Goal: Task Accomplishment & Management: Use online tool/utility

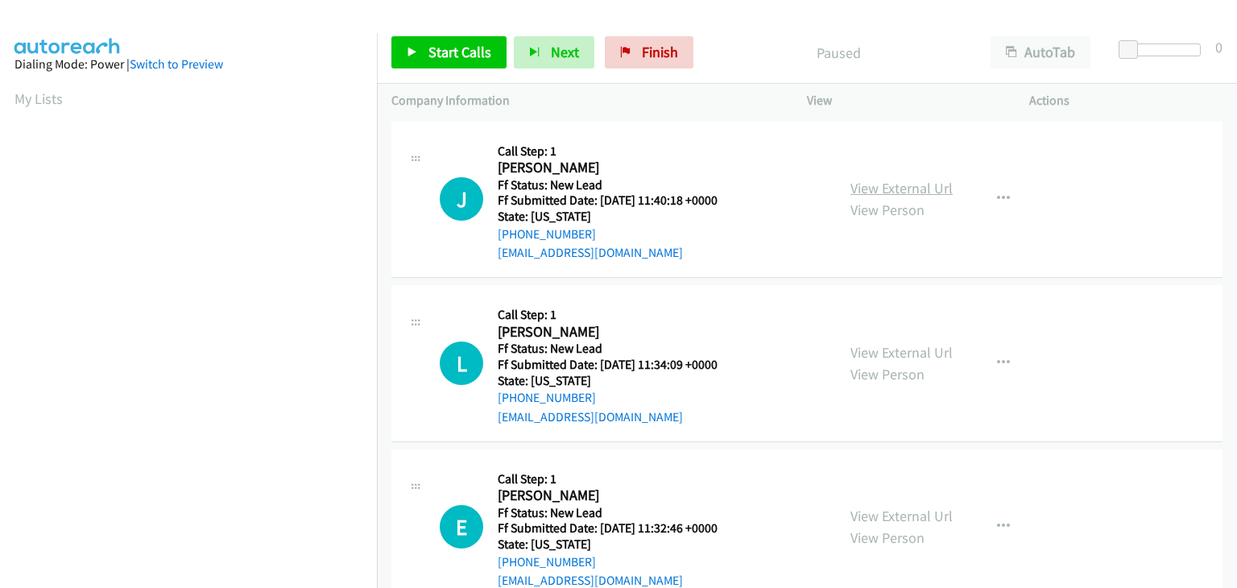
click at [870, 191] on link "View External Url" at bounding box center [902, 188] width 102 height 19
click at [416, 51] on icon at bounding box center [412, 53] width 11 height 11
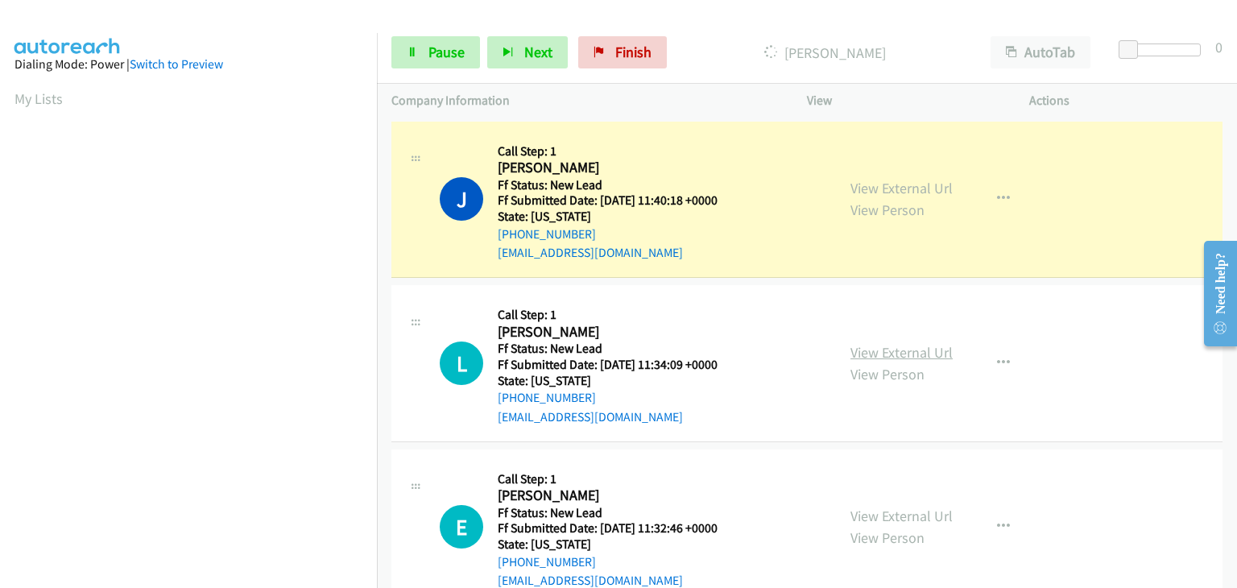
click at [906, 354] on link "View External Url" at bounding box center [902, 352] width 102 height 19
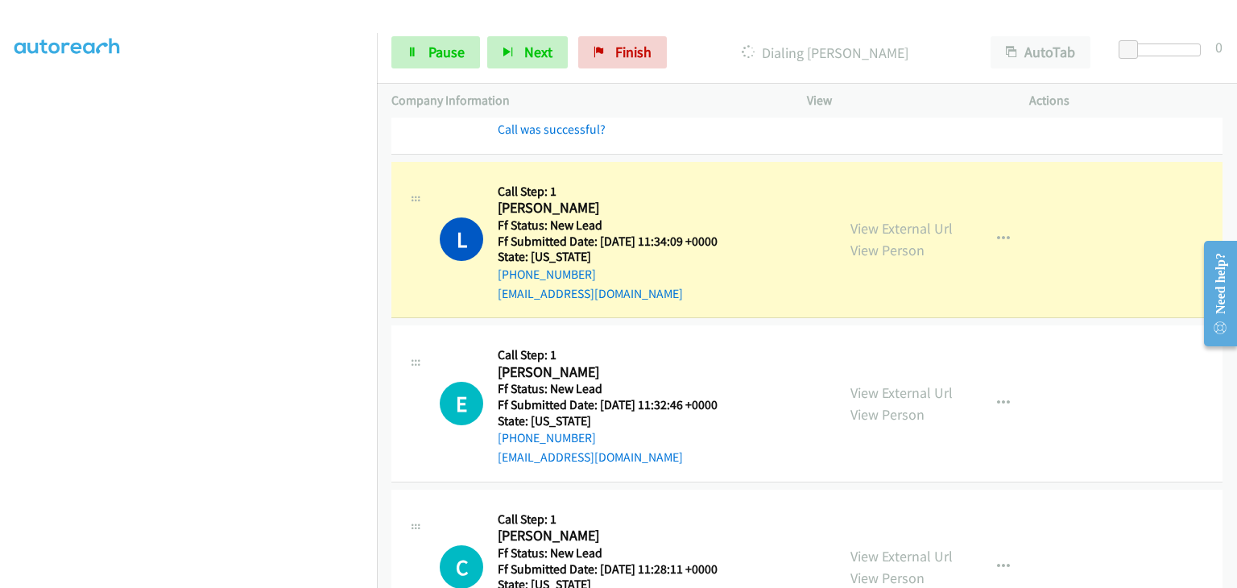
scroll to position [161, 0]
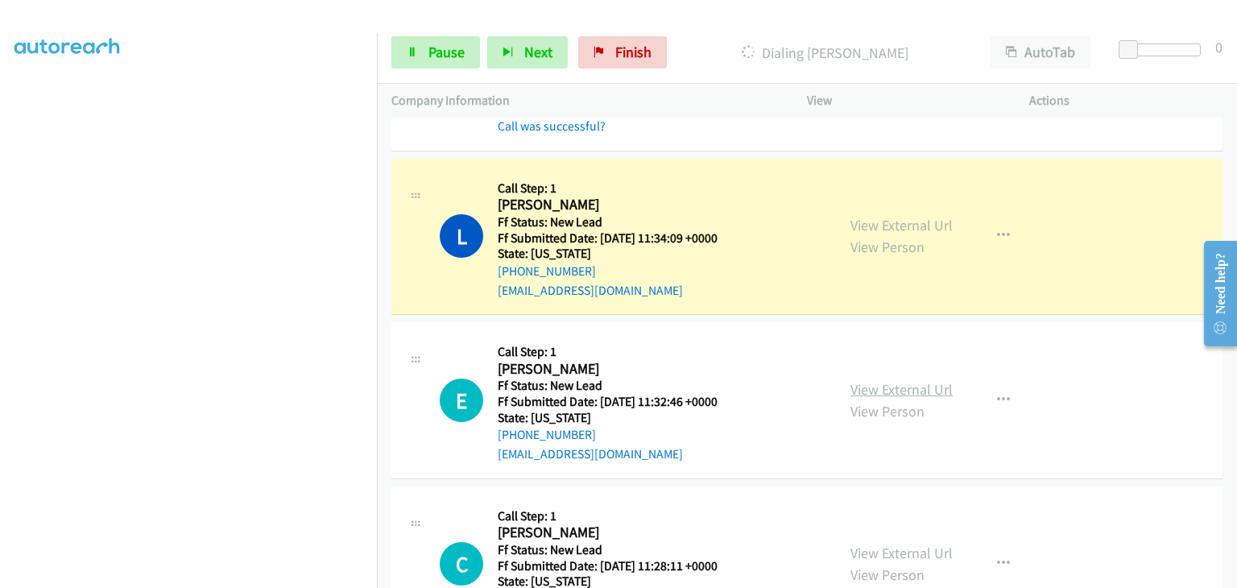
click at [885, 387] on link "View External Url" at bounding box center [902, 389] width 102 height 19
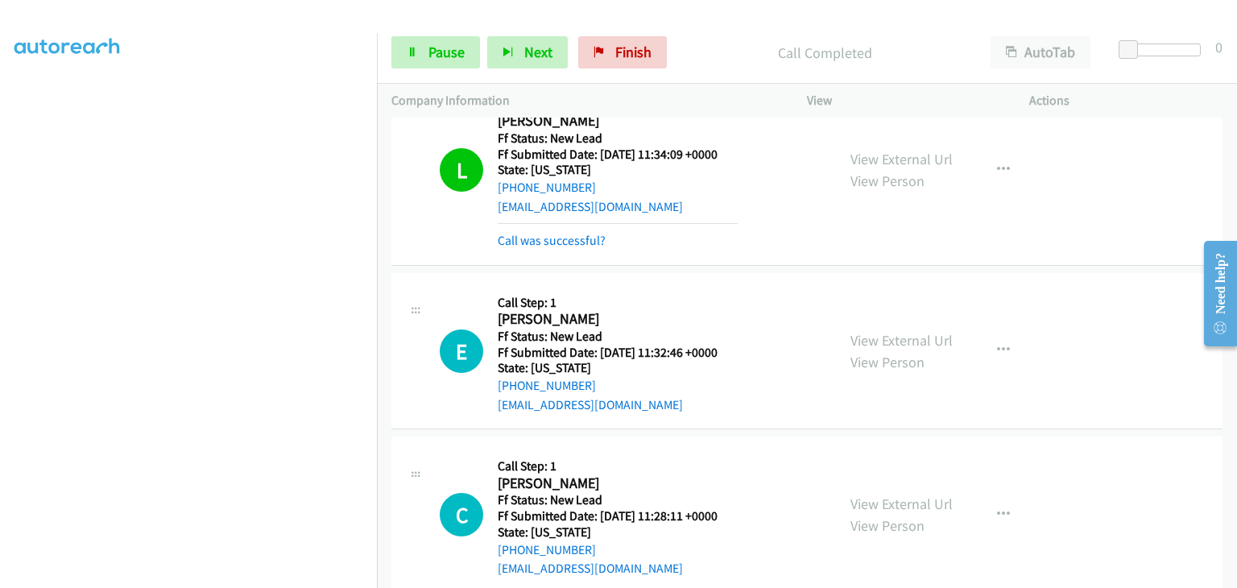
scroll to position [322, 0]
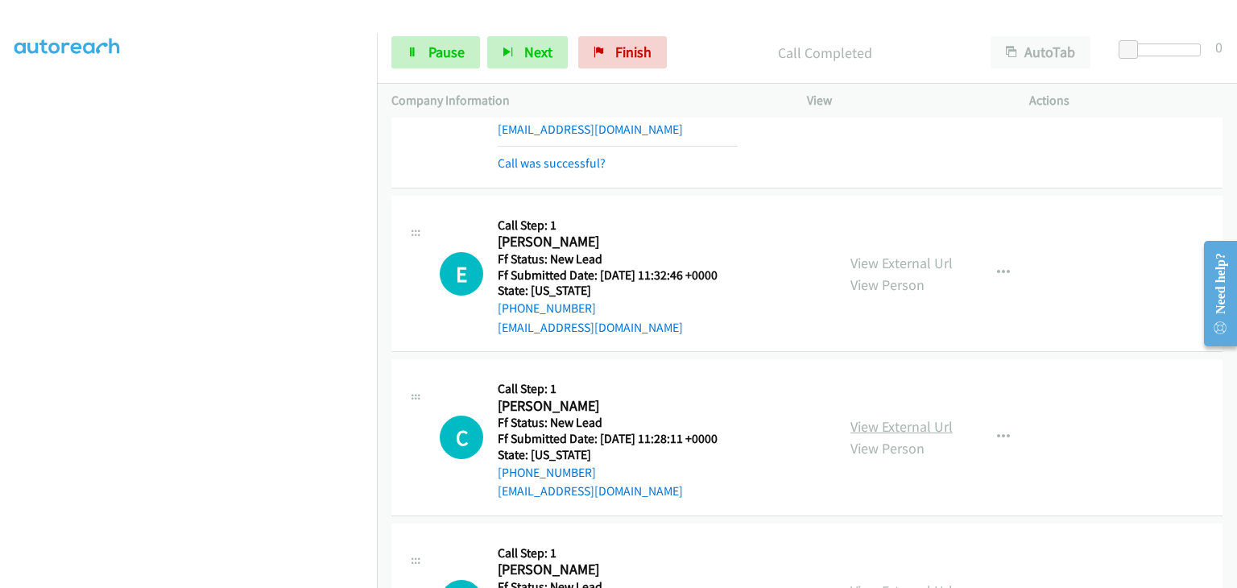
click at [867, 428] on link "View External Url" at bounding box center [902, 426] width 102 height 19
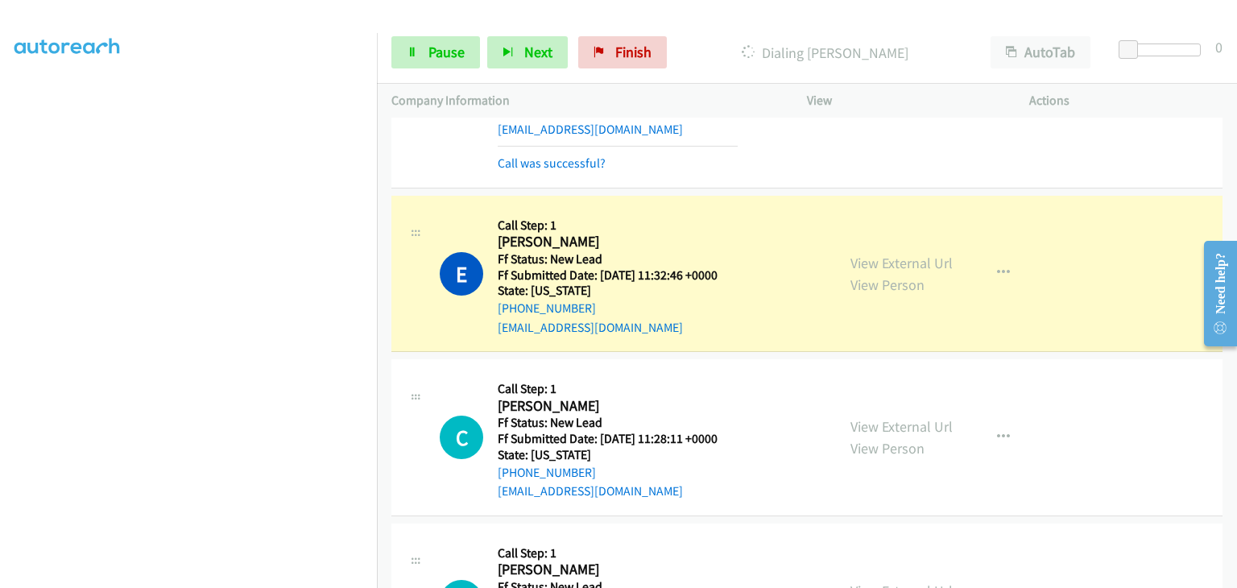
scroll to position [316, 0]
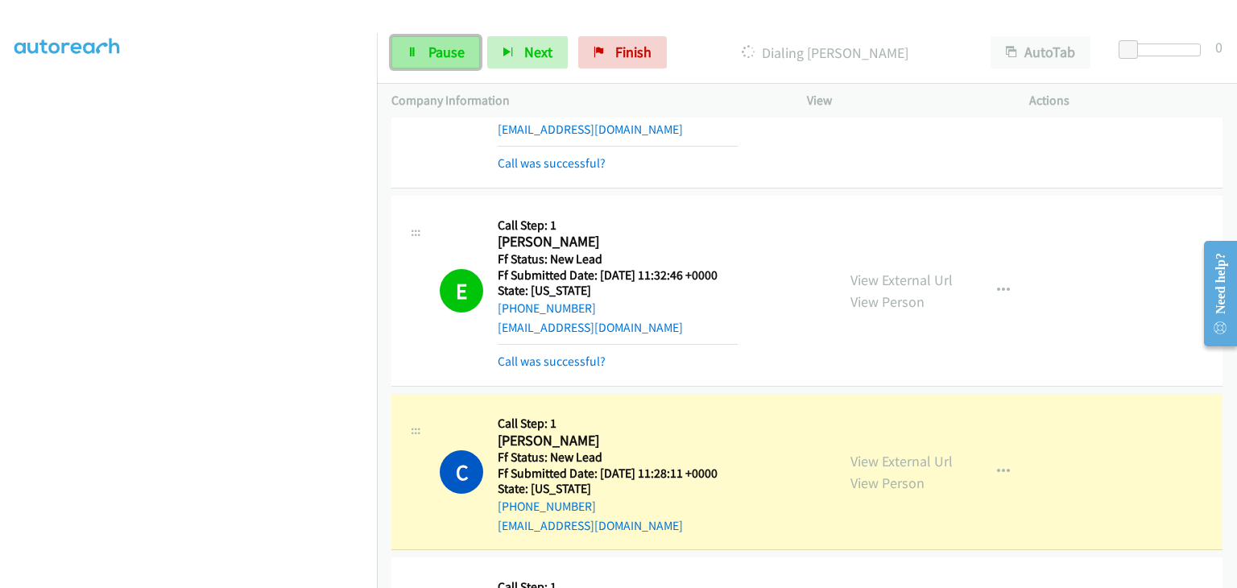
click at [434, 48] on span "Pause" at bounding box center [447, 52] width 36 height 19
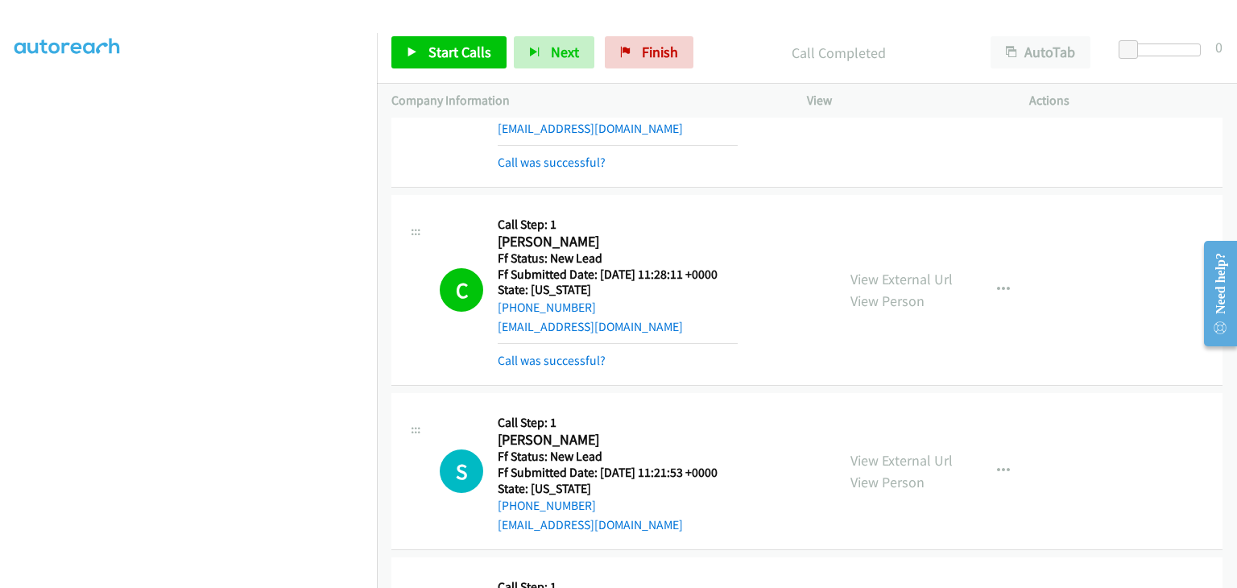
scroll to position [564, 0]
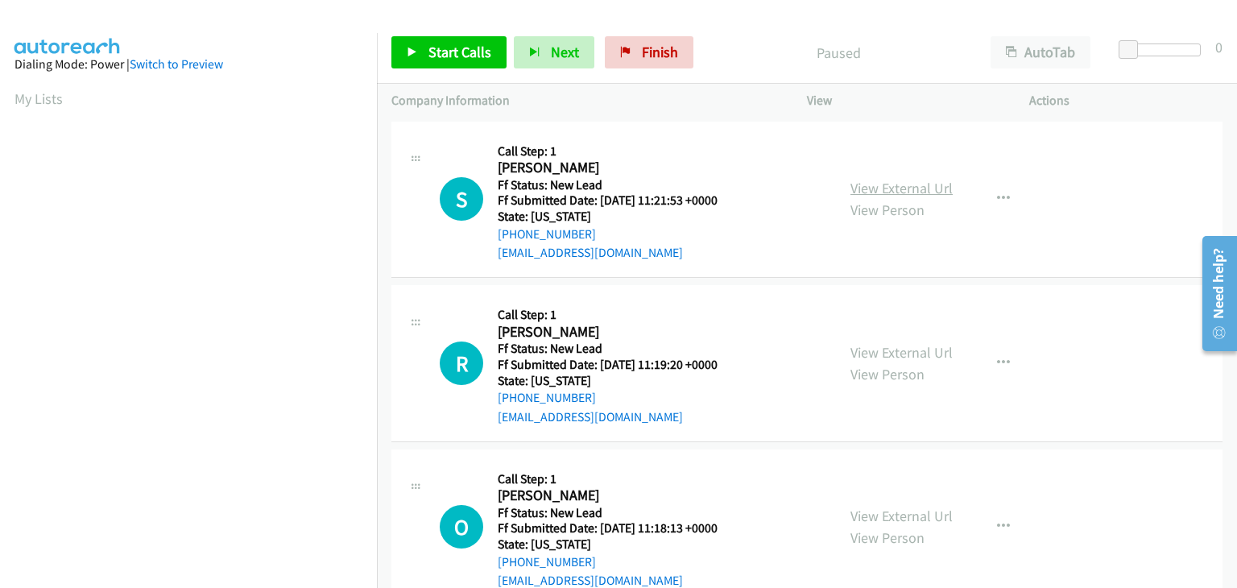
click at [888, 191] on link "View External Url" at bounding box center [902, 188] width 102 height 19
click at [441, 51] on span "Start Calls" at bounding box center [460, 52] width 63 height 19
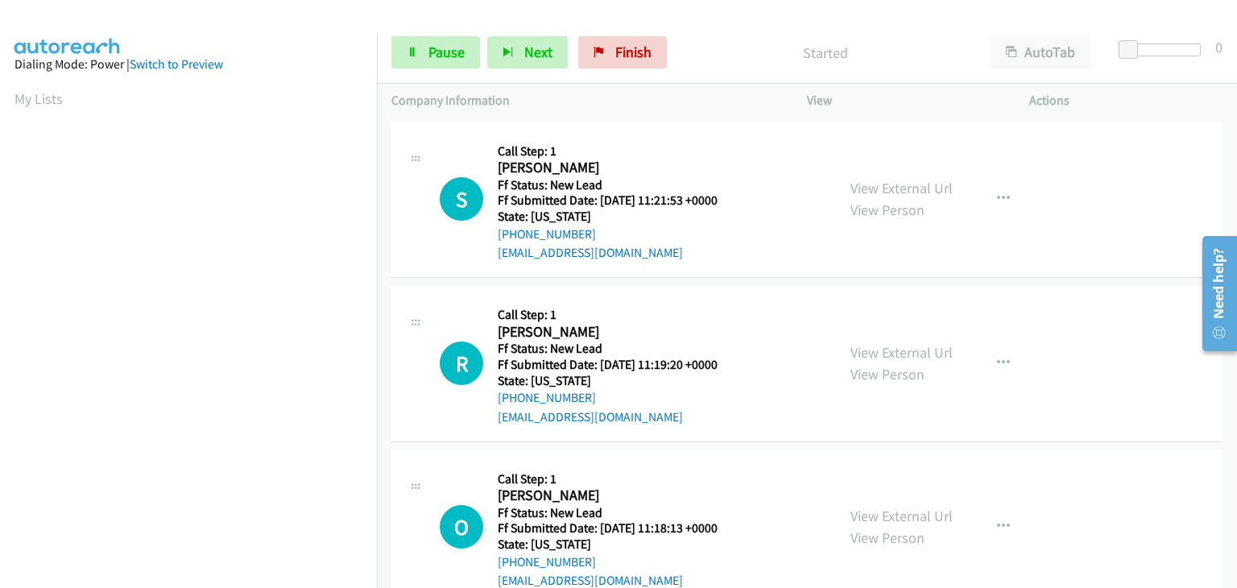
drag, startPoint x: 929, startPoint y: 355, endPoint x: 896, endPoint y: 330, distance: 41.4
click at [934, 352] on link "View External Url" at bounding box center [902, 352] width 102 height 19
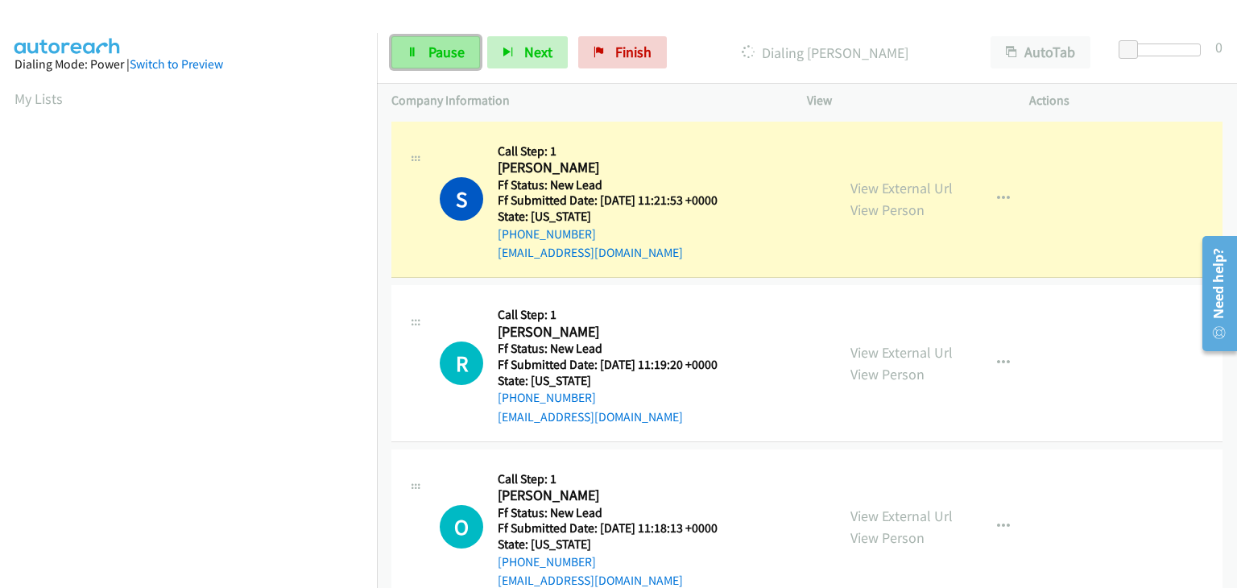
click at [443, 56] on span "Pause" at bounding box center [447, 52] width 36 height 19
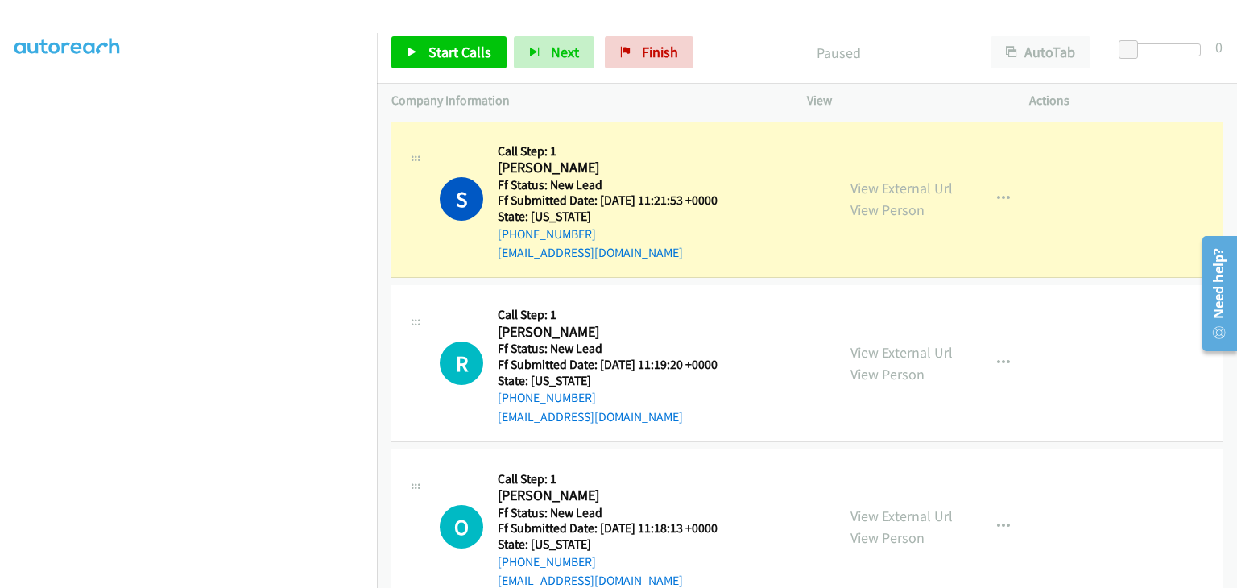
scroll to position [316, 0]
click at [1003, 196] on button "button" at bounding box center [1003, 199] width 43 height 32
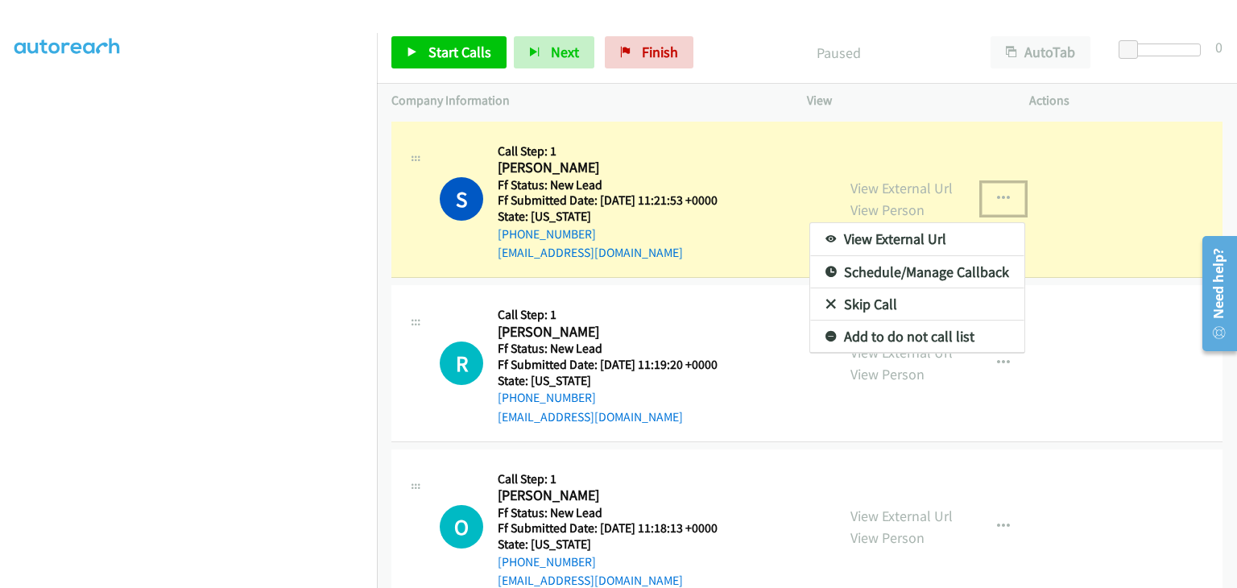
click at [894, 335] on link "Add to do not call list" at bounding box center [917, 337] width 214 height 32
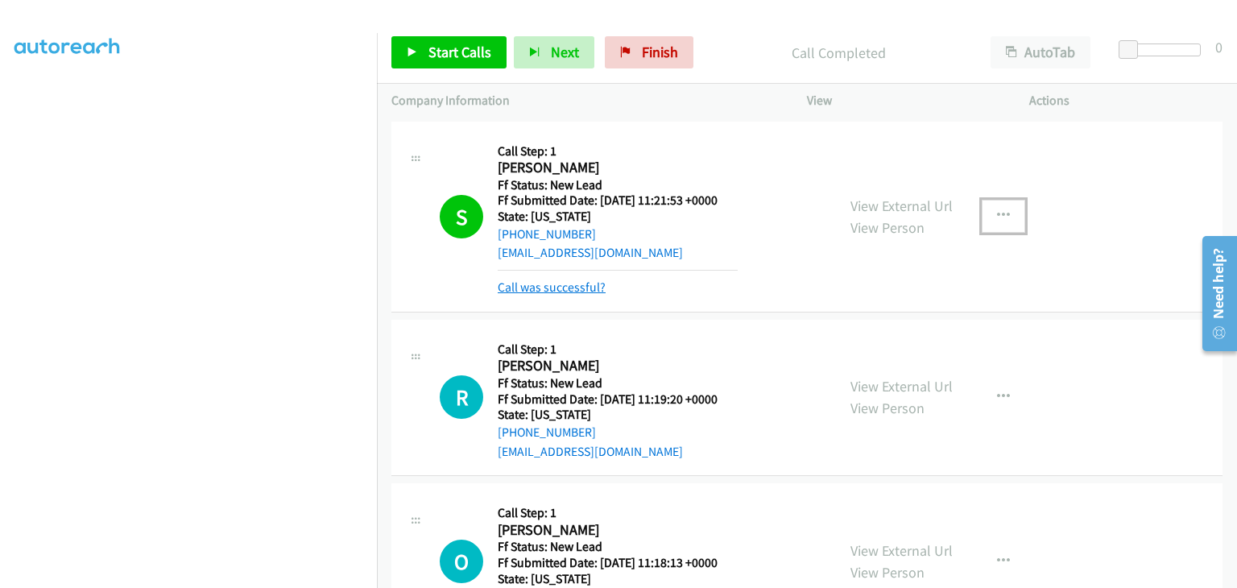
click at [583, 284] on link "Call was successful?" at bounding box center [552, 286] width 108 height 15
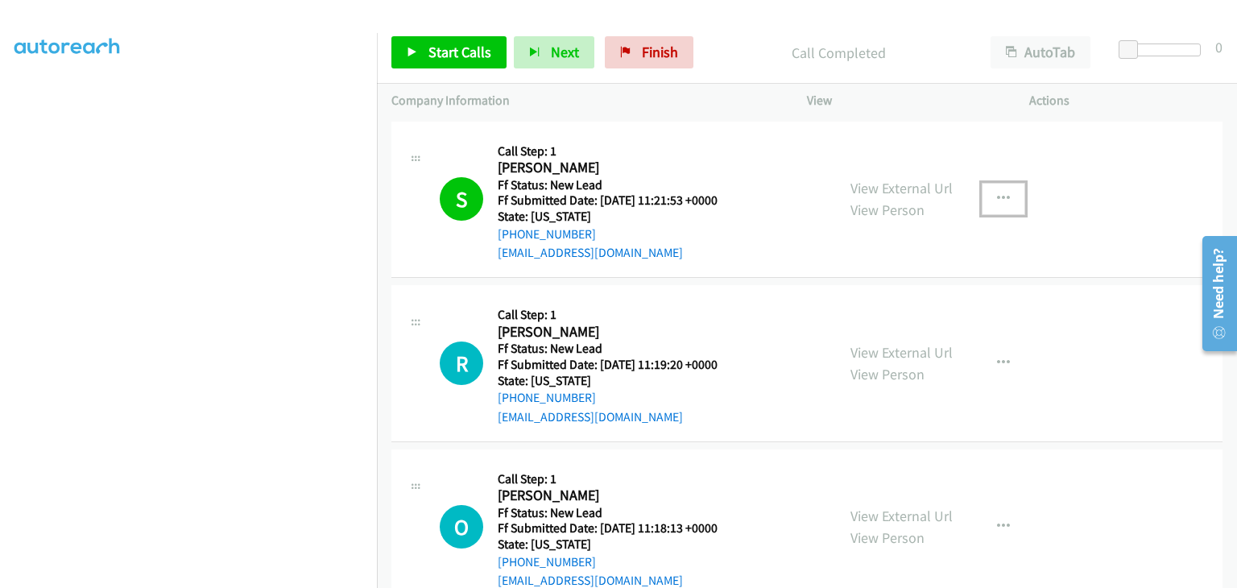
click at [1003, 197] on button "button" at bounding box center [1003, 199] width 43 height 32
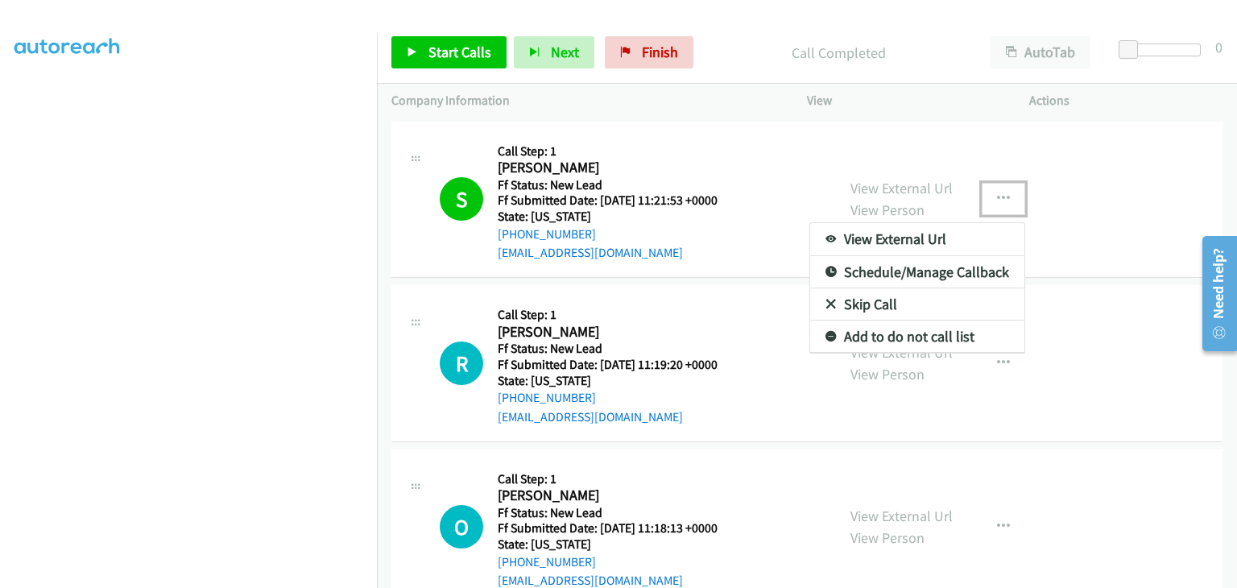
click at [917, 325] on link "Add to do not call list" at bounding box center [917, 337] width 214 height 32
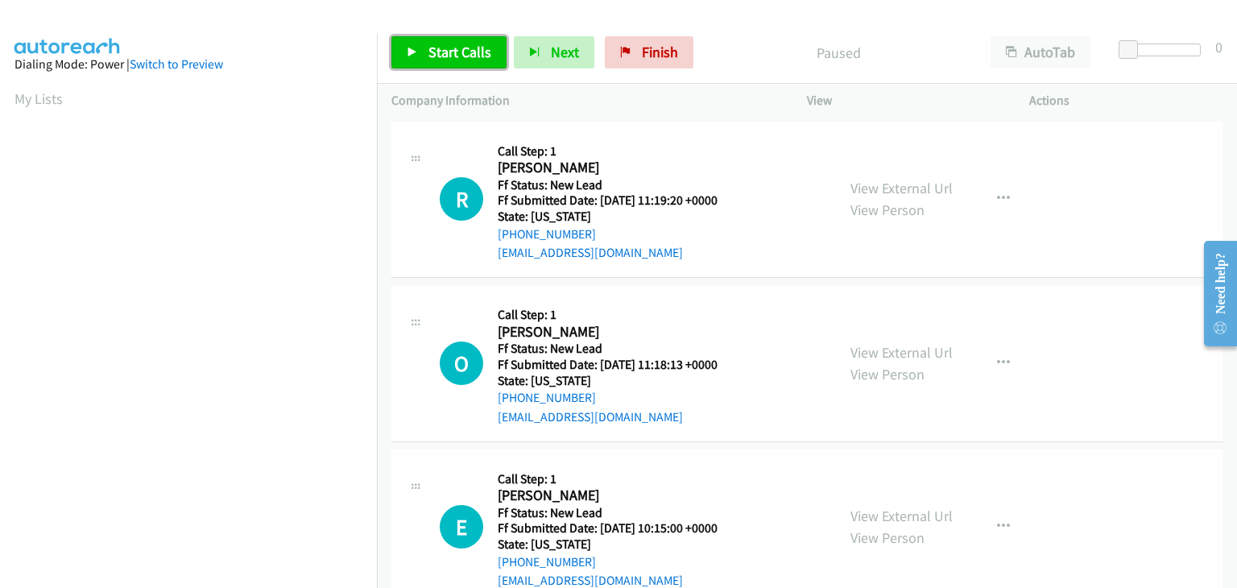
click at [489, 68] on link "Start Calls" at bounding box center [448, 52] width 115 height 32
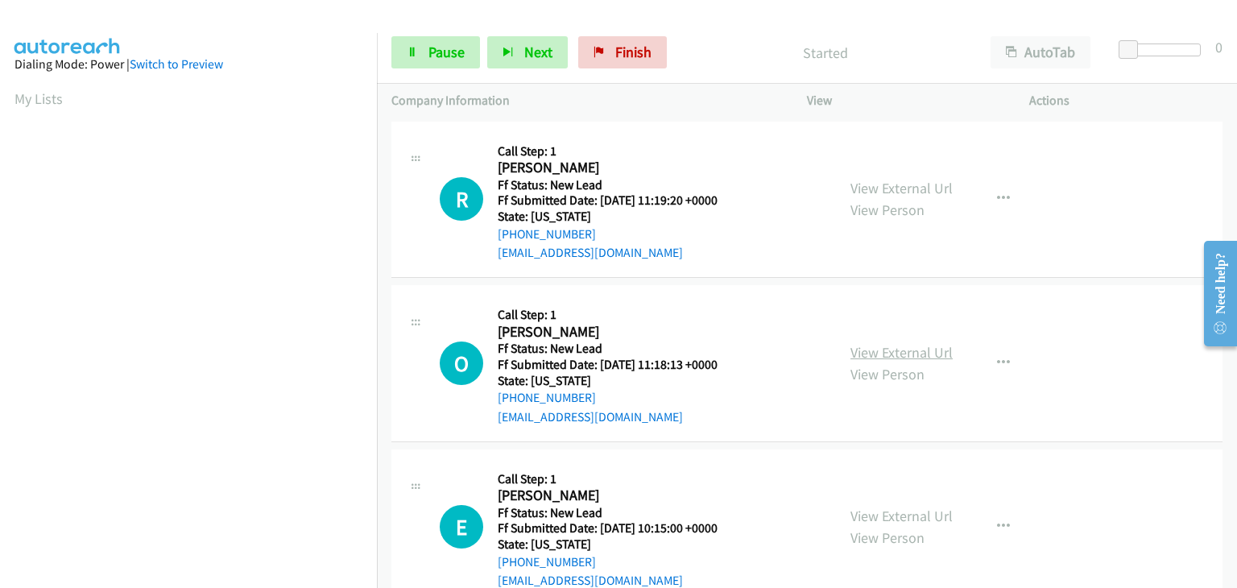
click at [907, 347] on link "View External Url" at bounding box center [902, 352] width 102 height 19
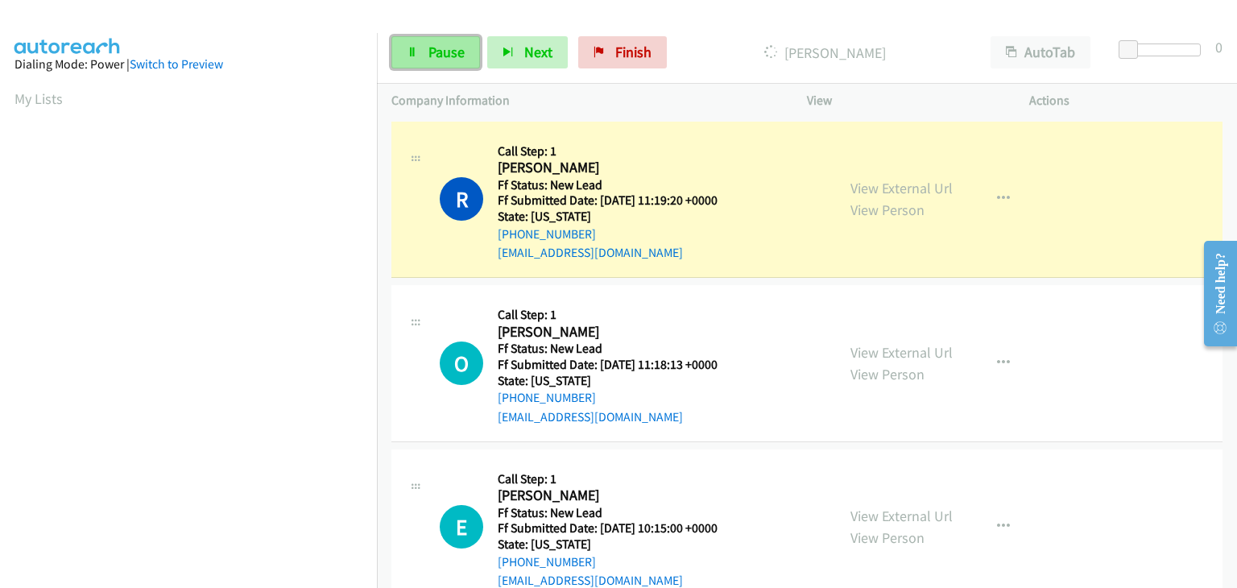
click at [437, 59] on span "Pause" at bounding box center [447, 52] width 36 height 19
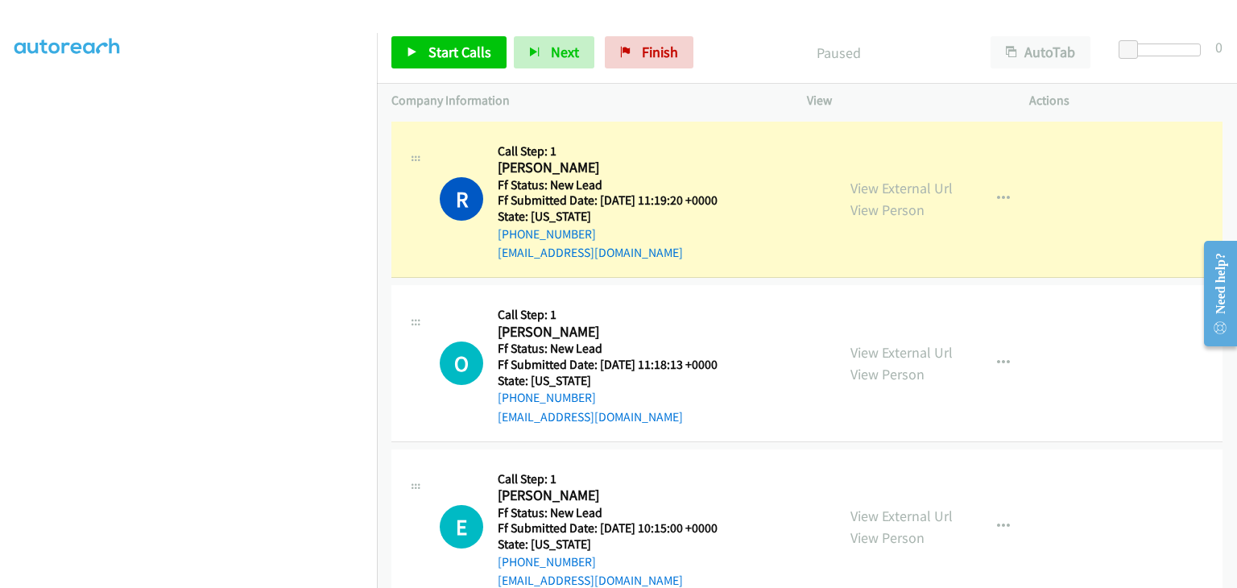
scroll to position [316, 0]
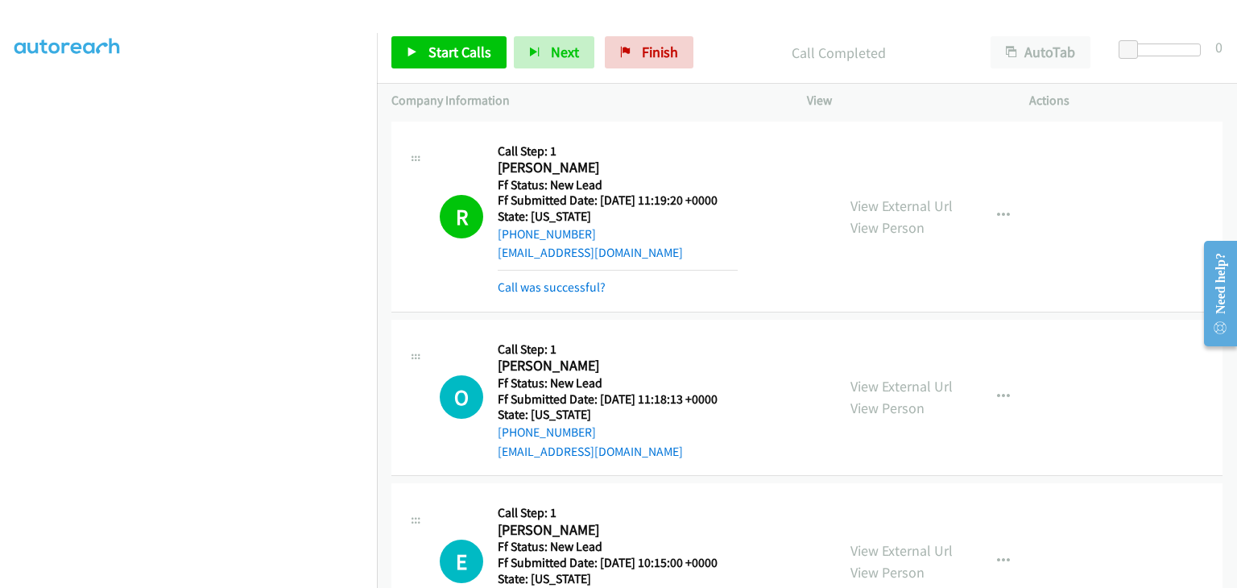
drag, startPoint x: 590, startPoint y: 289, endPoint x: 607, endPoint y: 288, distance: 17.8
click at [590, 289] on link "Call was successful?" at bounding box center [552, 286] width 108 height 15
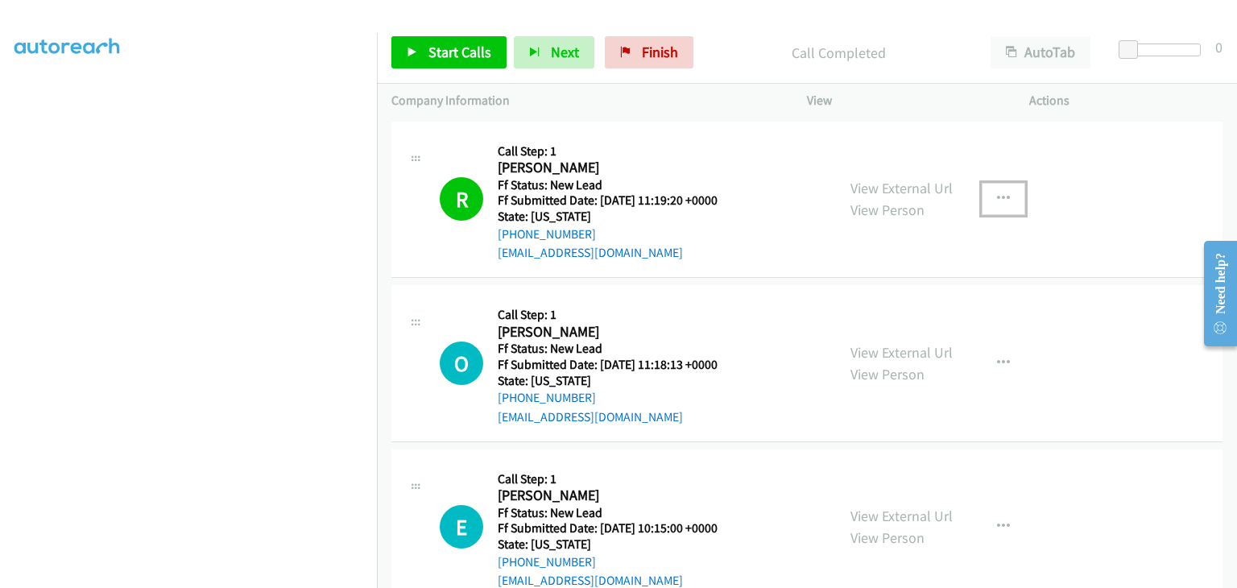
click at [999, 194] on icon "button" at bounding box center [1003, 199] width 13 height 13
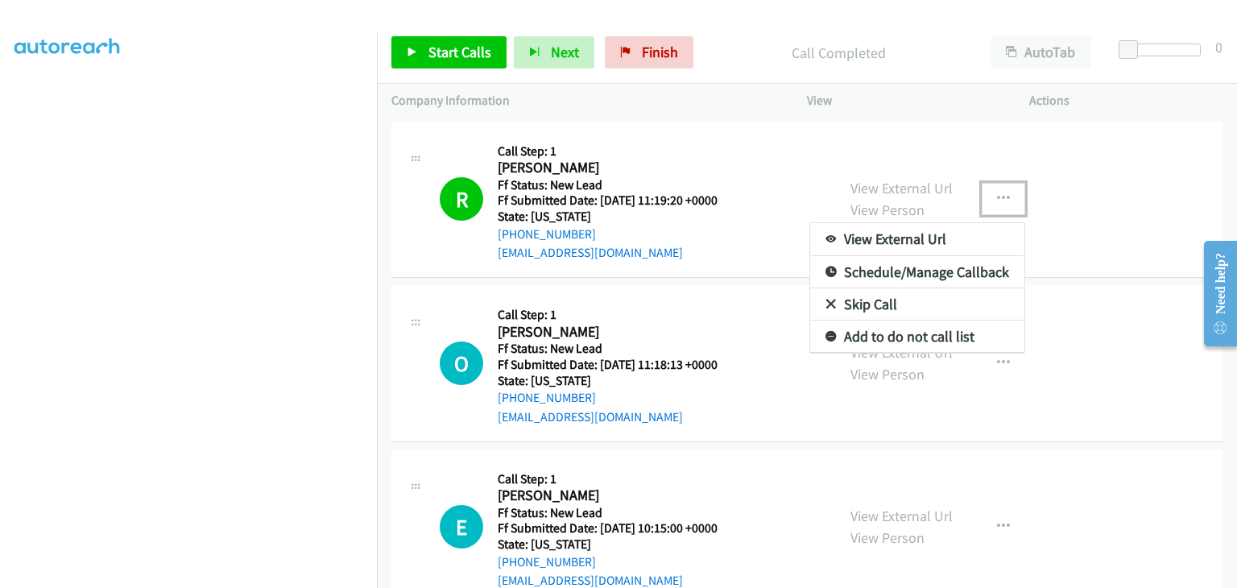
click at [934, 334] on link "Add to do not call list" at bounding box center [917, 337] width 214 height 32
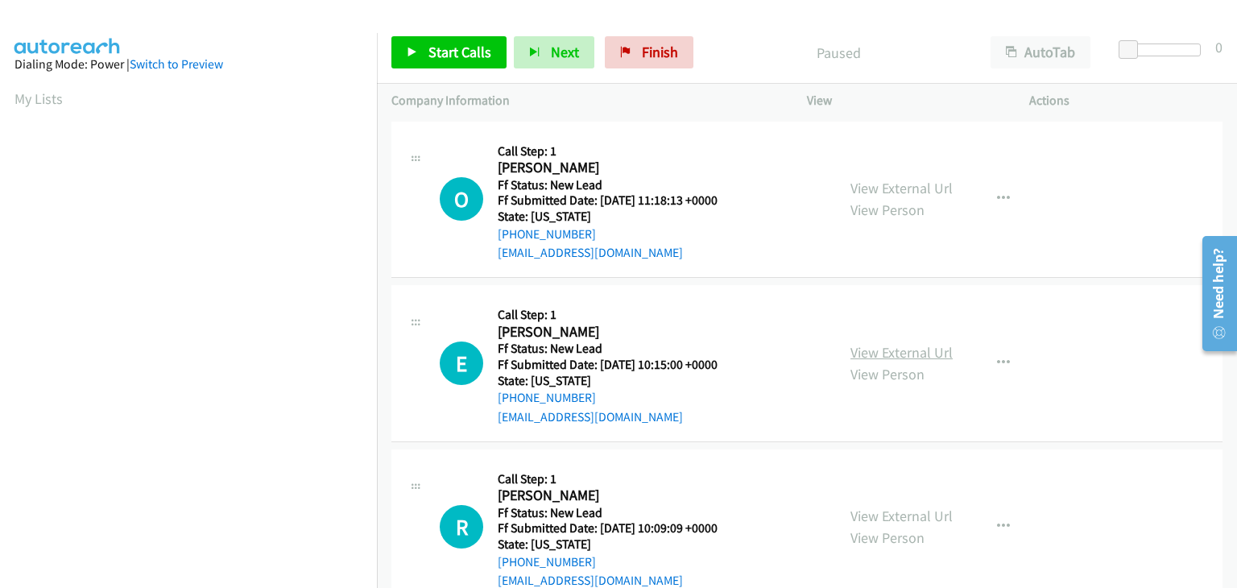
click at [921, 354] on link "View External Url" at bounding box center [902, 352] width 102 height 19
drag, startPoint x: 456, startPoint y: 63, endPoint x: 606, endPoint y: 52, distance: 150.2
click at [456, 63] on link "Start Calls" at bounding box center [448, 52] width 115 height 32
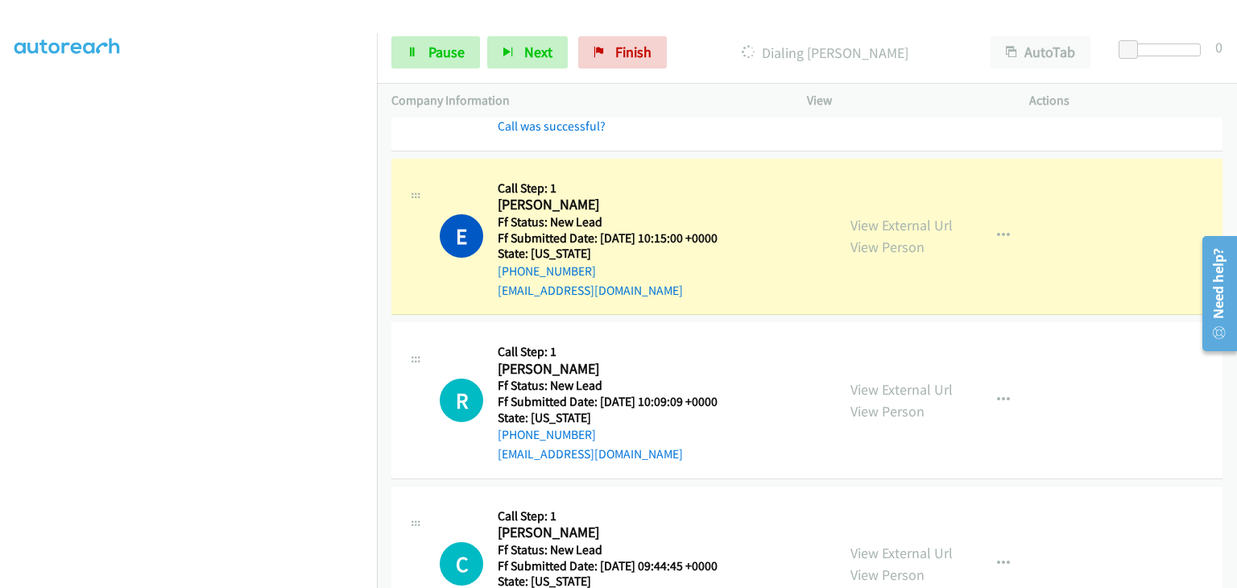
scroll to position [242, 0]
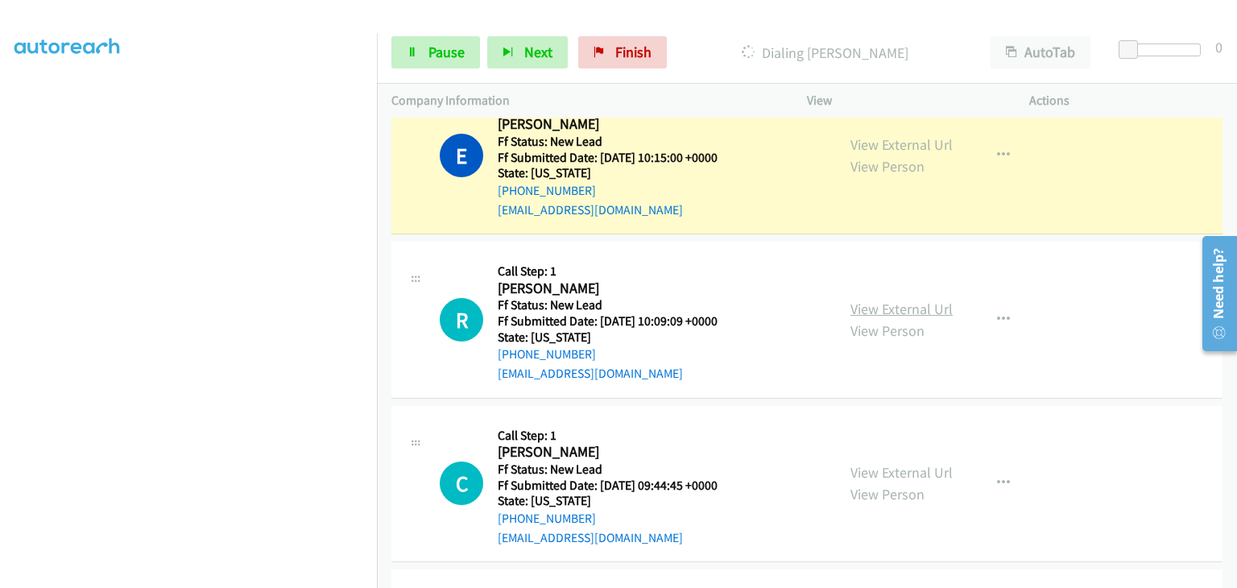
click at [883, 302] on link "View External Url" at bounding box center [902, 309] width 102 height 19
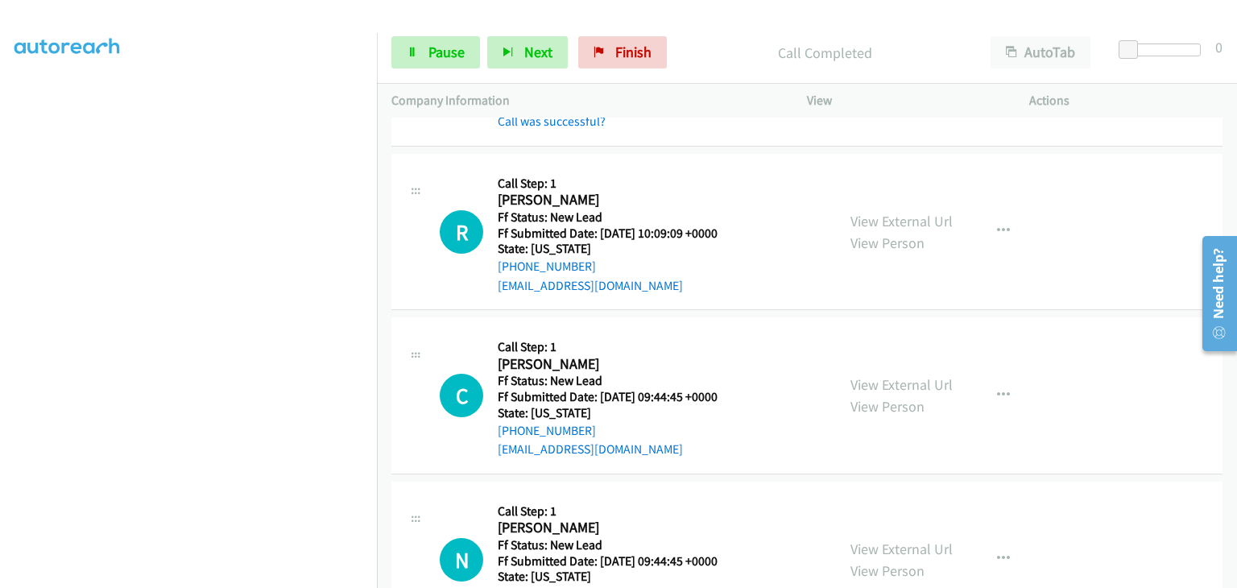
scroll to position [403, 0]
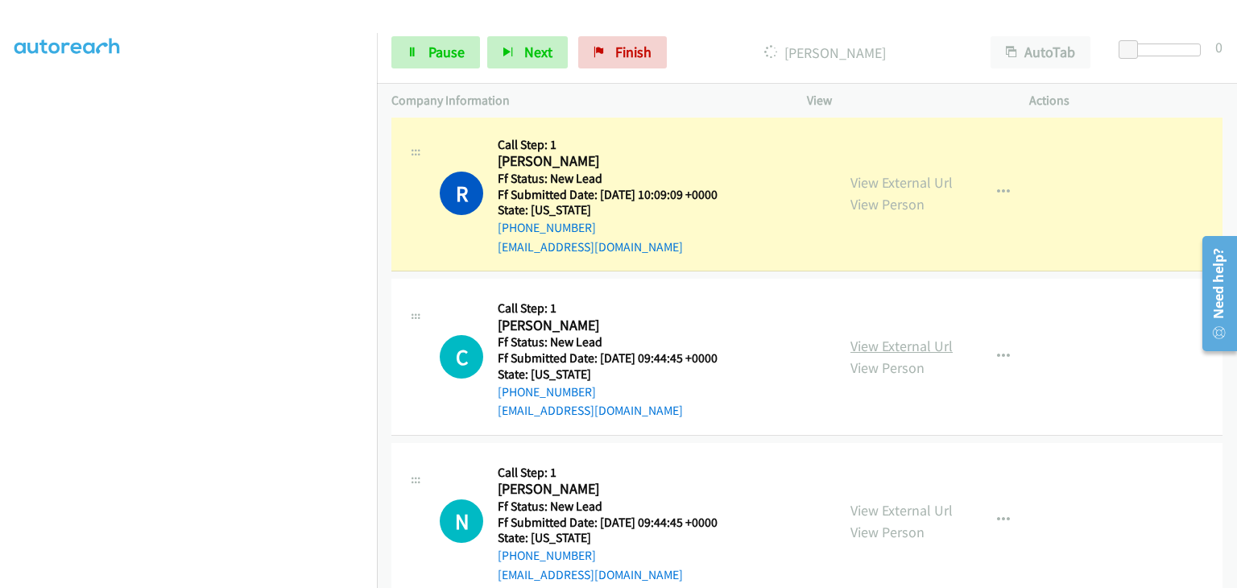
click at [899, 339] on link "View External Url" at bounding box center [902, 346] width 102 height 19
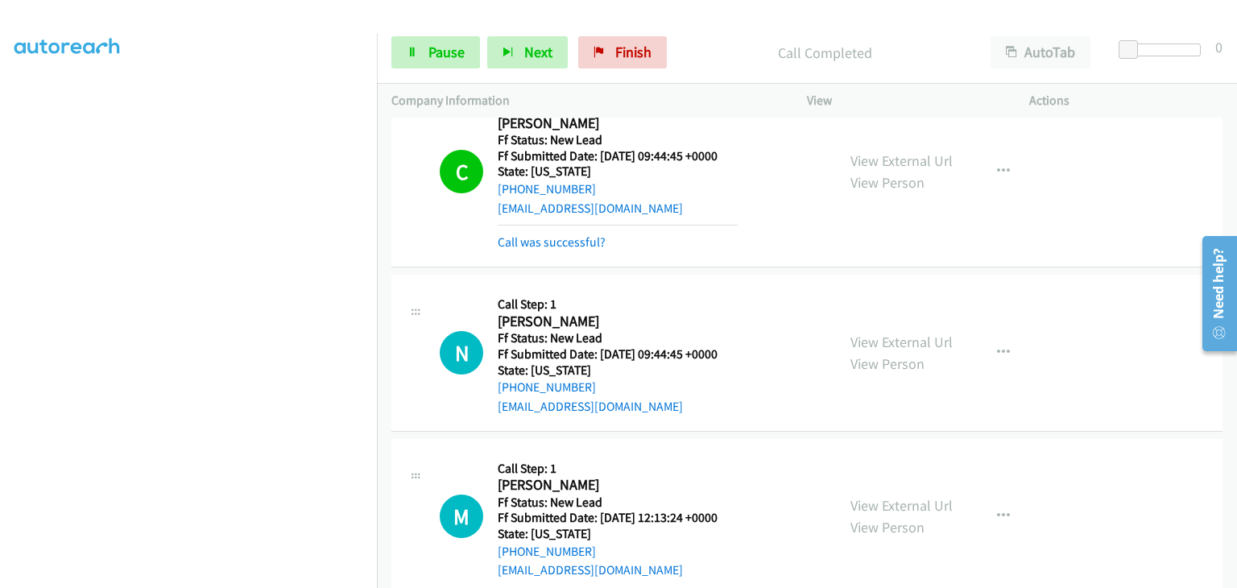
scroll to position [678, 0]
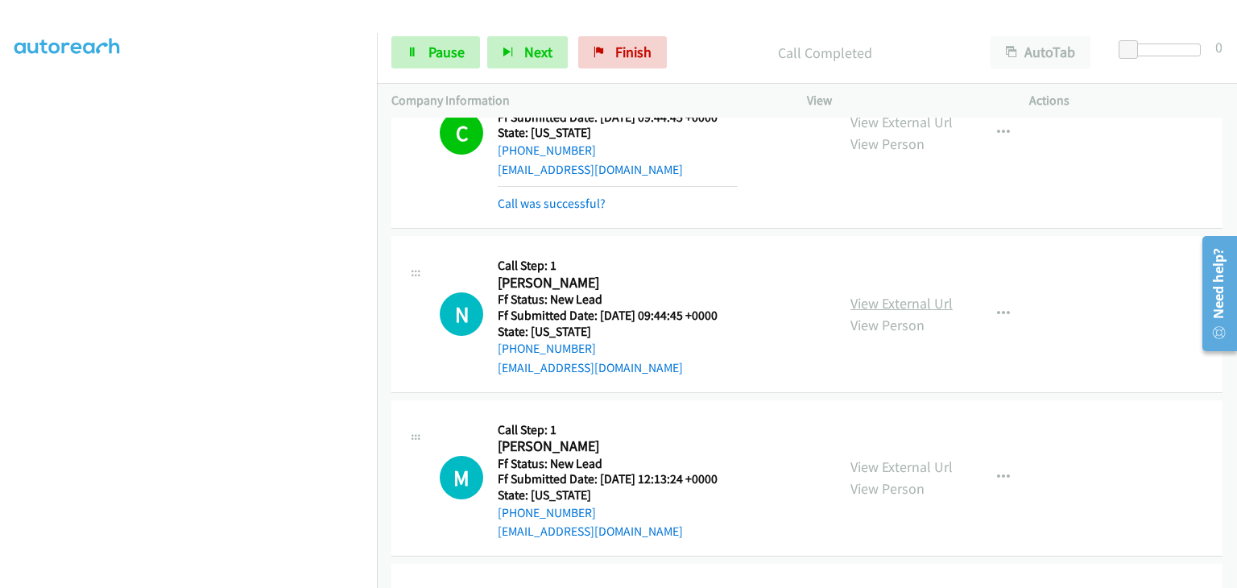
click at [905, 300] on link "View External Url" at bounding box center [902, 303] width 102 height 19
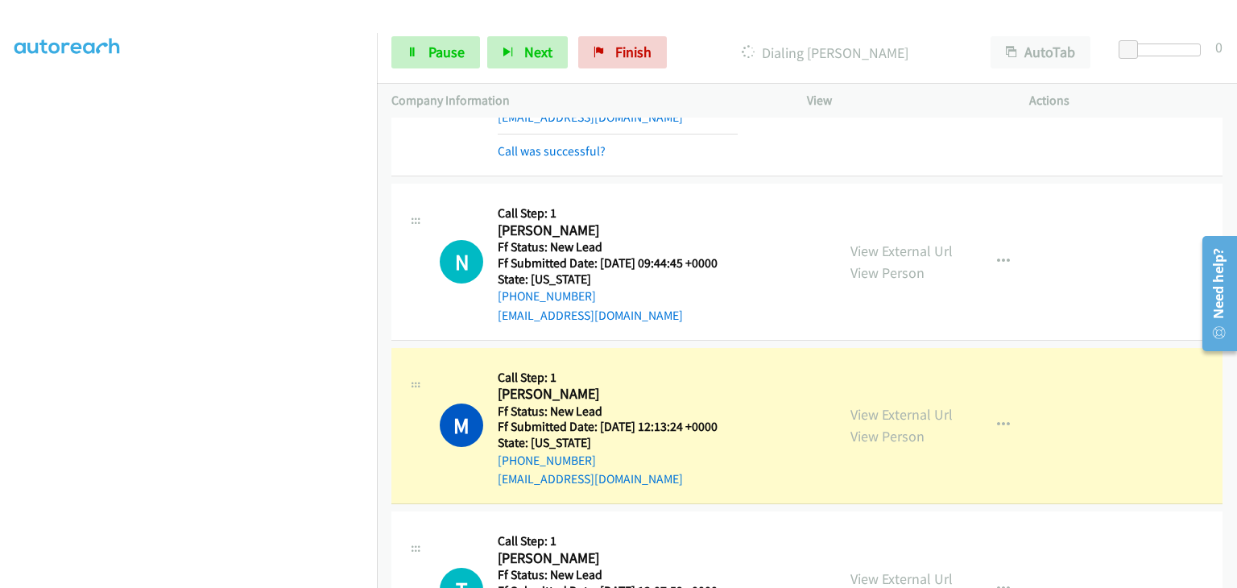
scroll to position [759, 0]
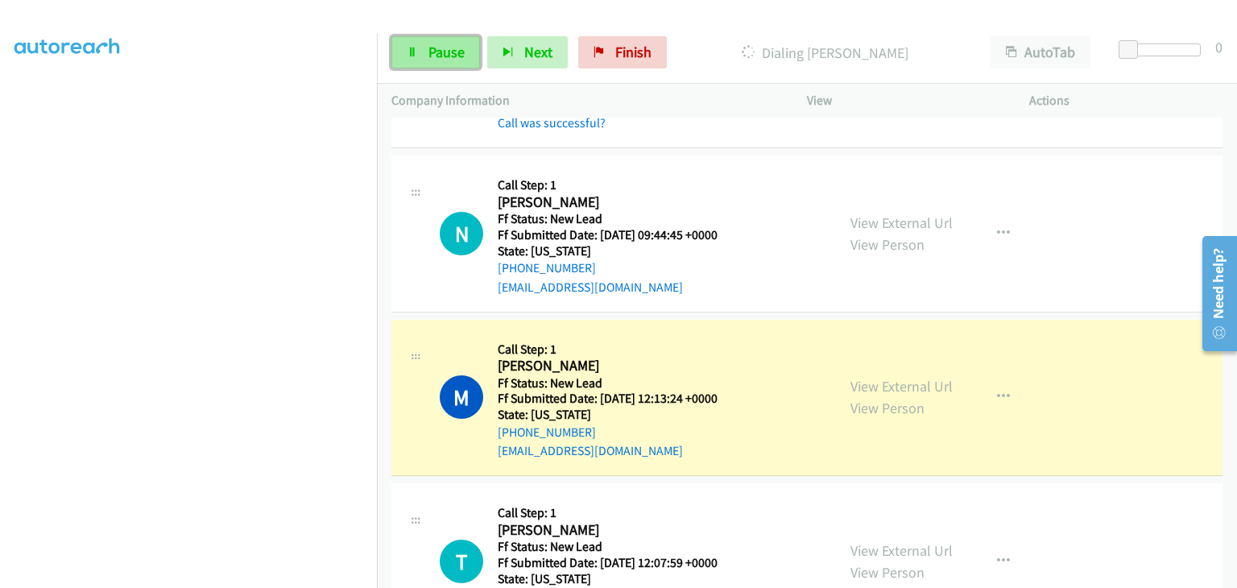
click at [422, 45] on link "Pause" at bounding box center [435, 52] width 89 height 32
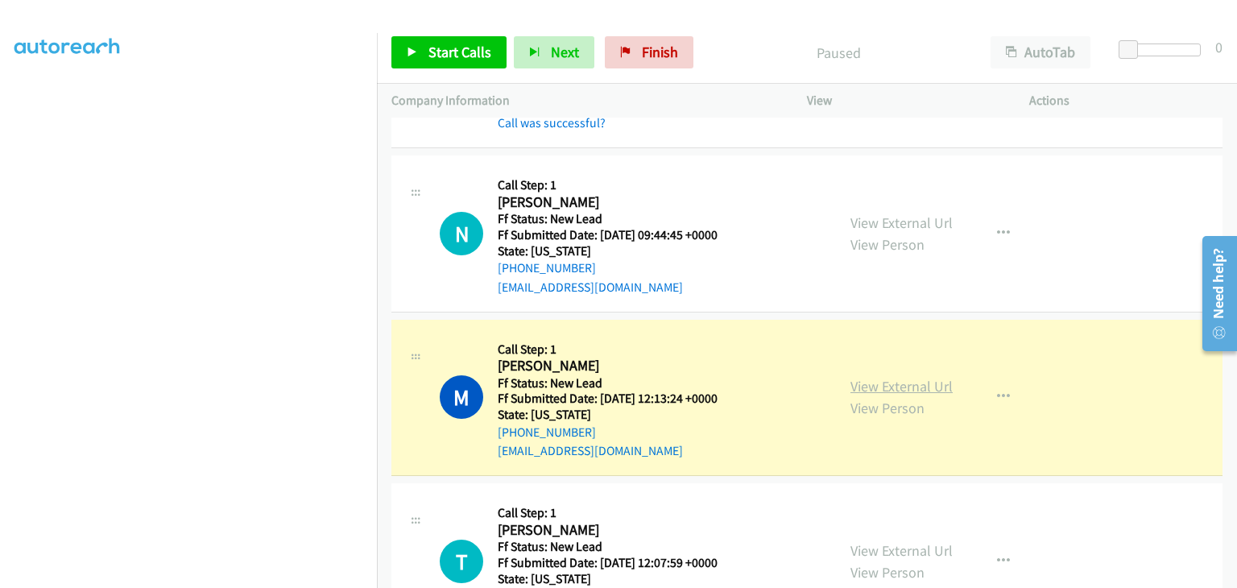
click at [866, 380] on link "View External Url" at bounding box center [902, 386] width 102 height 19
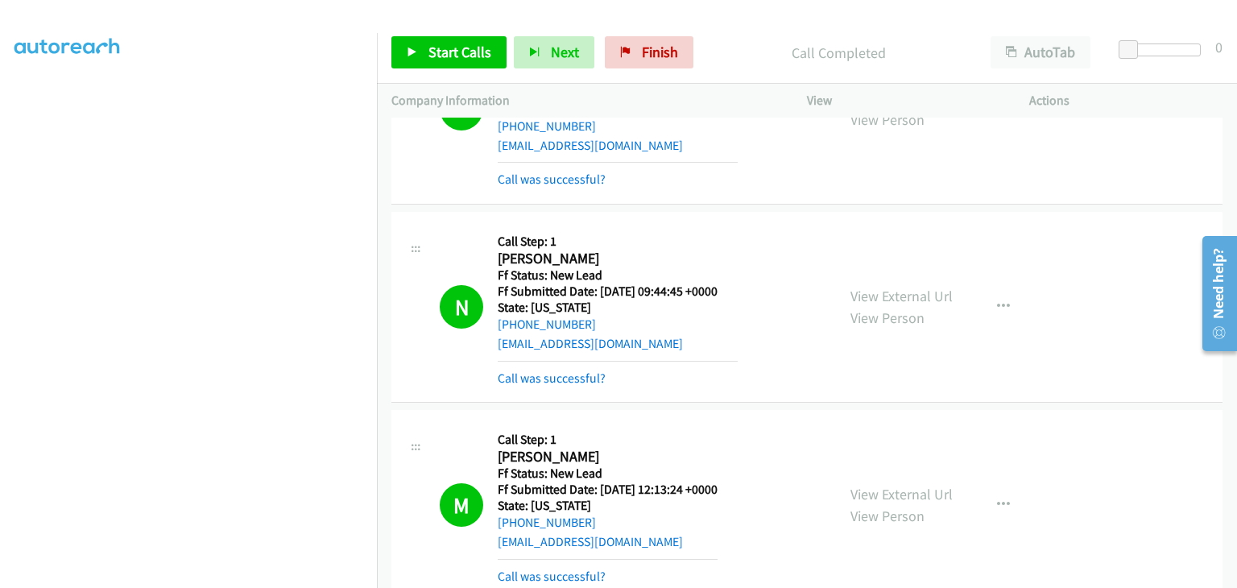
scroll to position [678, 0]
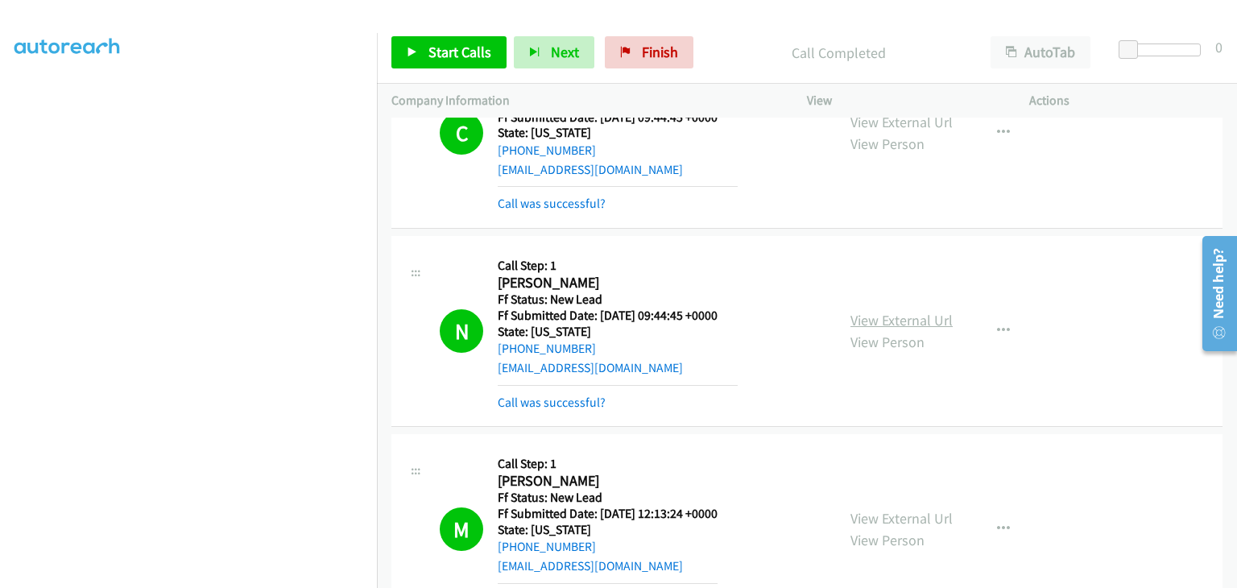
click at [897, 315] on link "View External Url" at bounding box center [902, 320] width 102 height 19
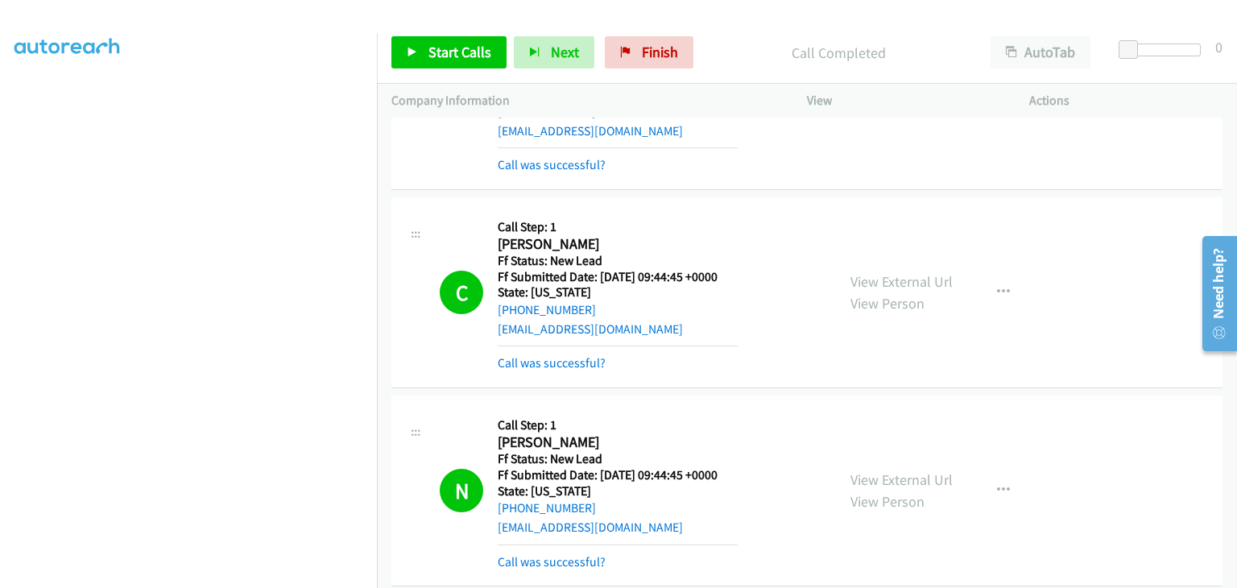
scroll to position [517, 0]
click at [882, 272] on div "View External Url View Person" at bounding box center [902, 293] width 102 height 43
click at [884, 277] on link "View External Url" at bounding box center [902, 283] width 102 height 19
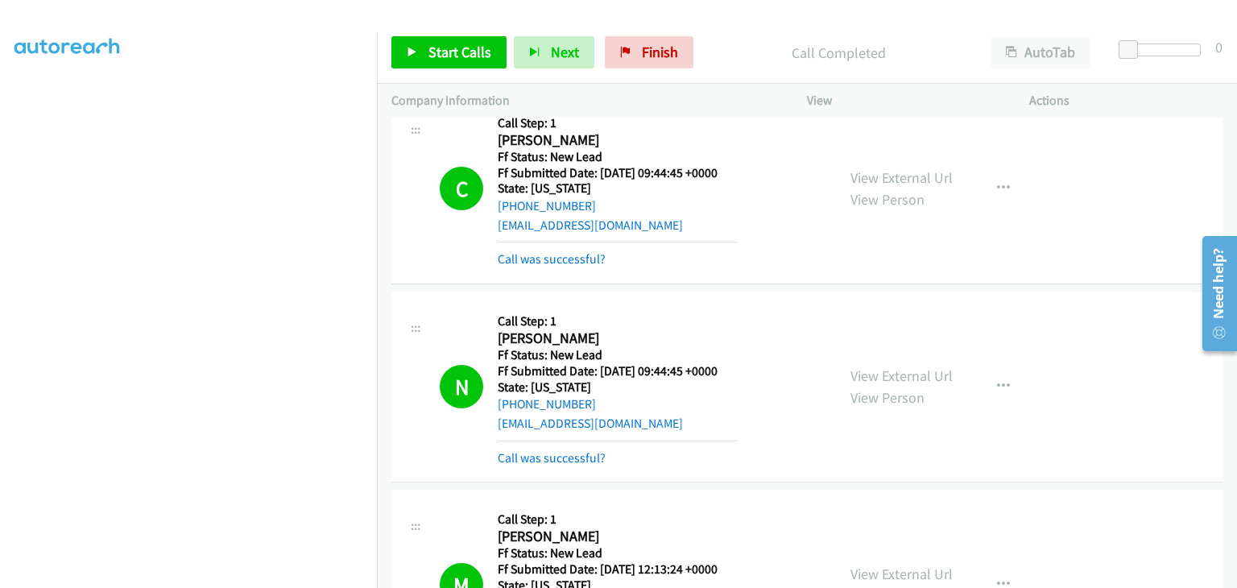
scroll to position [678, 0]
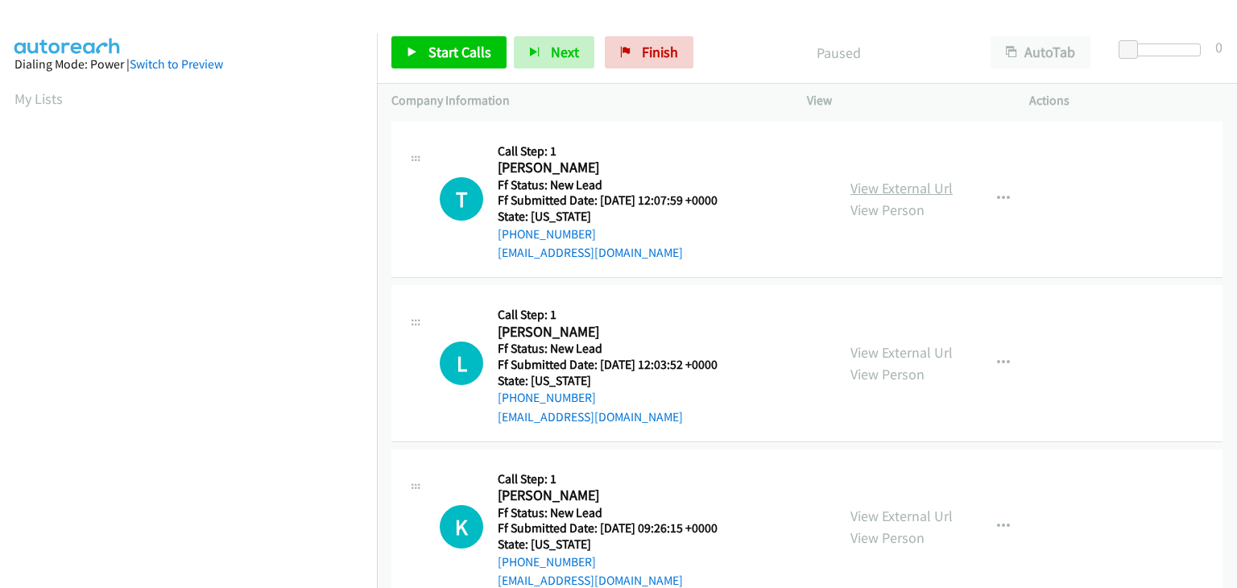
click at [914, 185] on link "View External Url" at bounding box center [902, 188] width 102 height 19
click at [451, 49] on span "Start Calls" at bounding box center [460, 52] width 63 height 19
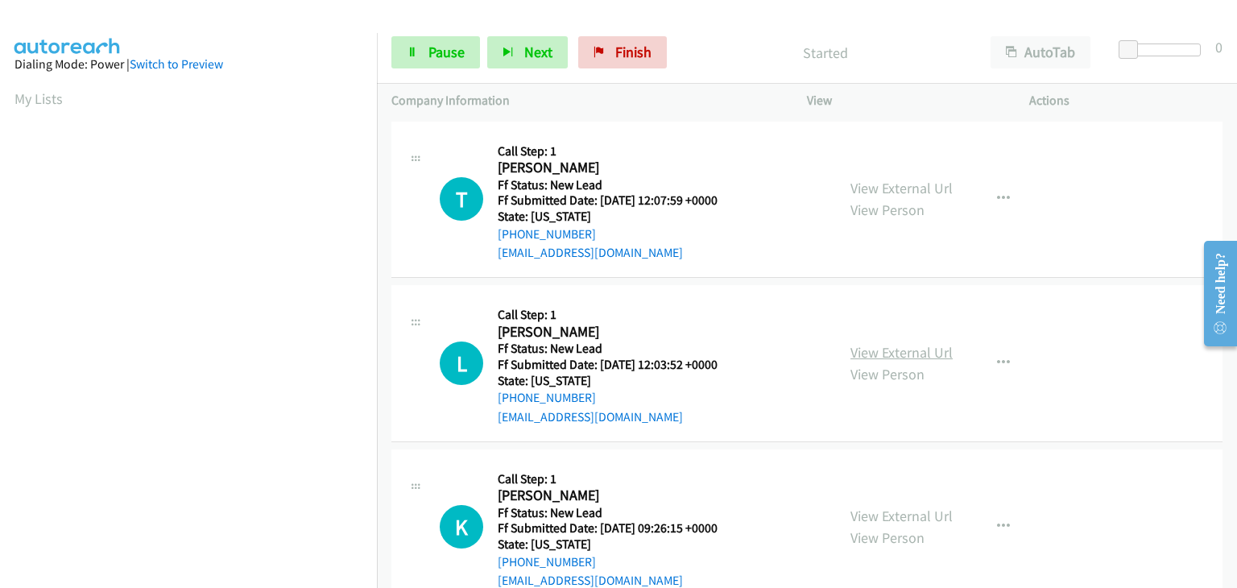
click at [888, 350] on link "View External Url" at bounding box center [902, 352] width 102 height 19
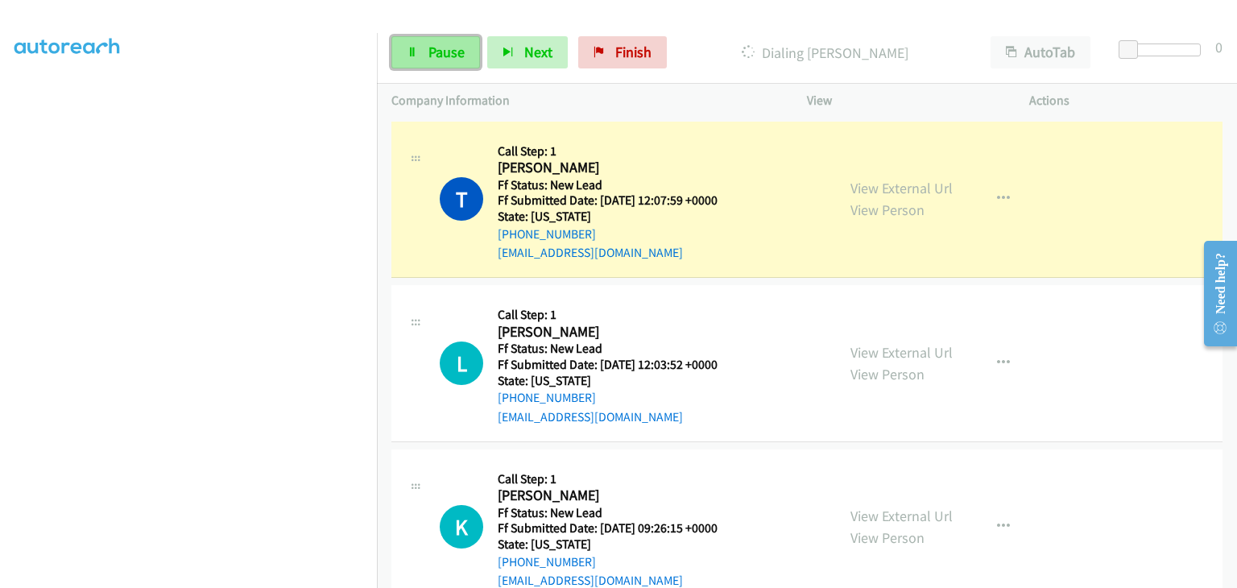
click at [451, 64] on link "Pause" at bounding box center [435, 52] width 89 height 32
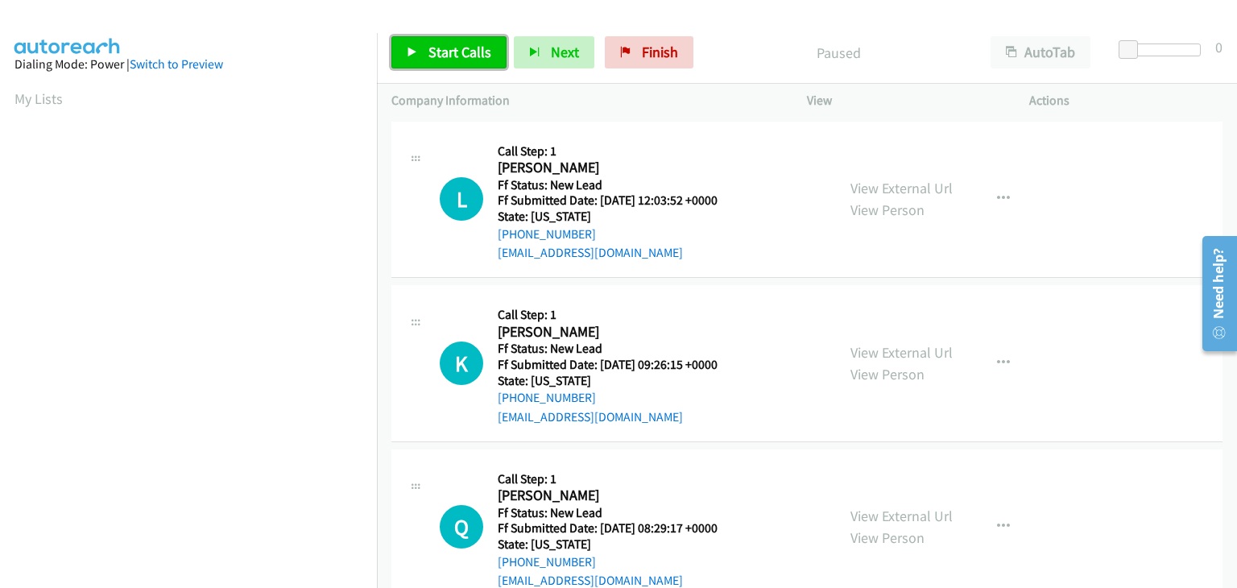
click at [437, 67] on link "Start Calls" at bounding box center [448, 52] width 115 height 32
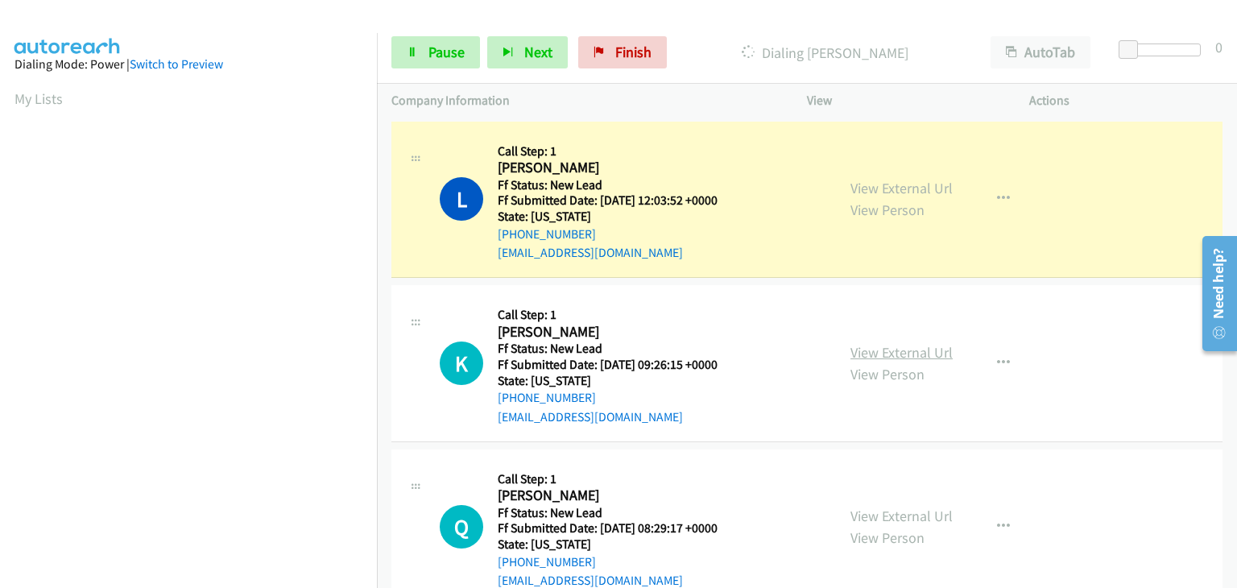
click at [875, 349] on link "View External Url" at bounding box center [902, 352] width 102 height 19
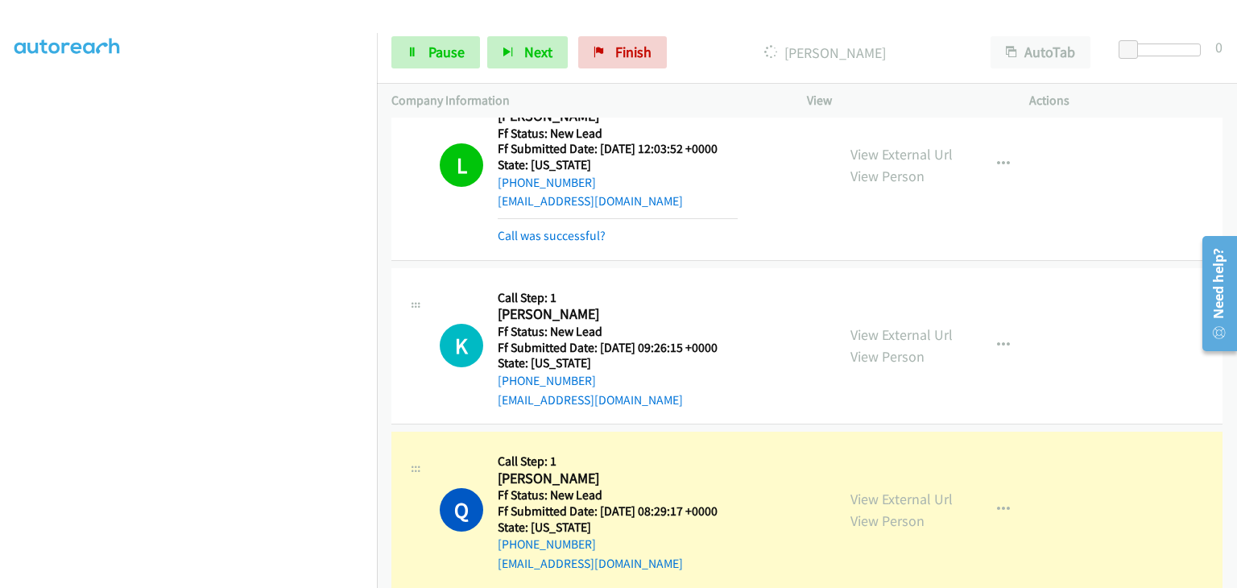
scroll to position [161, 0]
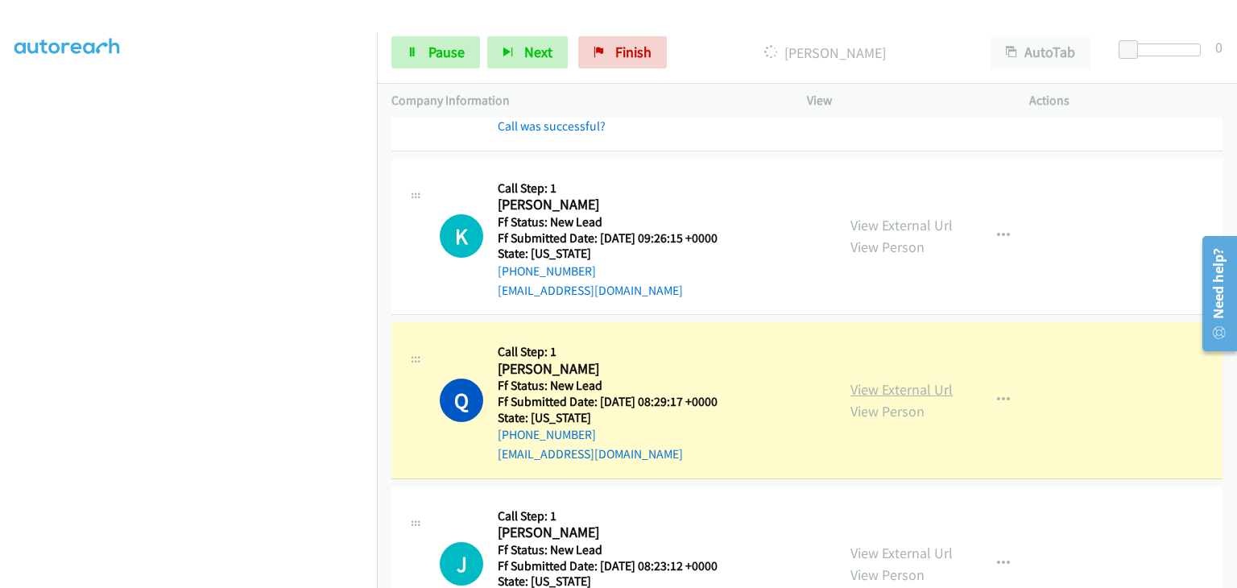
click at [905, 387] on link "View External Url" at bounding box center [902, 389] width 102 height 19
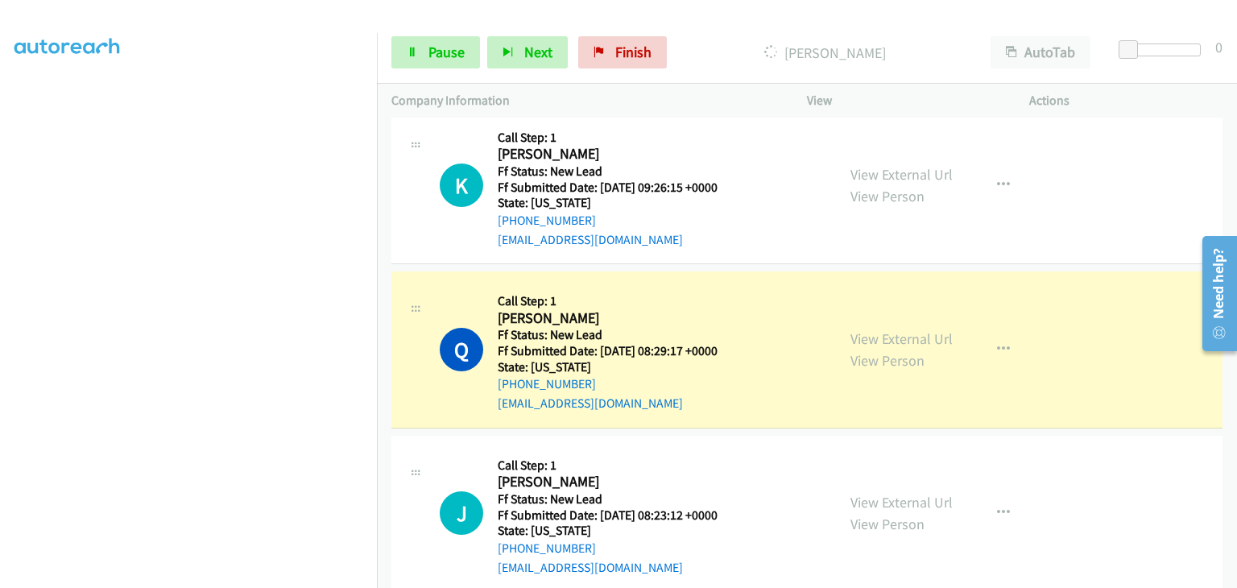
scroll to position [238, 0]
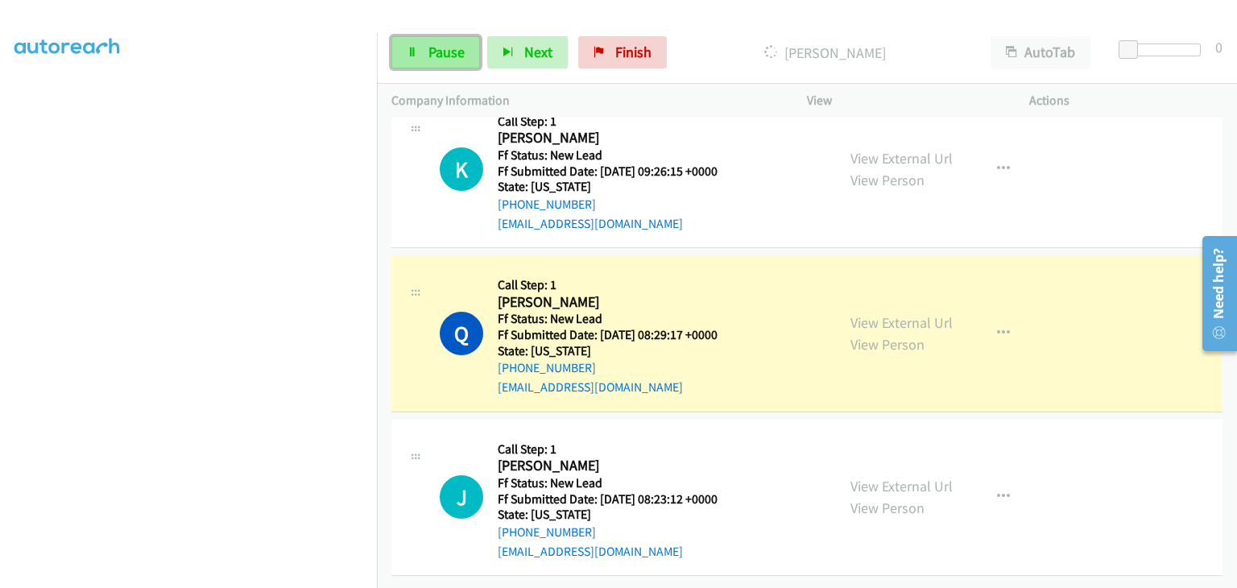
click at [451, 56] on span "Pause" at bounding box center [447, 52] width 36 height 19
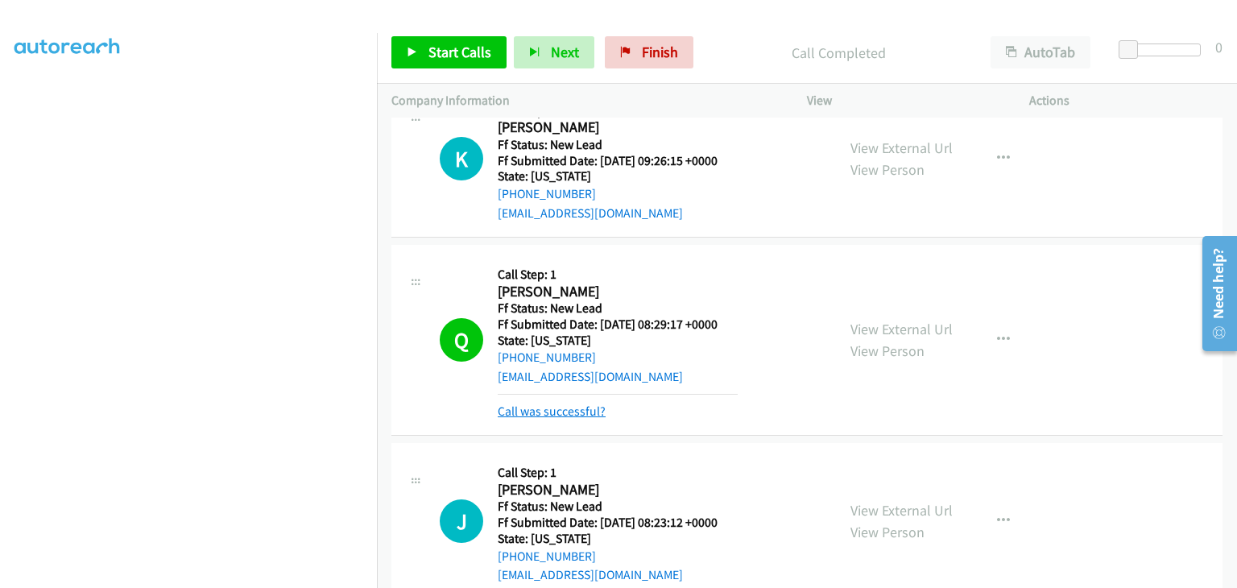
click at [571, 411] on link "Call was successful?" at bounding box center [552, 411] width 108 height 15
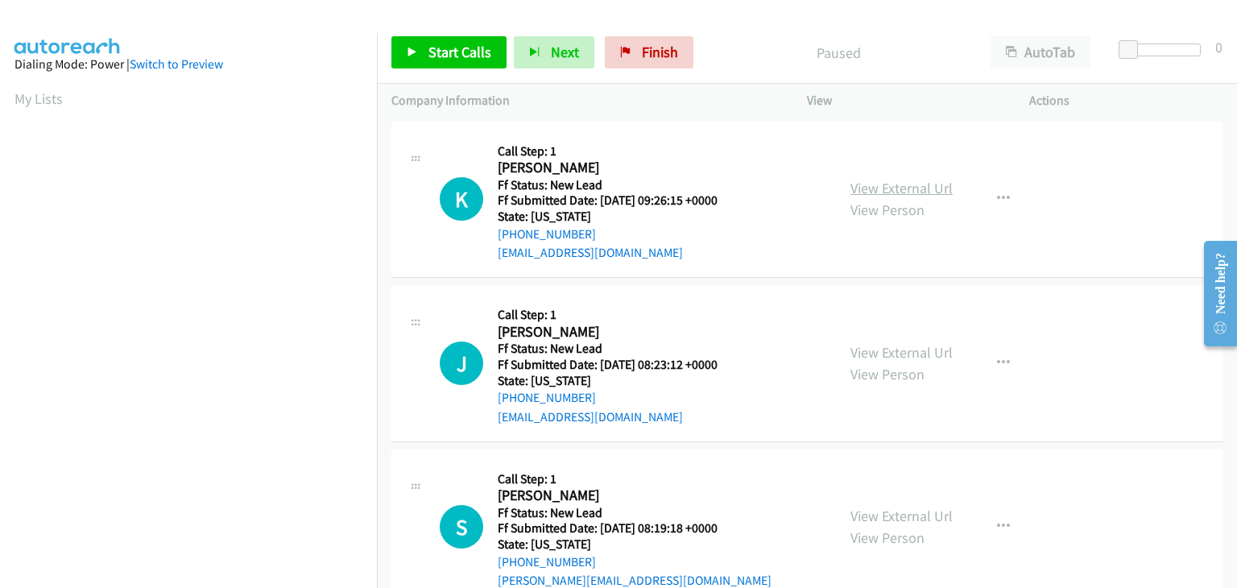
click at [855, 184] on link "View External Url" at bounding box center [902, 188] width 102 height 19
drag, startPoint x: 465, startPoint y: 59, endPoint x: 496, endPoint y: 62, distance: 31.6
click at [466, 59] on span "Start Calls" at bounding box center [460, 52] width 63 height 19
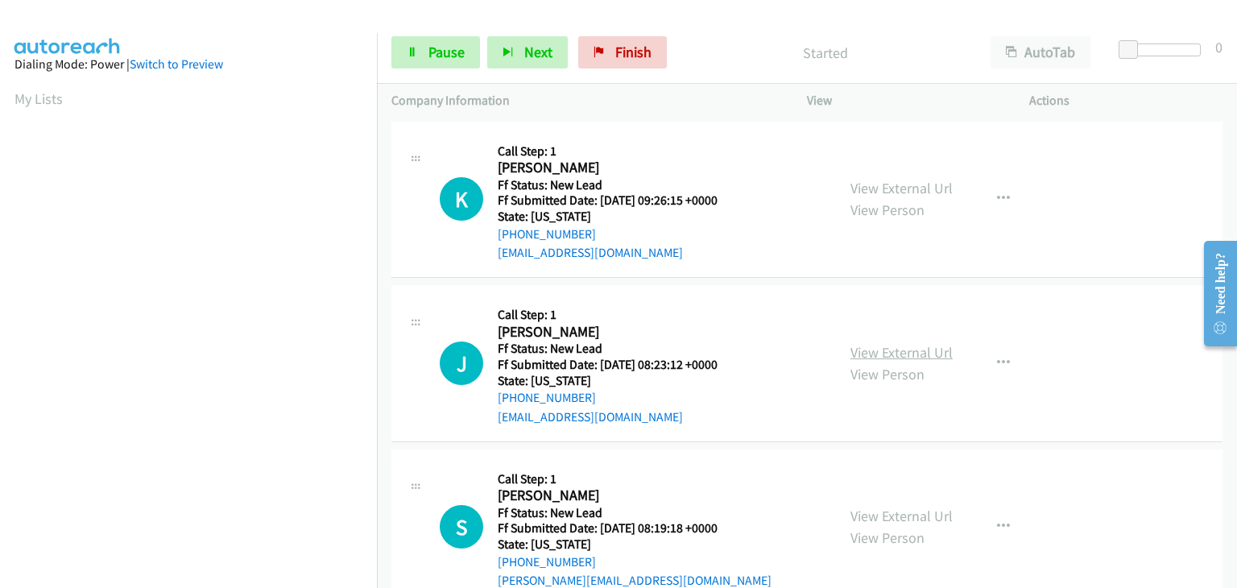
click at [867, 352] on link "View External Url" at bounding box center [902, 352] width 102 height 19
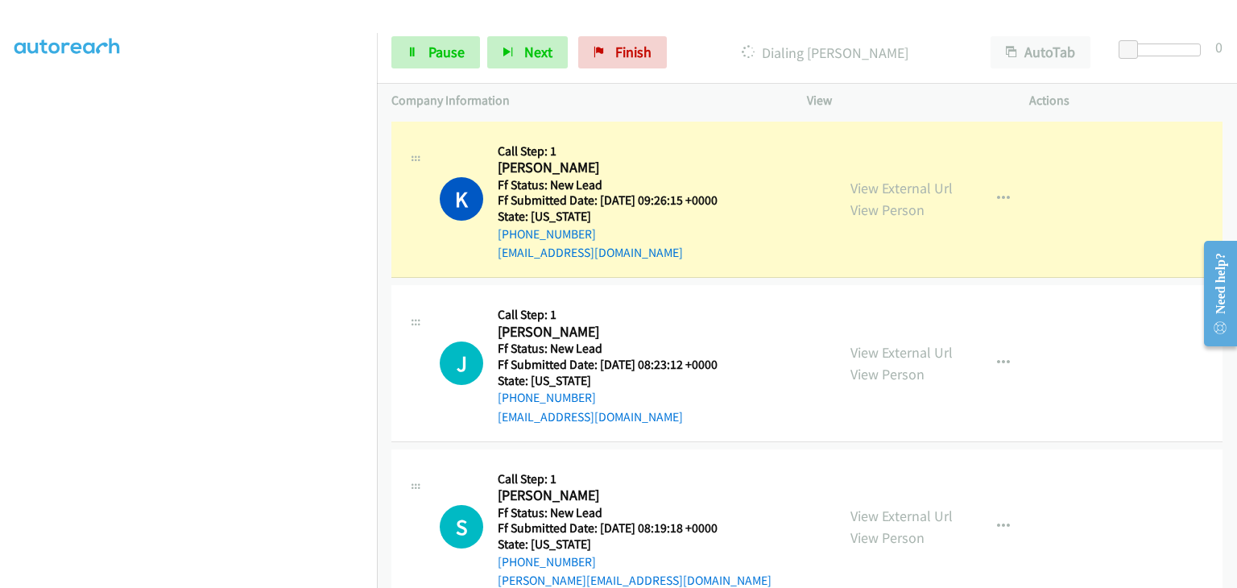
scroll to position [316, 0]
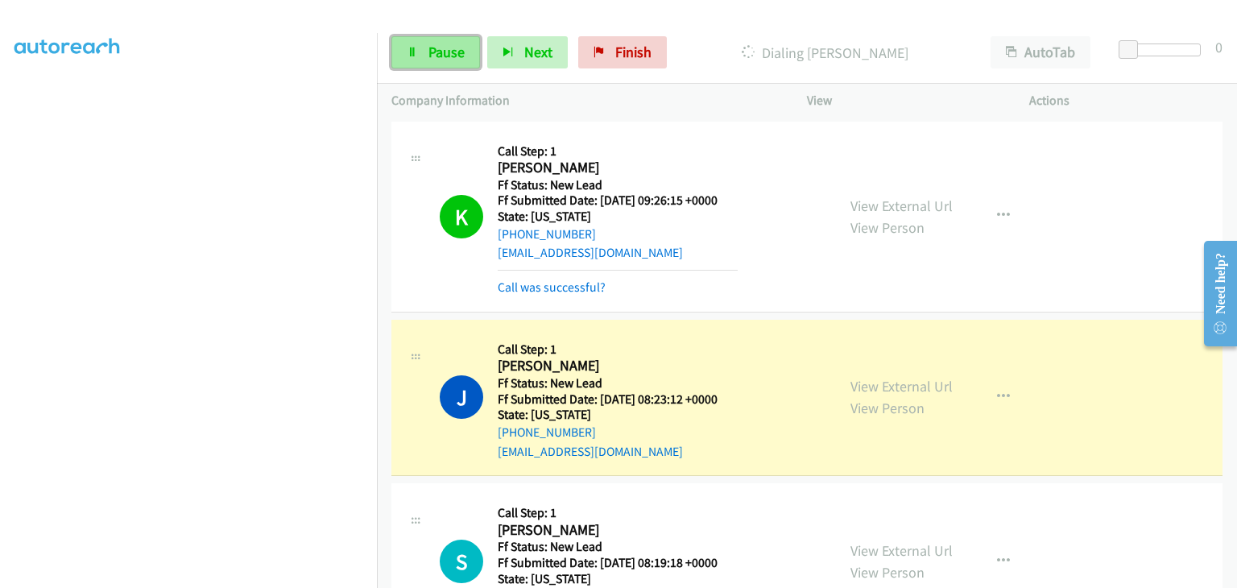
click at [443, 60] on span "Pause" at bounding box center [447, 52] width 36 height 19
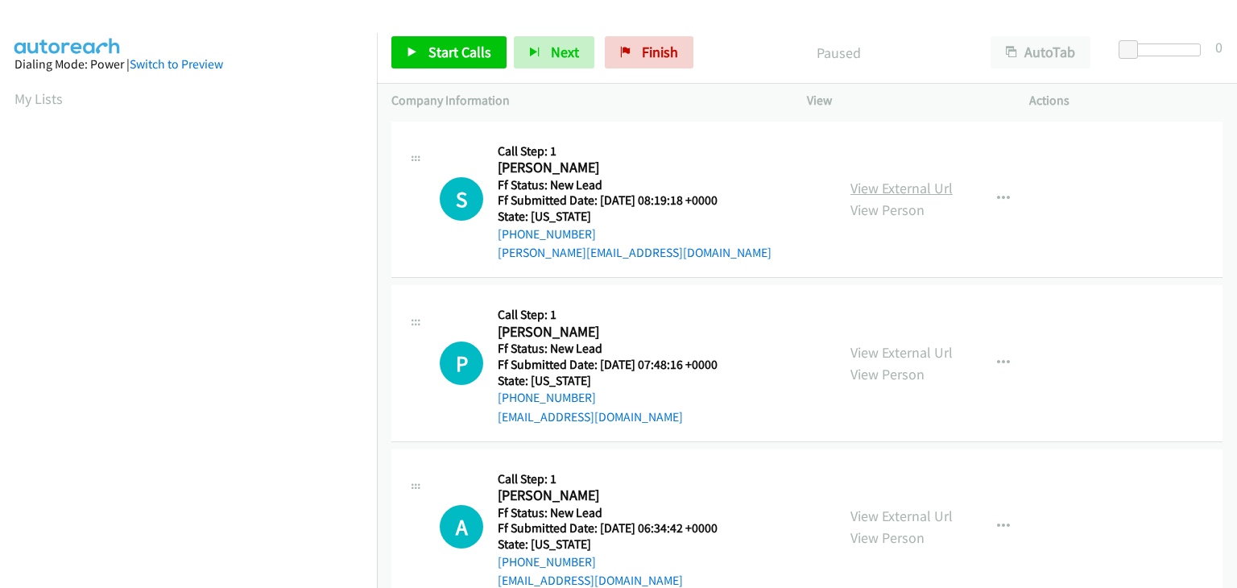
click at [912, 188] on link "View External Url" at bounding box center [902, 188] width 102 height 19
click at [449, 48] on span "Start Calls" at bounding box center [460, 52] width 63 height 19
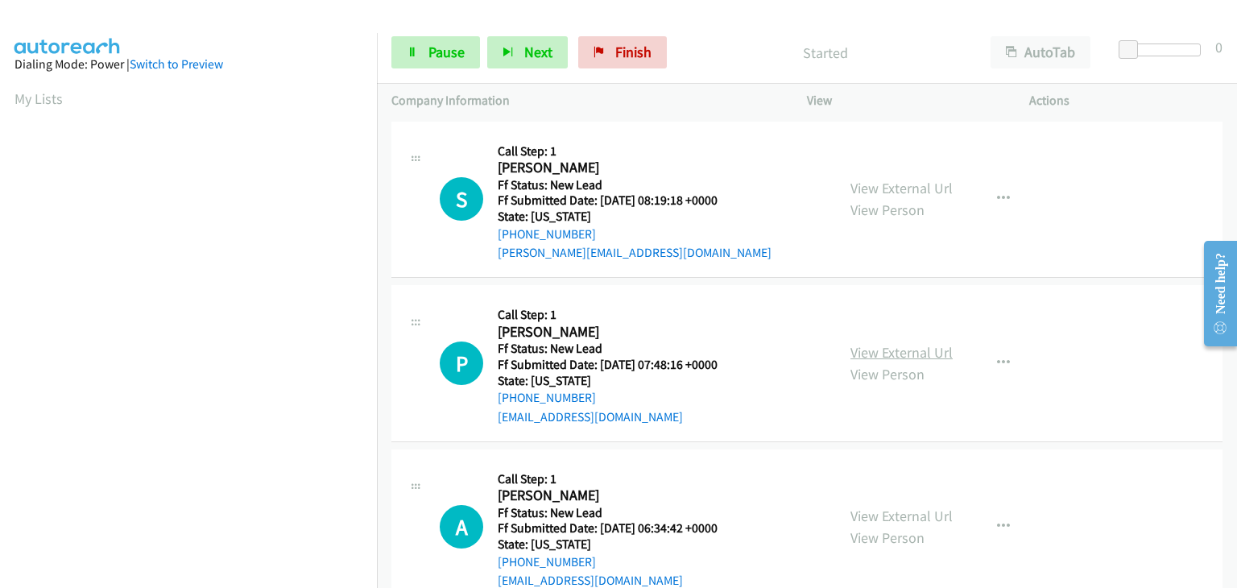
click at [891, 346] on link "View External Url" at bounding box center [902, 352] width 102 height 19
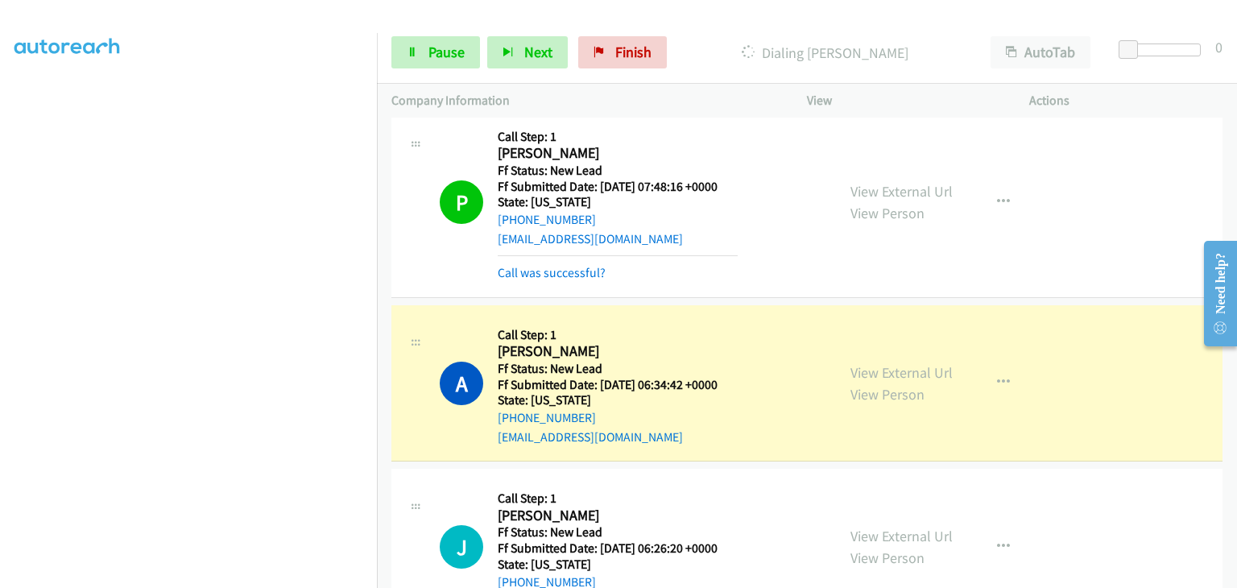
scroll to position [242, 0]
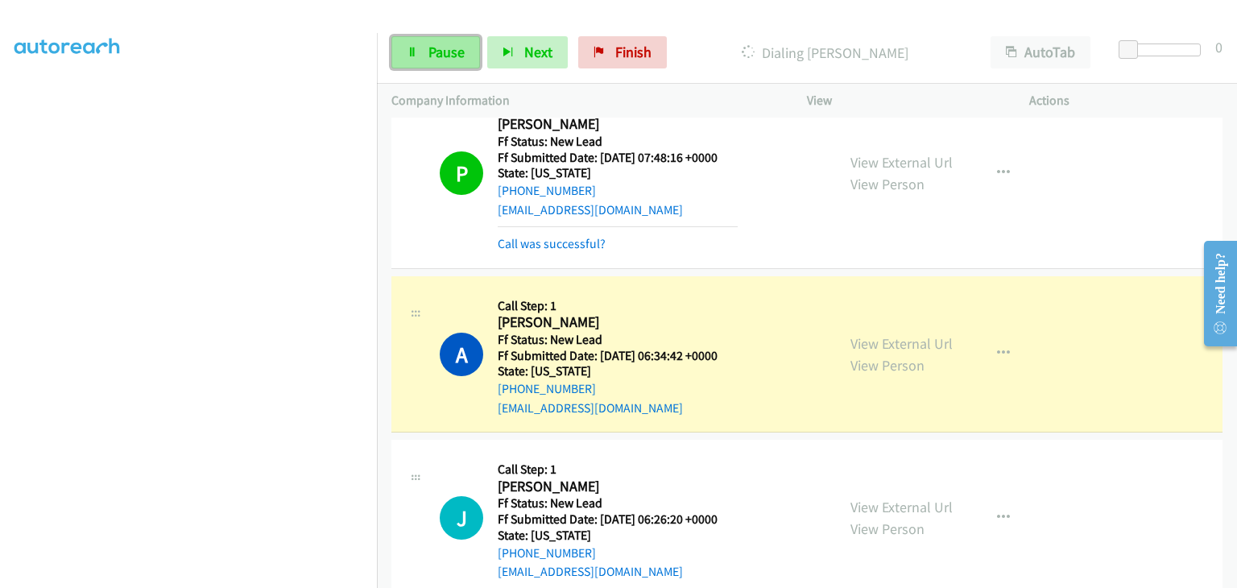
click at [468, 54] on link "Pause" at bounding box center [435, 52] width 89 height 32
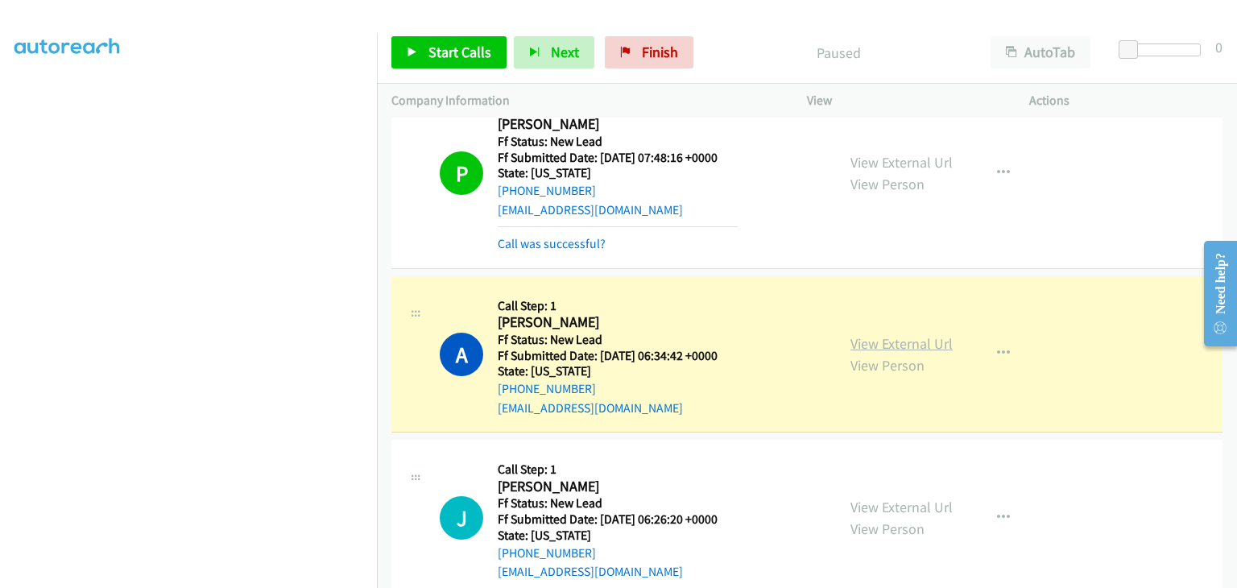
click at [893, 342] on link "View External Url" at bounding box center [902, 343] width 102 height 19
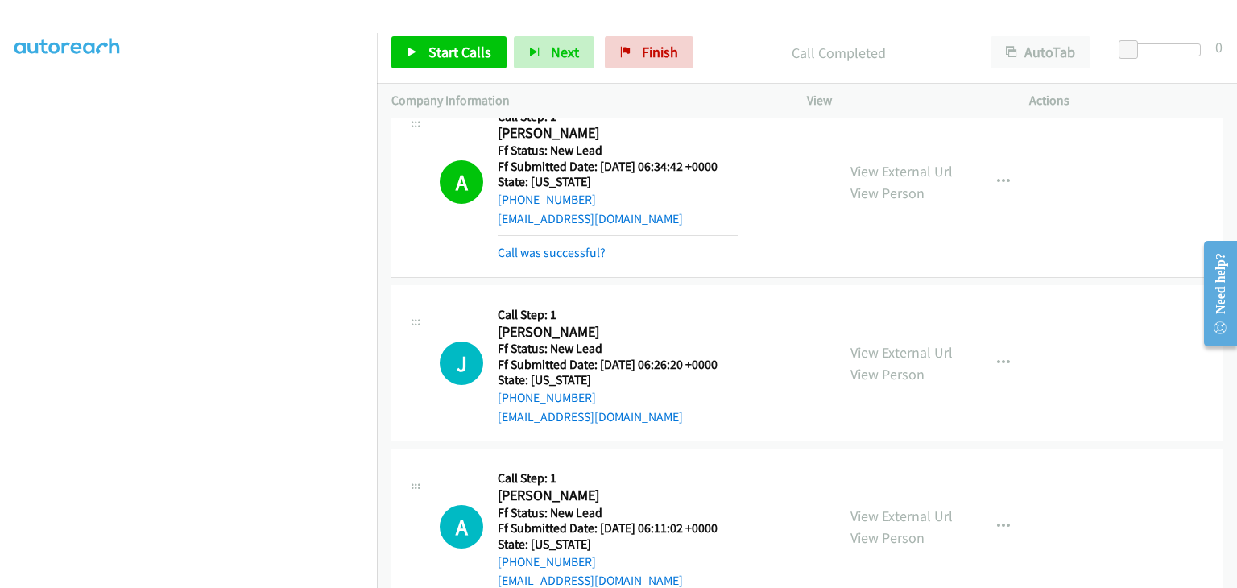
scroll to position [635, 0]
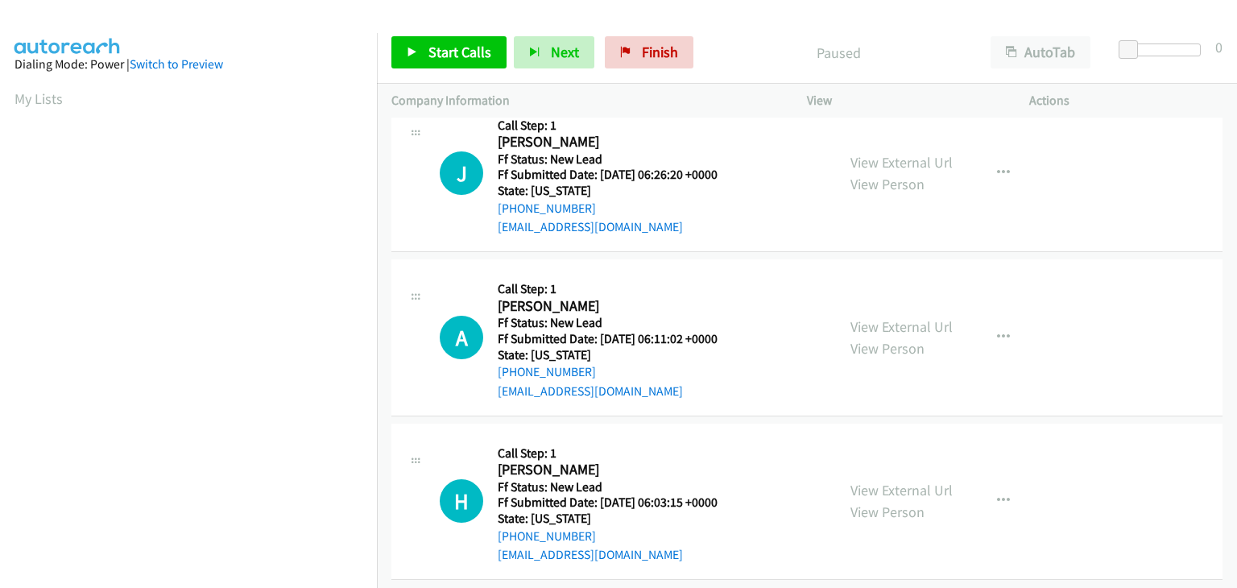
scroll to position [41, 0]
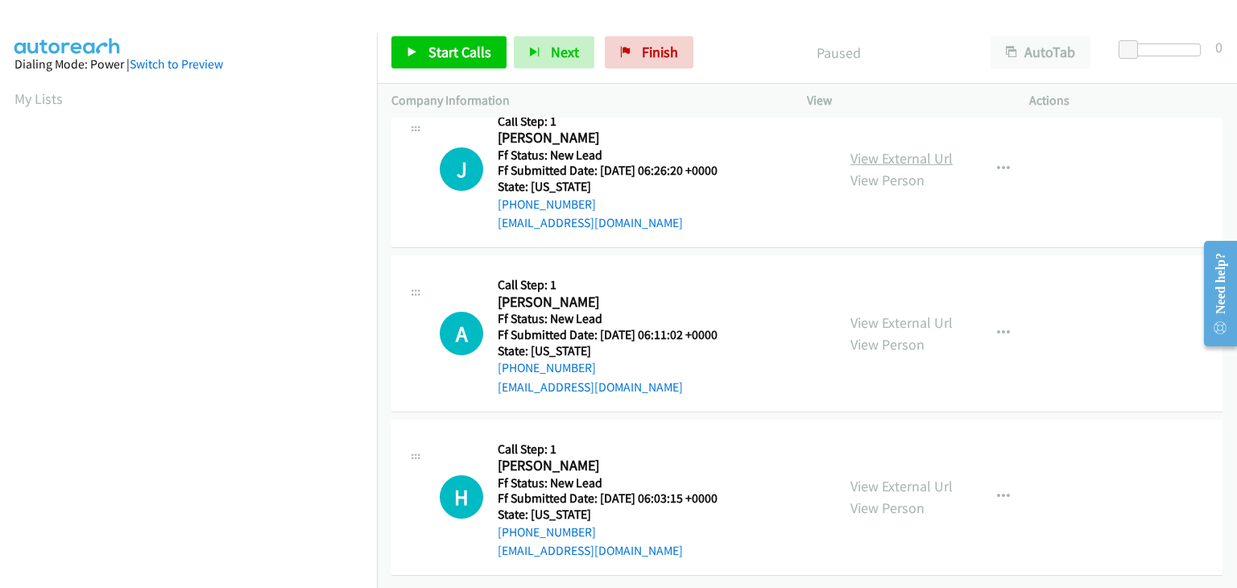
click at [875, 153] on link "View External Url" at bounding box center [902, 158] width 102 height 19
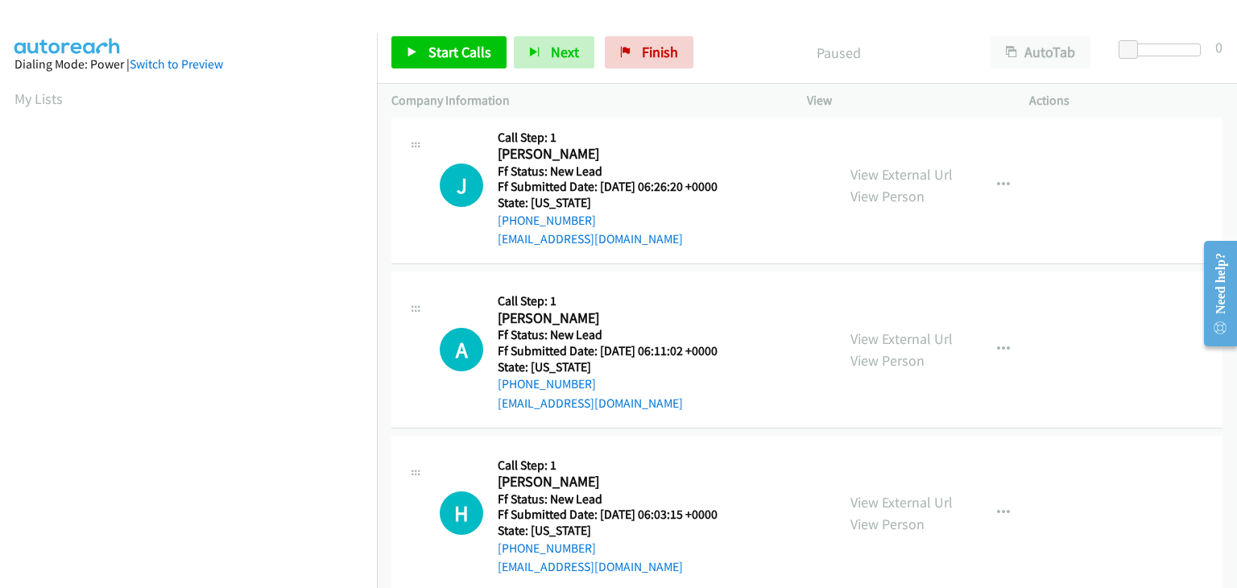
scroll to position [0, 0]
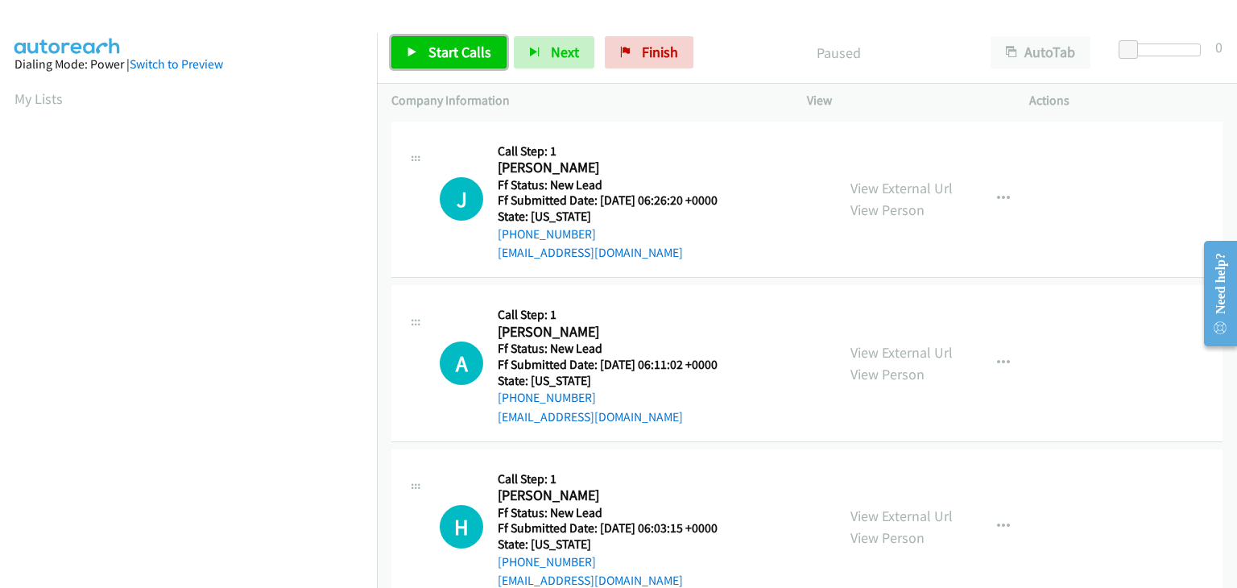
drag, startPoint x: 449, startPoint y: 52, endPoint x: 480, endPoint y: 49, distance: 30.7
click at [449, 52] on span "Start Calls" at bounding box center [460, 52] width 63 height 19
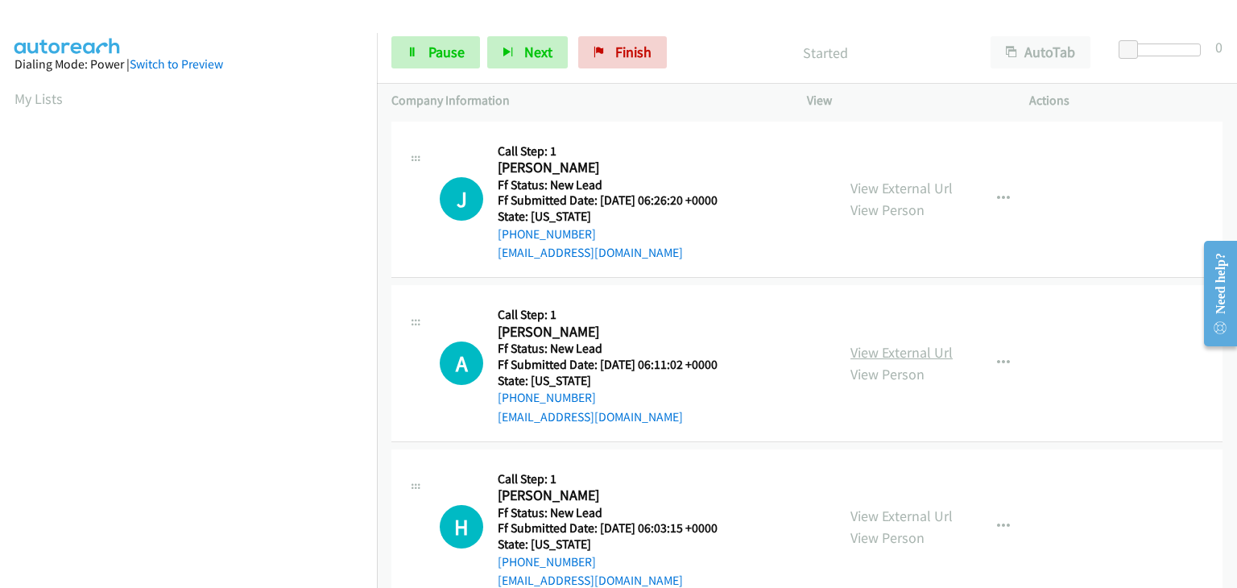
click at [871, 346] on link "View External Url" at bounding box center [902, 352] width 102 height 19
drag, startPoint x: 438, startPoint y: 51, endPoint x: 337, endPoint y: 36, distance: 101.7
click at [438, 51] on span "Pause" at bounding box center [447, 52] width 36 height 19
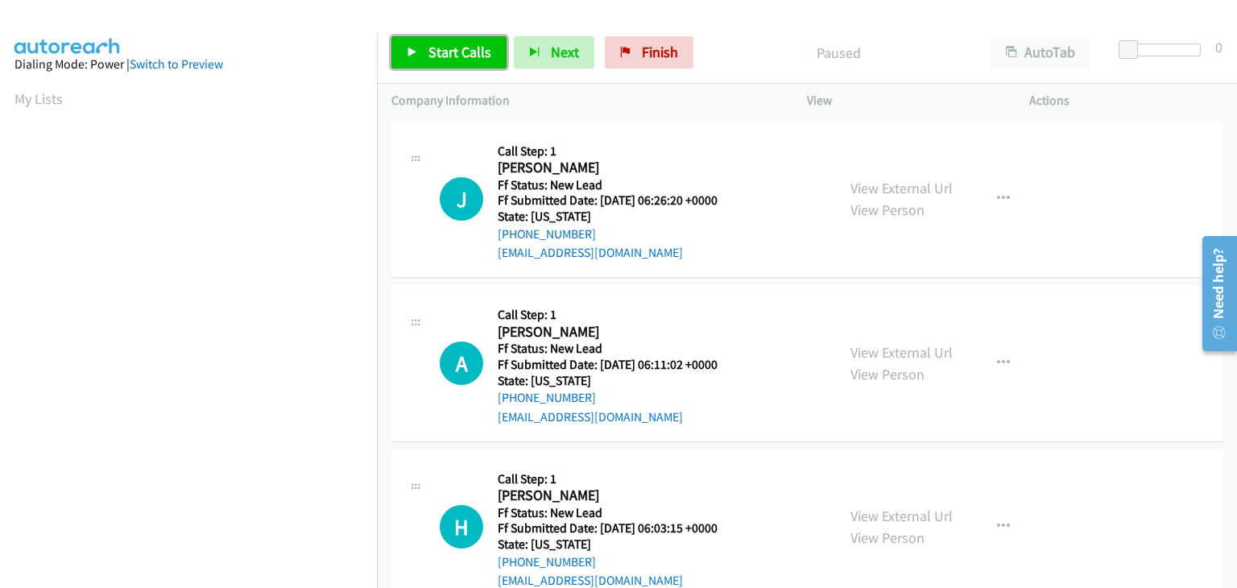
click at [441, 67] on link "Start Calls" at bounding box center [448, 52] width 115 height 32
click at [529, 59] on span "Pause" at bounding box center [547, 68] width 36 height 19
click at [448, 62] on link "Start Calls" at bounding box center [448, 52] width 115 height 32
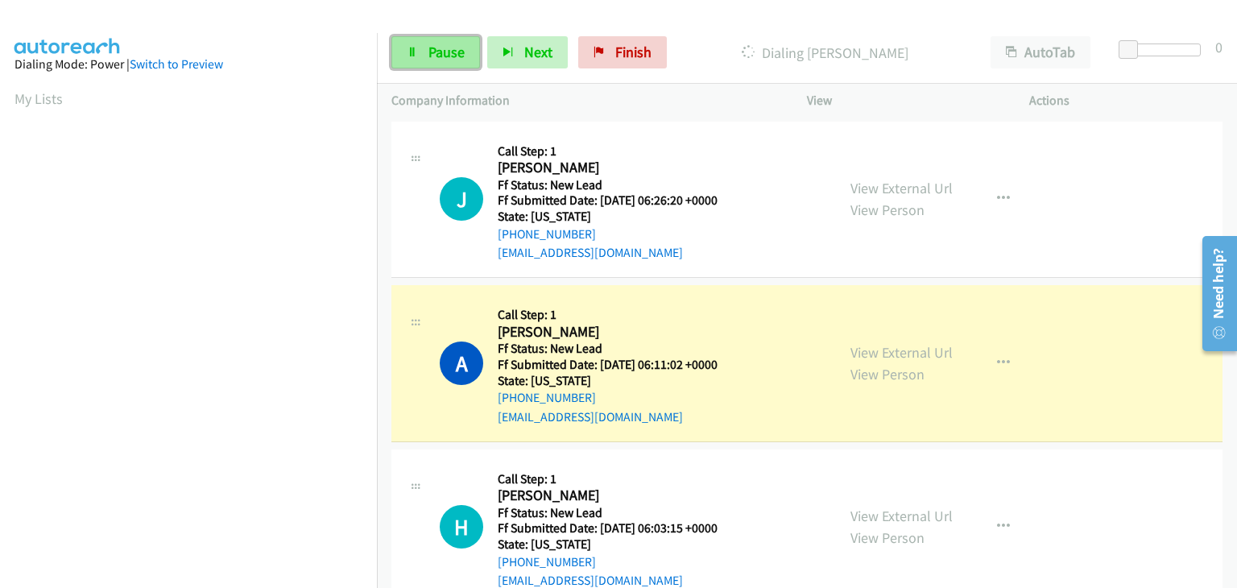
click at [462, 54] on span "Pause" at bounding box center [447, 52] width 36 height 19
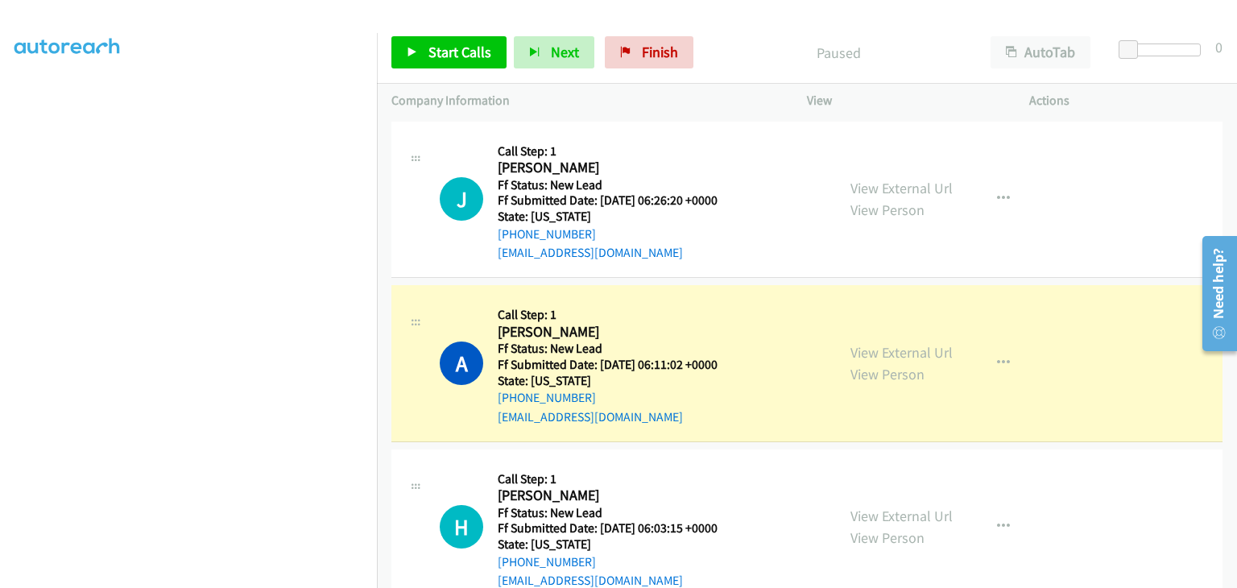
scroll to position [316, 0]
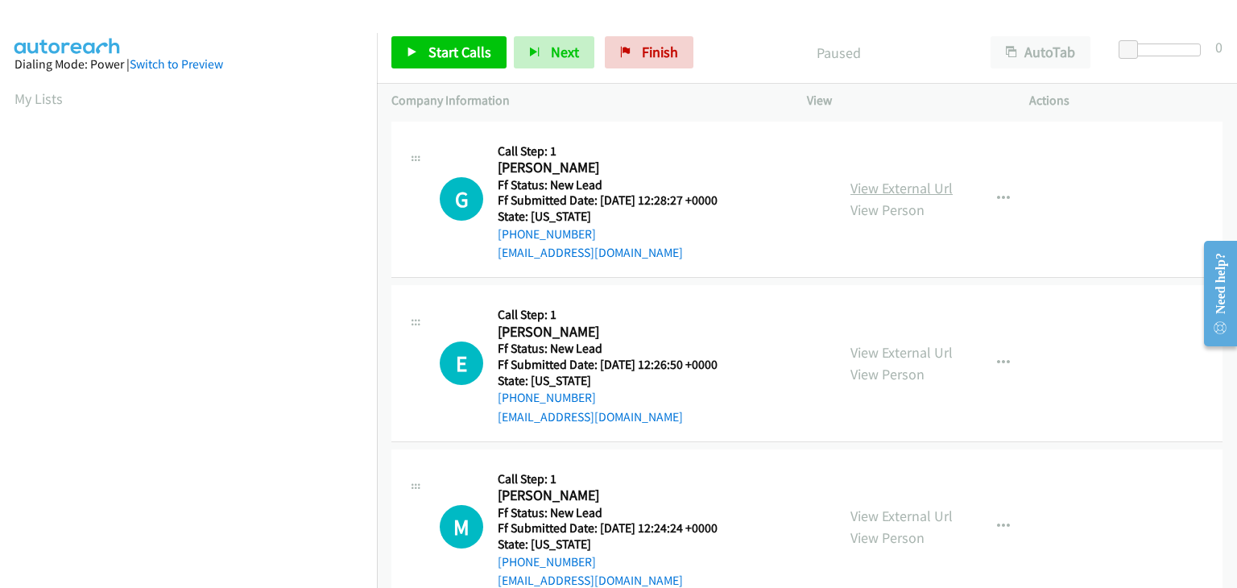
click at [856, 188] on link "View External Url" at bounding box center [902, 188] width 102 height 19
click at [997, 198] on icon "button" at bounding box center [1003, 199] width 13 height 13
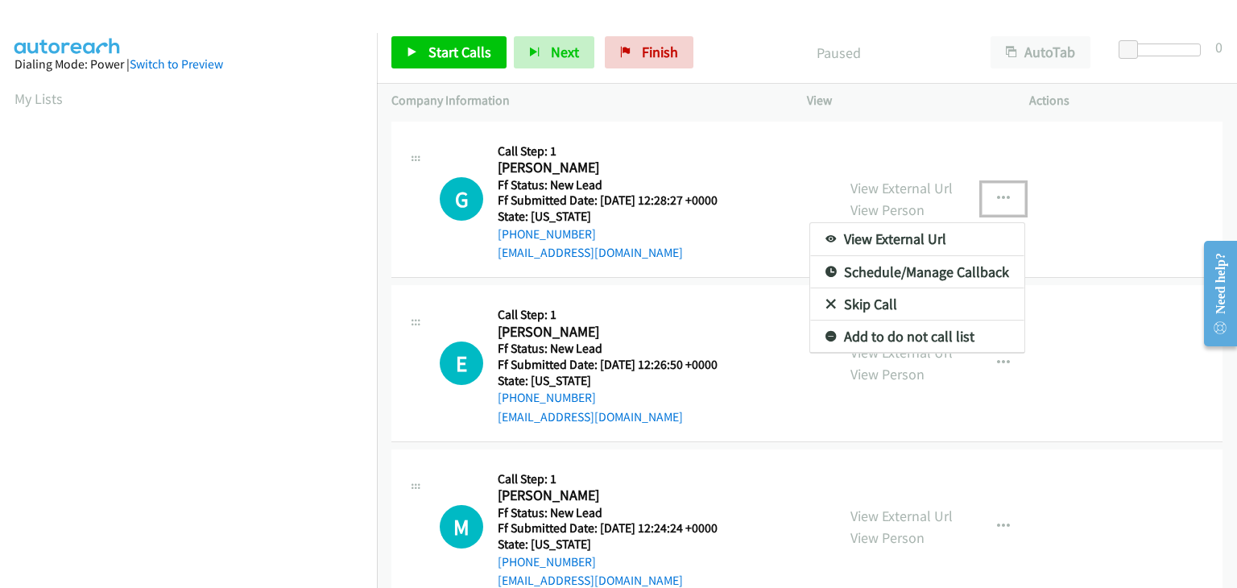
click at [884, 305] on link "Skip Call" at bounding box center [917, 304] width 214 height 32
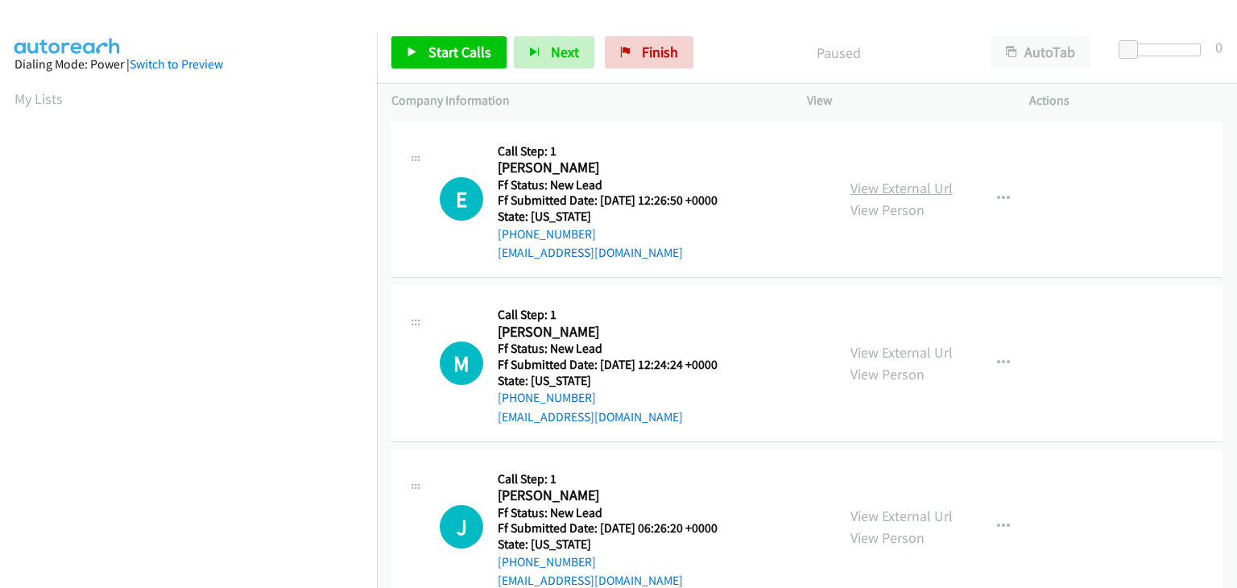
click at [920, 179] on link "View External Url" at bounding box center [902, 188] width 102 height 19
drag, startPoint x: 419, startPoint y: 46, endPoint x: 429, endPoint y: 46, distance: 10.5
click at [419, 46] on link "Start Calls" at bounding box center [448, 52] width 115 height 32
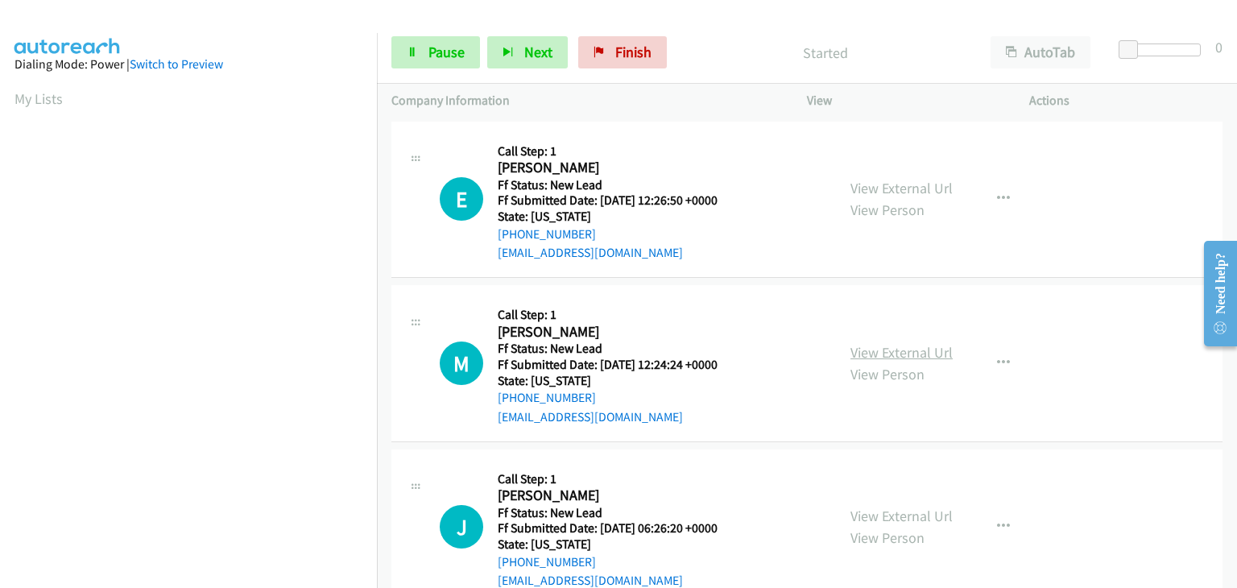
click at [896, 348] on link "View External Url" at bounding box center [902, 352] width 102 height 19
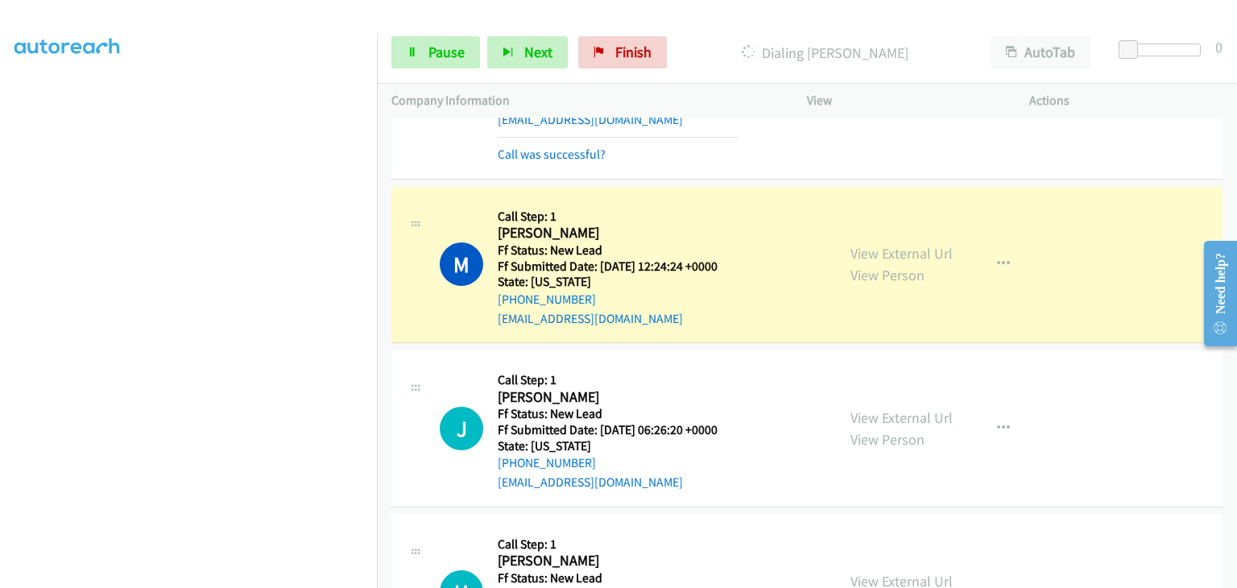
scroll to position [161, 0]
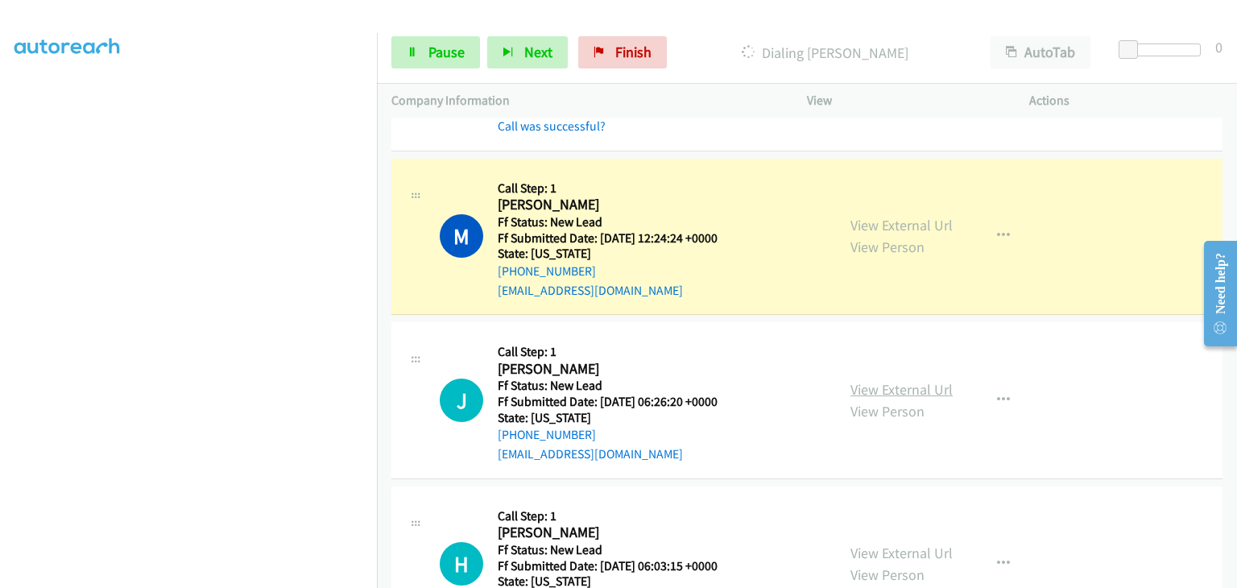
click at [905, 387] on link "View External Url" at bounding box center [902, 389] width 102 height 19
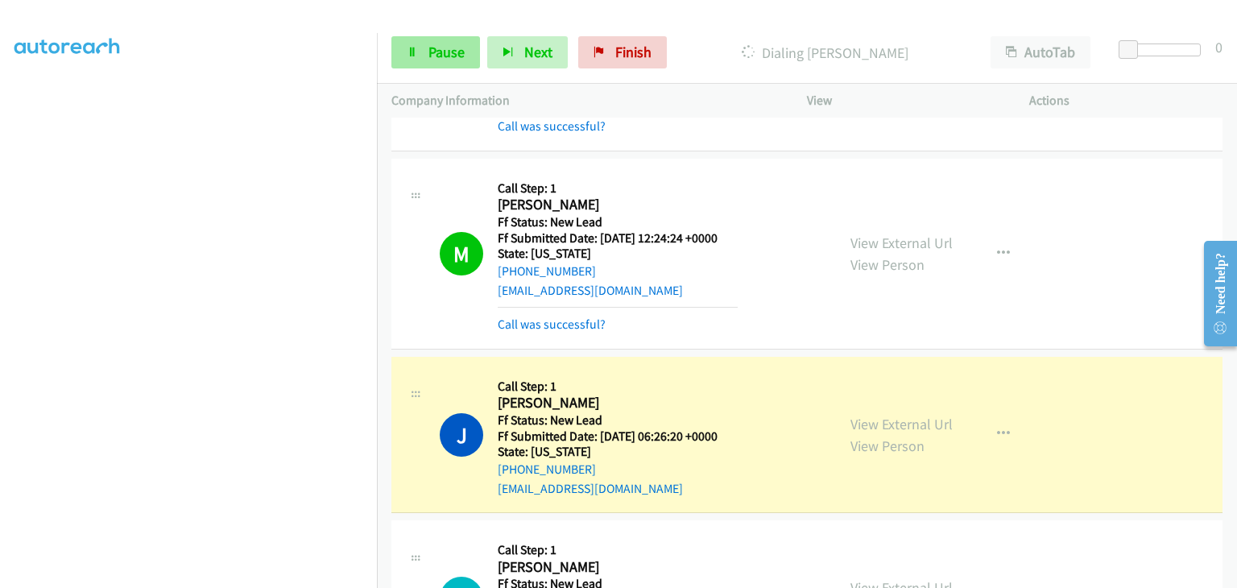
scroll to position [316, 0]
click at [466, 49] on link "Pause" at bounding box center [435, 52] width 89 height 32
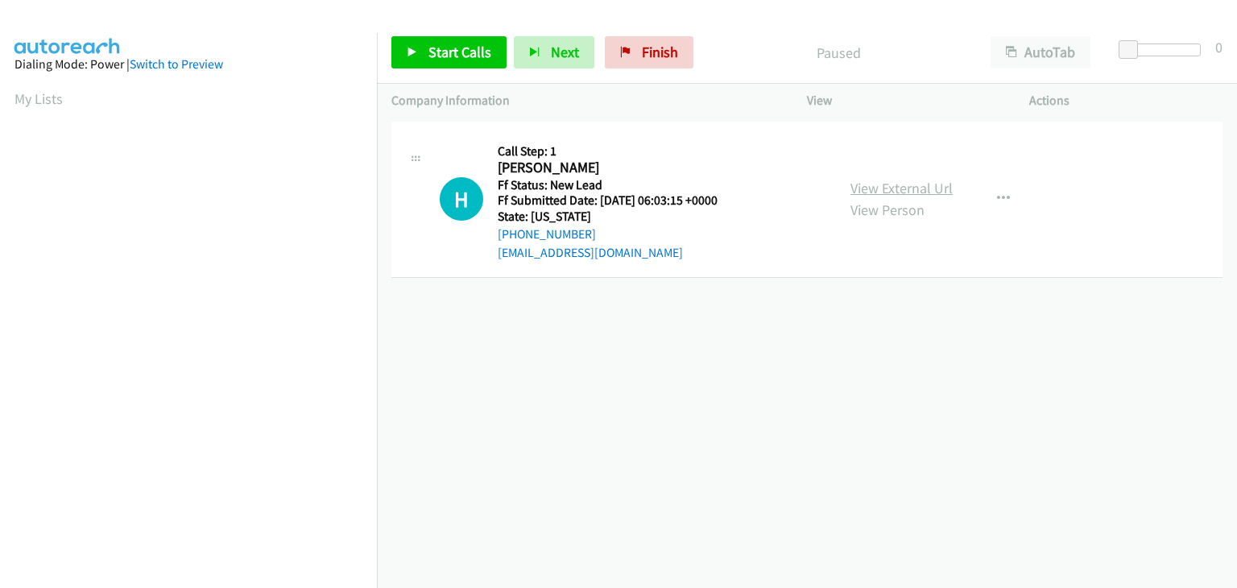
click at [946, 184] on link "View External Url" at bounding box center [902, 188] width 102 height 19
click at [415, 41] on link "Start Calls" at bounding box center [448, 52] width 115 height 32
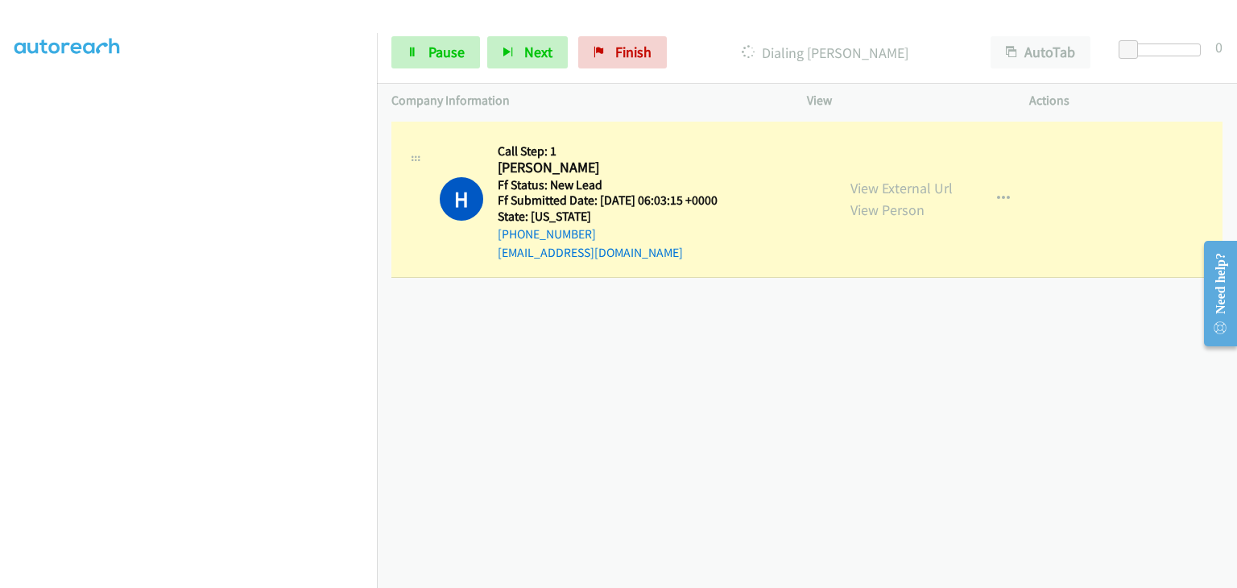
scroll to position [316, 0]
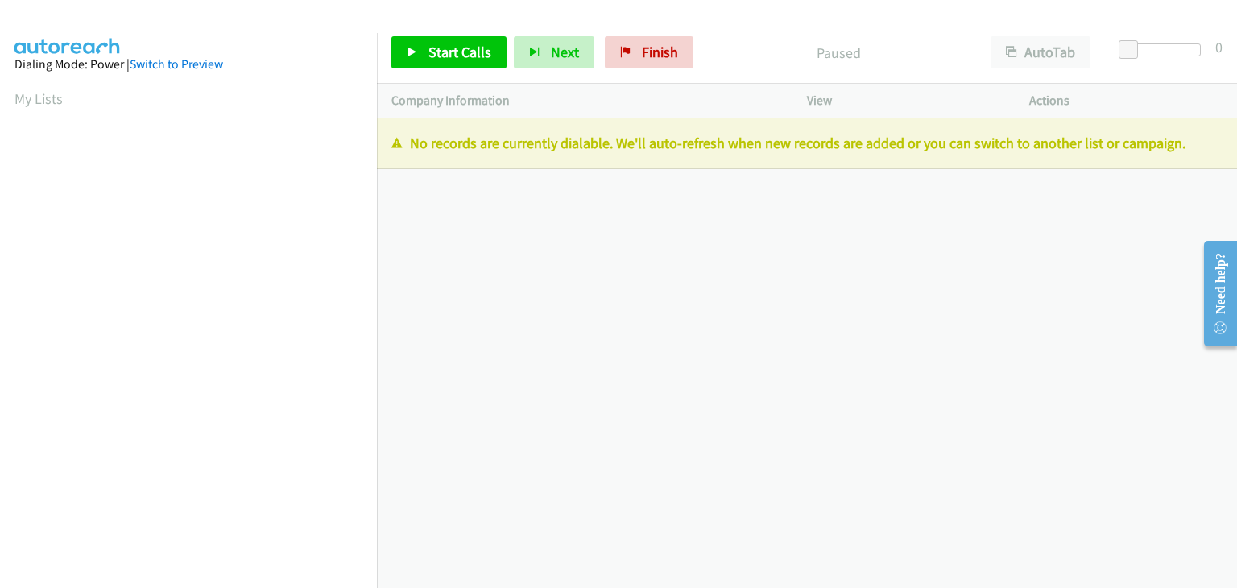
scroll to position [316, 0]
click at [654, 49] on span "Finish" at bounding box center [660, 52] width 36 height 19
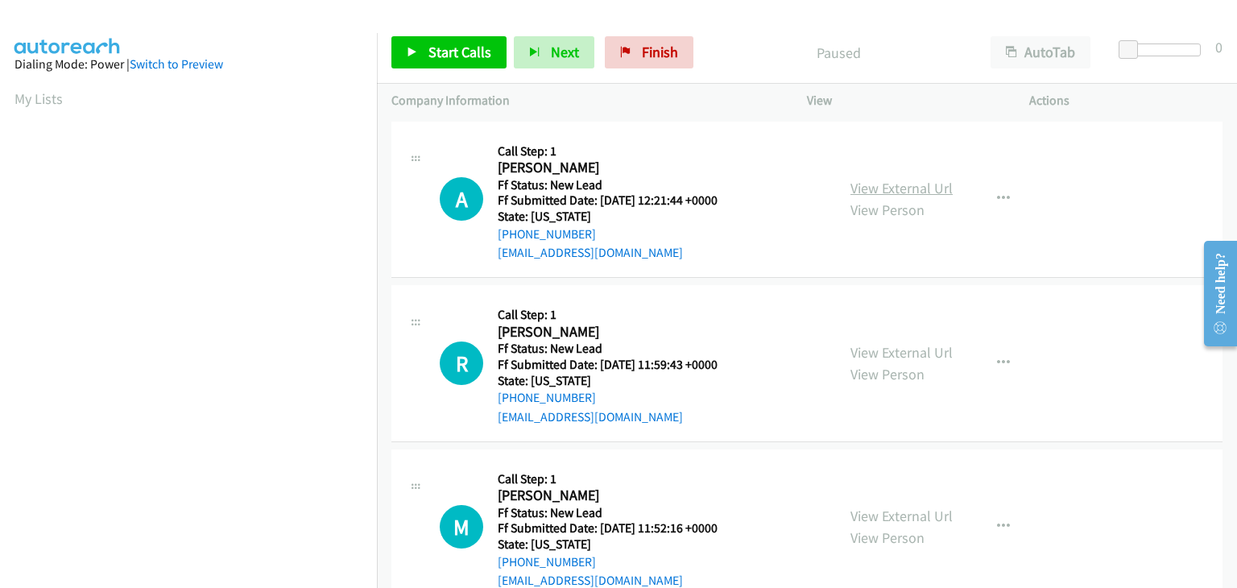
click at [859, 179] on link "View External Url" at bounding box center [902, 188] width 102 height 19
click at [447, 53] on span "Start Calls" at bounding box center [460, 52] width 63 height 19
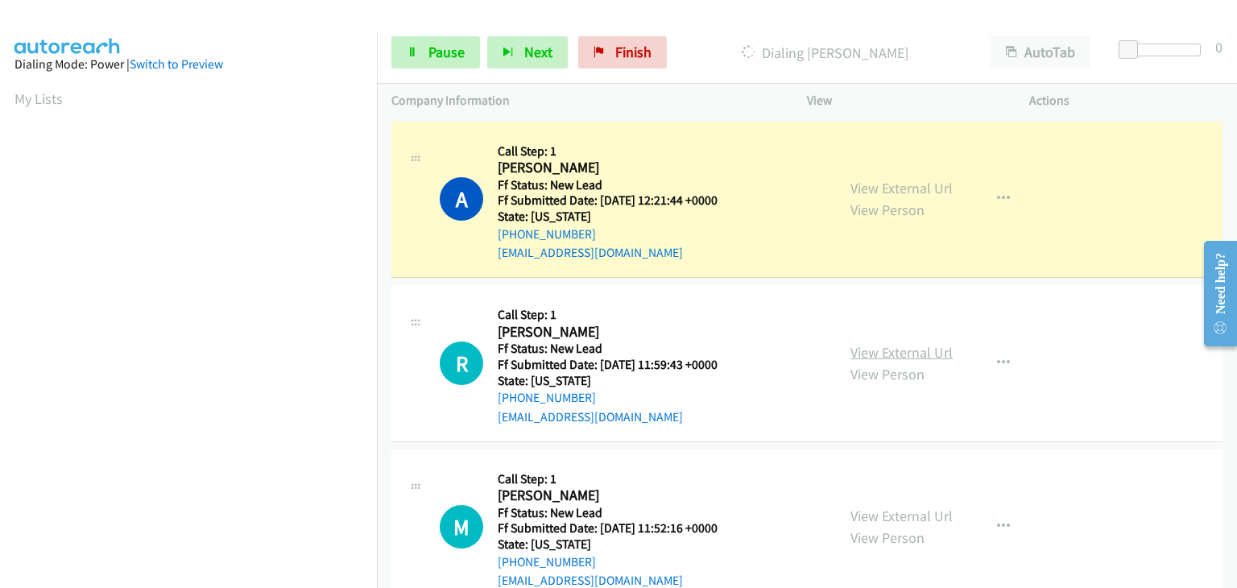
click at [883, 357] on link "View External Url" at bounding box center [902, 352] width 102 height 19
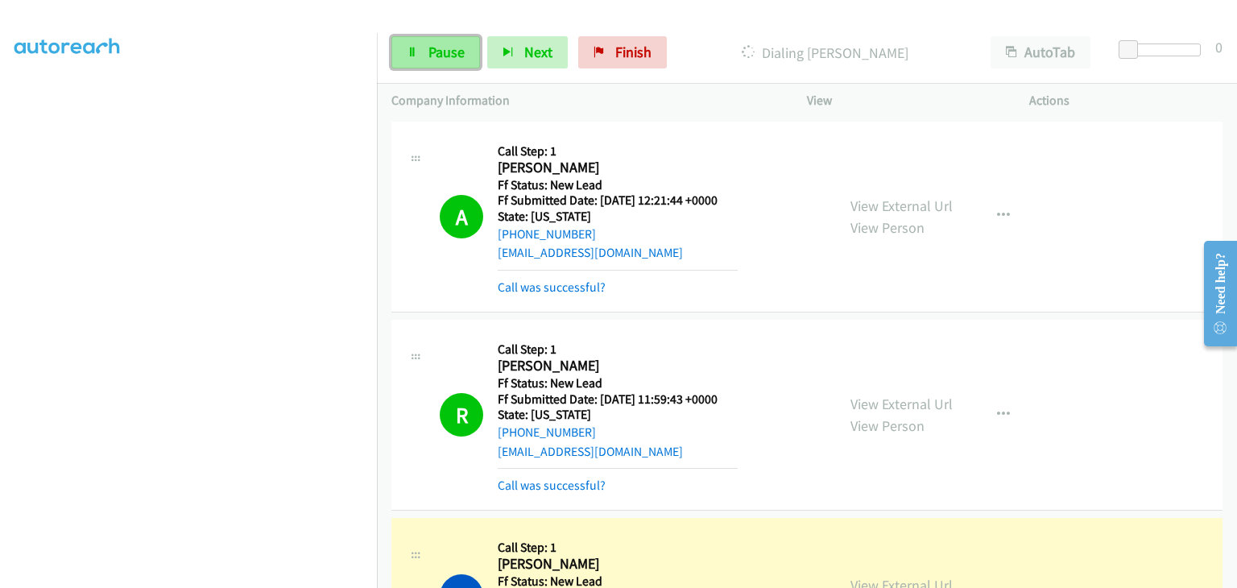
click at [441, 56] on span "Pause" at bounding box center [447, 52] width 36 height 19
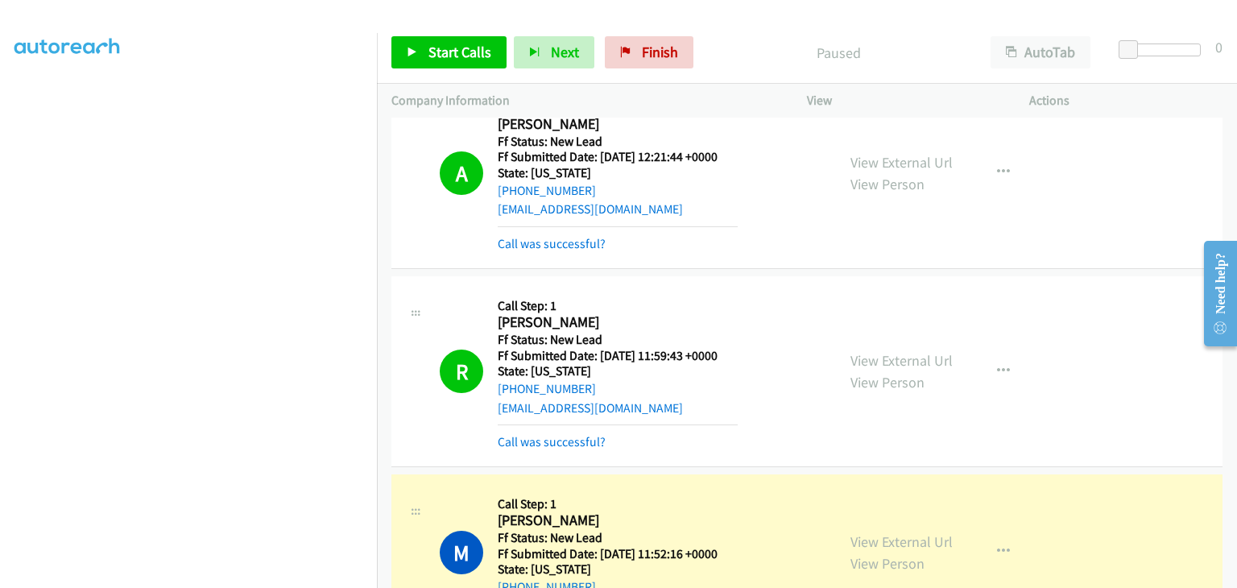
scroll to position [161, 0]
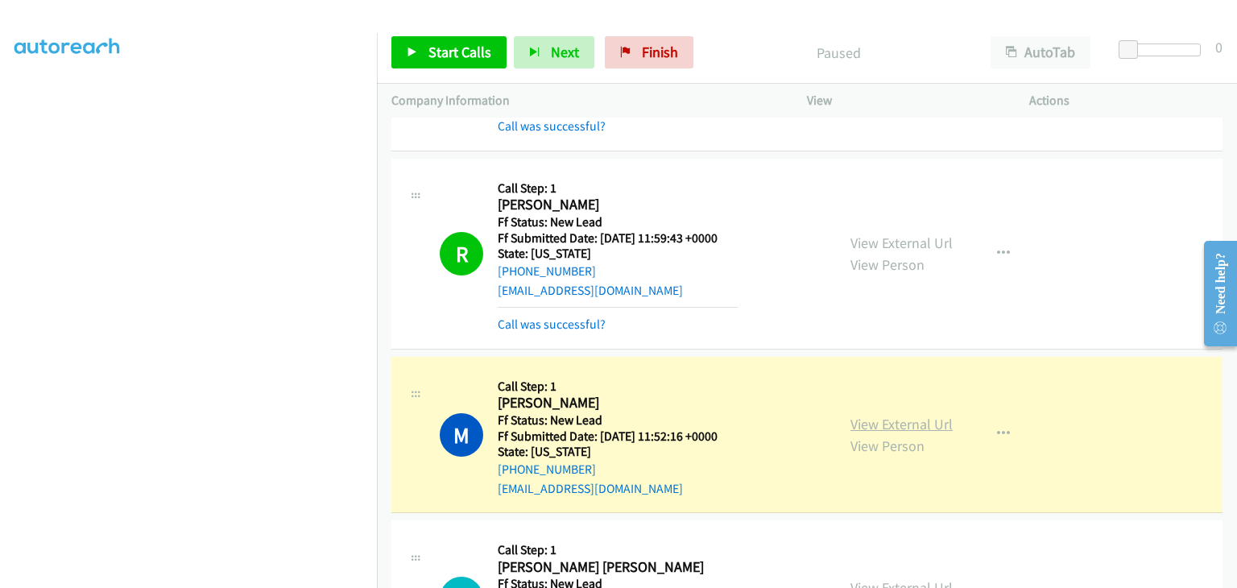
click at [889, 420] on link "View External Url" at bounding box center [902, 424] width 102 height 19
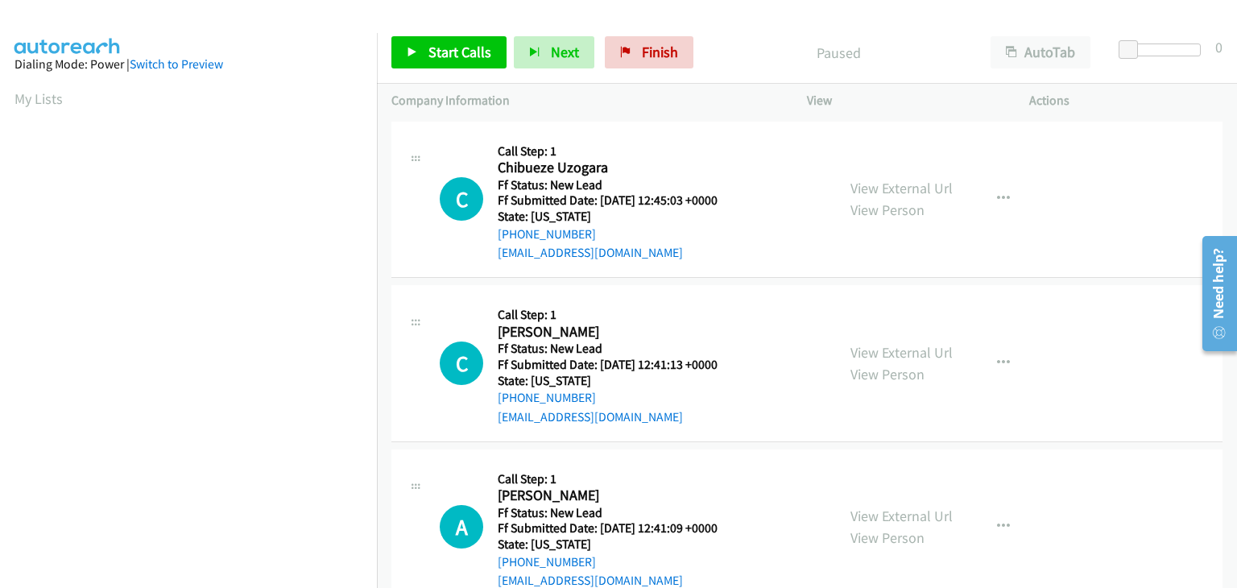
scroll to position [316, 0]
click at [896, 185] on link "View External Url" at bounding box center [902, 188] width 102 height 19
click at [433, 50] on span "Start Calls" at bounding box center [460, 52] width 63 height 19
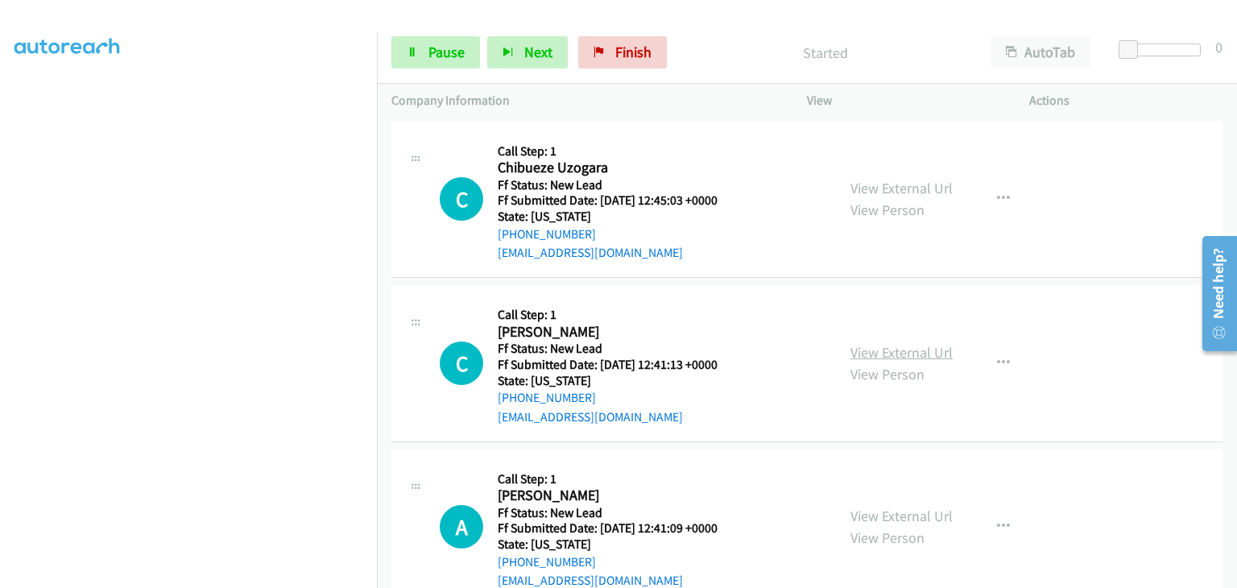
click at [862, 348] on link "View External Url" at bounding box center [902, 352] width 102 height 19
click at [438, 56] on span "Pause" at bounding box center [447, 52] width 36 height 19
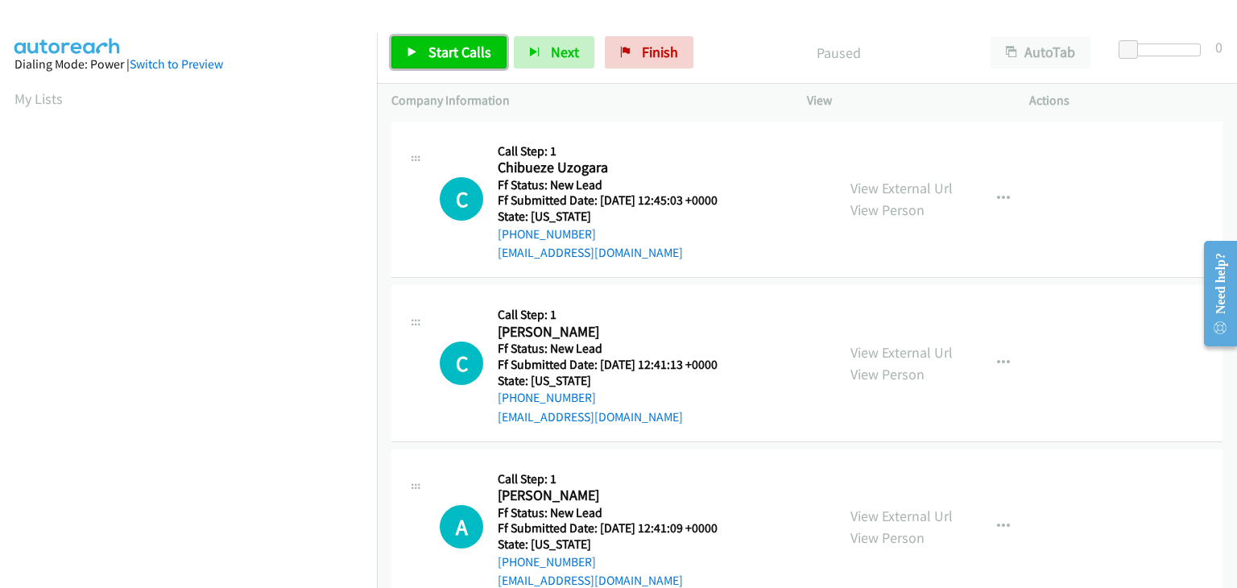
click at [476, 56] on span "Start Calls" at bounding box center [460, 52] width 63 height 19
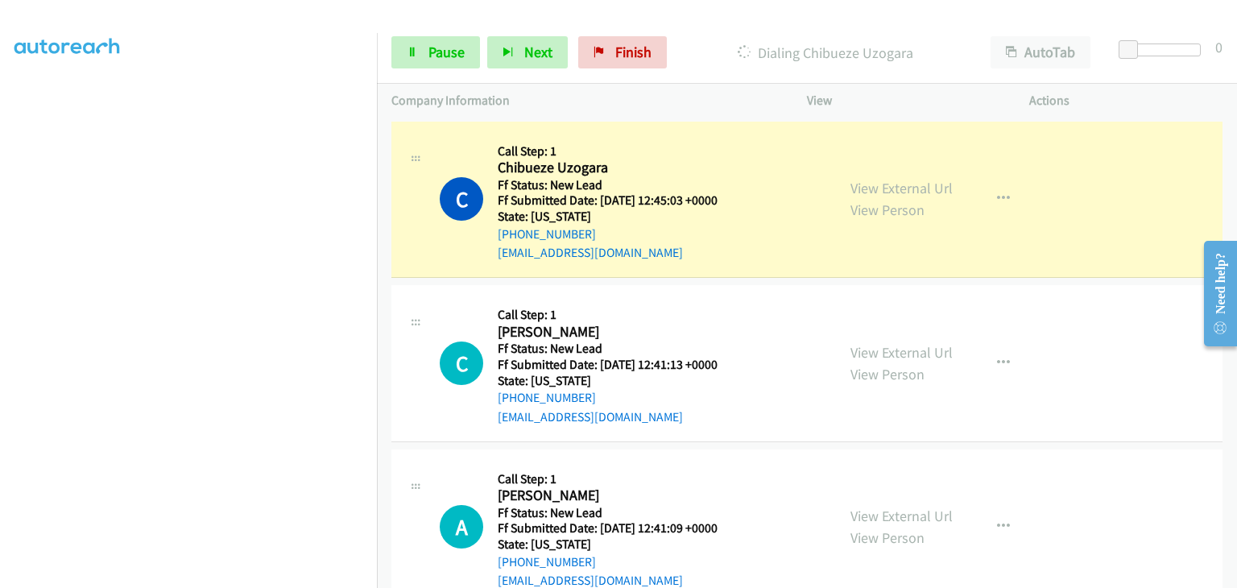
scroll to position [316, 0]
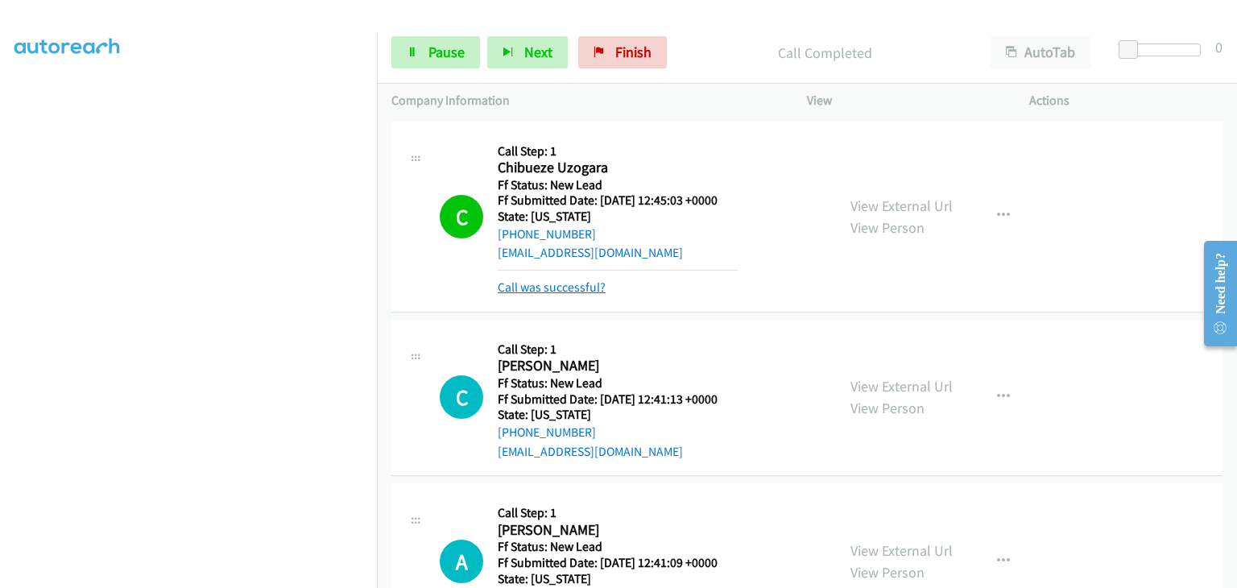
click at [578, 290] on link "Call was successful?" at bounding box center [552, 286] width 108 height 15
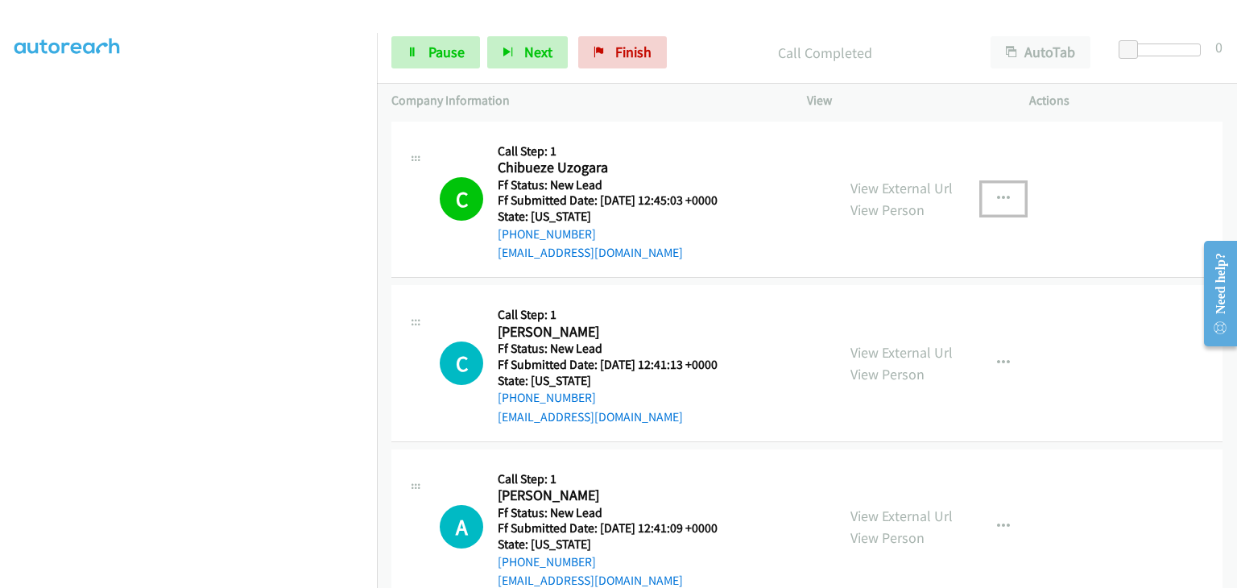
click at [1002, 197] on icon "button" at bounding box center [1003, 199] width 13 height 13
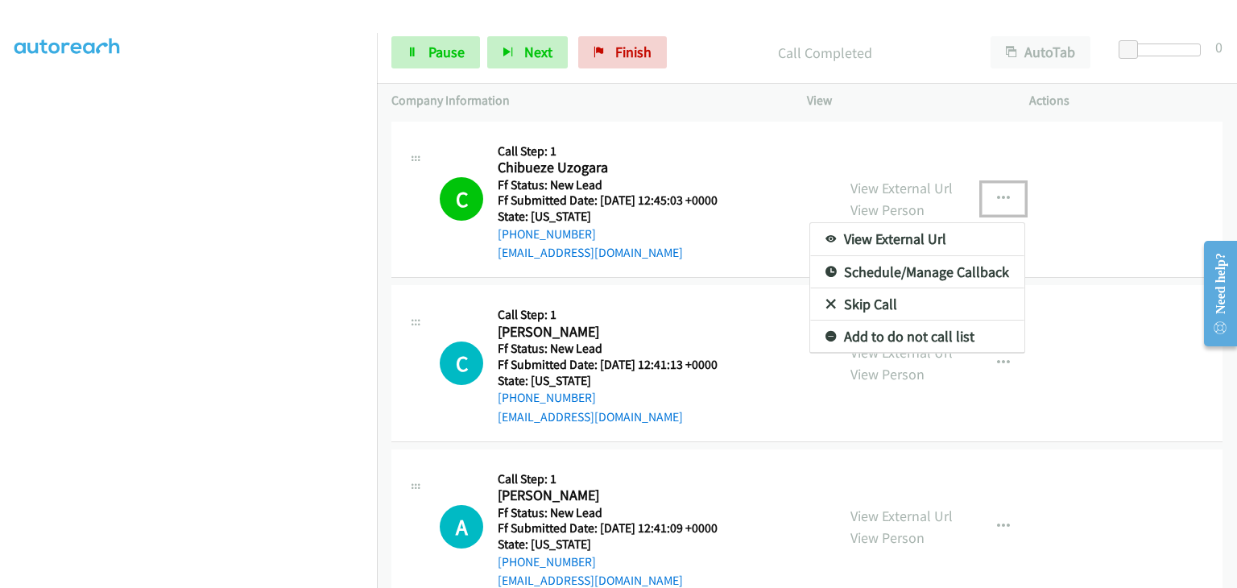
click at [904, 329] on link "Add to do not call list" at bounding box center [917, 337] width 214 height 32
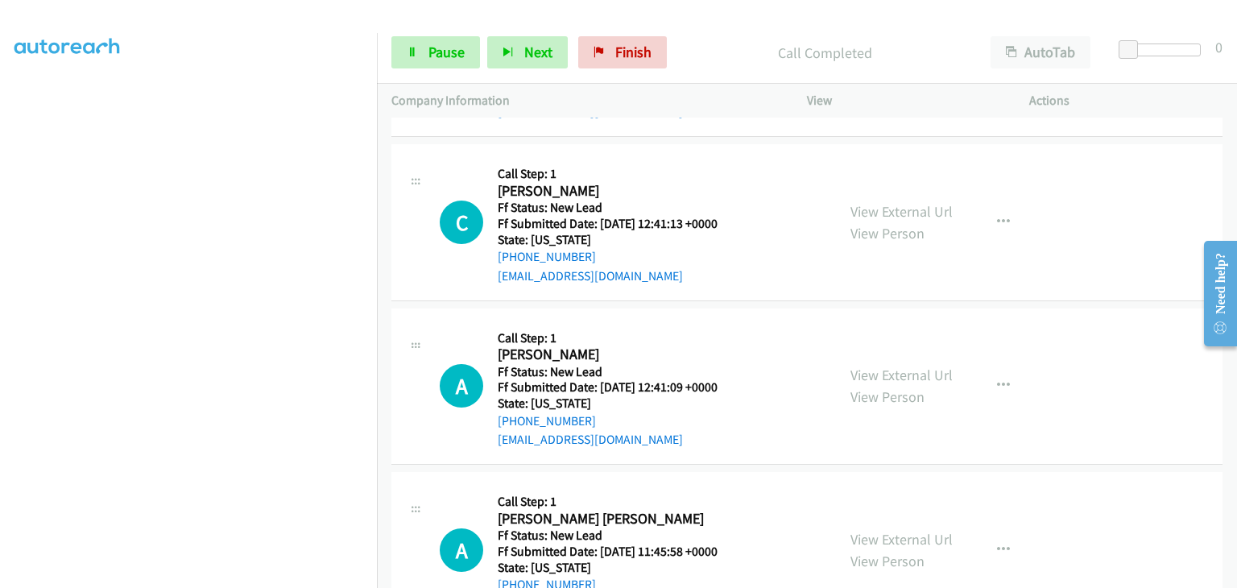
scroll to position [161, 0]
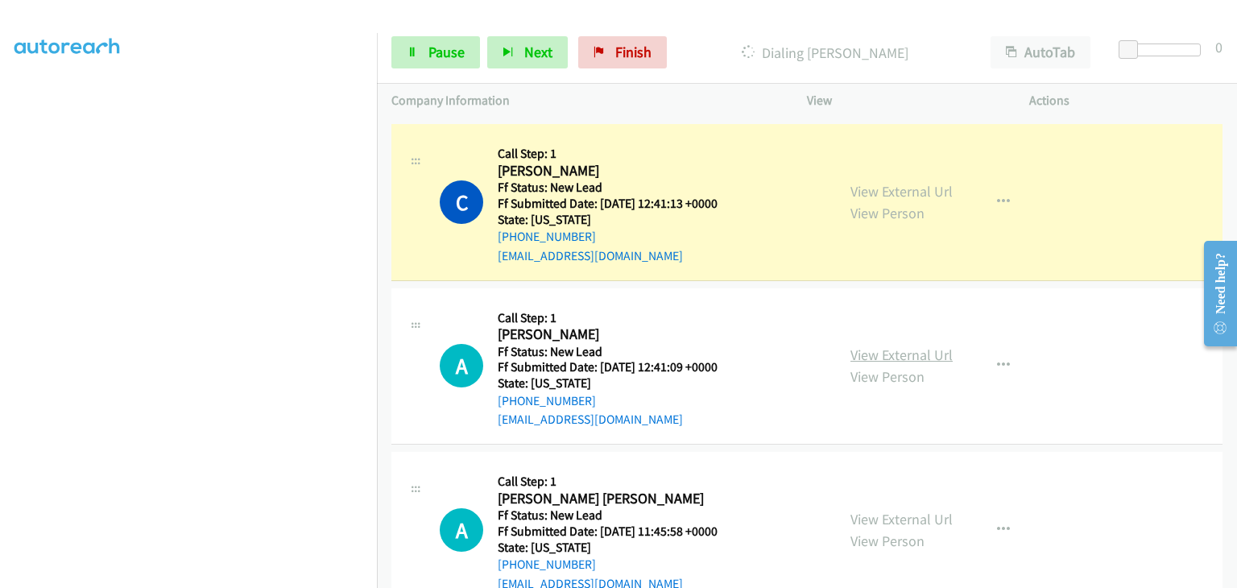
click at [873, 356] on link "View External Url" at bounding box center [902, 355] width 102 height 19
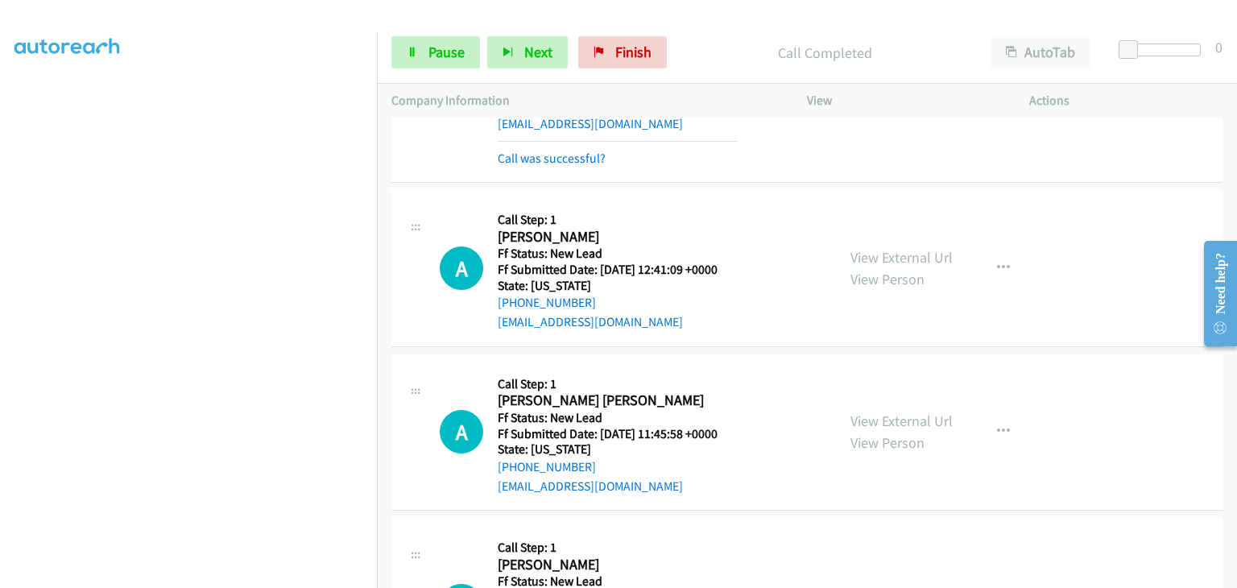
scroll to position [322, 0]
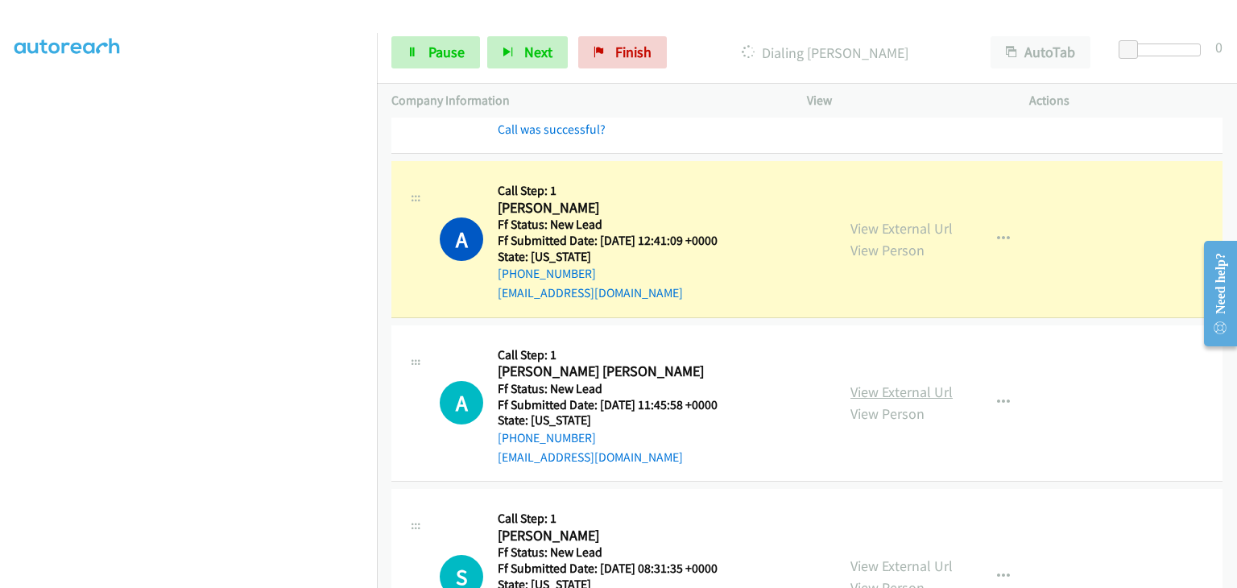
click at [884, 387] on link "View External Url" at bounding box center [902, 392] width 102 height 19
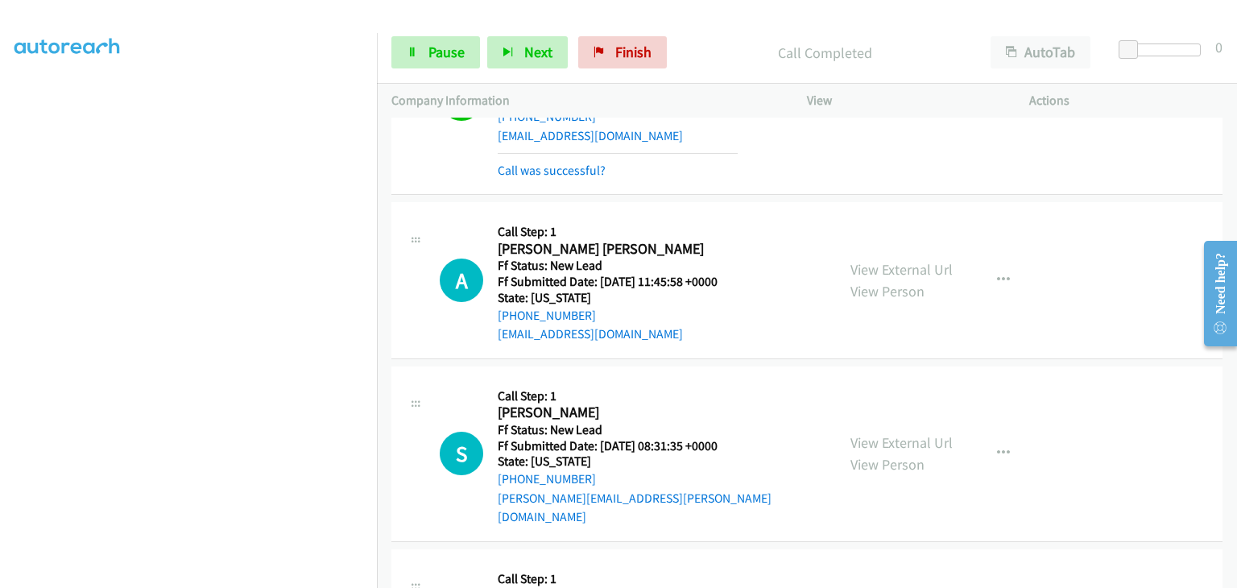
scroll to position [517, 0]
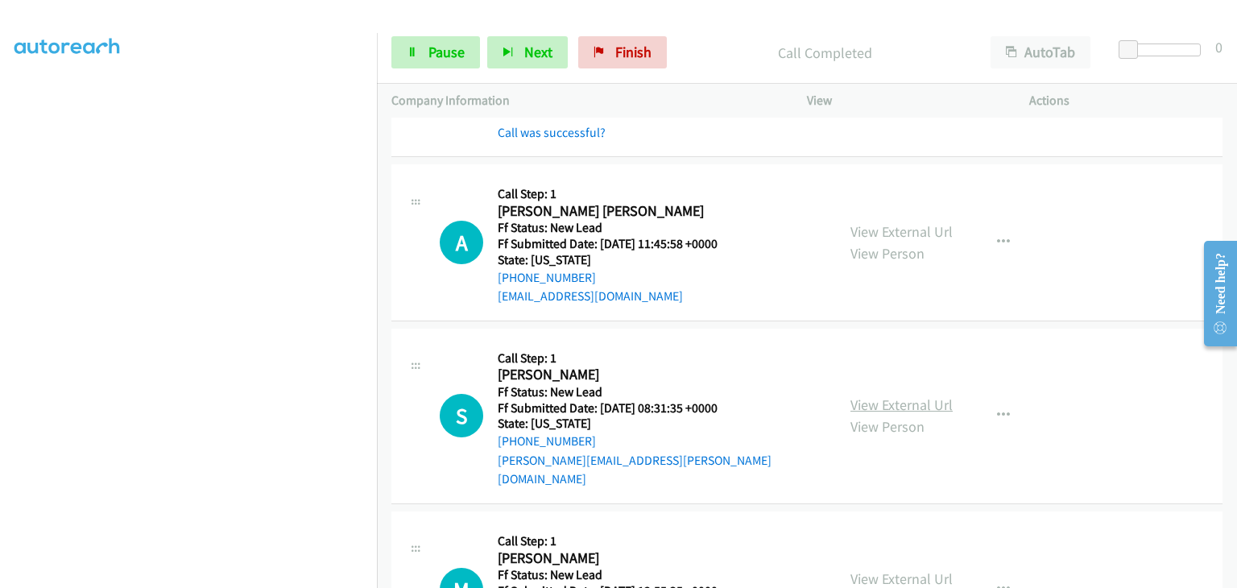
click at [863, 395] on link "View External Url" at bounding box center [902, 404] width 102 height 19
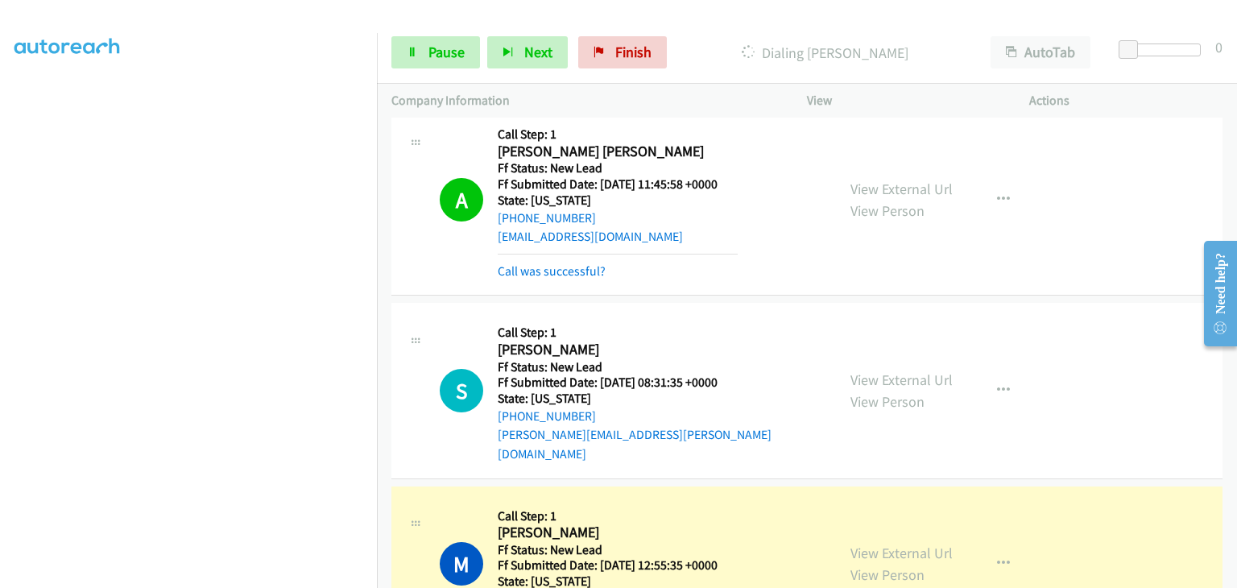
scroll to position [678, 0]
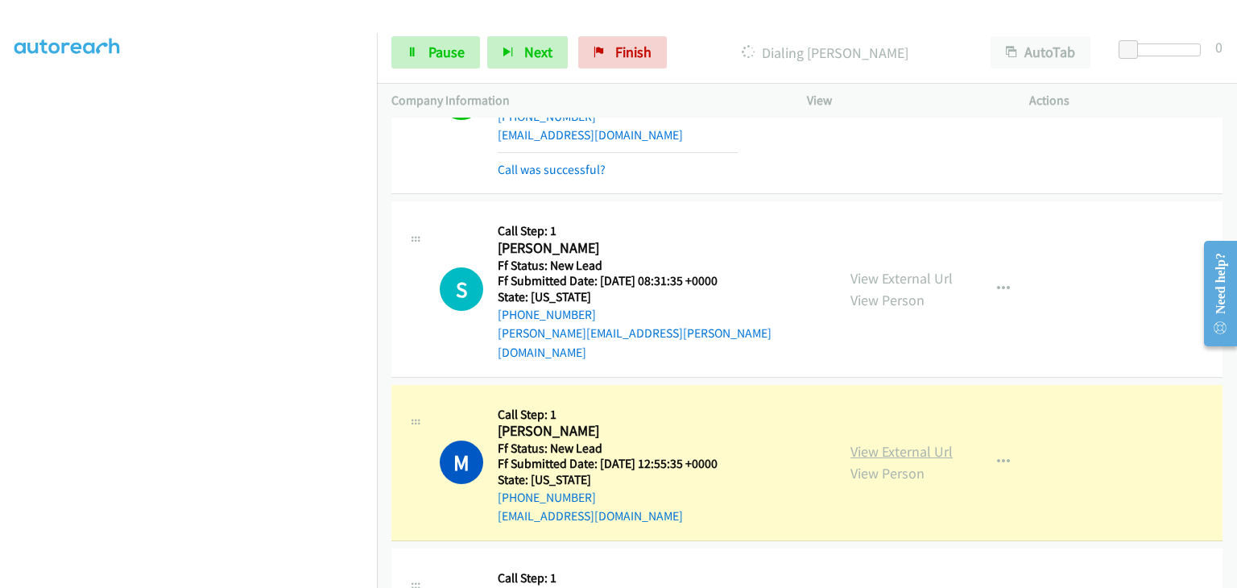
click at [886, 442] on link "View External Url" at bounding box center [902, 451] width 102 height 19
click at [433, 50] on span "Pause" at bounding box center [447, 52] width 36 height 19
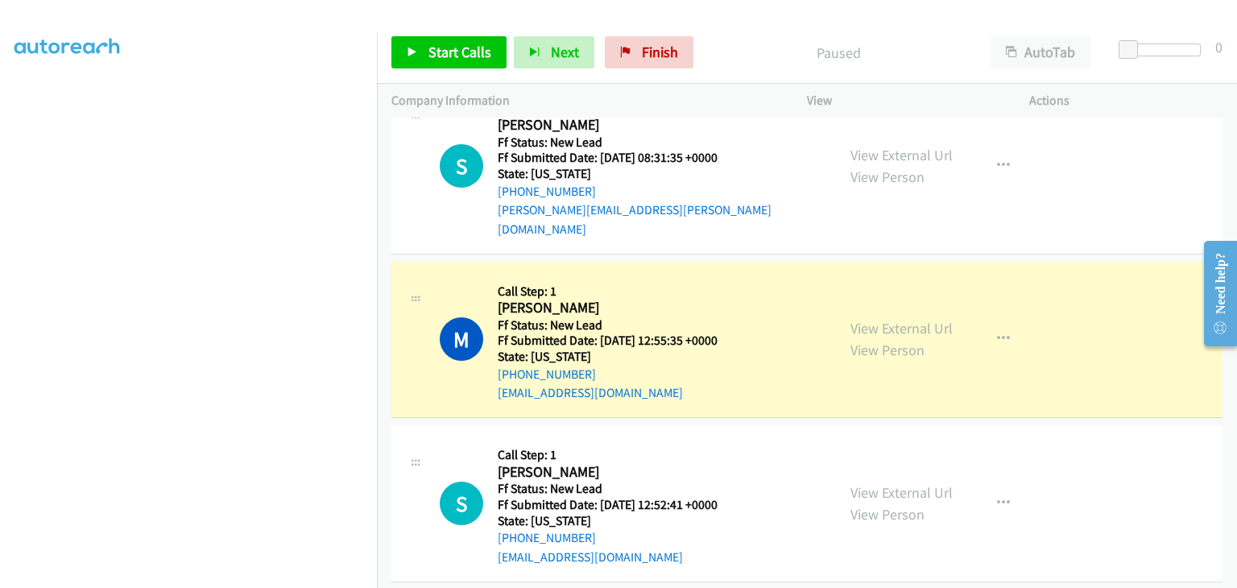
scroll to position [316, 0]
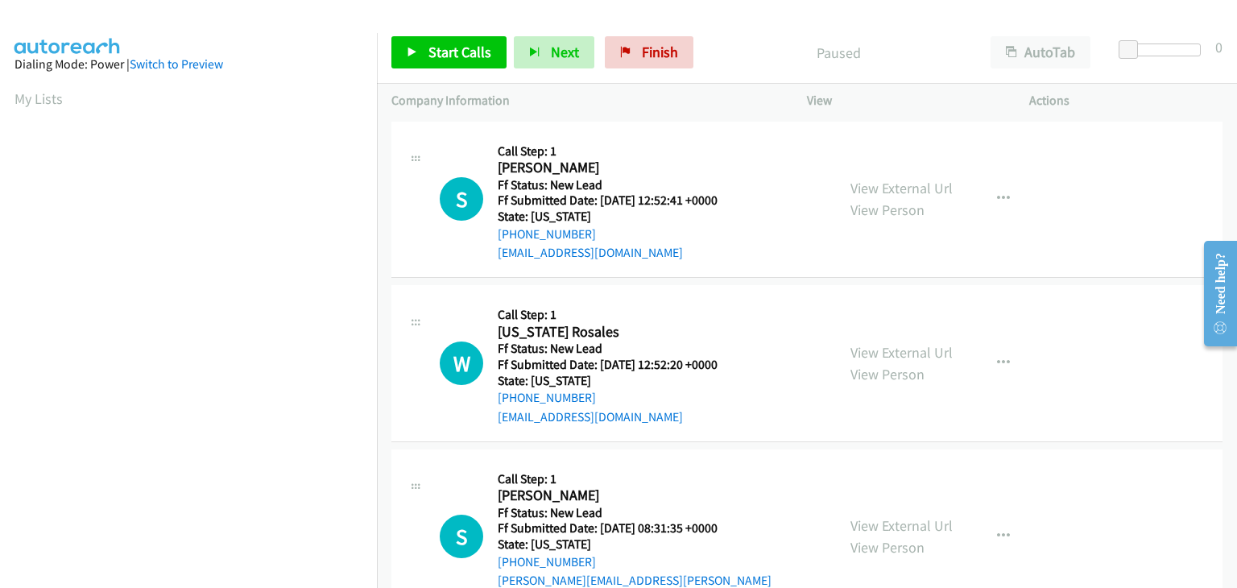
click at [957, 194] on div "View External Url View Person View External Url Email Schedule/Manage Callback …" at bounding box center [954, 199] width 237 height 127
click at [950, 192] on div "View External Url View Person View External Url Email Schedule/Manage Callback …" at bounding box center [954, 199] width 237 height 127
click at [867, 181] on link "View External Url" at bounding box center [902, 188] width 102 height 19
click at [435, 55] on span "Start Calls" at bounding box center [460, 52] width 63 height 19
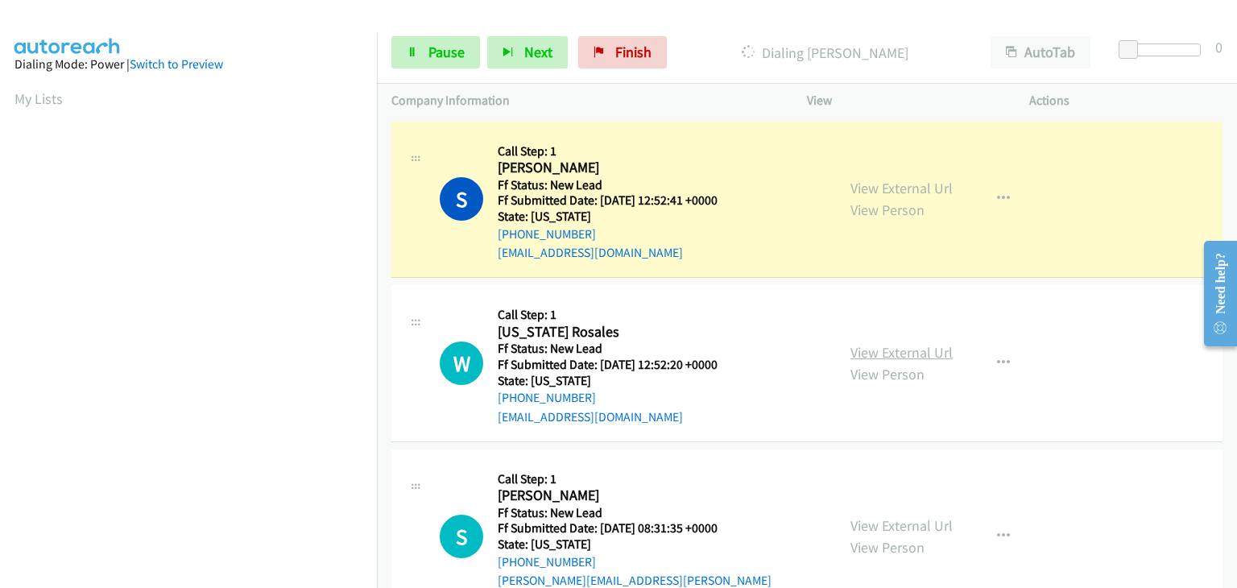
click at [870, 353] on link "View External Url" at bounding box center [902, 352] width 102 height 19
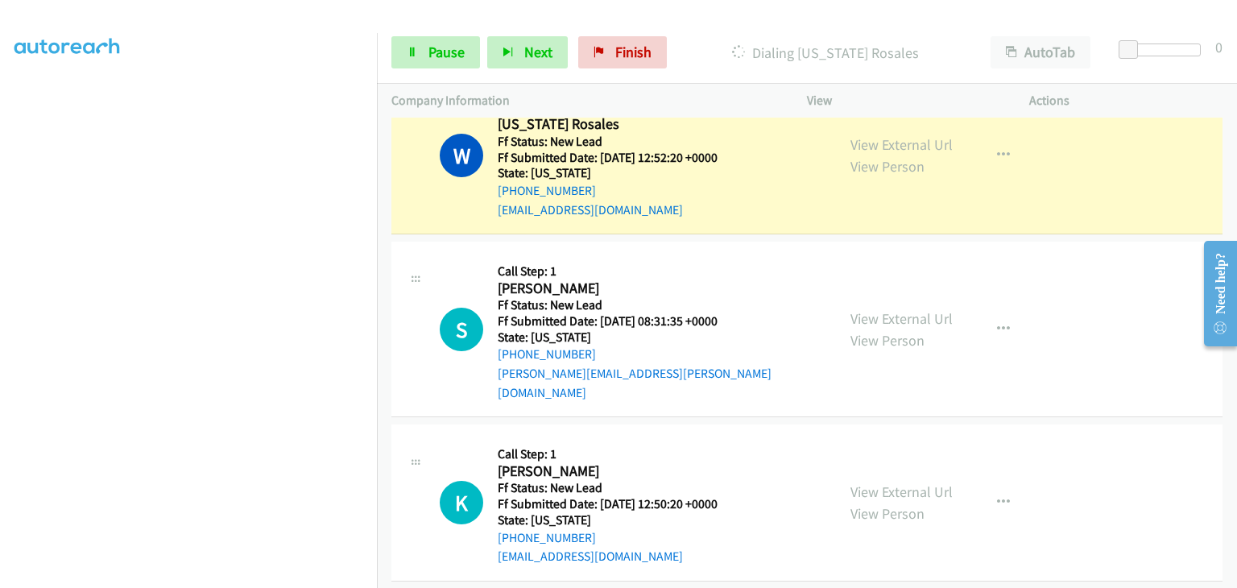
scroll to position [316, 0]
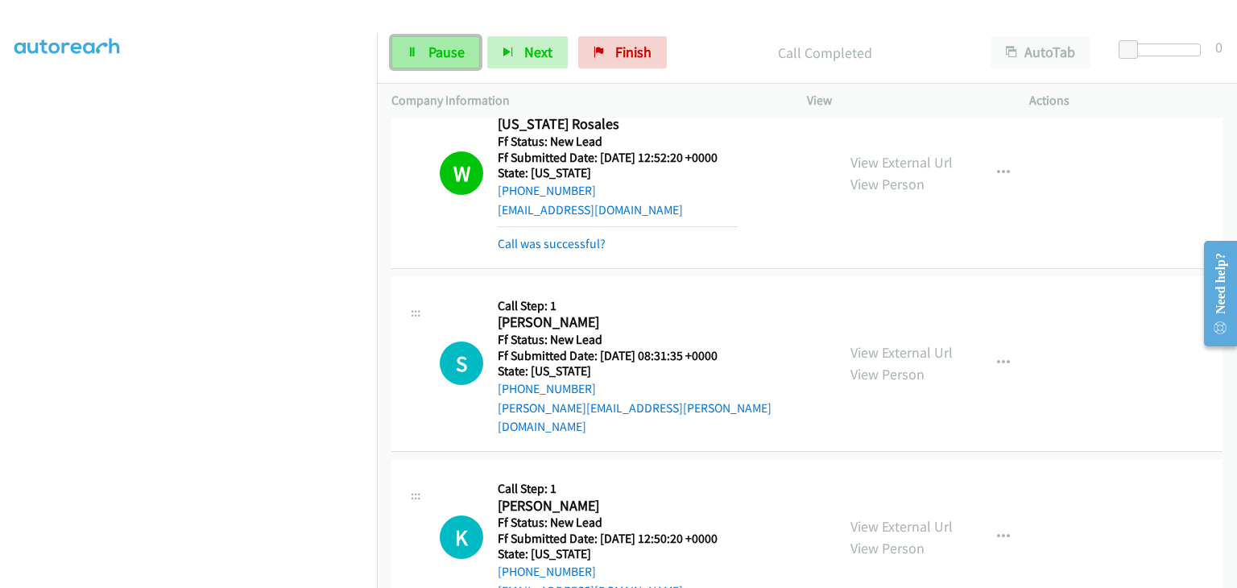
click at [430, 46] on span "Pause" at bounding box center [447, 52] width 36 height 19
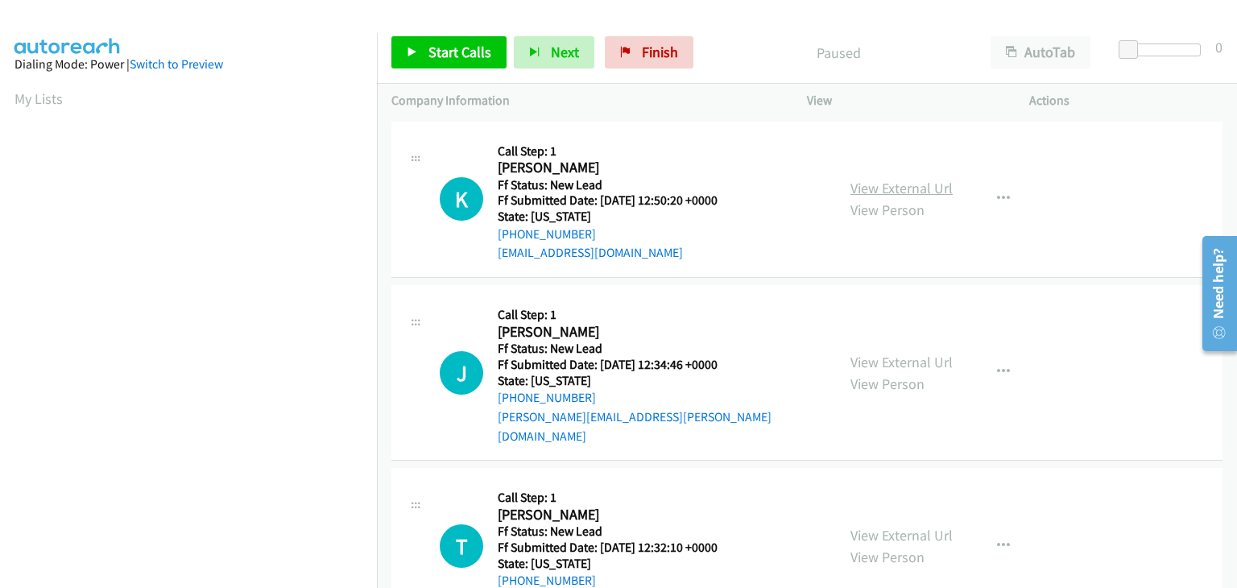
click at [914, 191] on link "View External Url" at bounding box center [902, 188] width 102 height 19
click at [429, 43] on span "Start Calls" at bounding box center [460, 52] width 63 height 19
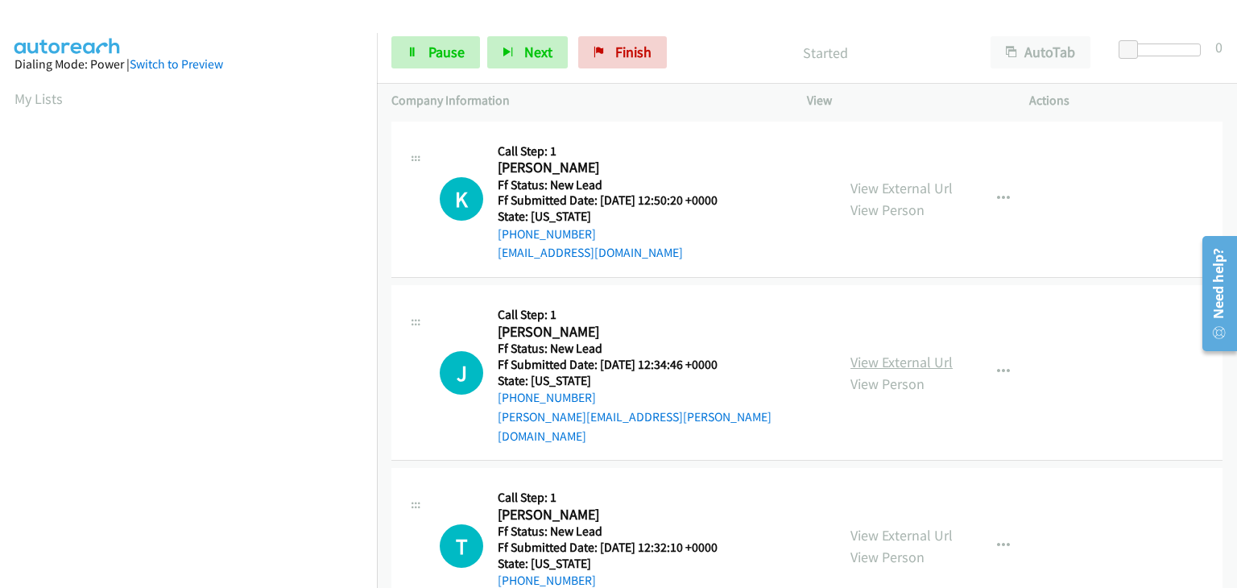
click at [869, 353] on link "View External Url" at bounding box center [902, 362] width 102 height 19
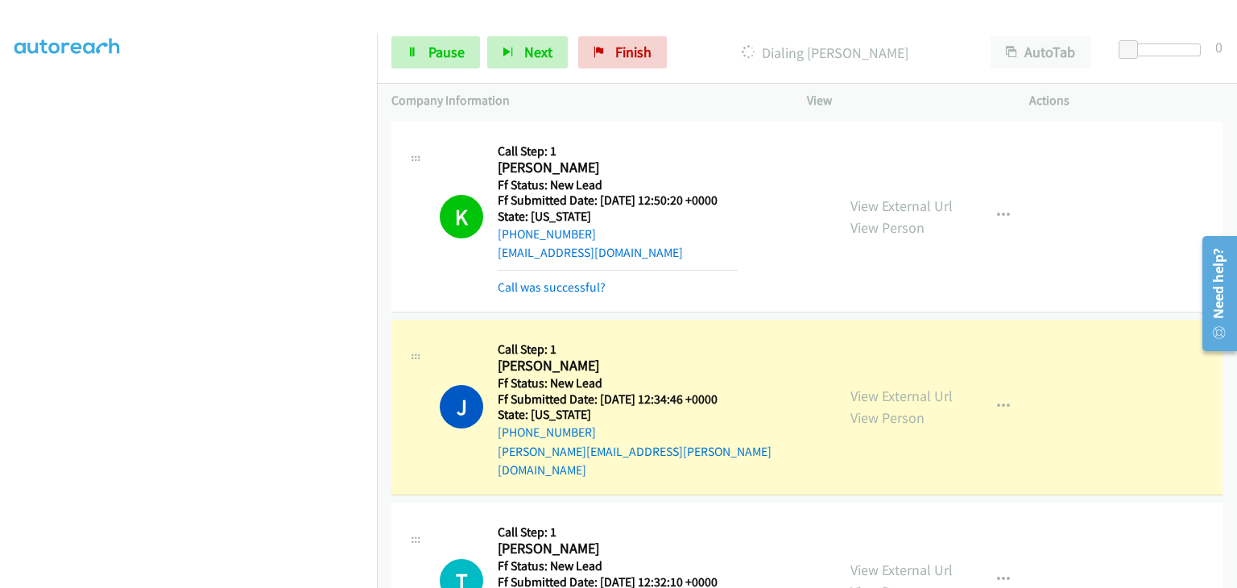
scroll to position [316, 0]
click at [455, 52] on span "Pause" at bounding box center [447, 52] width 36 height 19
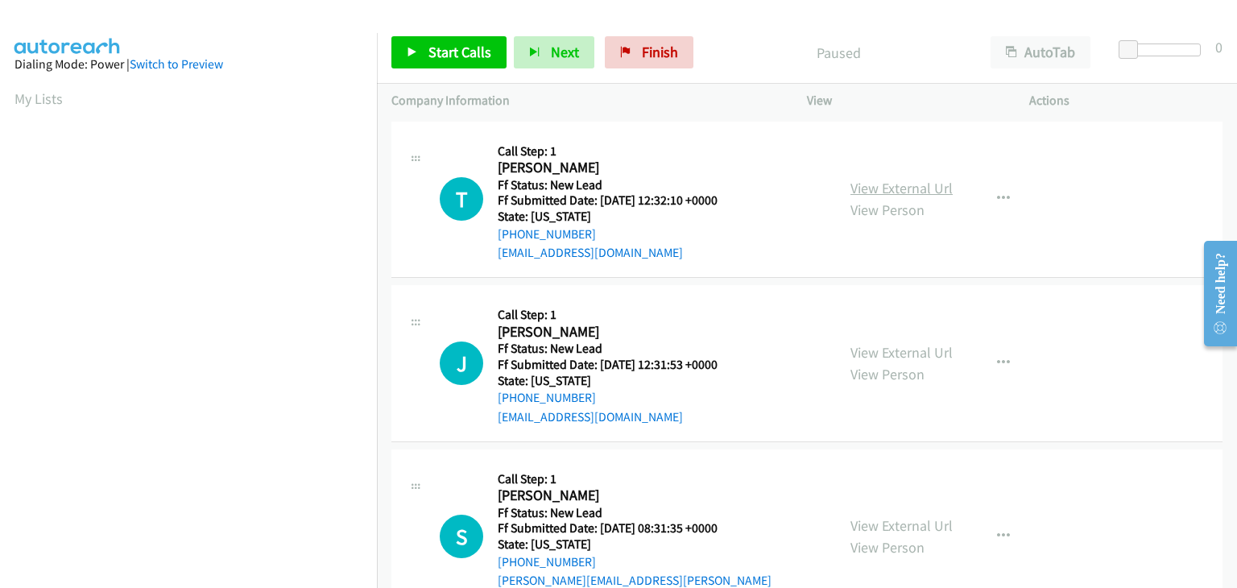
click at [899, 191] on link "View External Url" at bounding box center [902, 188] width 102 height 19
click at [439, 57] on span "Start Calls" at bounding box center [460, 52] width 63 height 19
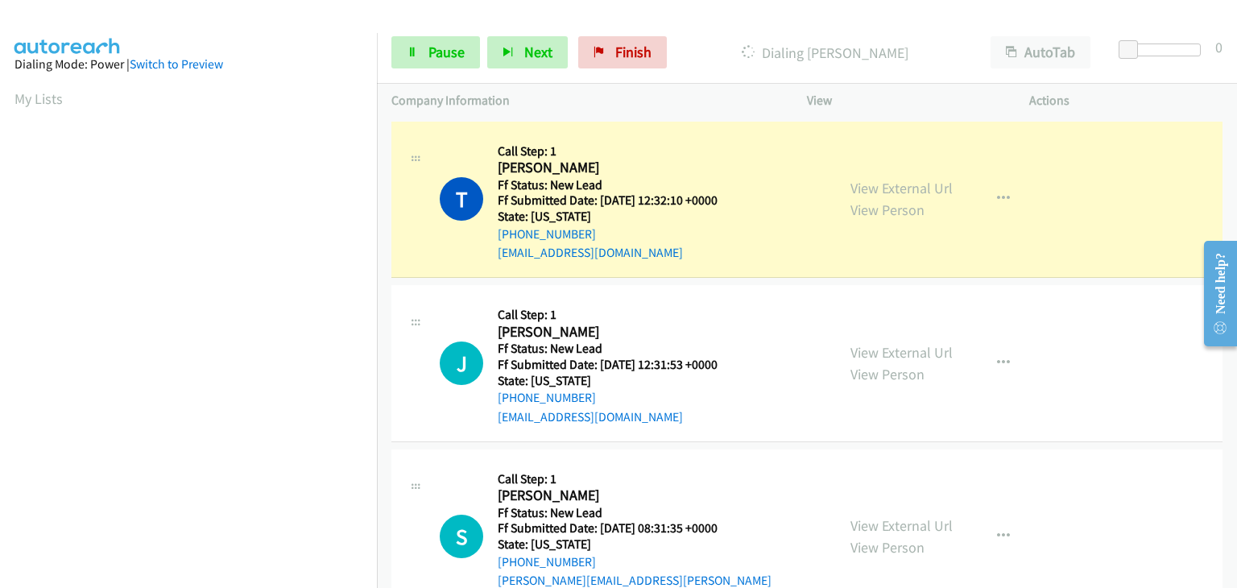
click at [859, 342] on div "View External Url View Person" at bounding box center [902, 363] width 102 height 43
click at [855, 346] on link "View External Url" at bounding box center [902, 352] width 102 height 19
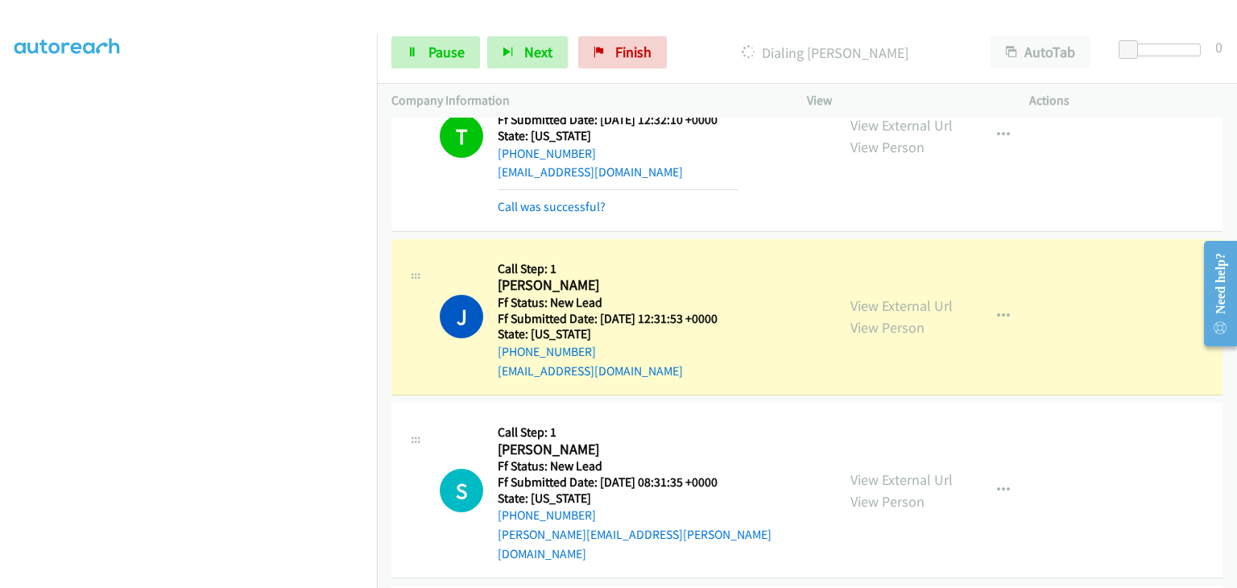
scroll to position [161, 0]
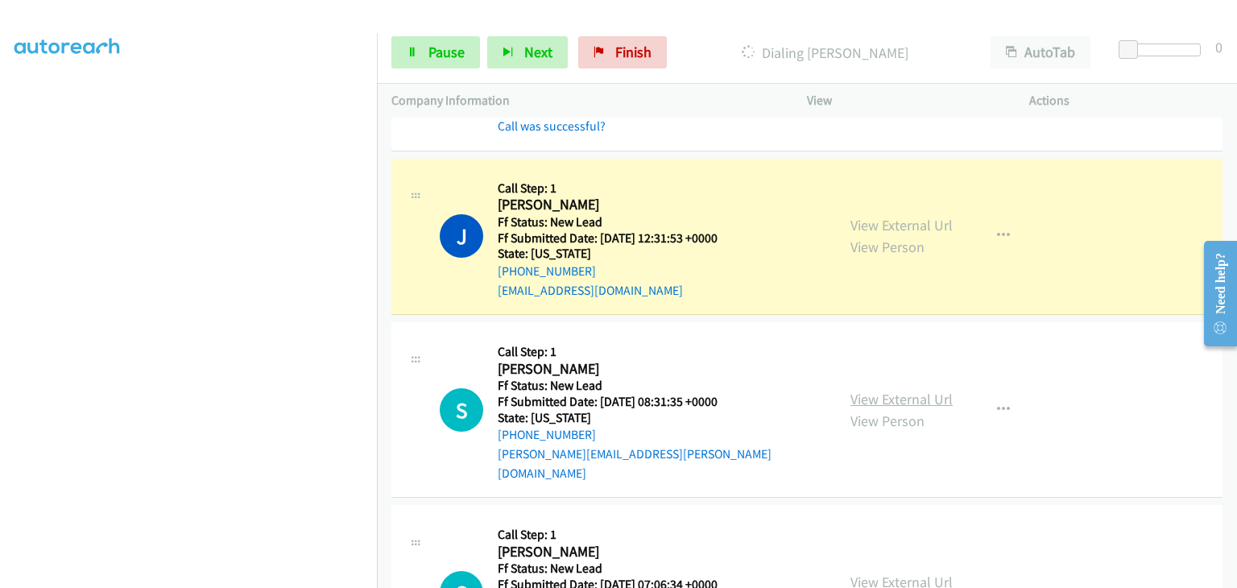
click at [873, 392] on link "View External Url" at bounding box center [902, 399] width 102 height 19
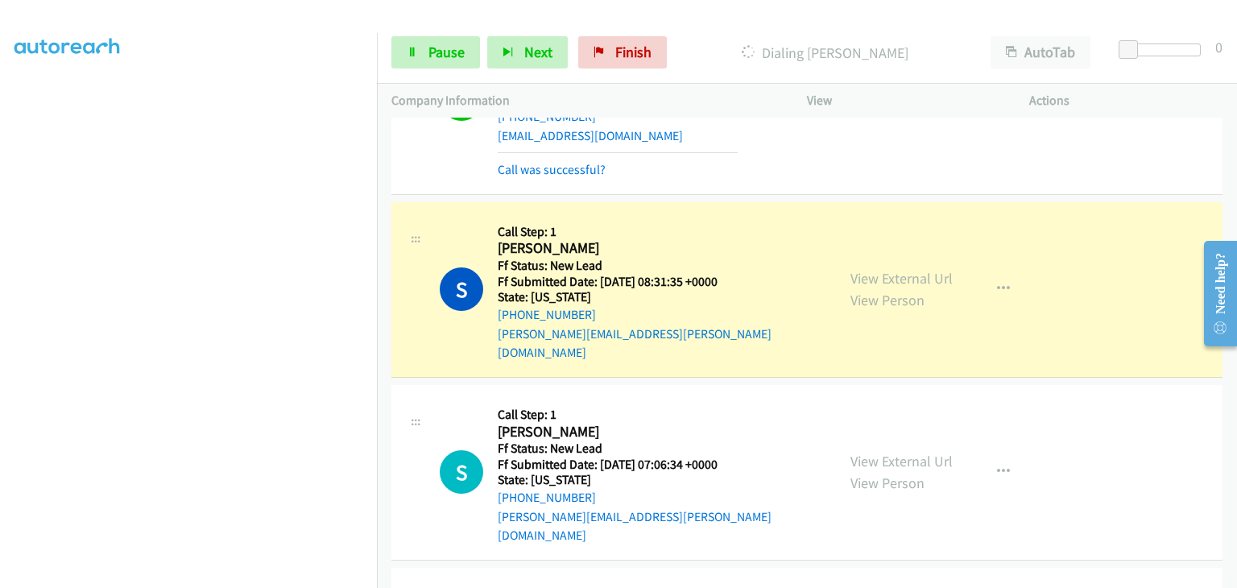
scroll to position [275, 0]
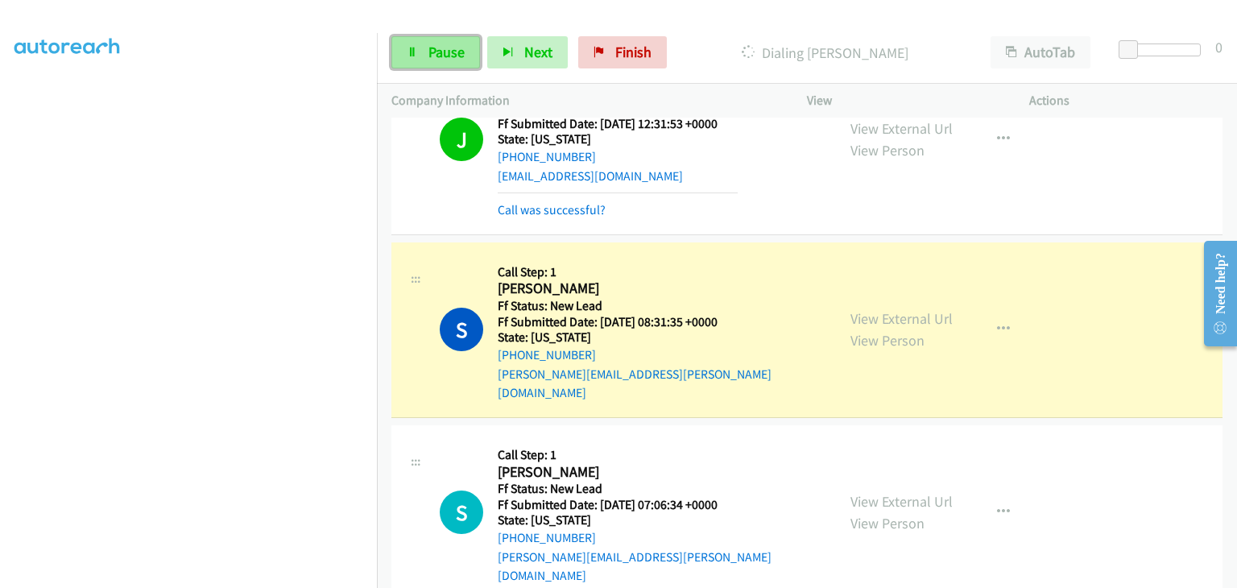
click at [447, 46] on span "Pause" at bounding box center [447, 52] width 36 height 19
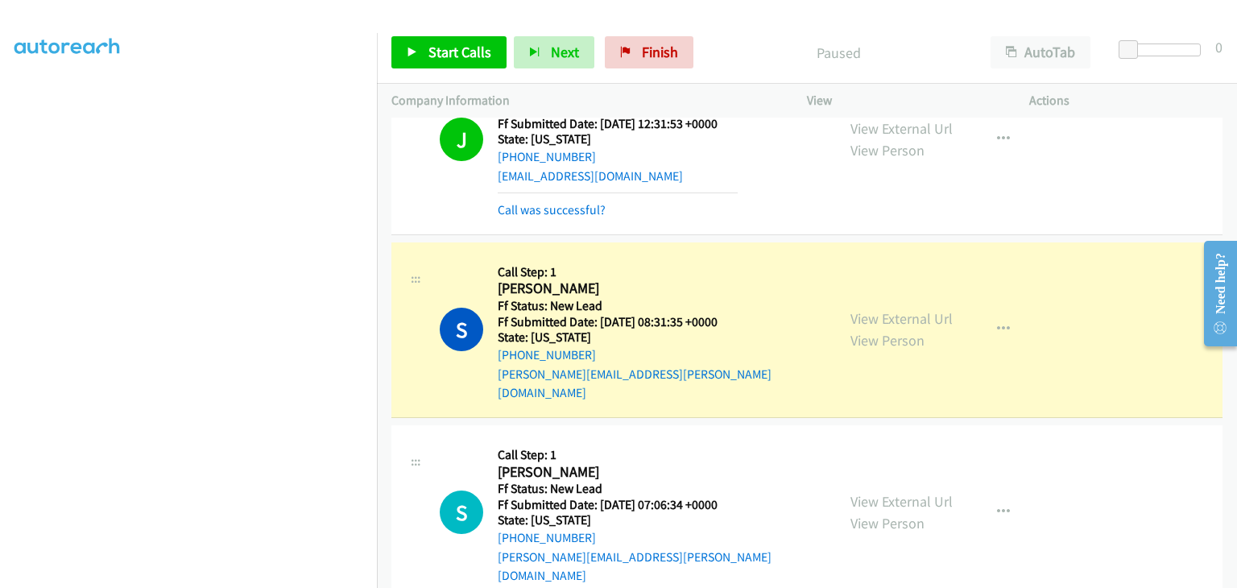
scroll to position [316, 0]
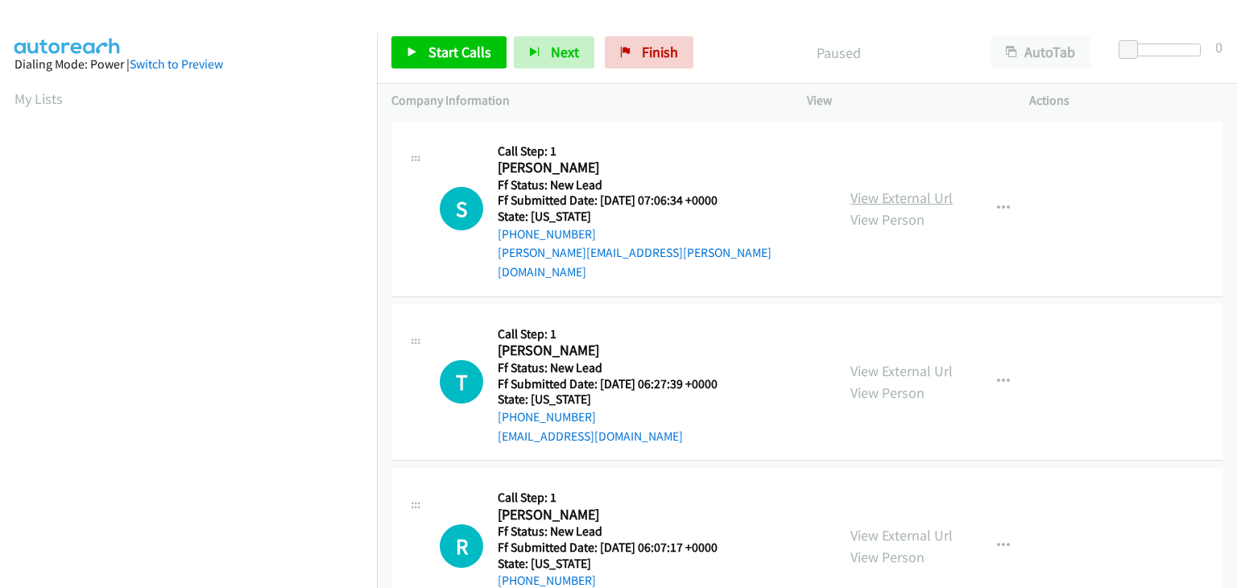
click at [898, 188] on link "View External Url" at bounding box center [902, 197] width 102 height 19
click at [422, 43] on link "Start Calls" at bounding box center [448, 52] width 115 height 32
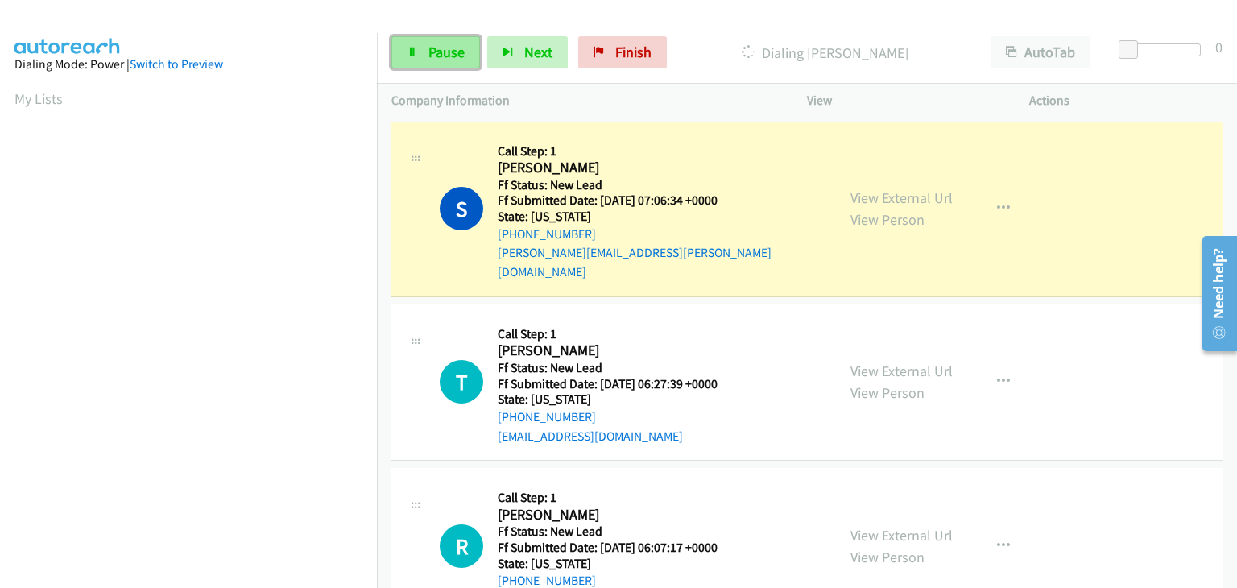
click at [461, 47] on span "Pause" at bounding box center [447, 52] width 36 height 19
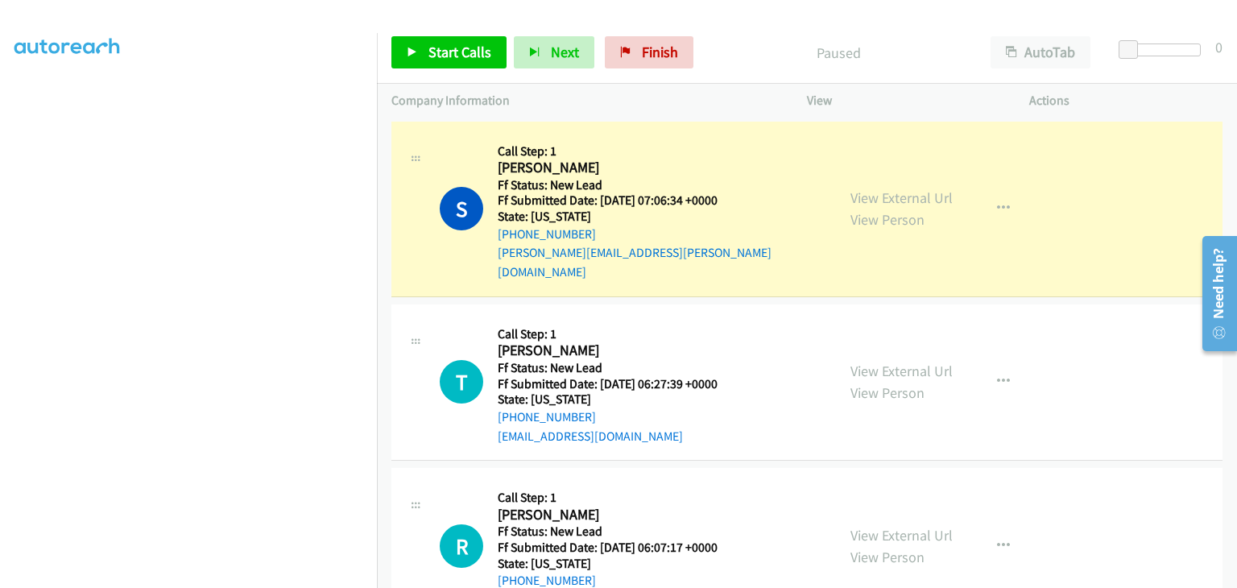
scroll to position [316, 0]
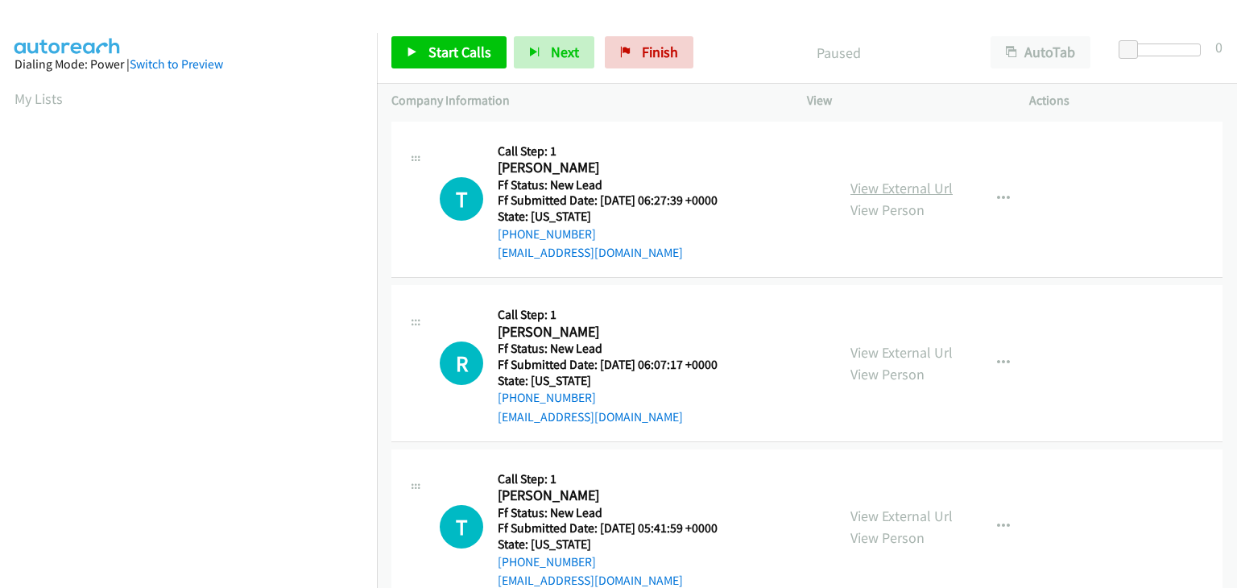
click at [892, 179] on link "View External Url" at bounding box center [902, 188] width 102 height 19
click at [422, 43] on link "Start Calls" at bounding box center [448, 52] width 115 height 32
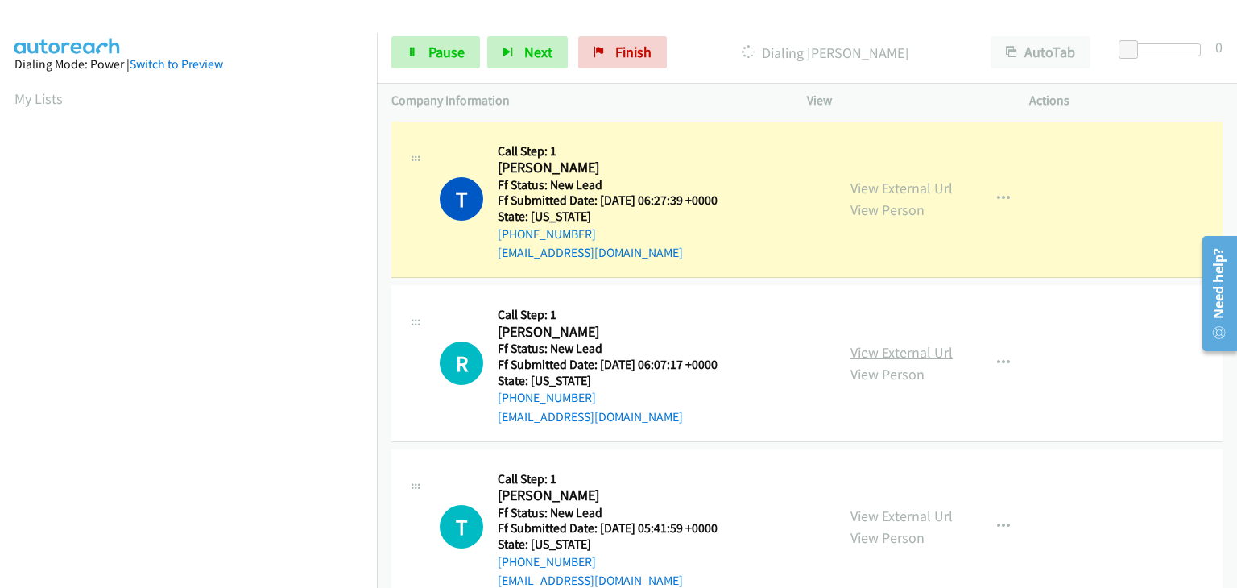
click at [883, 346] on link "View External Url" at bounding box center [902, 352] width 102 height 19
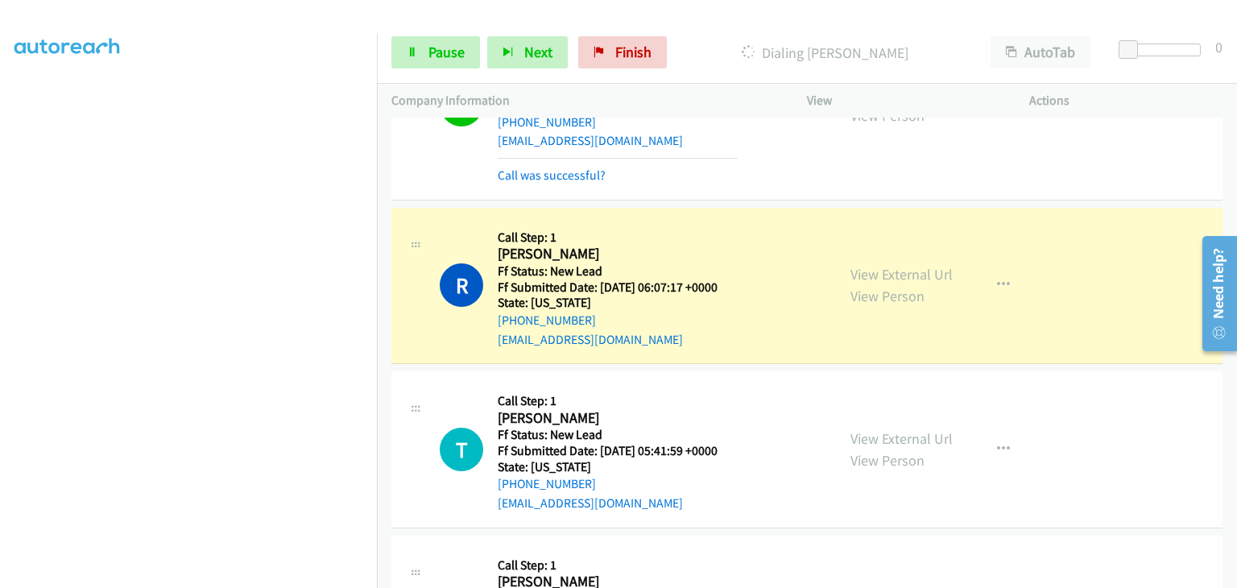
scroll to position [161, 0]
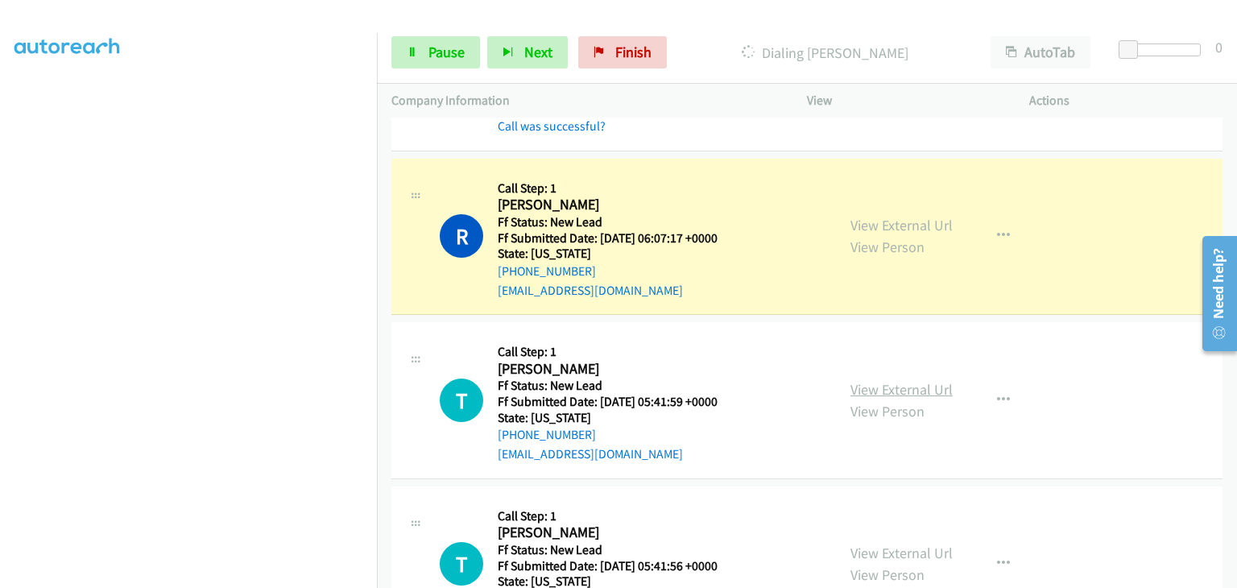
click at [883, 384] on link "View External Url" at bounding box center [902, 389] width 102 height 19
drag, startPoint x: 429, startPoint y: 49, endPoint x: 799, endPoint y: 81, distance: 371.9
click at [429, 48] on span "Pause" at bounding box center [447, 52] width 36 height 19
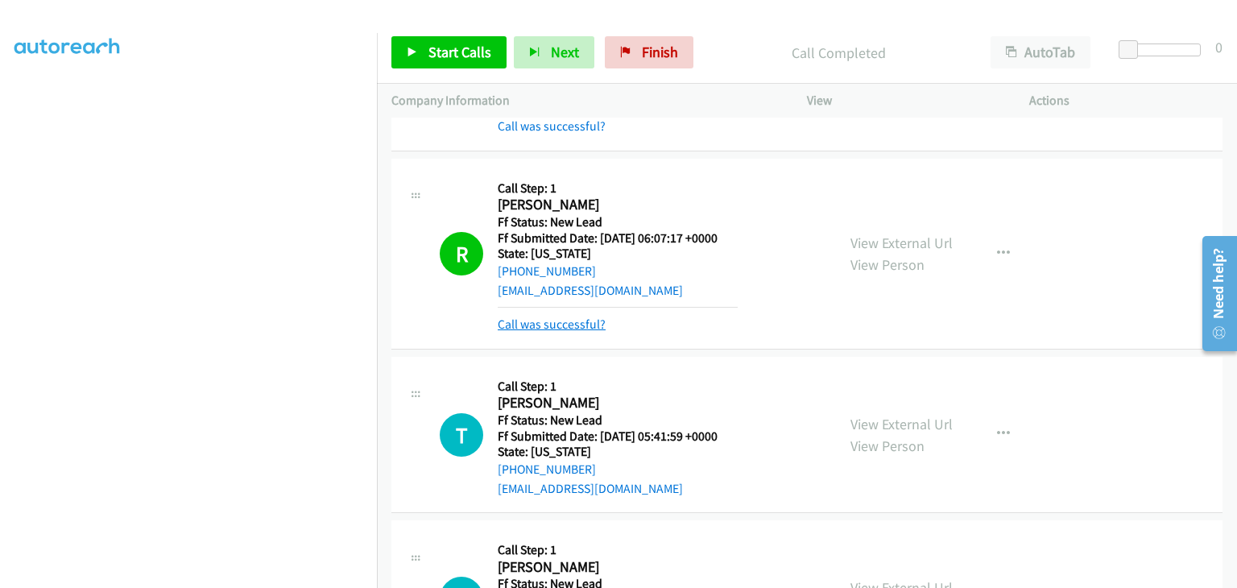
click at [544, 324] on link "Call was successful?" at bounding box center [552, 324] width 108 height 15
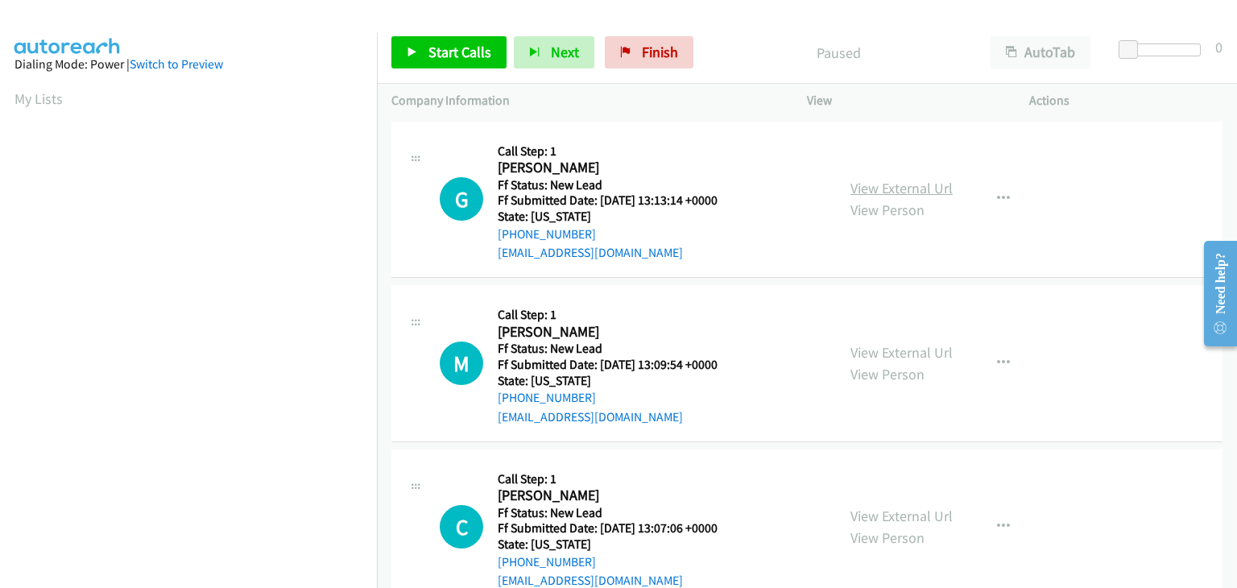
click at [874, 180] on link "View External Url" at bounding box center [902, 188] width 102 height 19
click at [467, 46] on span "Start Calls" at bounding box center [460, 52] width 63 height 19
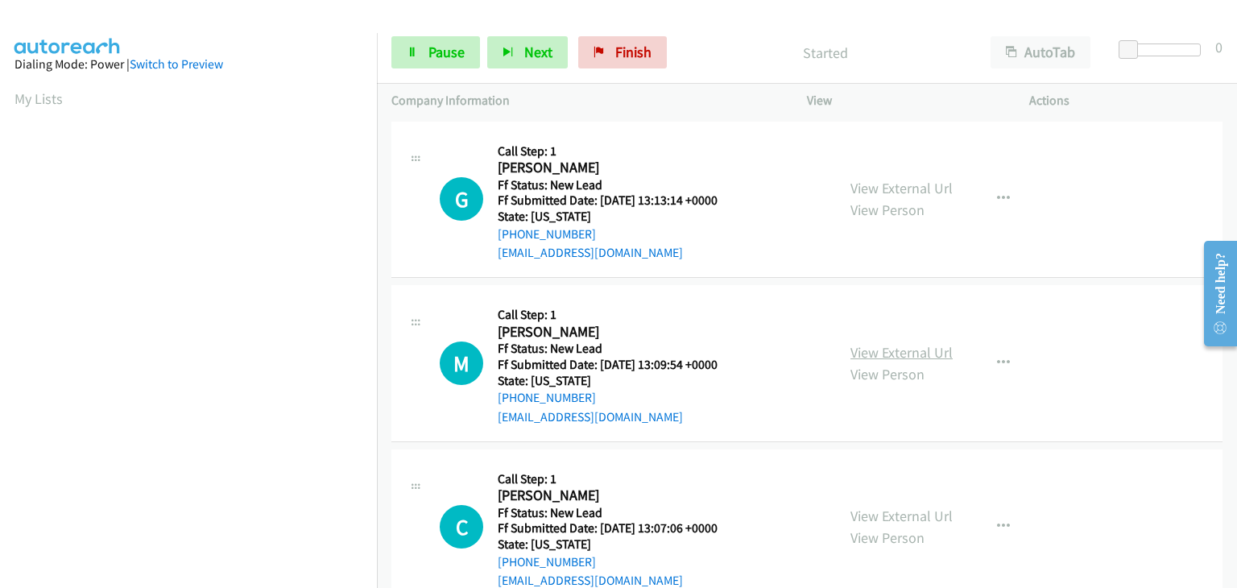
click at [913, 346] on link "View External Url" at bounding box center [902, 352] width 102 height 19
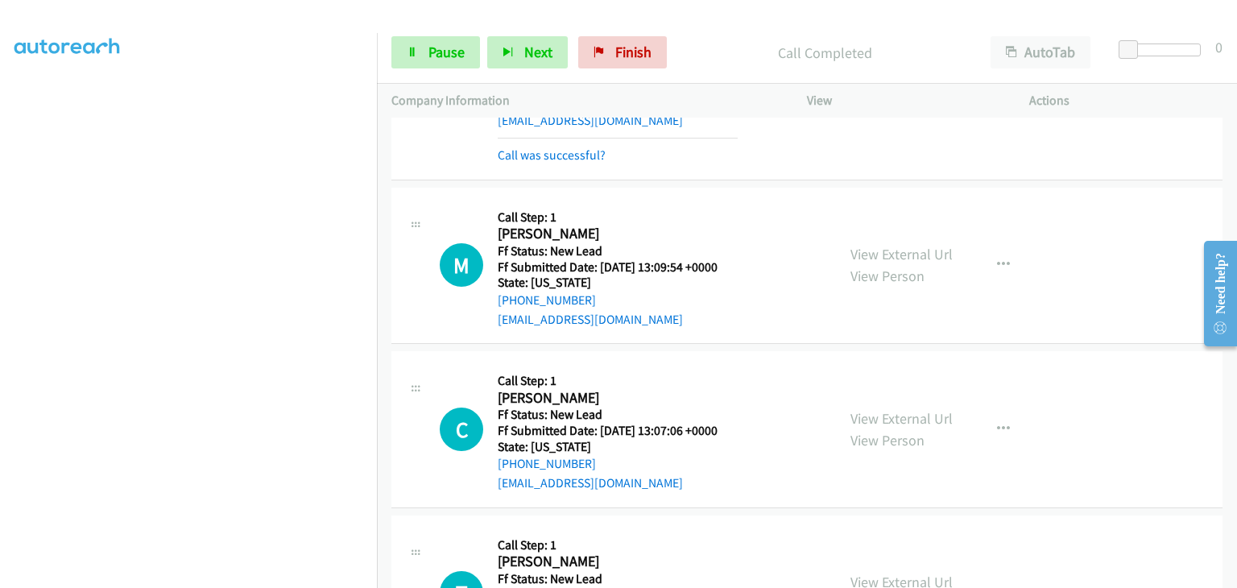
scroll to position [161, 0]
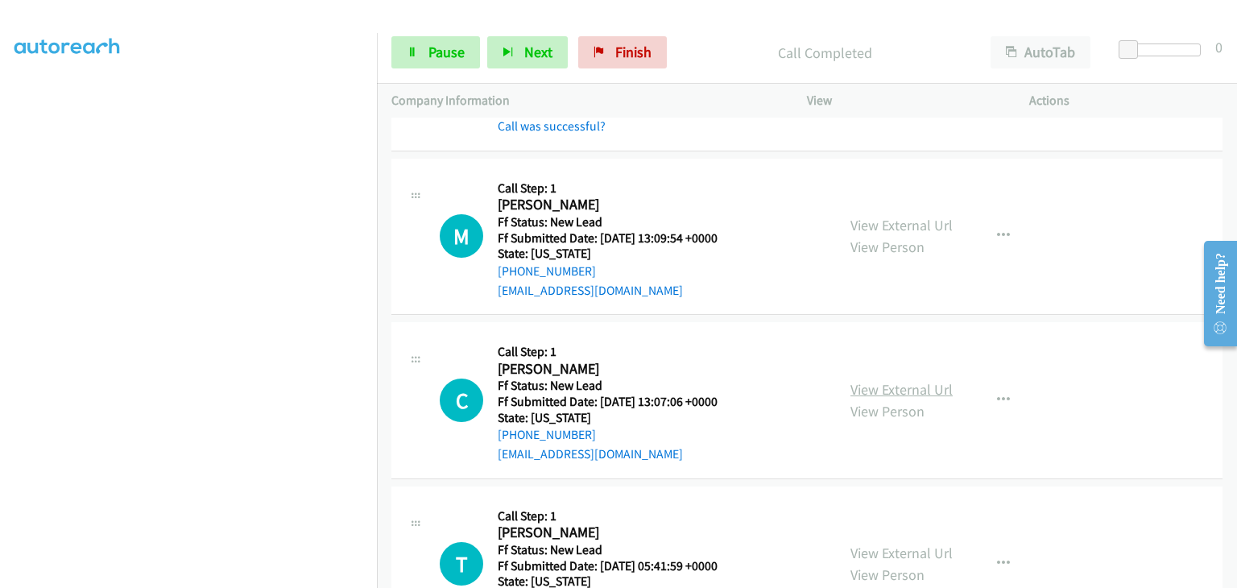
click at [886, 392] on link "View External Url" at bounding box center [902, 389] width 102 height 19
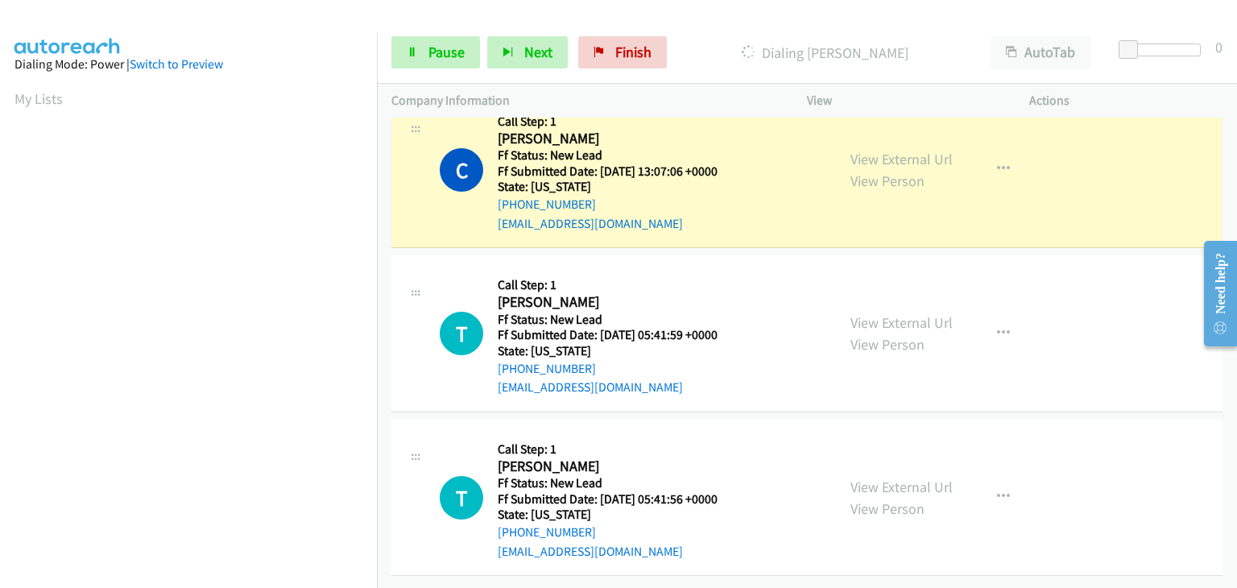
scroll to position [316, 0]
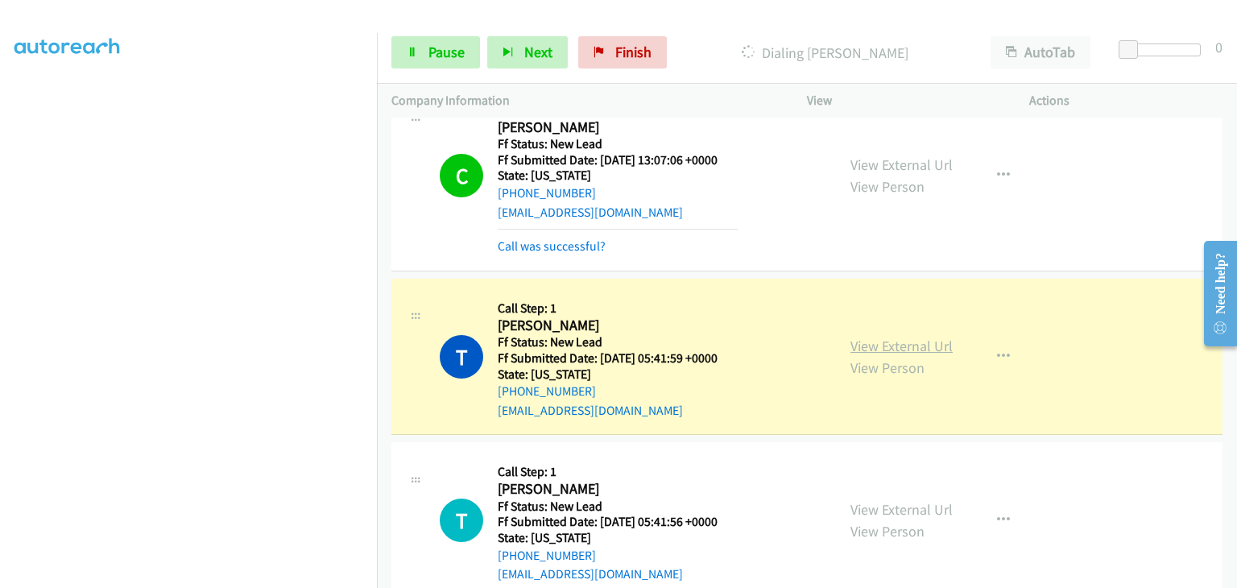
click at [889, 341] on link "View External Url" at bounding box center [902, 346] width 102 height 19
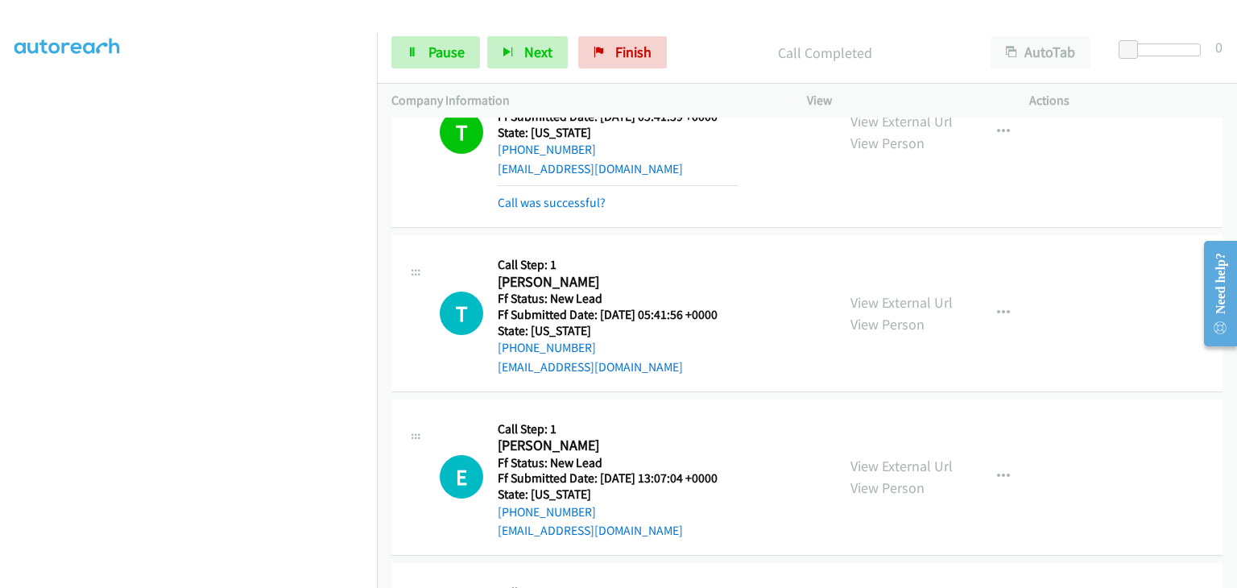
scroll to position [696, 0]
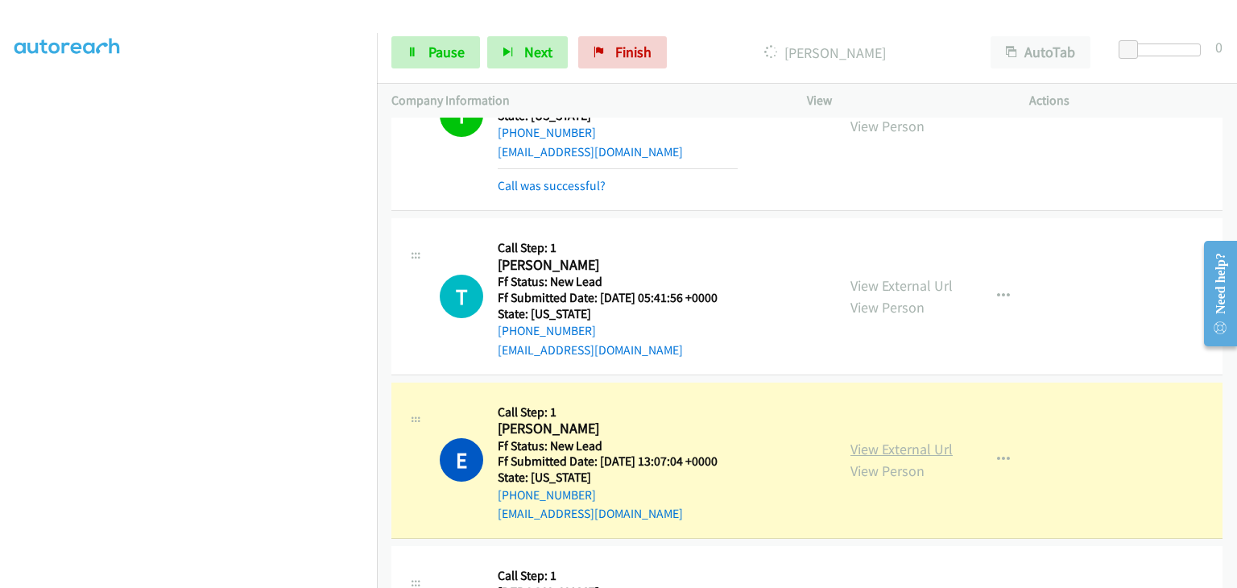
drag, startPoint x: 872, startPoint y: 434, endPoint x: 873, endPoint y: 442, distance: 8.1
click at [872, 434] on div "View External Url View Person View External Url Email Schedule/Manage Callback …" at bounding box center [954, 460] width 237 height 127
click at [873, 443] on link "View External Url" at bounding box center [902, 449] width 102 height 19
click at [429, 46] on span "Pause" at bounding box center [447, 52] width 36 height 19
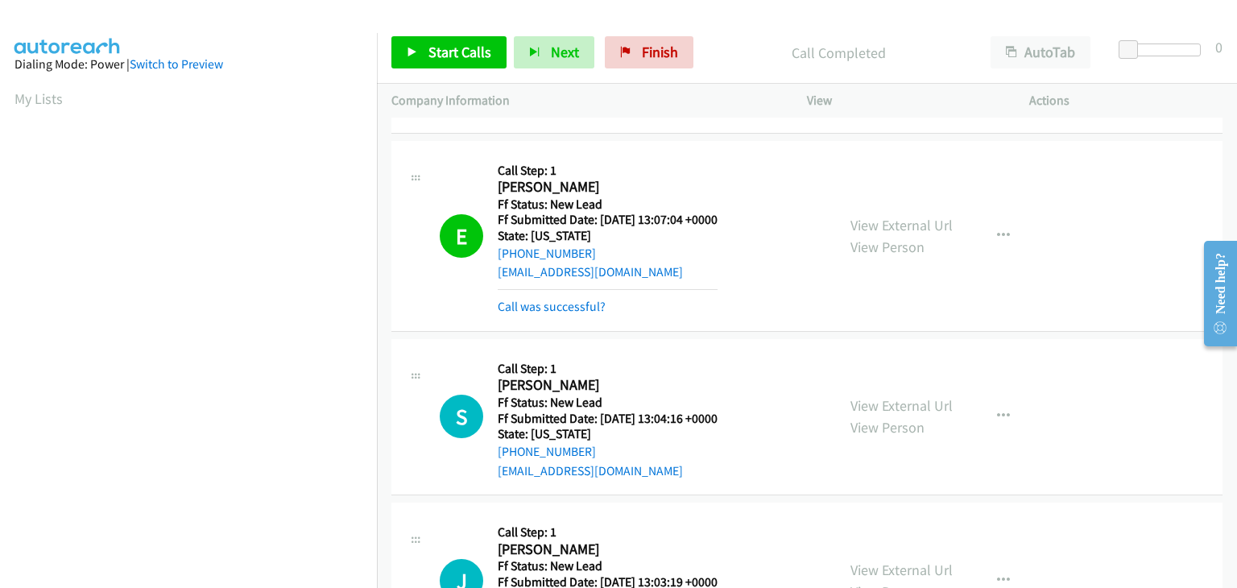
scroll to position [316, 0]
click at [585, 300] on link "Call was successful?" at bounding box center [552, 306] width 108 height 15
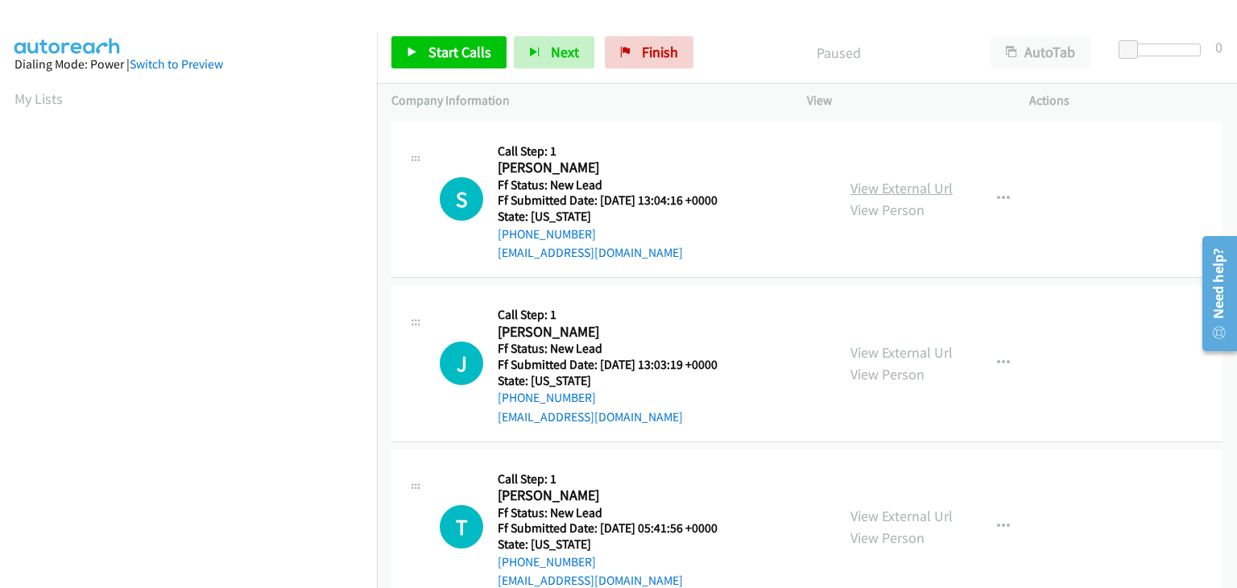
click at [866, 192] on link "View External Url" at bounding box center [902, 188] width 102 height 19
click at [409, 43] on link "Start Calls" at bounding box center [448, 52] width 115 height 32
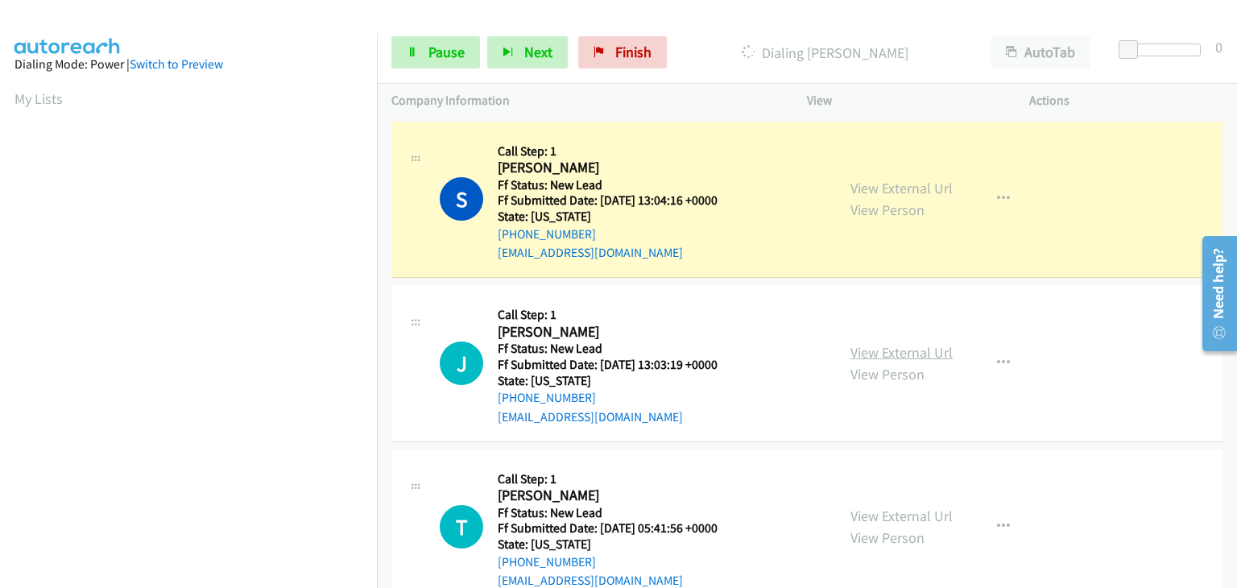
click at [863, 348] on link "View External Url" at bounding box center [902, 352] width 102 height 19
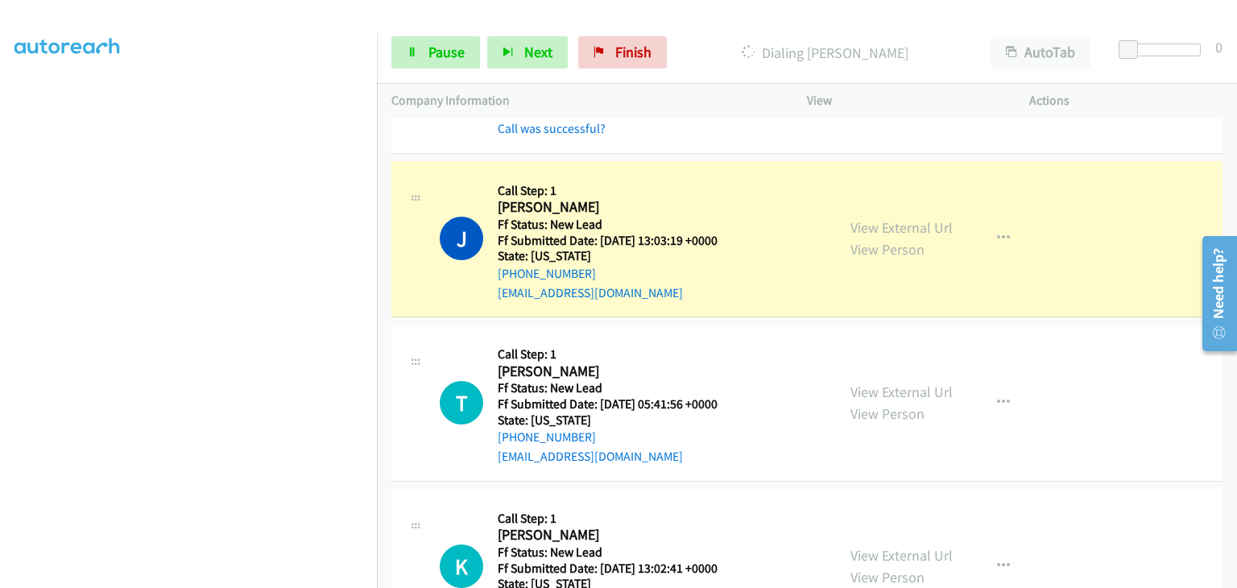
scroll to position [161, 0]
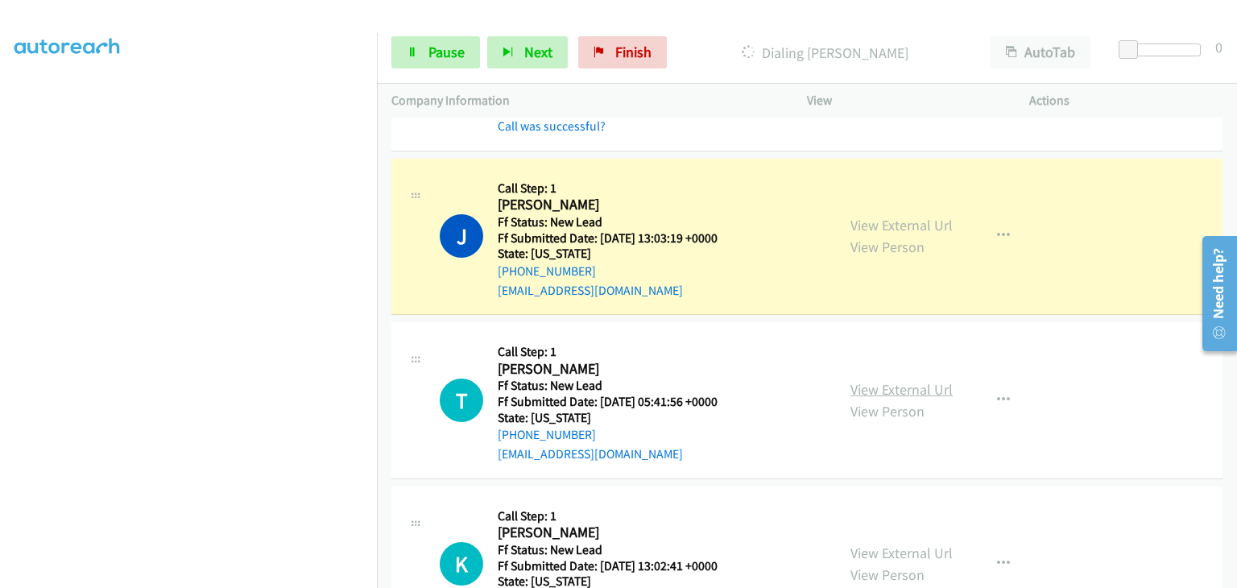
click at [892, 387] on link "View External Url" at bounding box center [902, 389] width 102 height 19
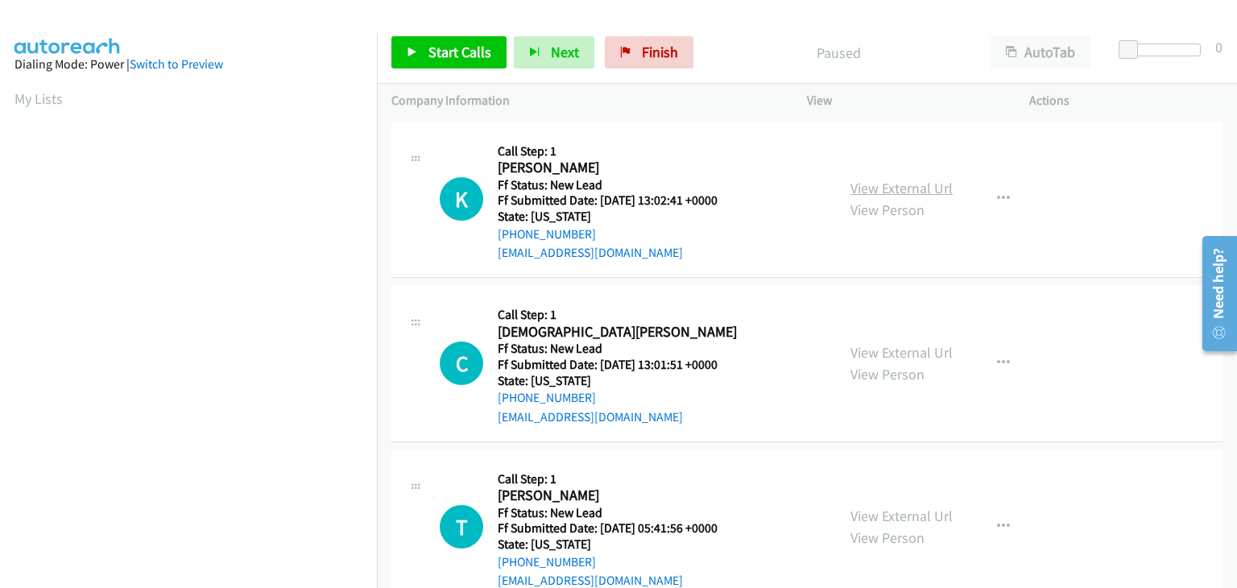
click at [911, 188] on link "View External Url" at bounding box center [902, 188] width 102 height 19
click at [453, 49] on span "Start Calls" at bounding box center [460, 52] width 63 height 19
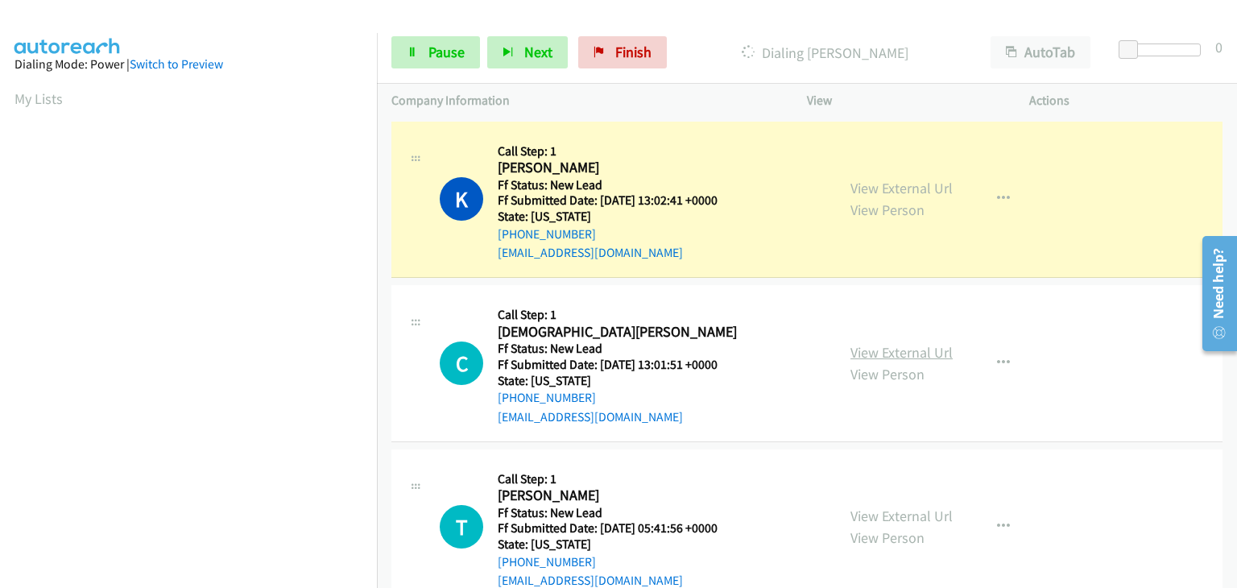
click at [883, 344] on link "View External Url" at bounding box center [902, 352] width 102 height 19
drag, startPoint x: 422, startPoint y: 51, endPoint x: 608, endPoint y: 86, distance: 189.4
click at [422, 51] on link "Pause" at bounding box center [435, 52] width 89 height 32
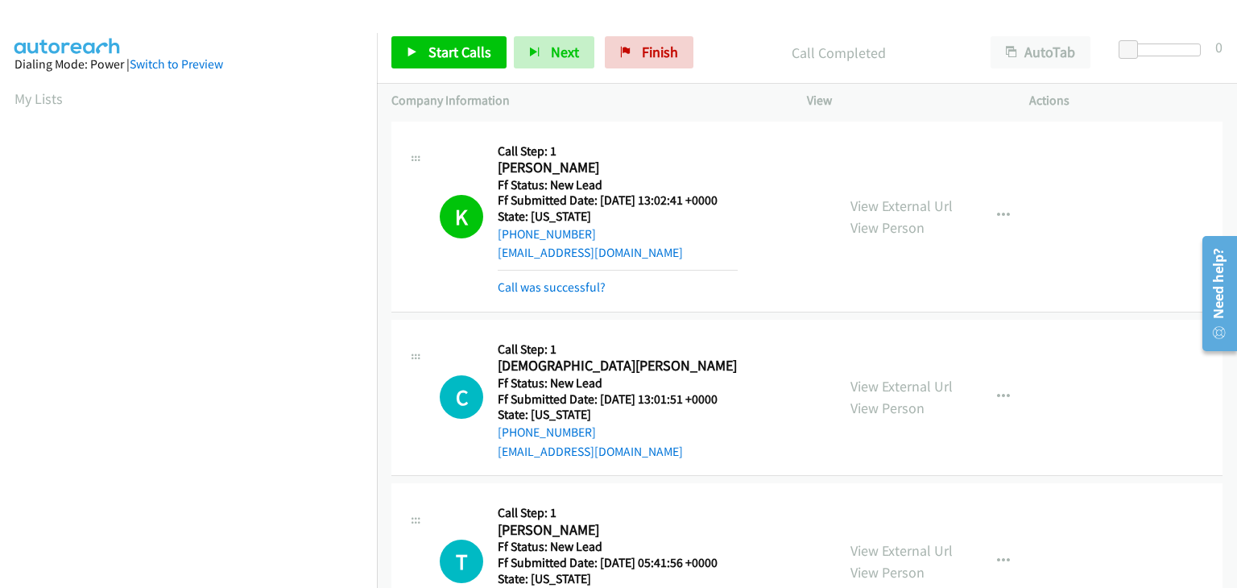
scroll to position [316, 0]
click at [573, 285] on link "Call was successful?" at bounding box center [552, 286] width 108 height 15
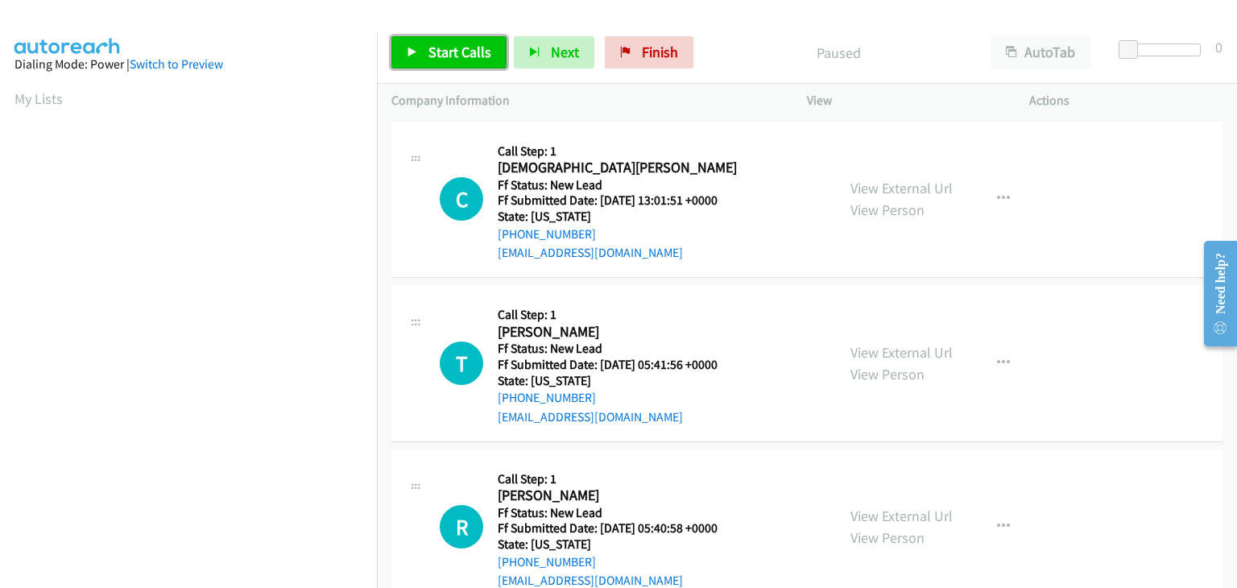
click at [480, 64] on link "Start Calls" at bounding box center [448, 52] width 115 height 32
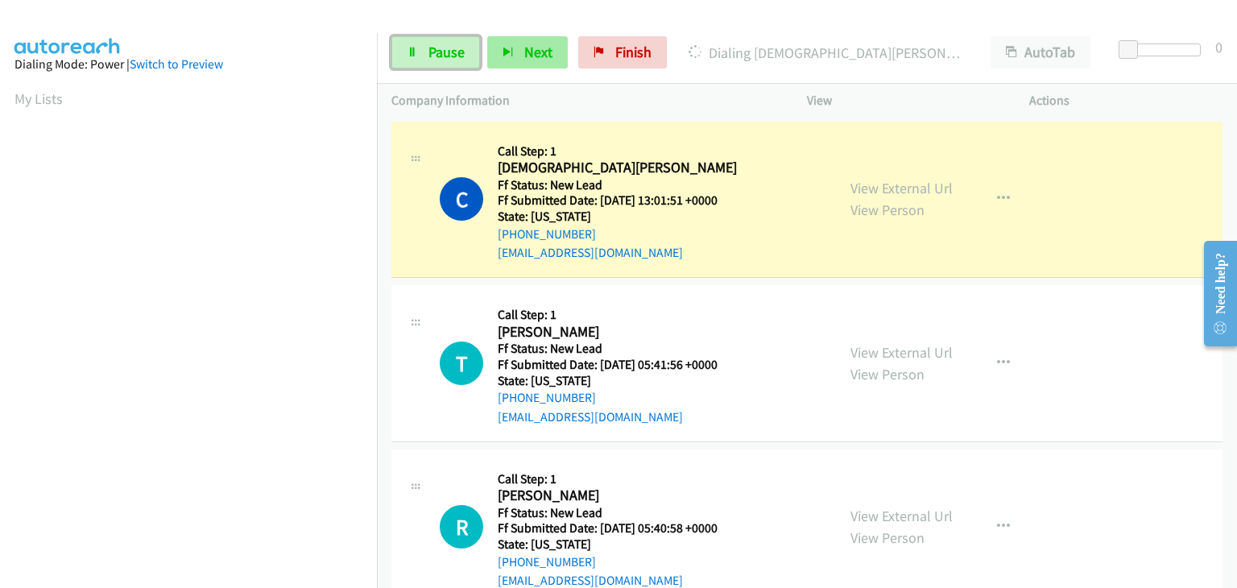
drag, startPoint x: 430, startPoint y: 52, endPoint x: 553, endPoint y: 48, distance: 123.3
click at [430, 52] on span "Pause" at bounding box center [447, 52] width 36 height 19
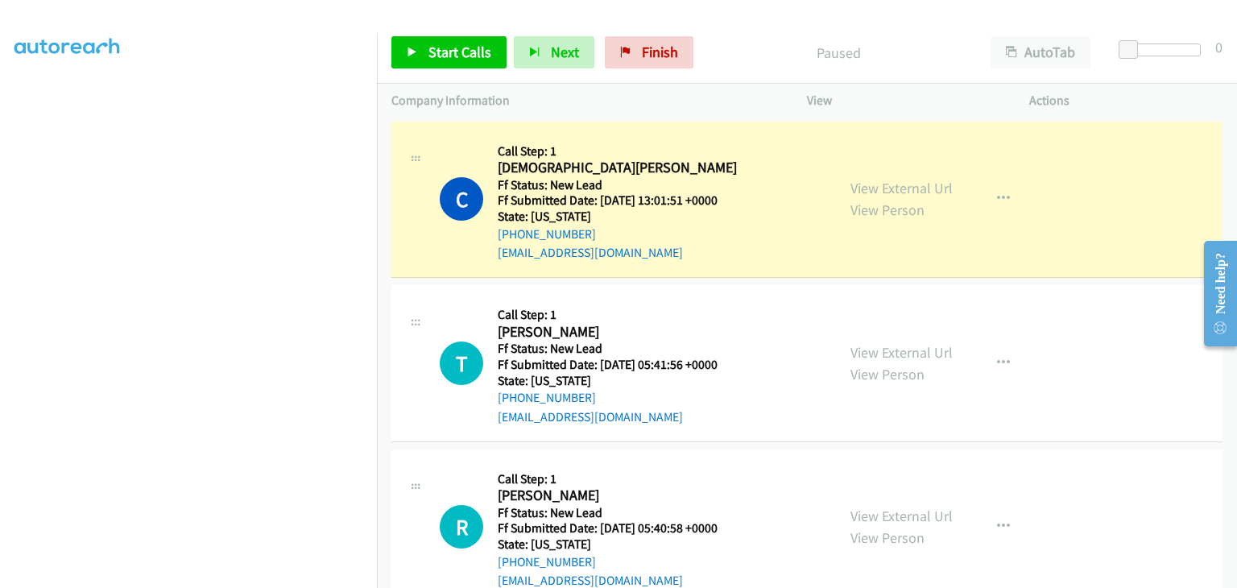
scroll to position [316, 0]
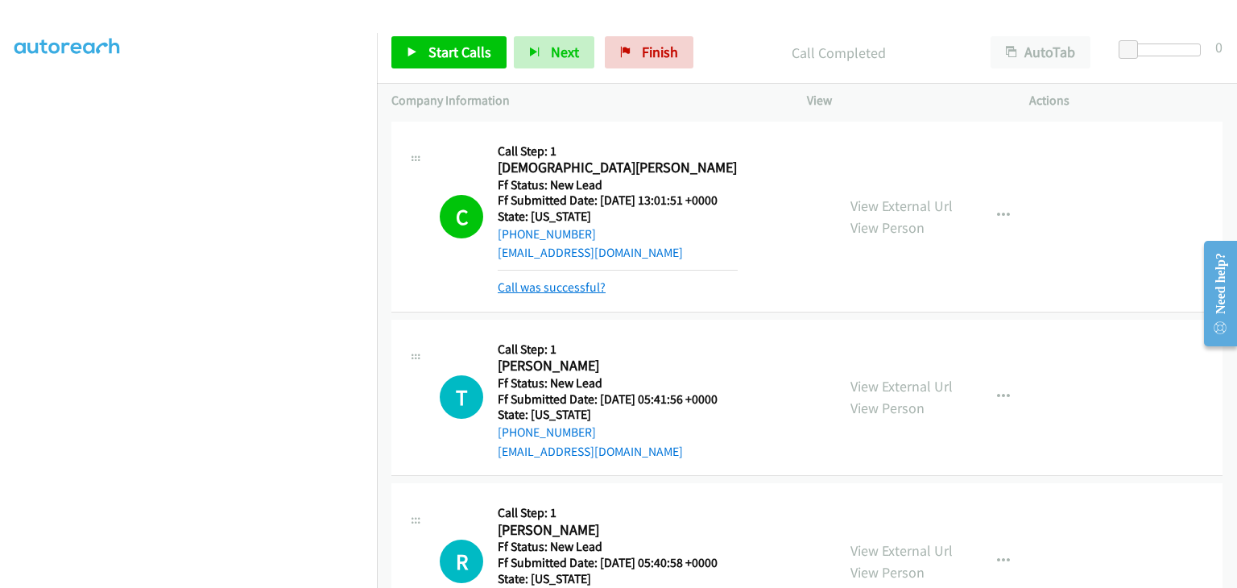
click at [581, 287] on link "Call was successful?" at bounding box center [552, 286] width 108 height 15
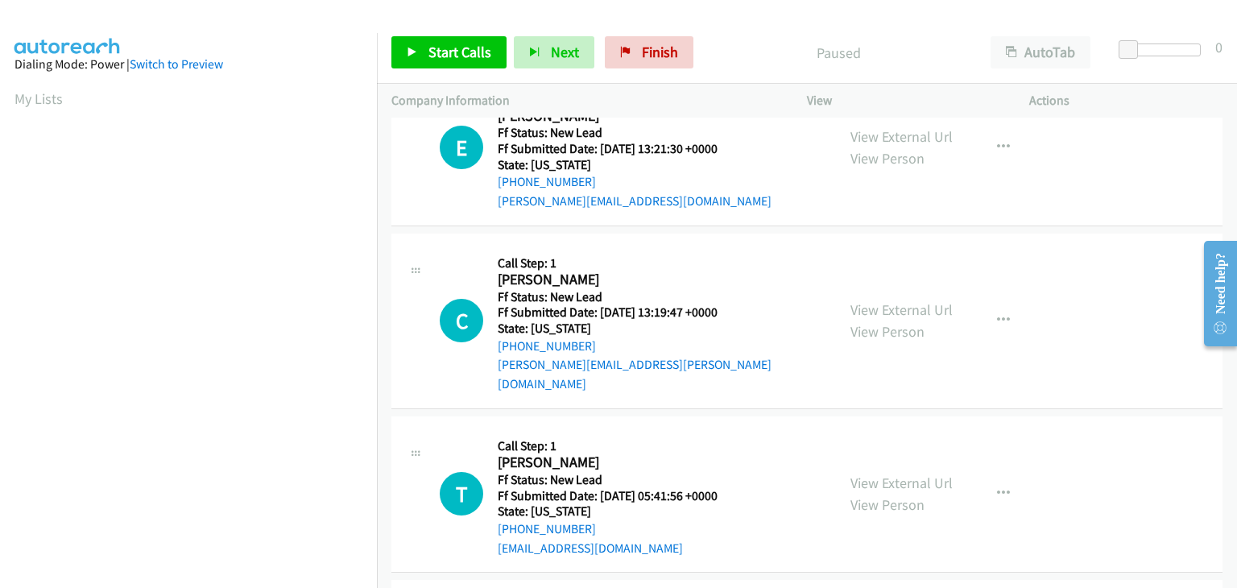
scroll to position [368, 0]
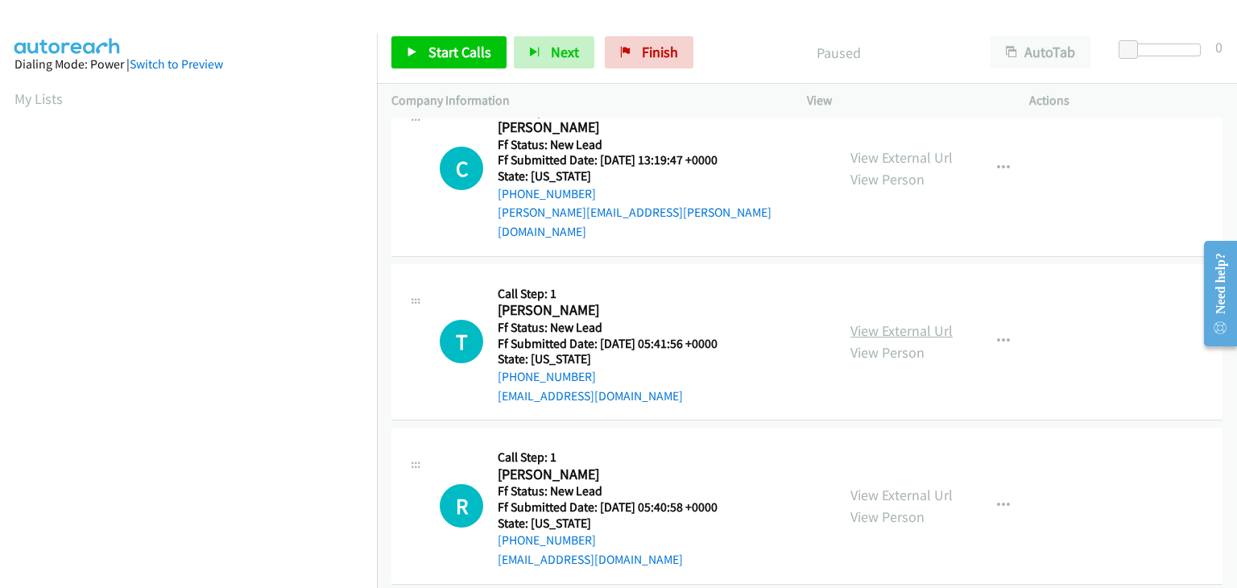
click at [908, 321] on link "View External Url" at bounding box center [902, 330] width 102 height 19
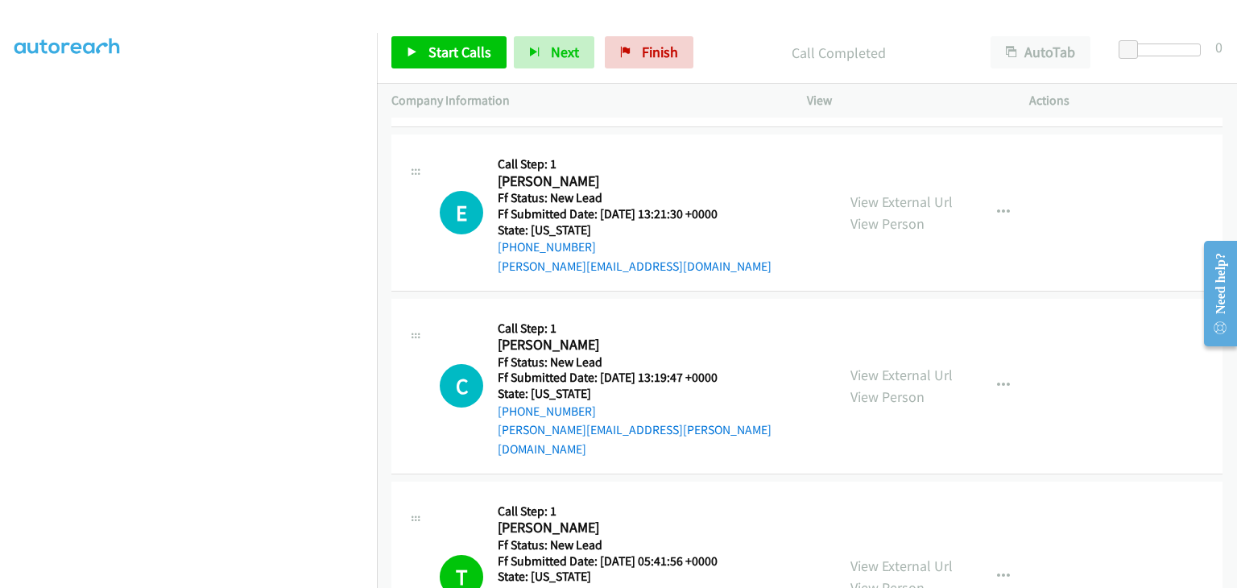
scroll to position [0, 0]
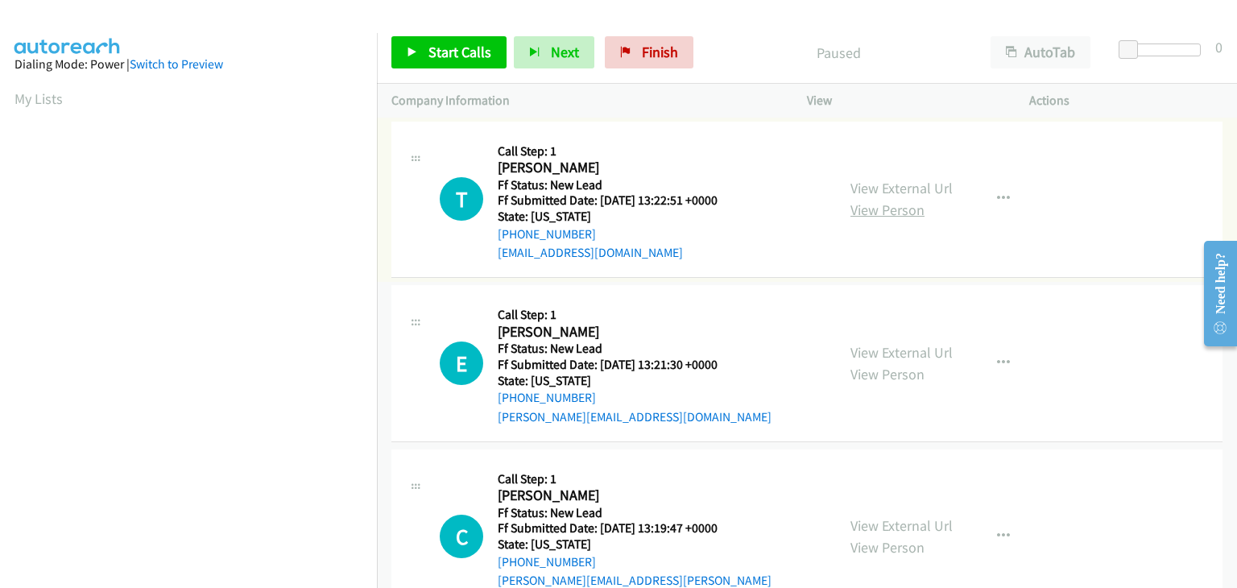
click at [851, 203] on link "View Person" at bounding box center [888, 210] width 74 height 19
click at [914, 175] on div "View External Url View Person View External Url Email Schedule/Manage Callback …" at bounding box center [954, 199] width 237 height 127
click at [916, 183] on link "View External Url" at bounding box center [902, 188] width 102 height 19
click at [460, 52] on span "Start Calls" at bounding box center [460, 52] width 63 height 19
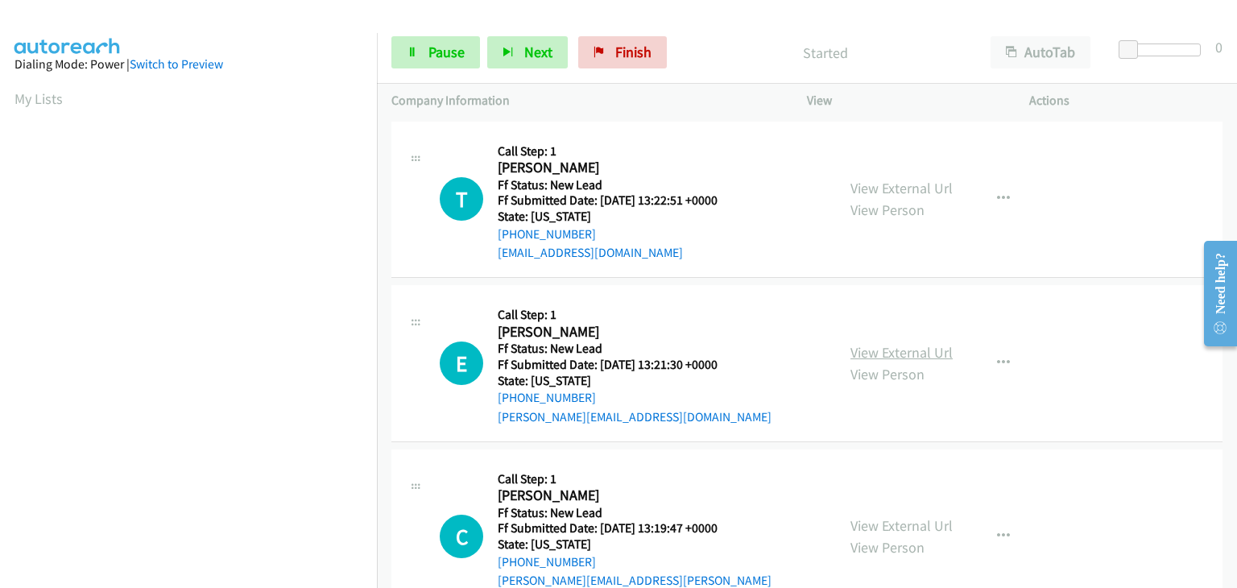
click at [892, 350] on link "View External Url" at bounding box center [902, 352] width 102 height 19
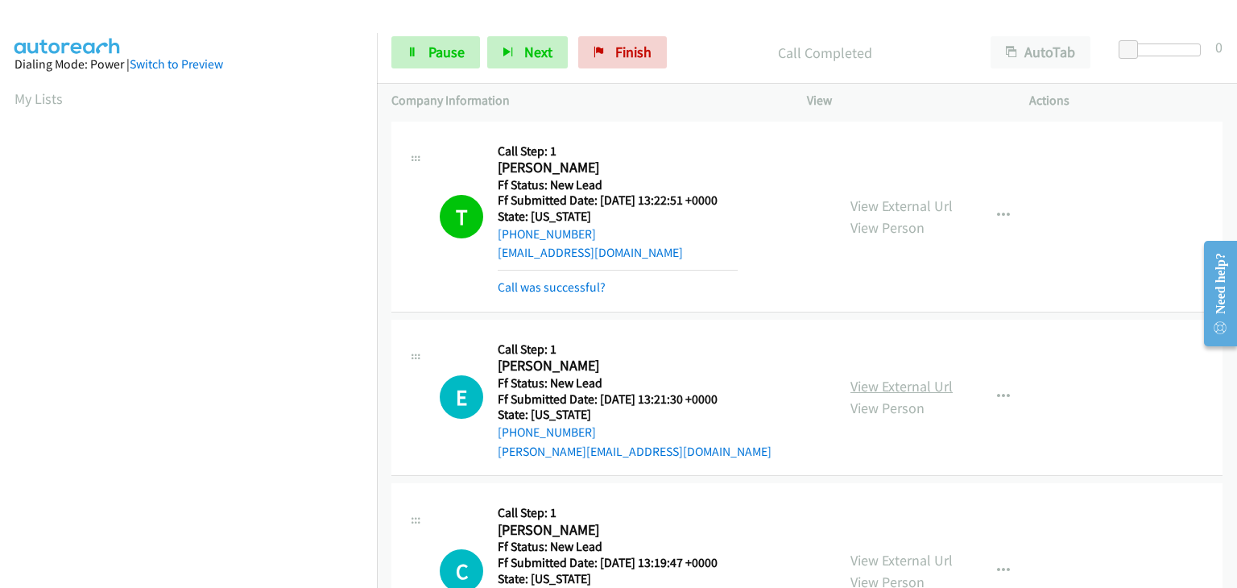
scroll to position [316, 0]
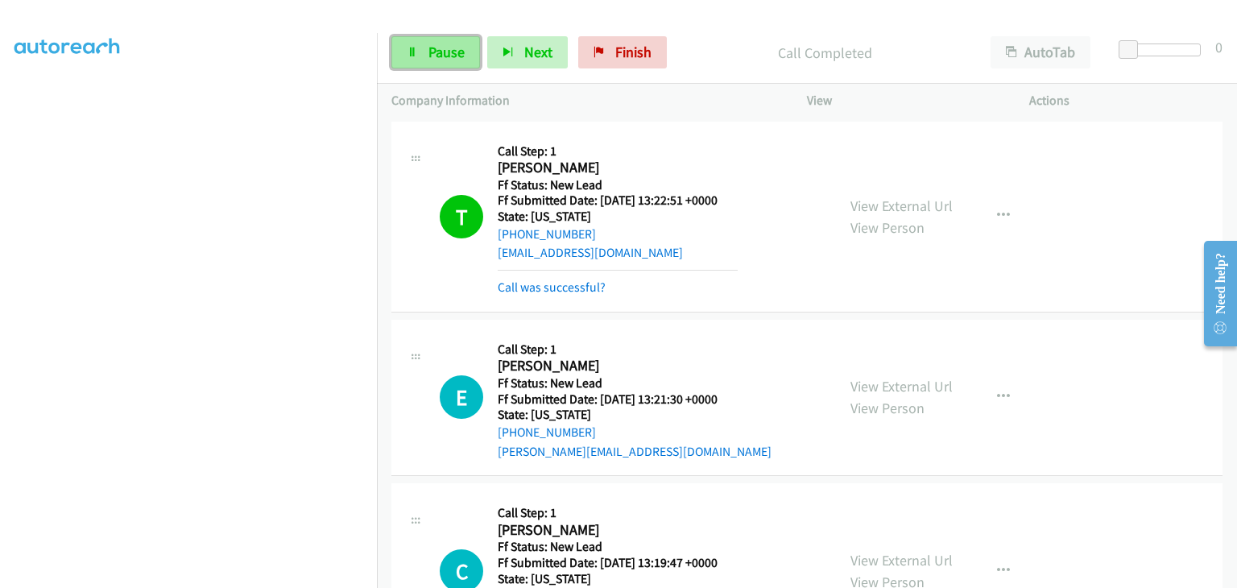
click at [422, 49] on link "Pause" at bounding box center [435, 52] width 89 height 32
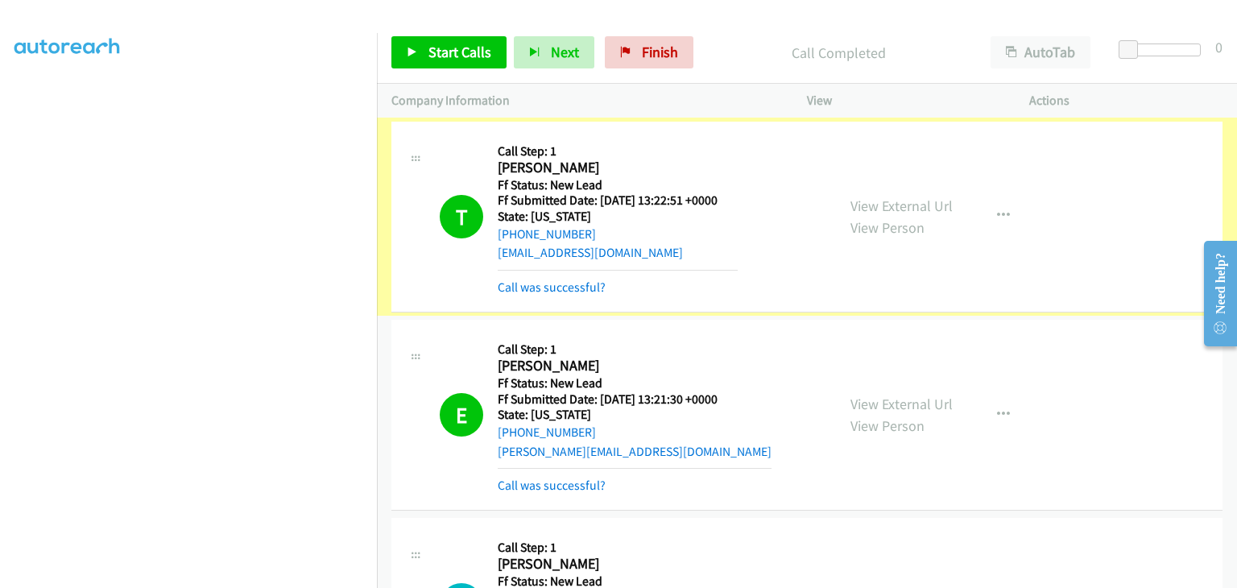
click at [885, 200] on link "View External Url" at bounding box center [902, 206] width 102 height 19
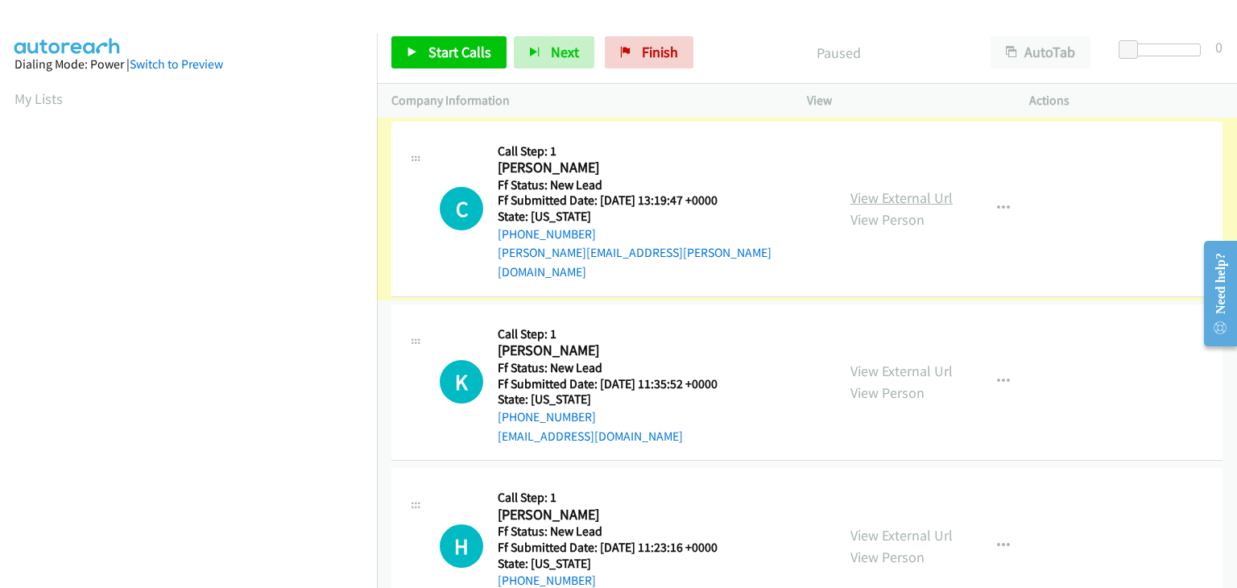
click at [910, 188] on link "View External Url" at bounding box center [902, 197] width 102 height 19
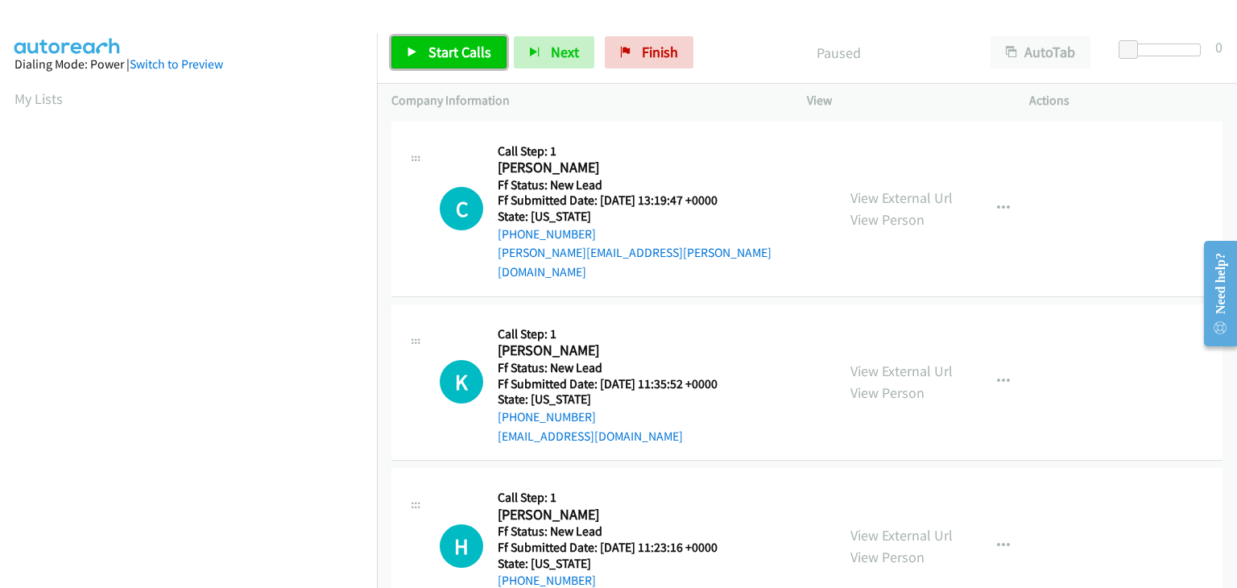
click at [436, 42] on link "Start Calls" at bounding box center [448, 52] width 115 height 32
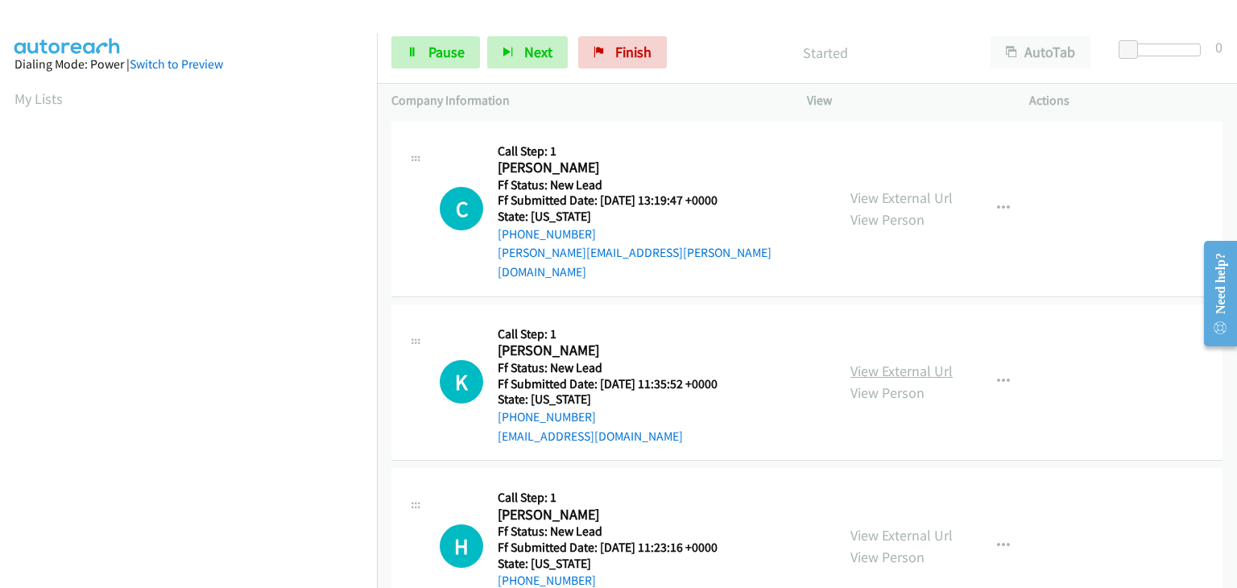
click at [868, 362] on link "View External Url" at bounding box center [902, 371] width 102 height 19
click at [450, 48] on span "Pause" at bounding box center [447, 52] width 36 height 19
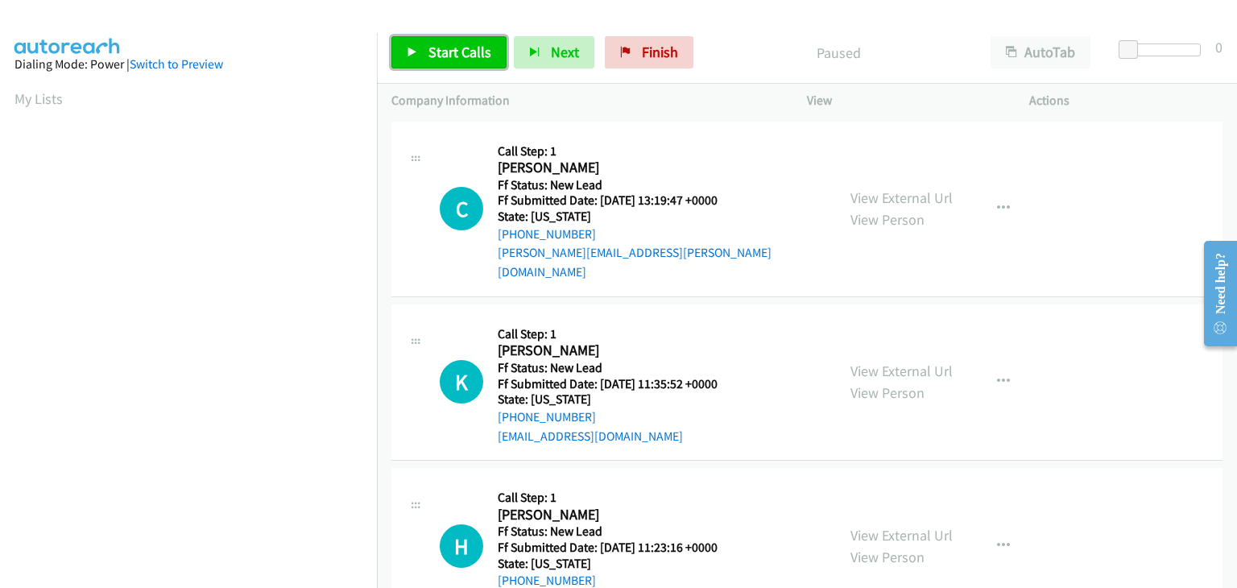
click at [474, 60] on span "Start Calls" at bounding box center [460, 52] width 63 height 19
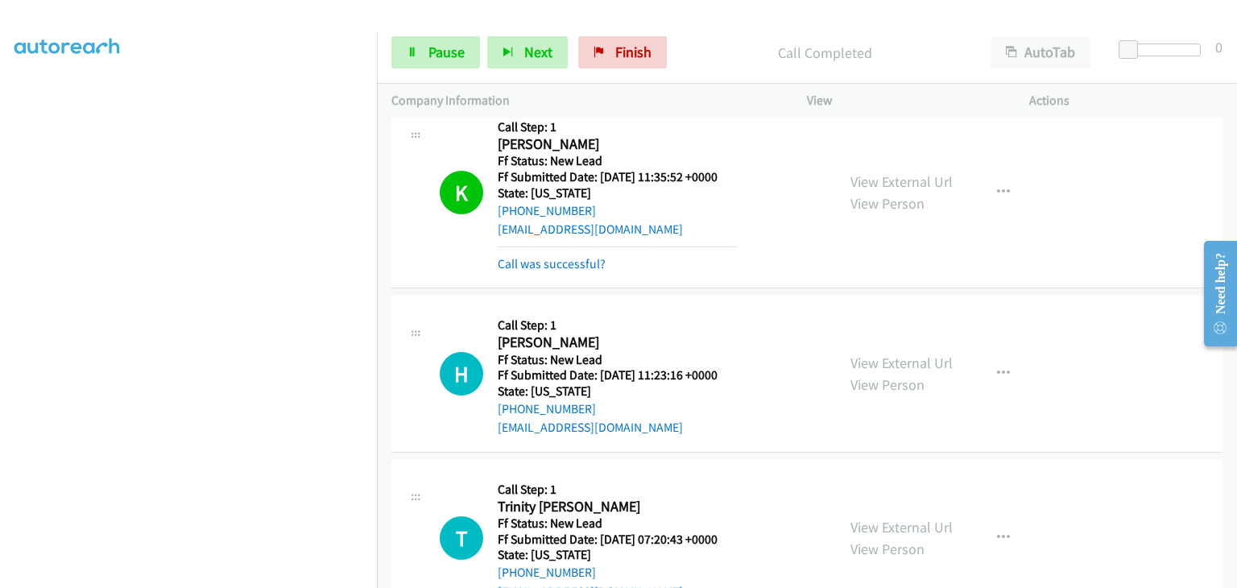
scroll to position [242, 0]
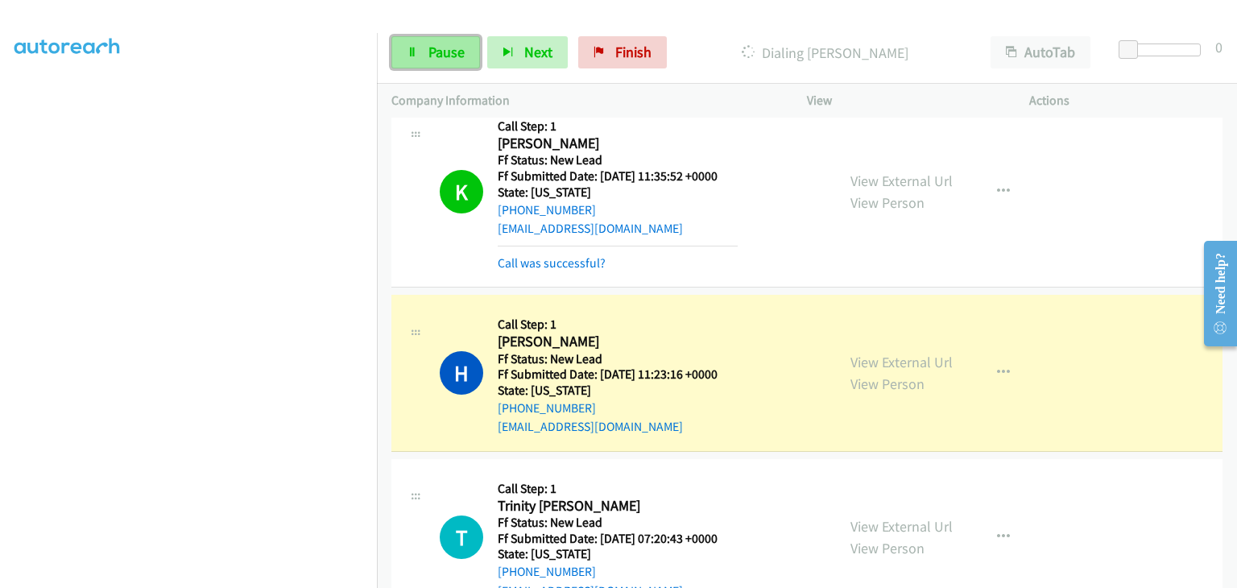
click at [461, 51] on span "Pause" at bounding box center [447, 52] width 36 height 19
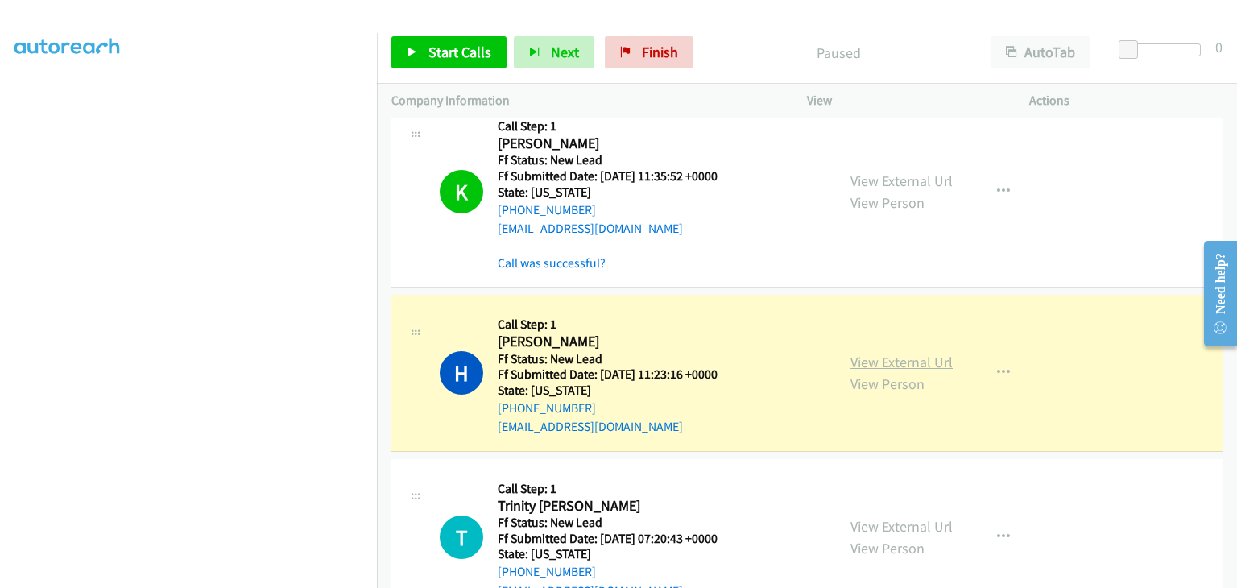
click at [885, 353] on link "View External Url" at bounding box center [902, 362] width 102 height 19
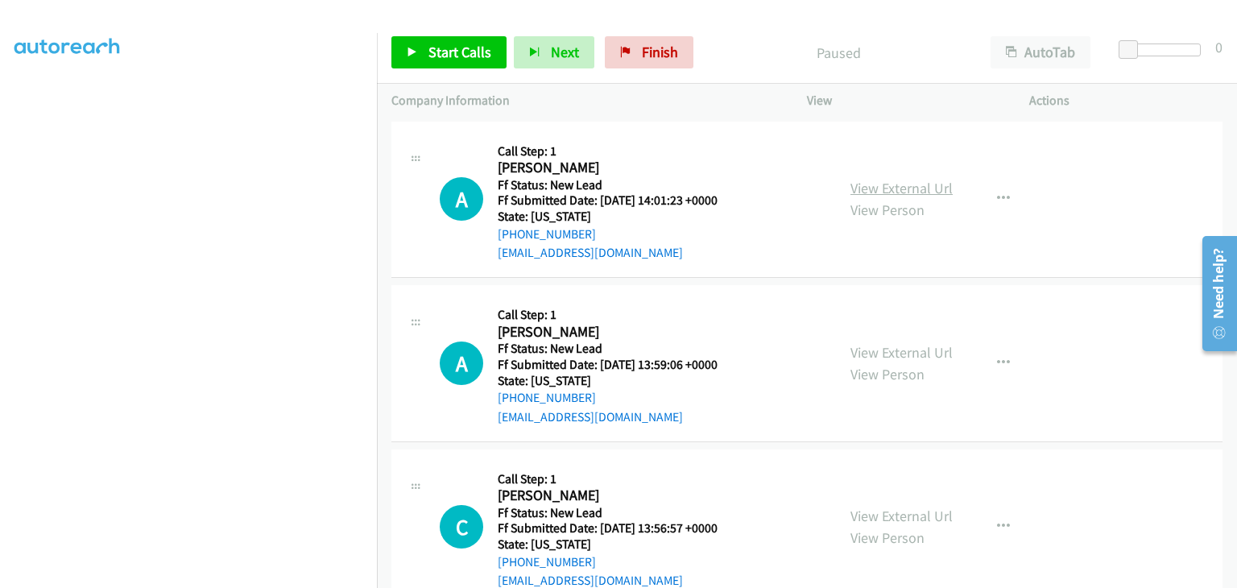
click at [866, 191] on link "View External Url" at bounding box center [902, 188] width 102 height 19
click at [436, 54] on span "Start Calls" at bounding box center [460, 52] width 63 height 19
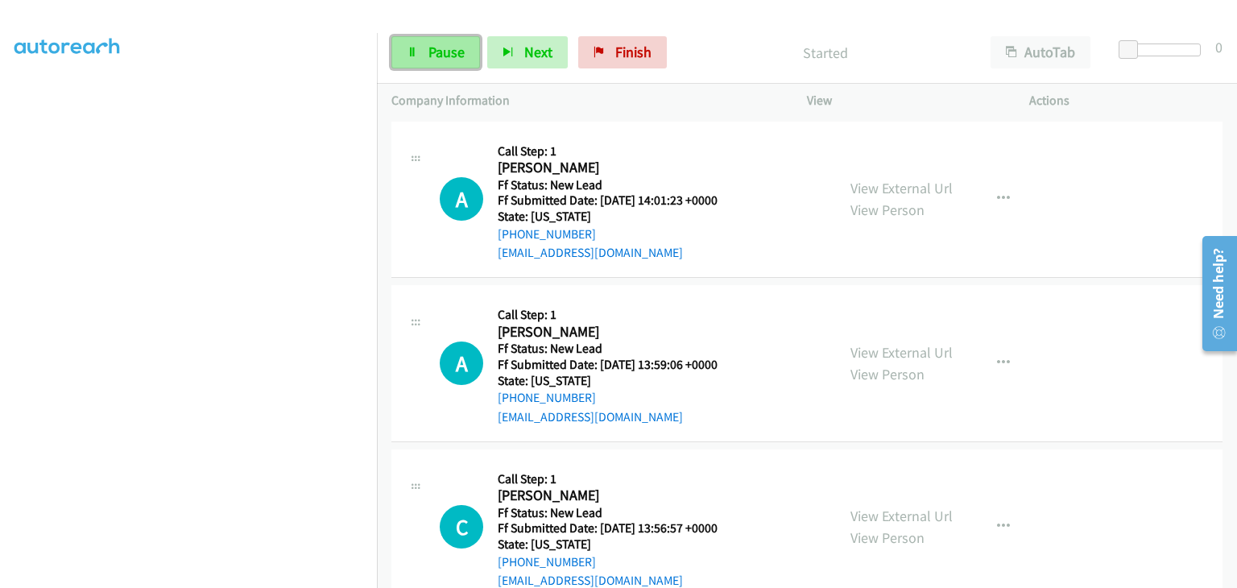
click at [433, 63] on link "Pause" at bounding box center [435, 52] width 89 height 32
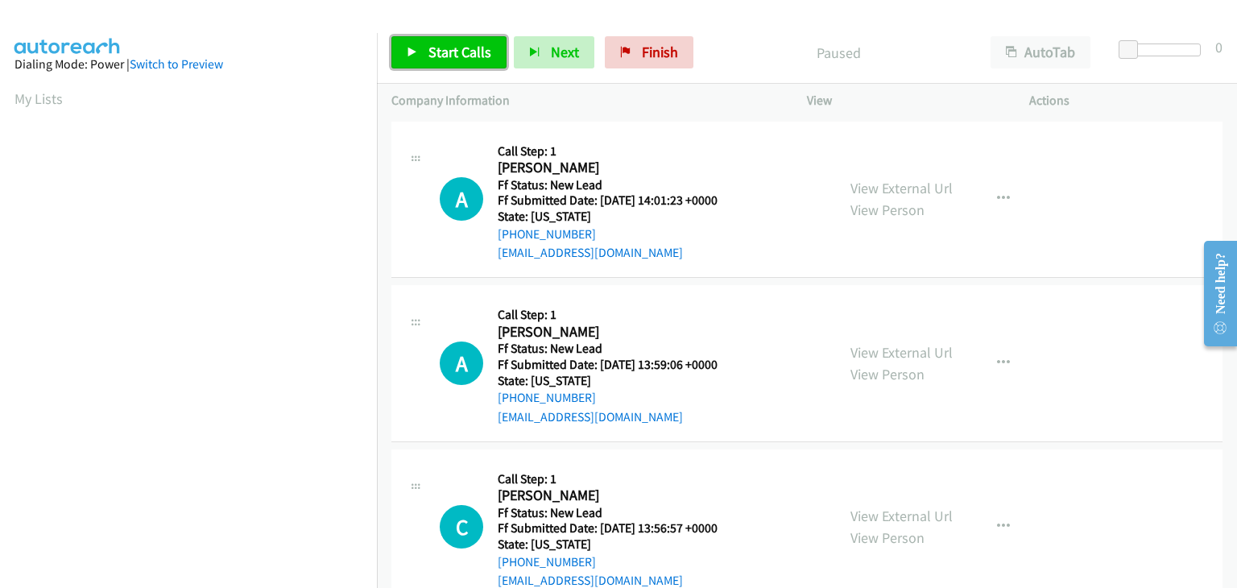
click at [432, 56] on span "Start Calls" at bounding box center [460, 52] width 63 height 19
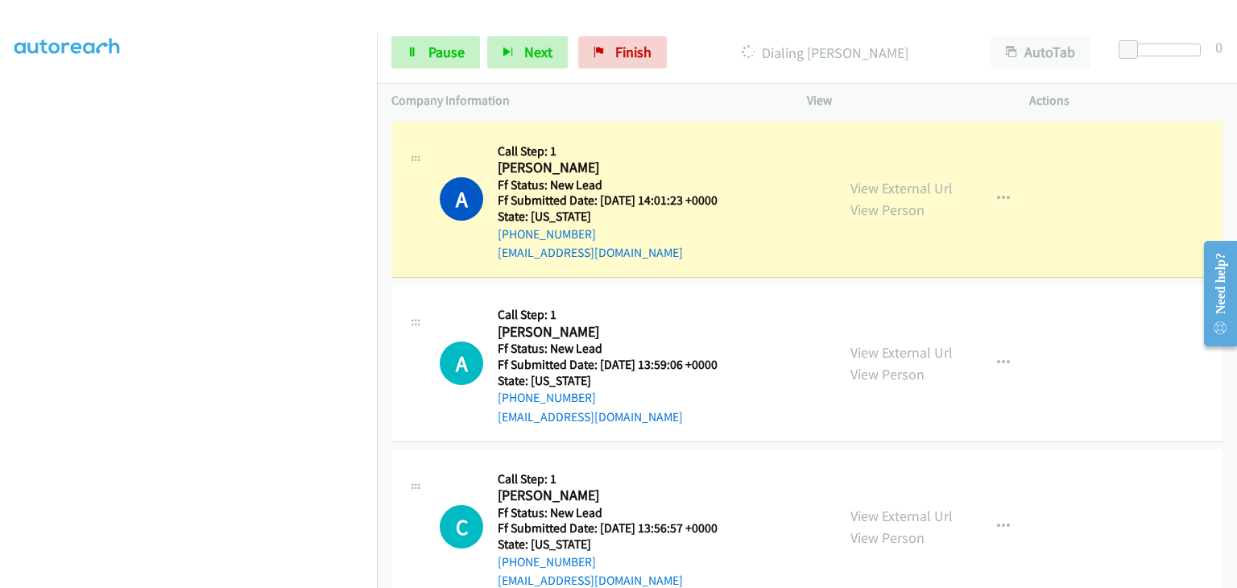
scroll to position [316, 0]
click at [872, 347] on link "View External Url" at bounding box center [902, 352] width 102 height 19
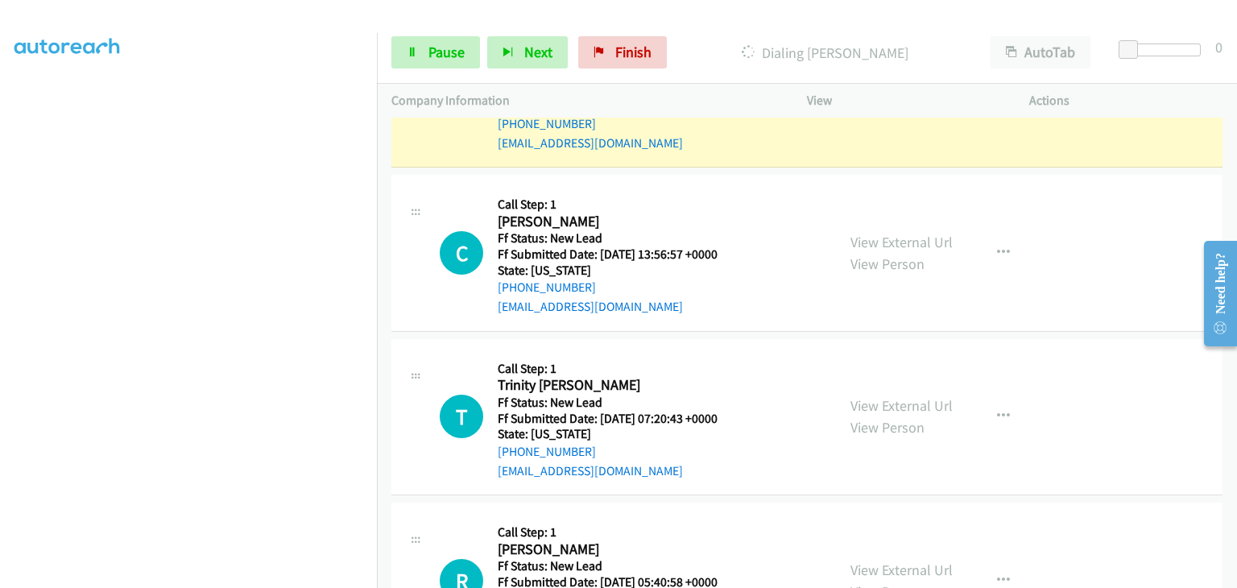
scroll to position [242, 0]
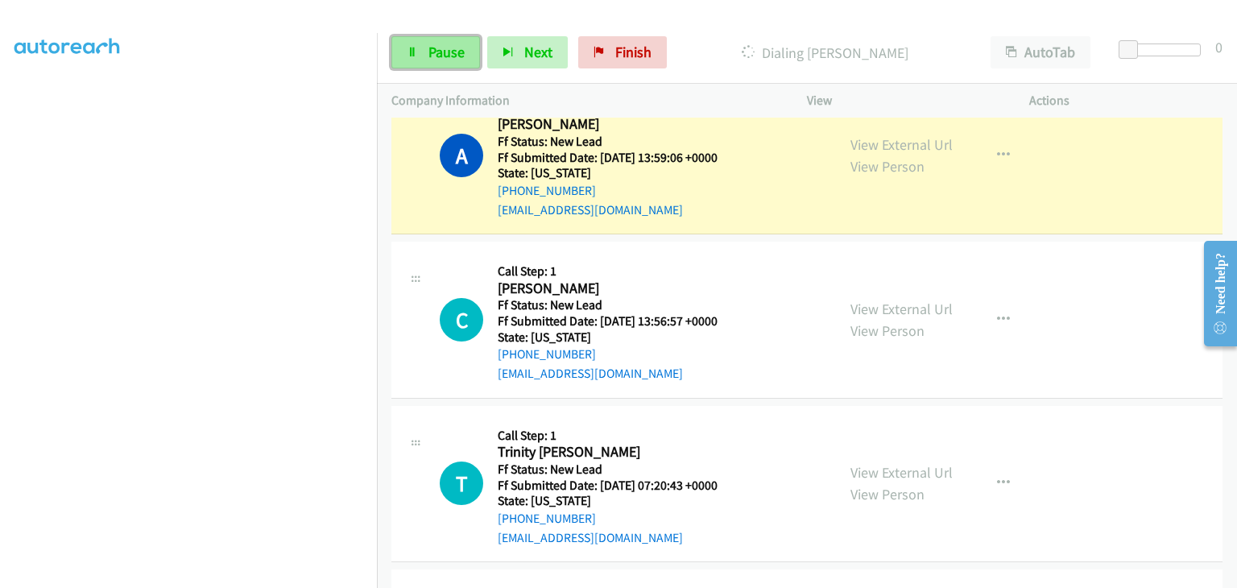
click at [448, 52] on span "Pause" at bounding box center [447, 52] width 36 height 19
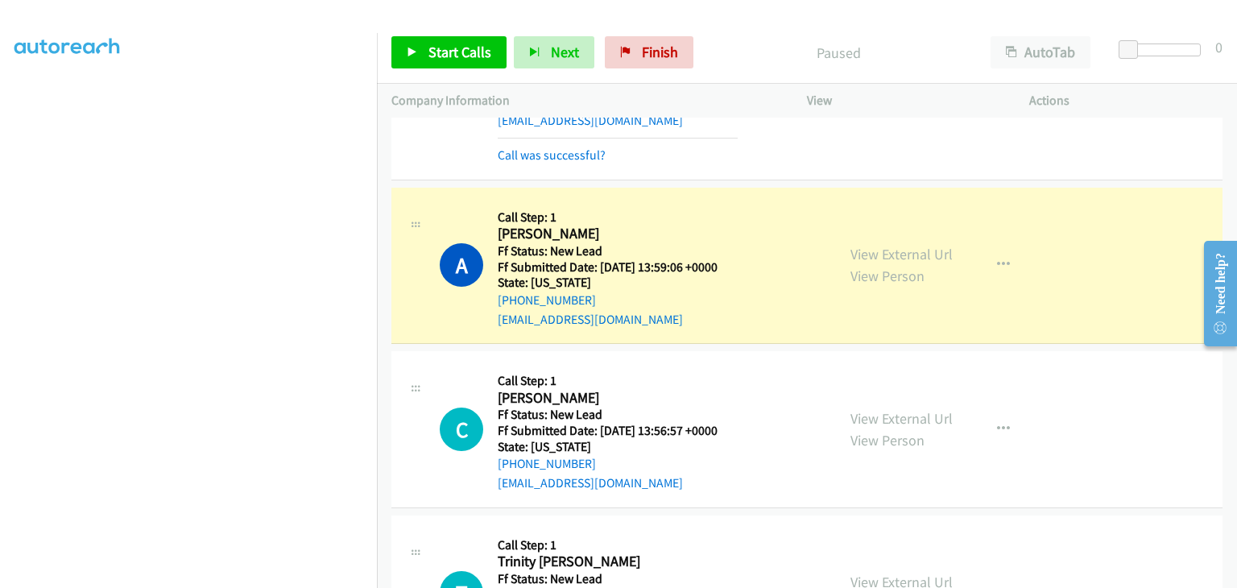
scroll to position [161, 0]
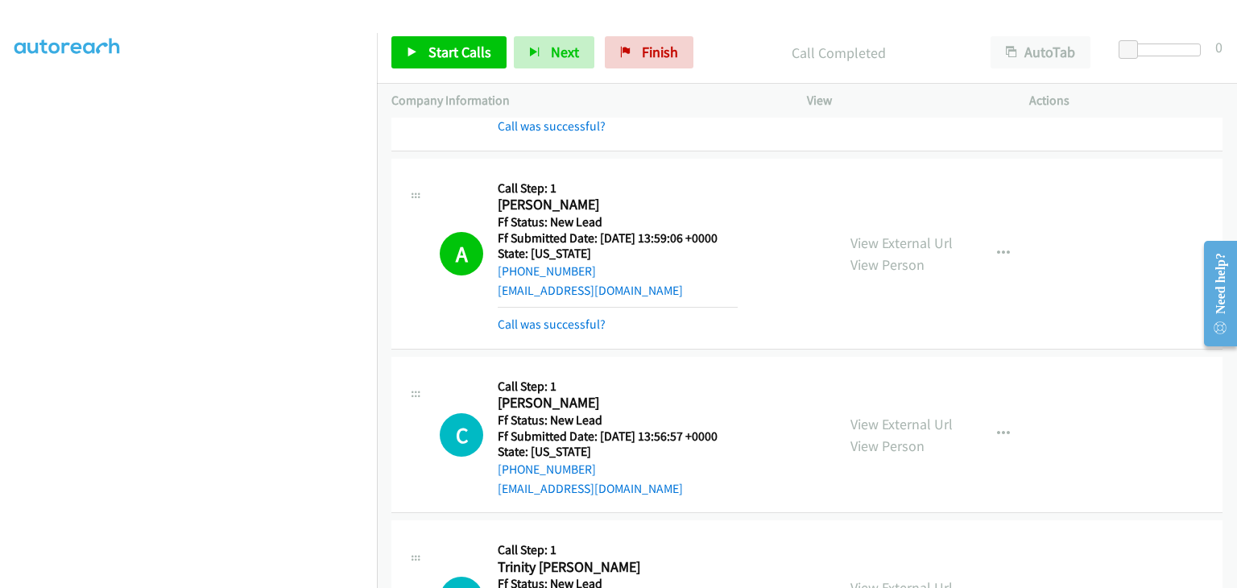
drag, startPoint x: 584, startPoint y: 314, endPoint x: 622, endPoint y: 326, distance: 39.7
click at [584, 315] on div "Call was successful?" at bounding box center [618, 324] width 240 height 19
click at [586, 319] on link "Call was successful?" at bounding box center [552, 324] width 108 height 15
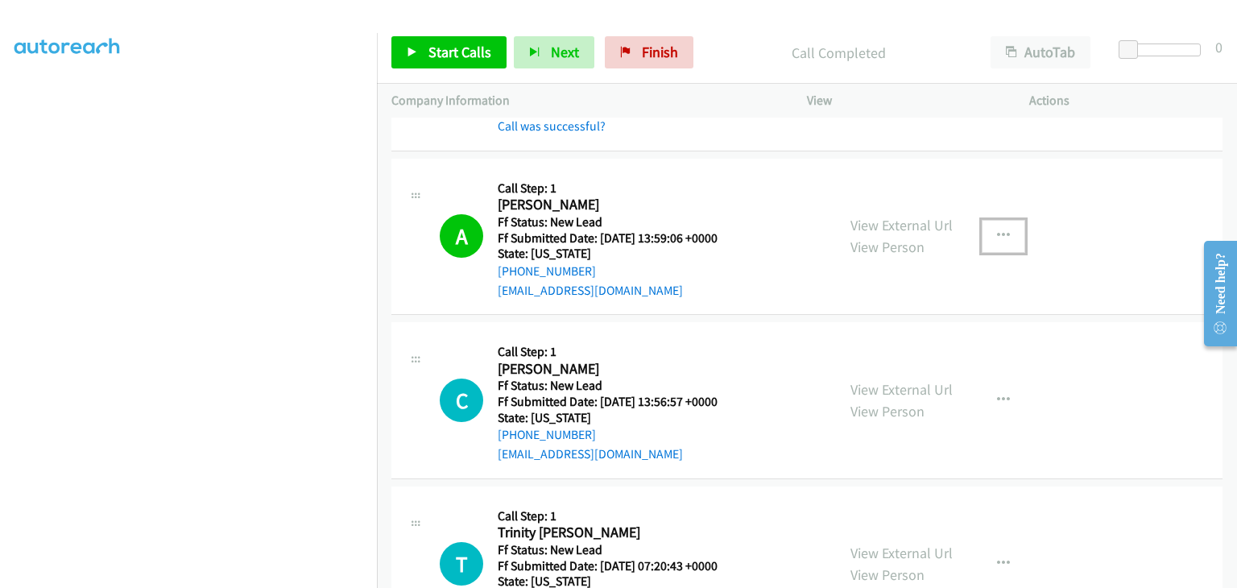
click at [998, 233] on icon "button" at bounding box center [1003, 236] width 13 height 13
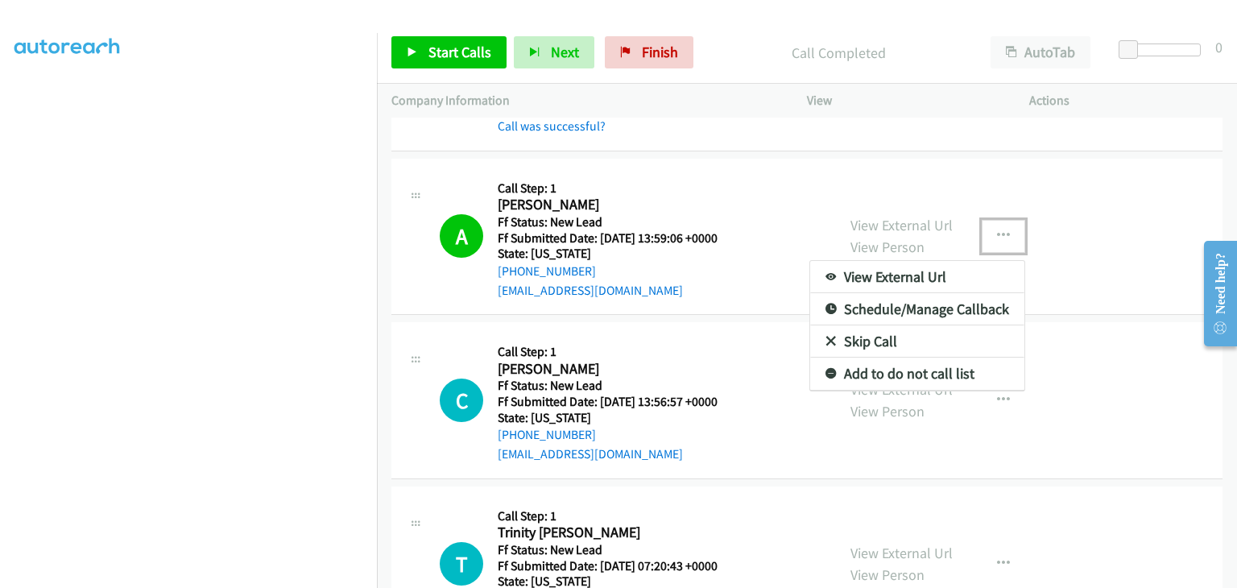
click at [867, 369] on link "Add to do not call list" at bounding box center [917, 374] width 214 height 32
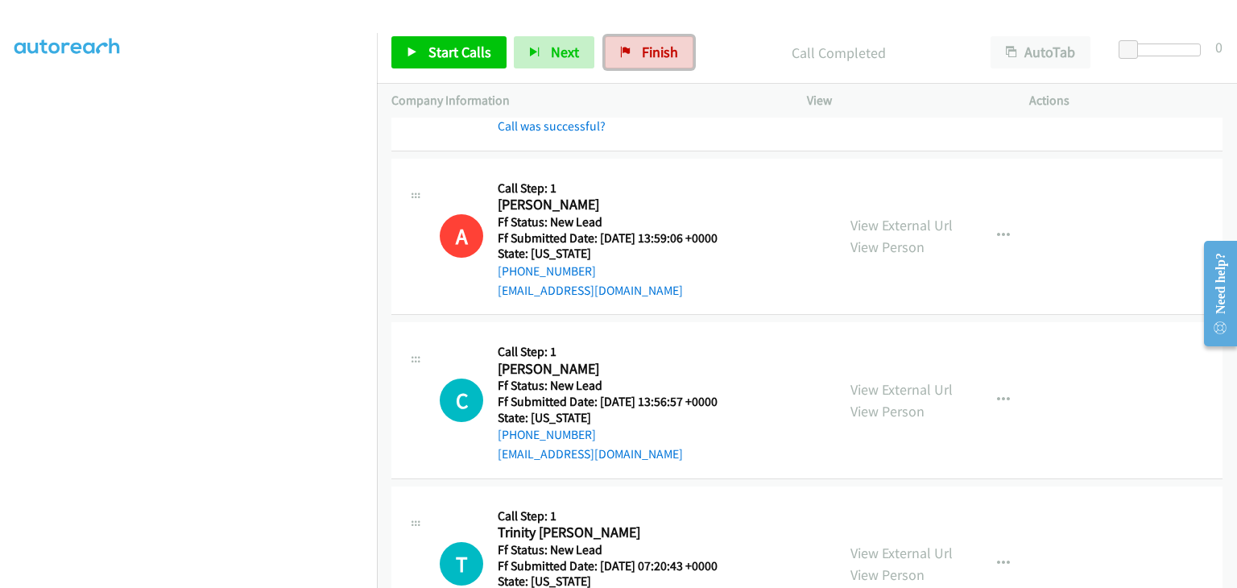
click at [652, 48] on span "Finish" at bounding box center [660, 52] width 36 height 19
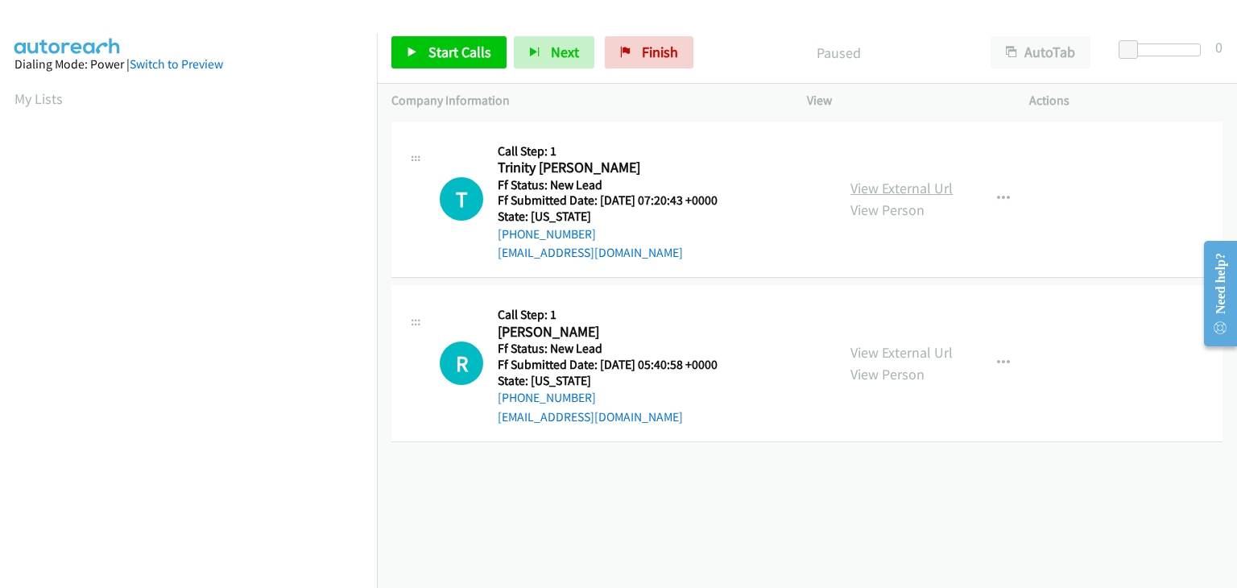
click at [851, 188] on link "View External Url" at bounding box center [902, 188] width 102 height 19
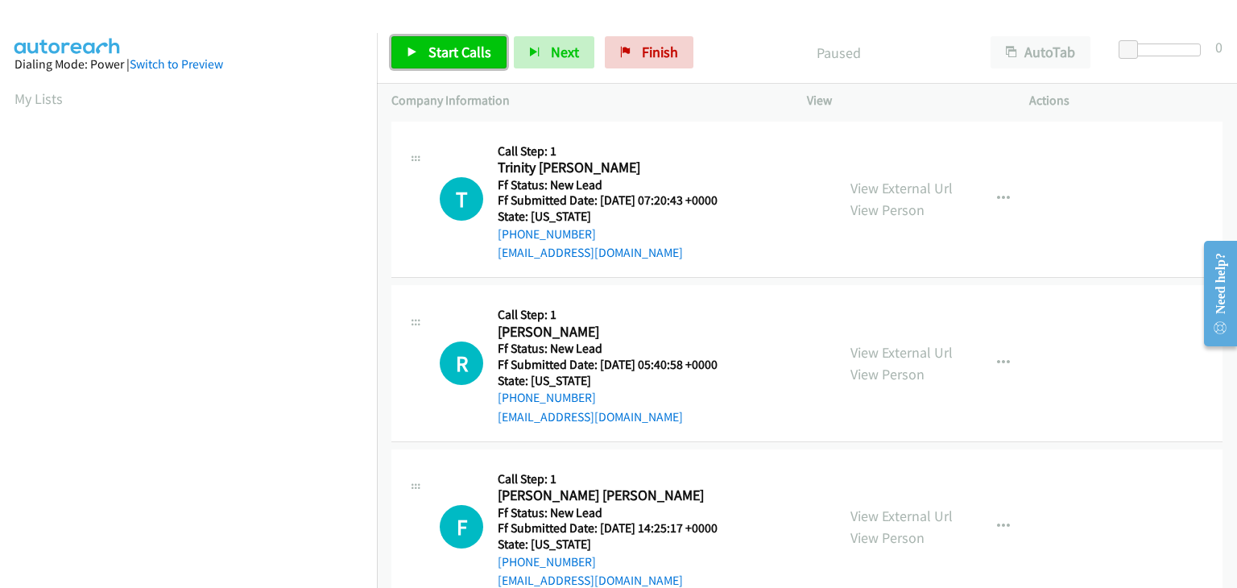
click at [429, 51] on span "Start Calls" at bounding box center [460, 52] width 63 height 19
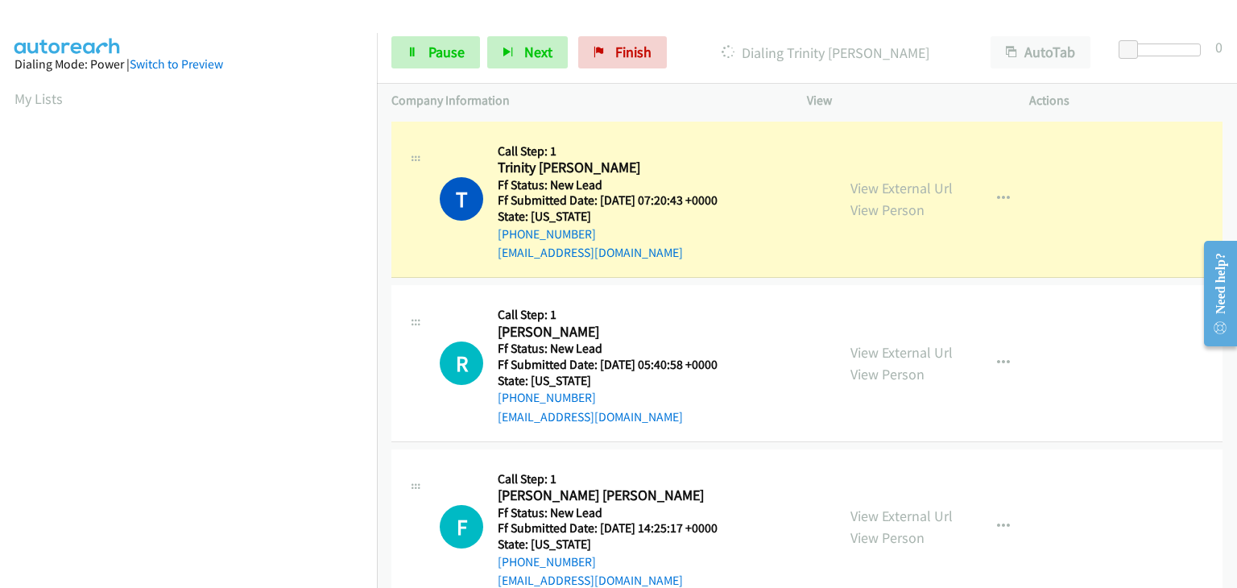
scroll to position [316, 0]
click at [859, 346] on link "View External Url" at bounding box center [902, 352] width 102 height 19
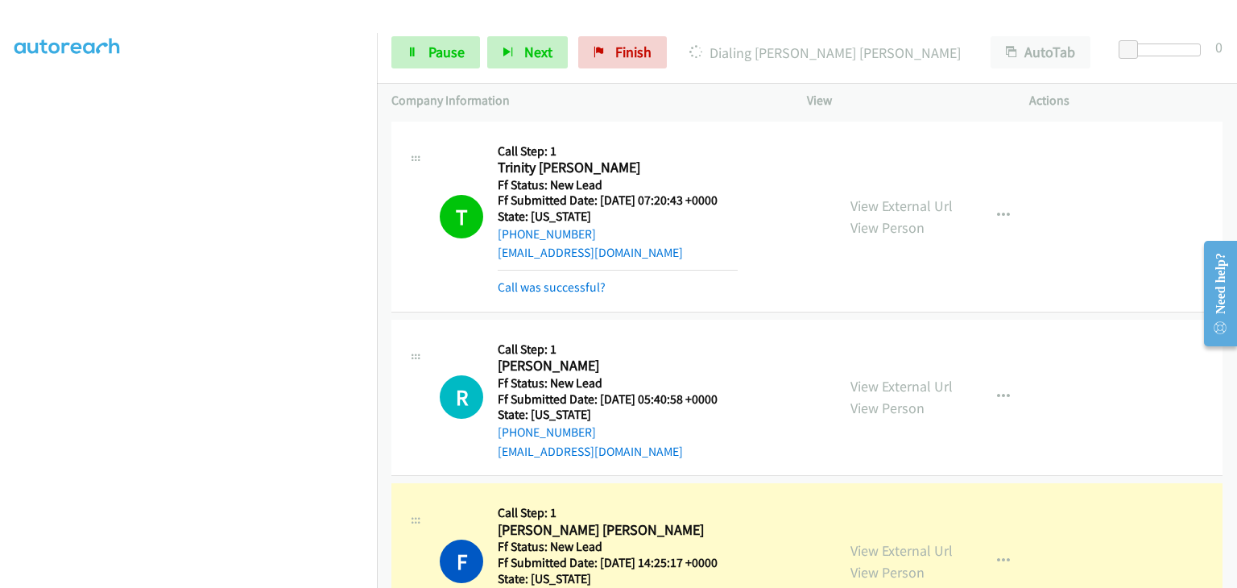
scroll to position [81, 0]
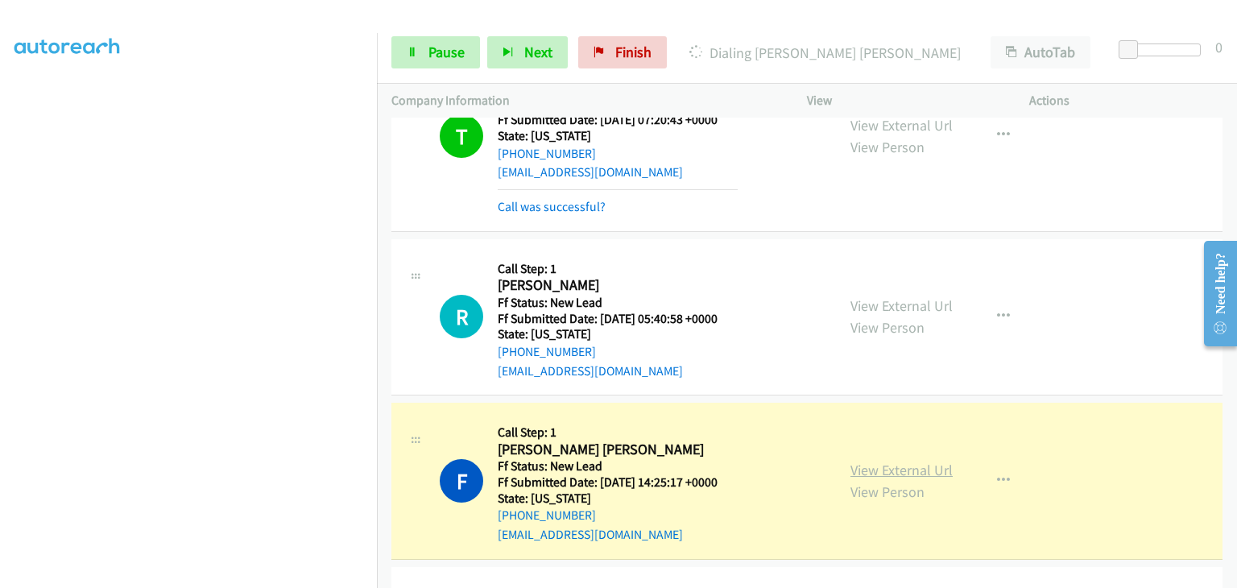
click at [888, 462] on link "View External Url" at bounding box center [902, 470] width 102 height 19
click at [429, 44] on span "Pause" at bounding box center [447, 52] width 36 height 19
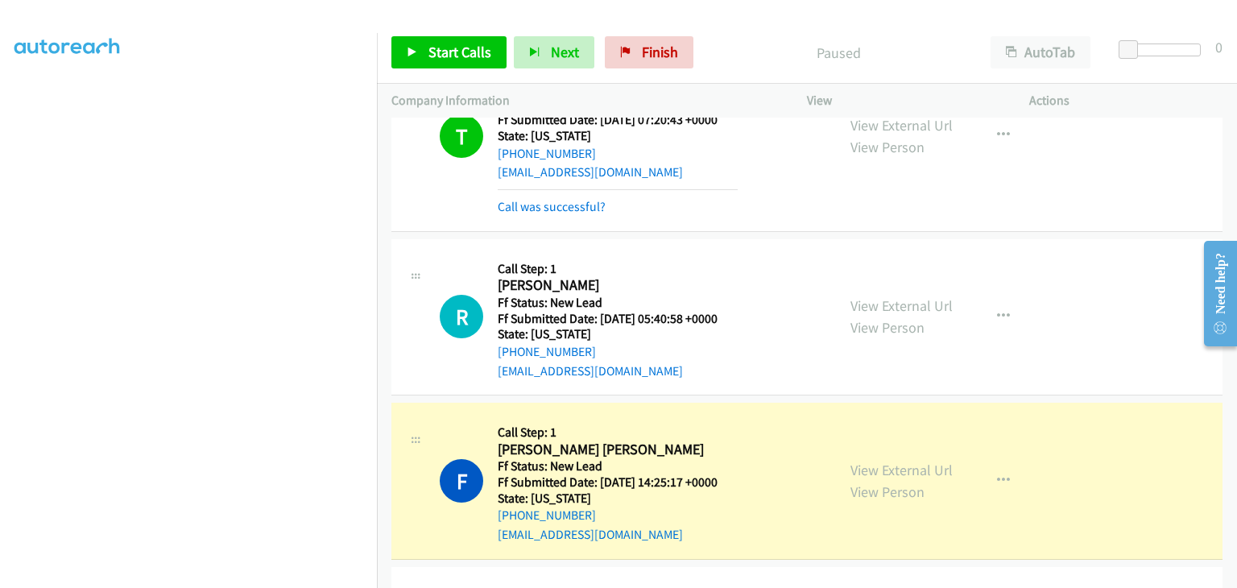
scroll to position [316, 0]
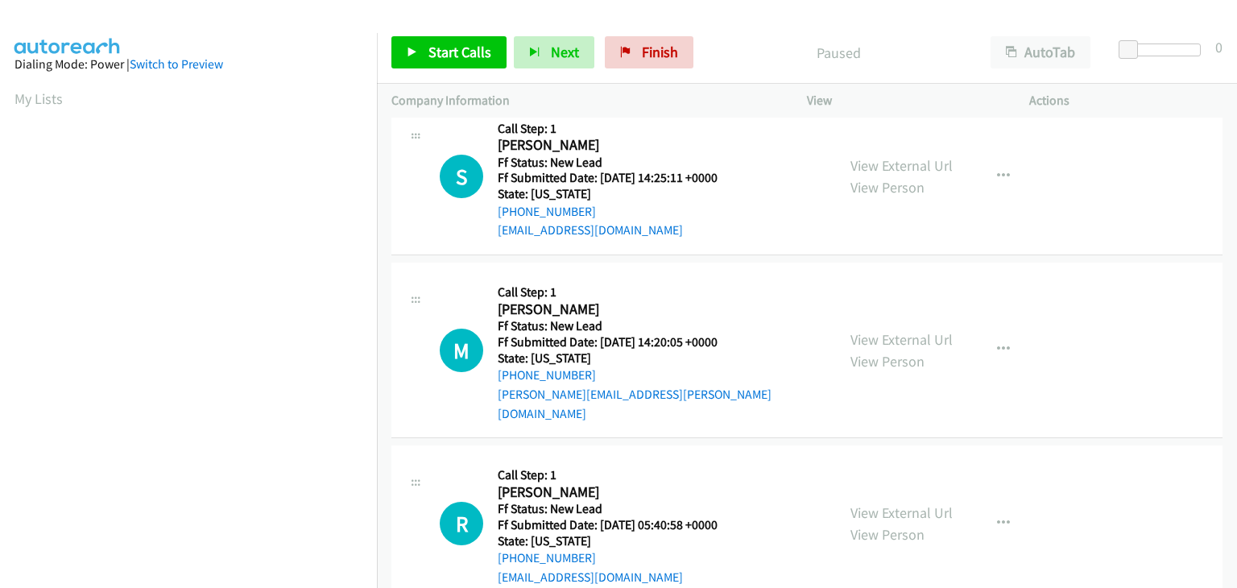
scroll to position [41, 0]
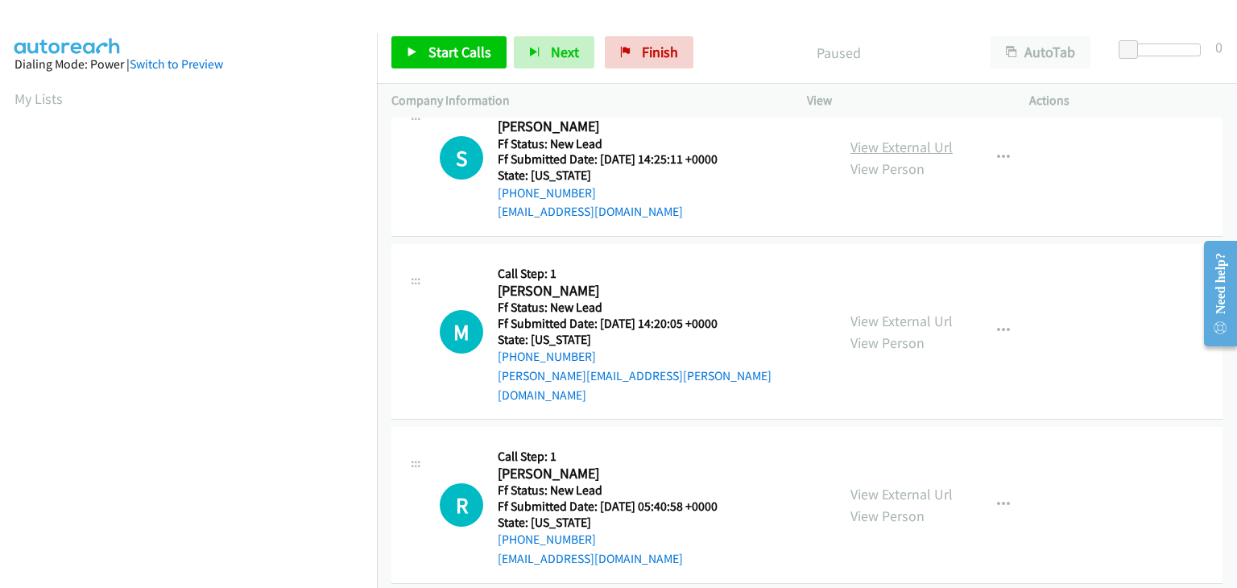
click at [907, 151] on link "View External Url" at bounding box center [902, 147] width 102 height 19
click at [453, 48] on span "Start Calls" at bounding box center [460, 52] width 63 height 19
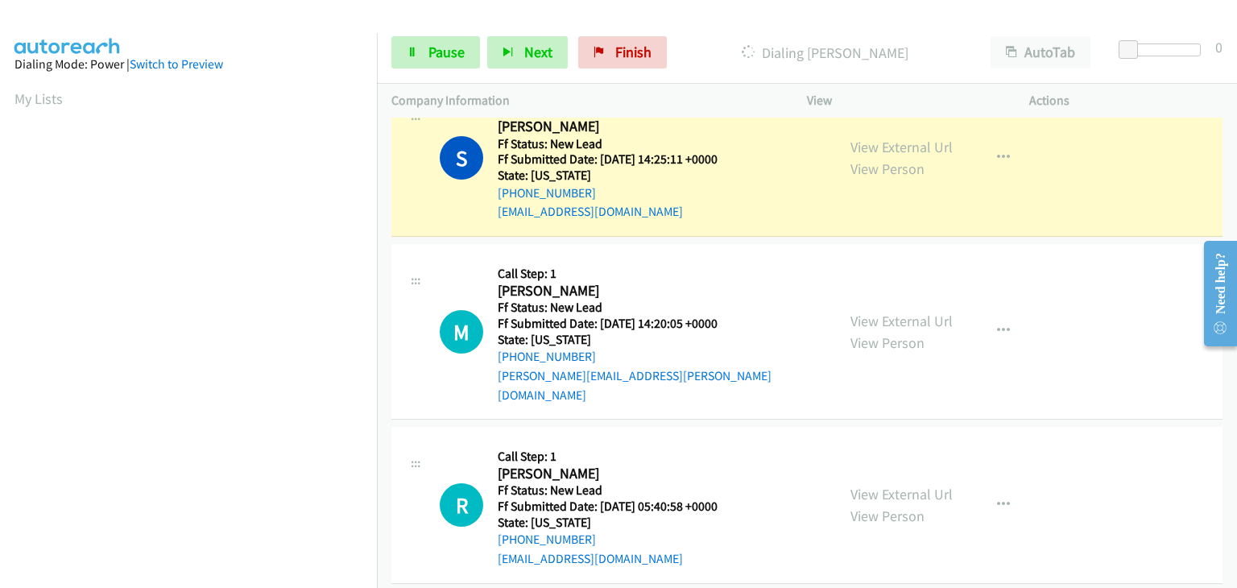
scroll to position [316, 0]
click at [885, 313] on link "View External Url" at bounding box center [902, 321] width 102 height 19
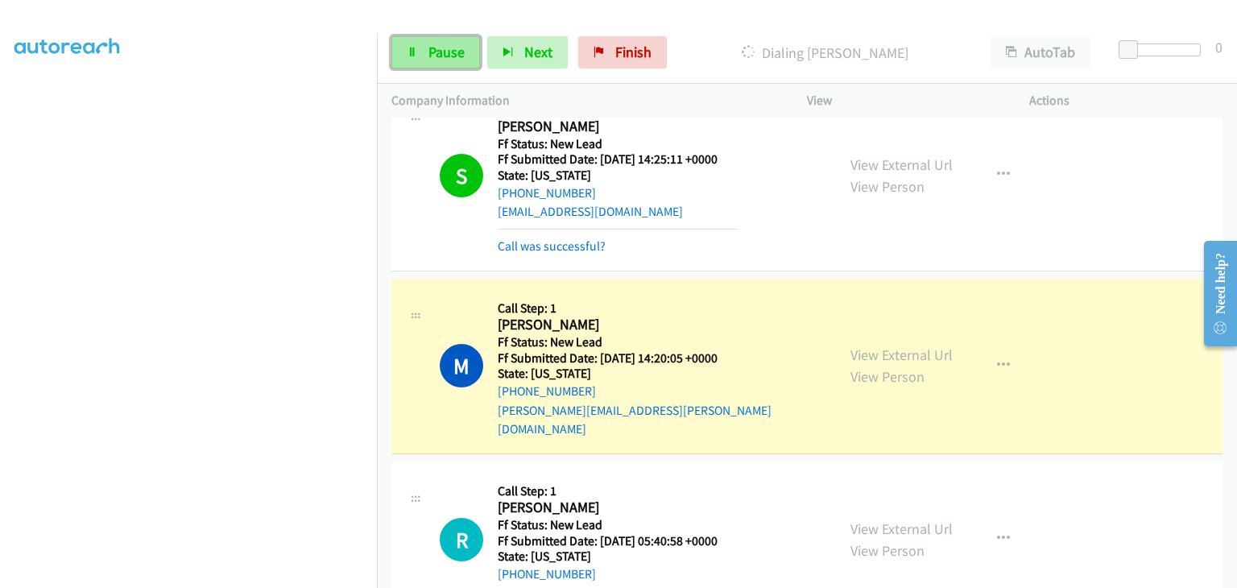
click at [462, 58] on span "Pause" at bounding box center [447, 52] width 36 height 19
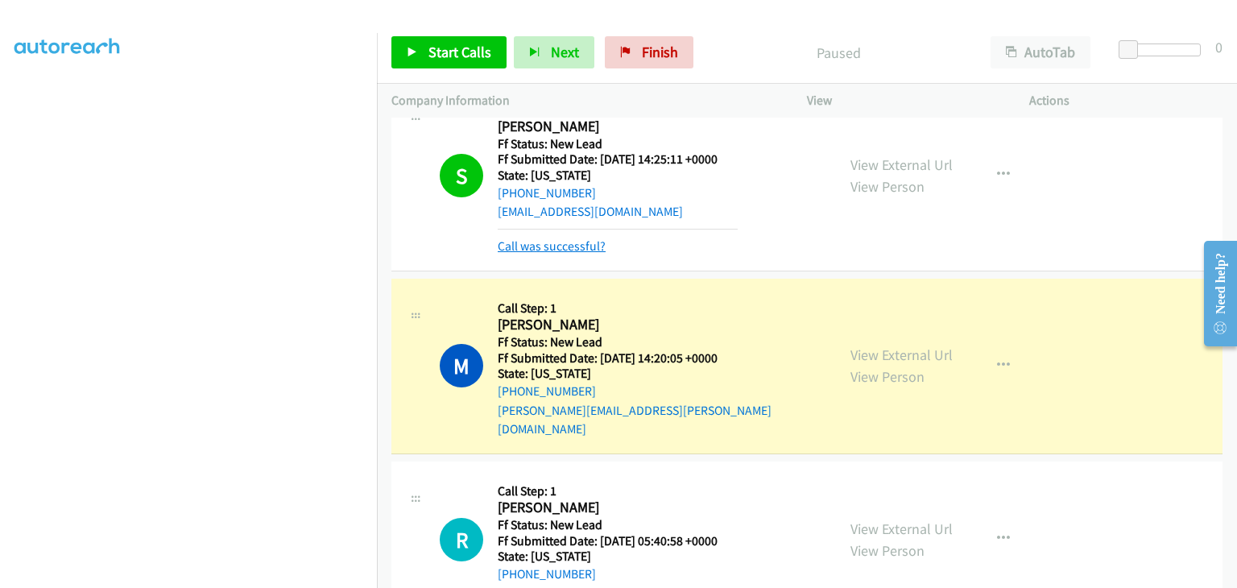
click at [586, 246] on link "Call was successful?" at bounding box center [552, 245] width 108 height 15
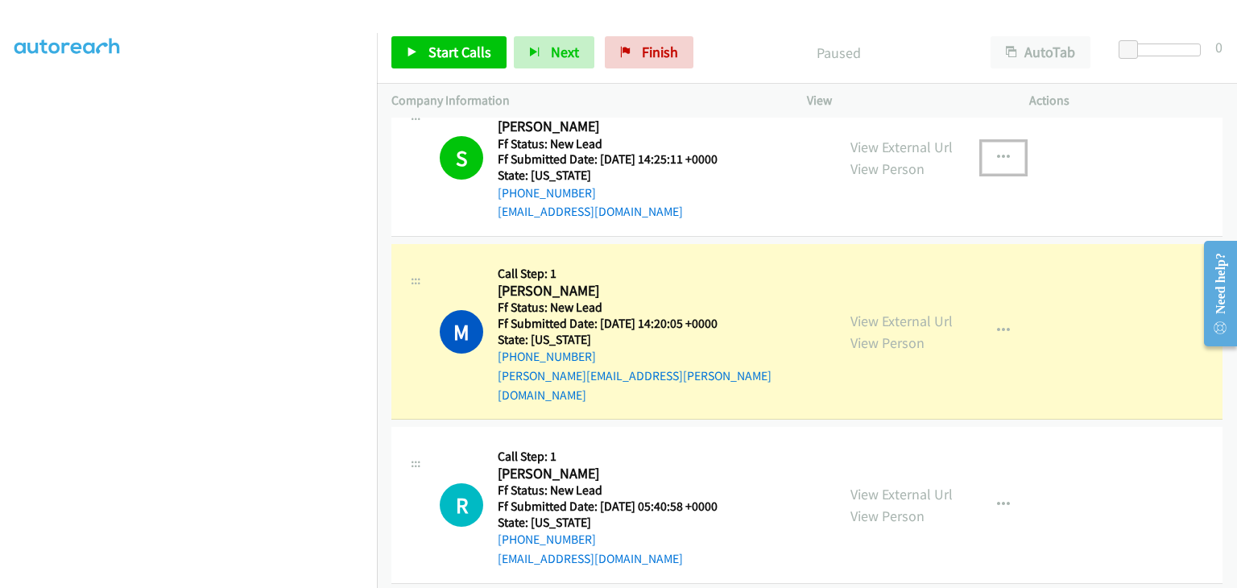
click at [1000, 160] on icon "button" at bounding box center [1003, 157] width 13 height 13
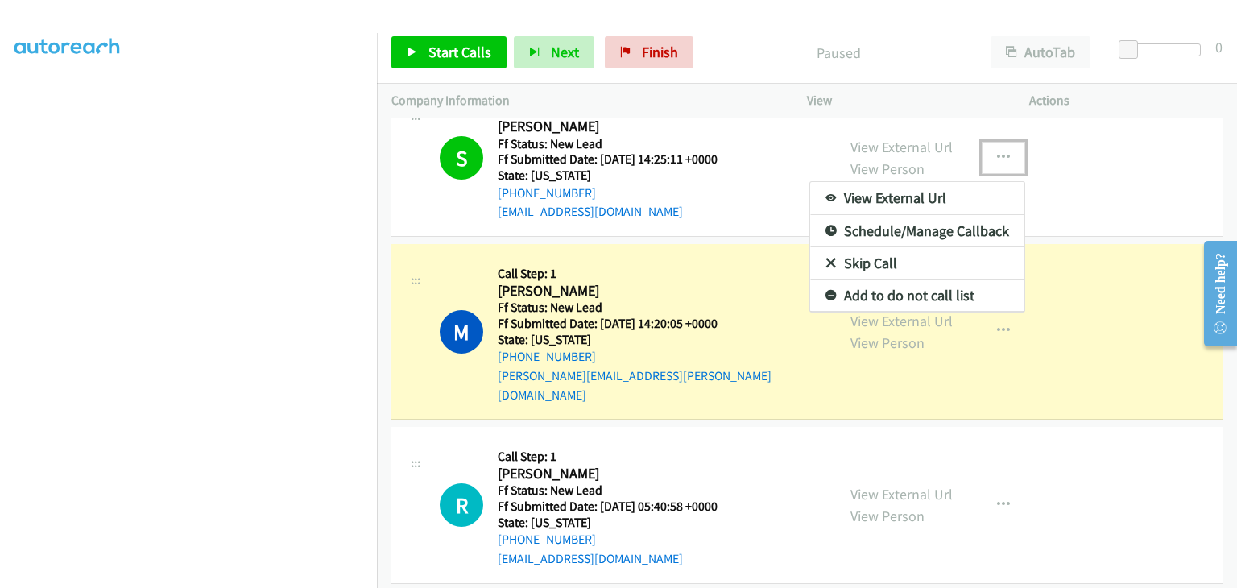
click at [737, 201] on div at bounding box center [618, 294] width 1237 height 588
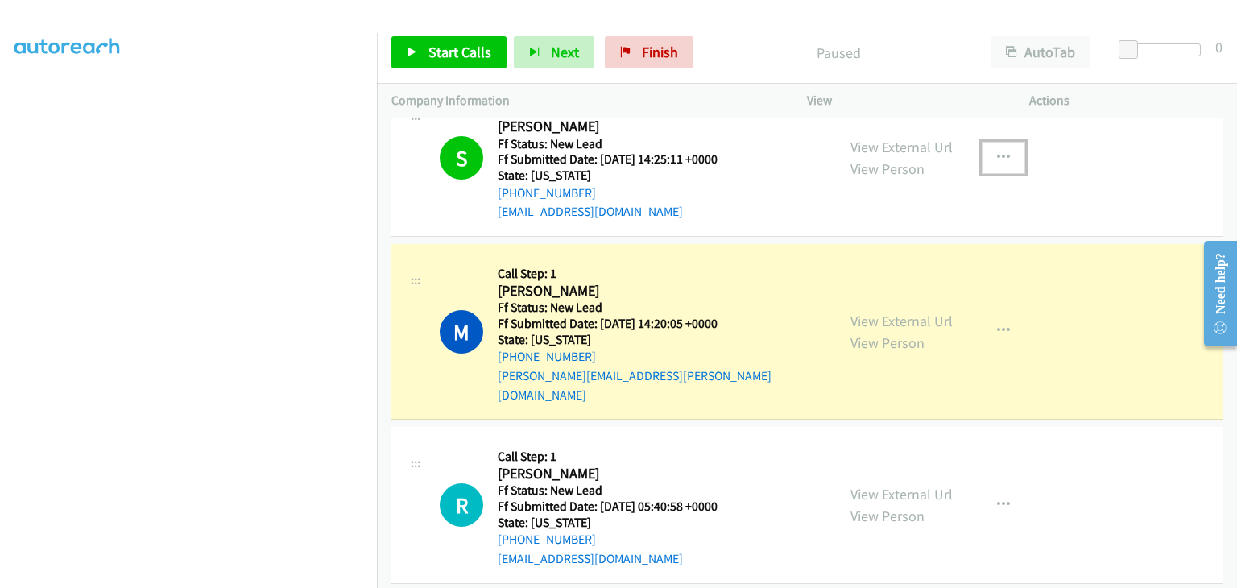
click at [989, 159] on button "button" at bounding box center [1003, 158] width 43 height 32
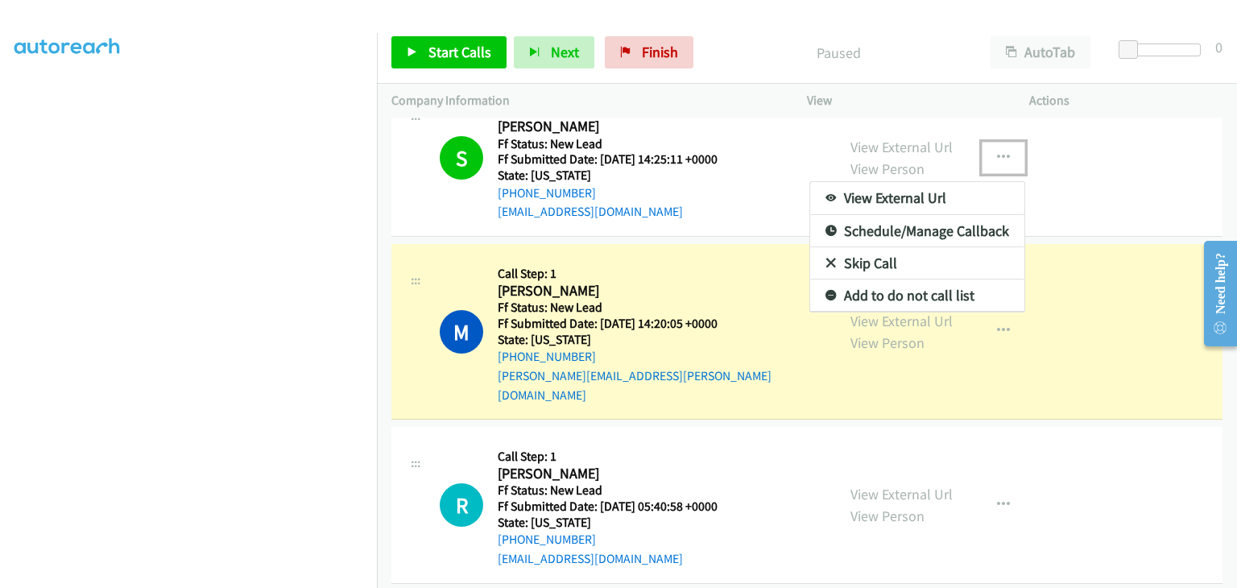
click at [902, 291] on link "Add to do not call list" at bounding box center [917, 295] width 214 height 32
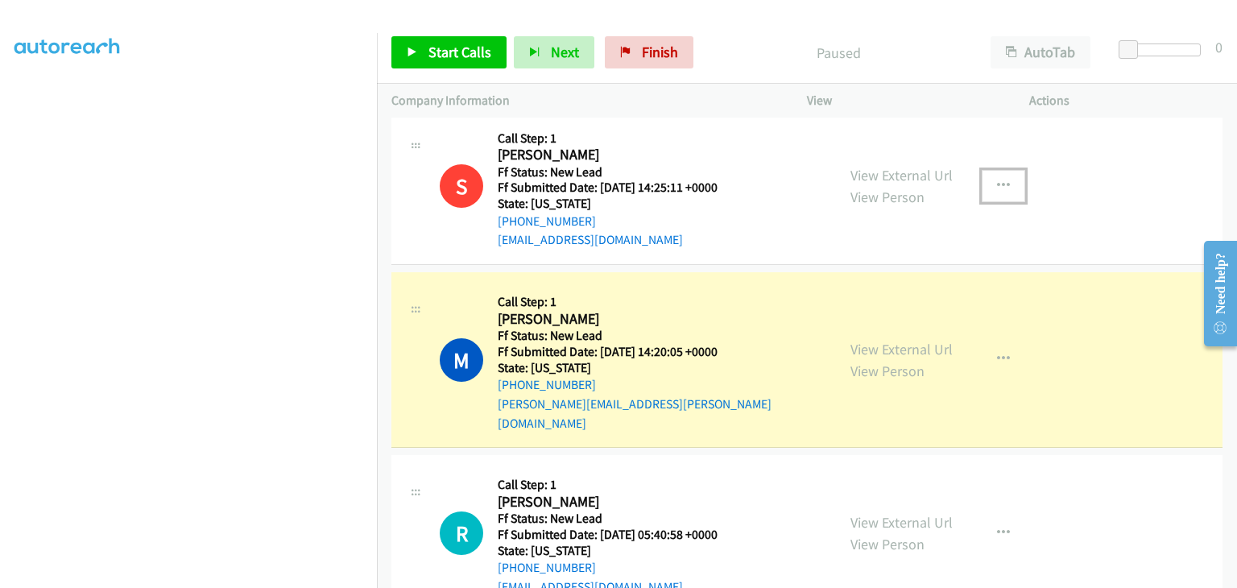
scroll to position [0, 0]
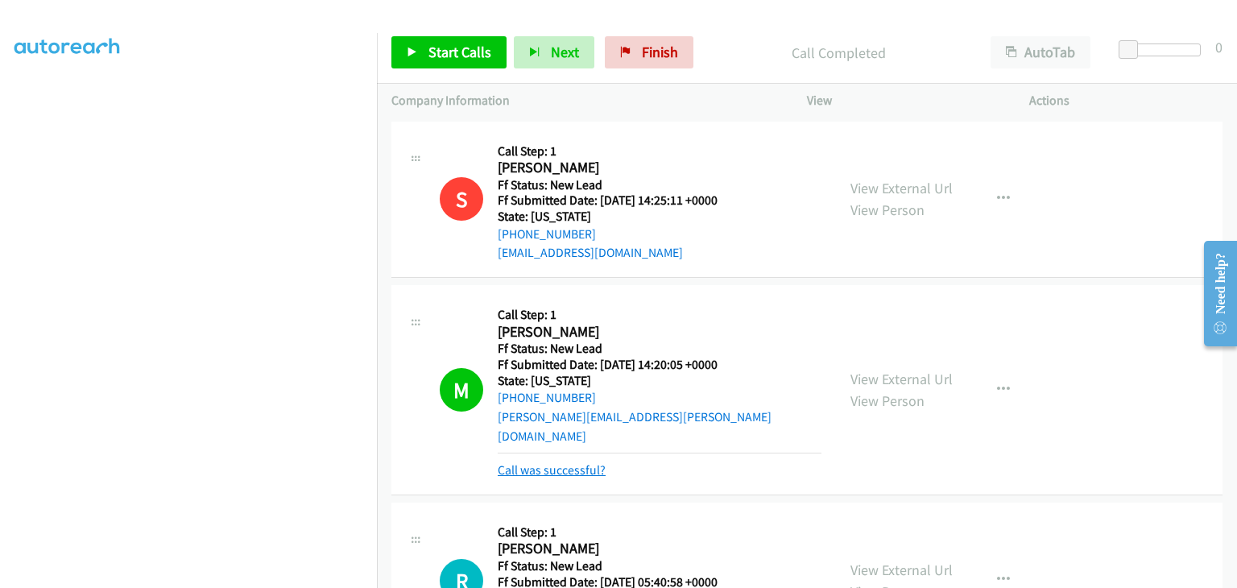
click at [557, 462] on link "Call was successful?" at bounding box center [552, 469] width 108 height 15
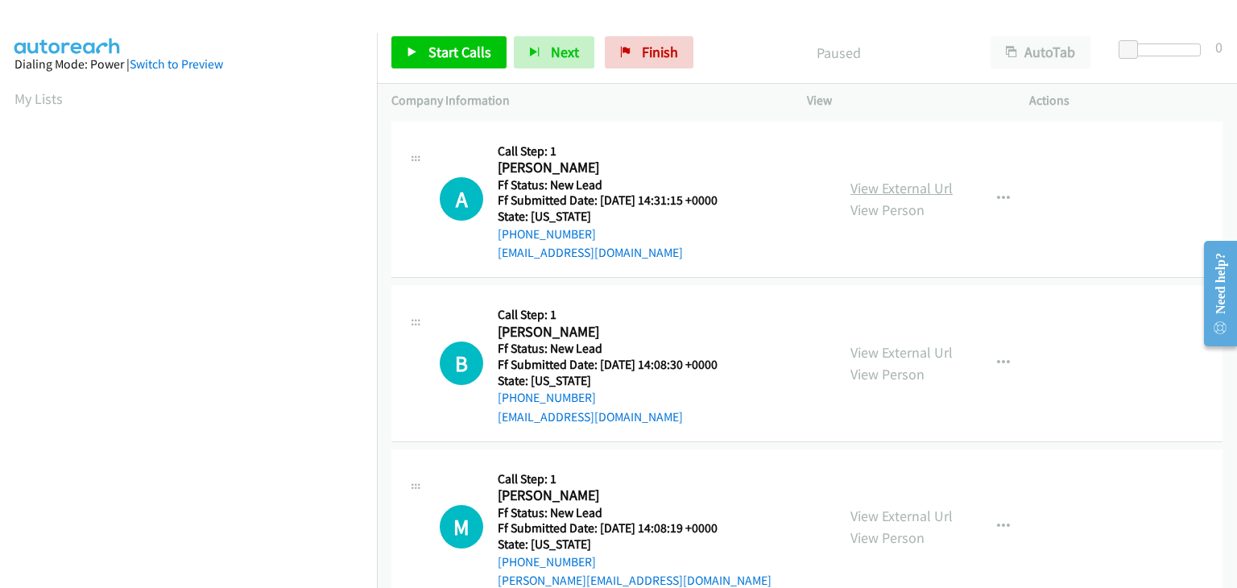
click at [877, 190] on link "View External Url" at bounding box center [902, 188] width 102 height 19
click at [453, 56] on span "Start Calls" at bounding box center [460, 52] width 63 height 19
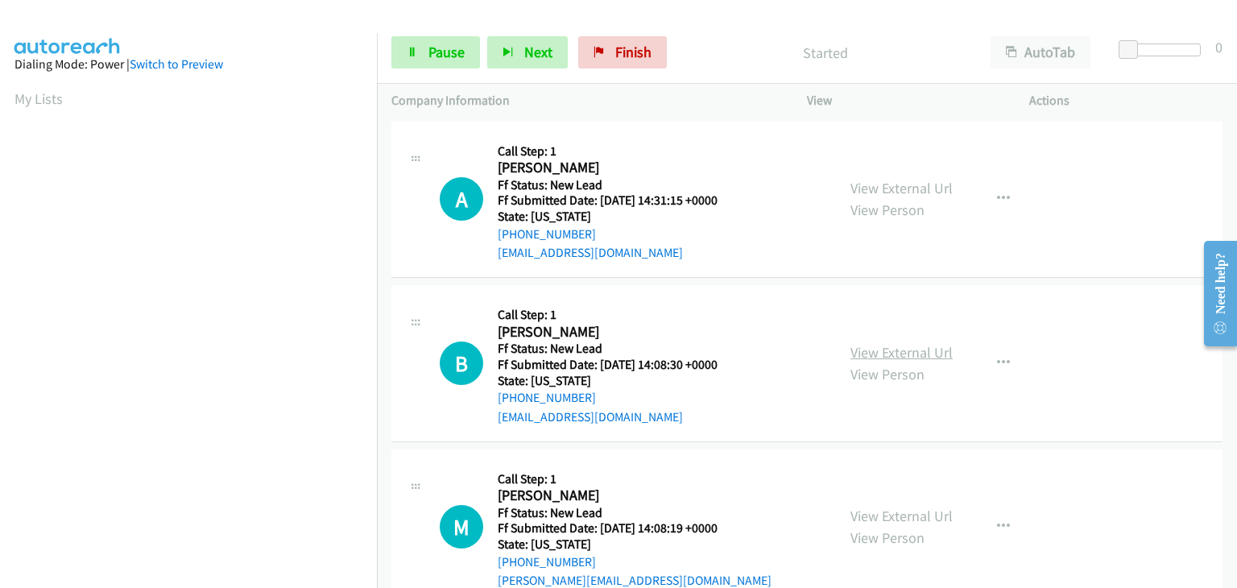
click at [884, 350] on link "View External Url" at bounding box center [902, 352] width 102 height 19
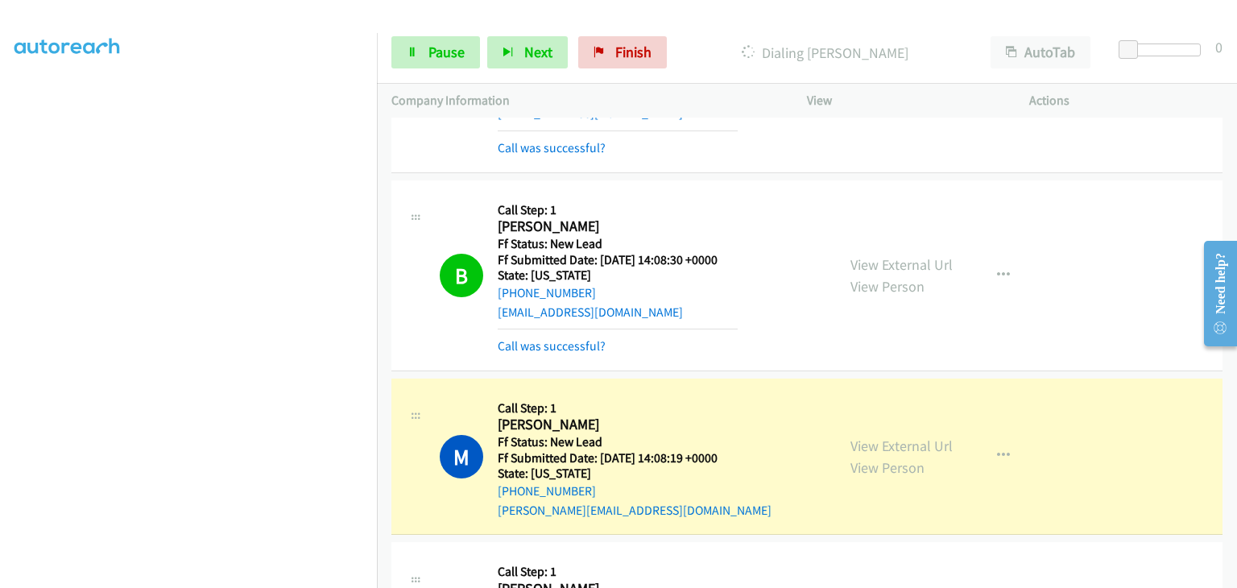
scroll to position [161, 0]
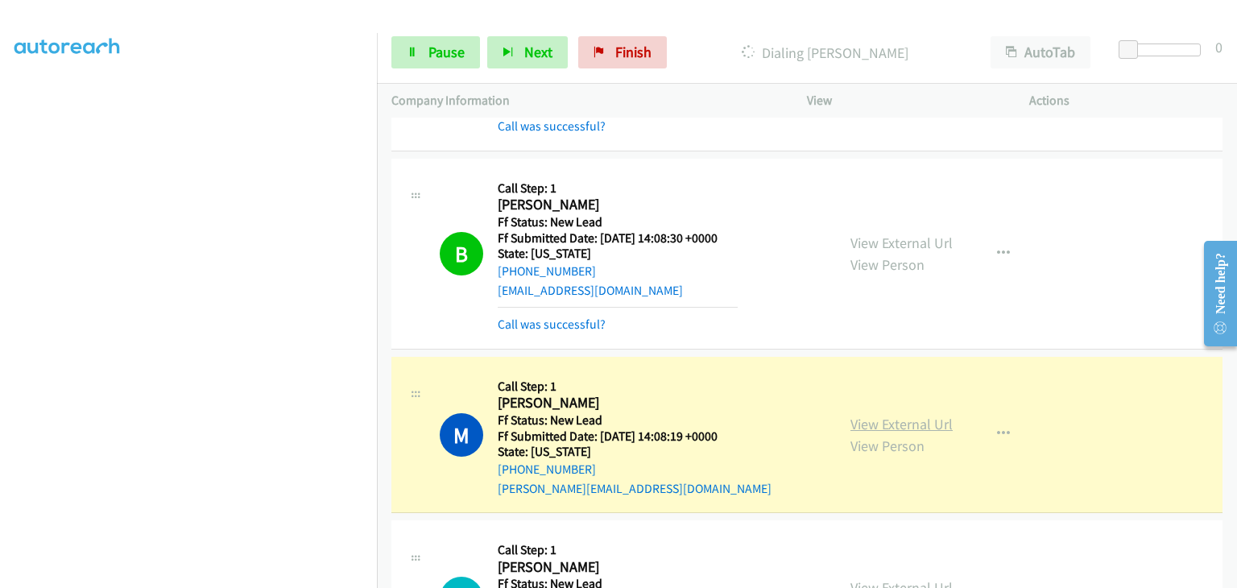
click at [876, 416] on link "View External Url" at bounding box center [902, 424] width 102 height 19
drag, startPoint x: 435, startPoint y: 66, endPoint x: 479, endPoint y: 67, distance: 44.3
click at [435, 66] on link "Pause" at bounding box center [435, 52] width 89 height 32
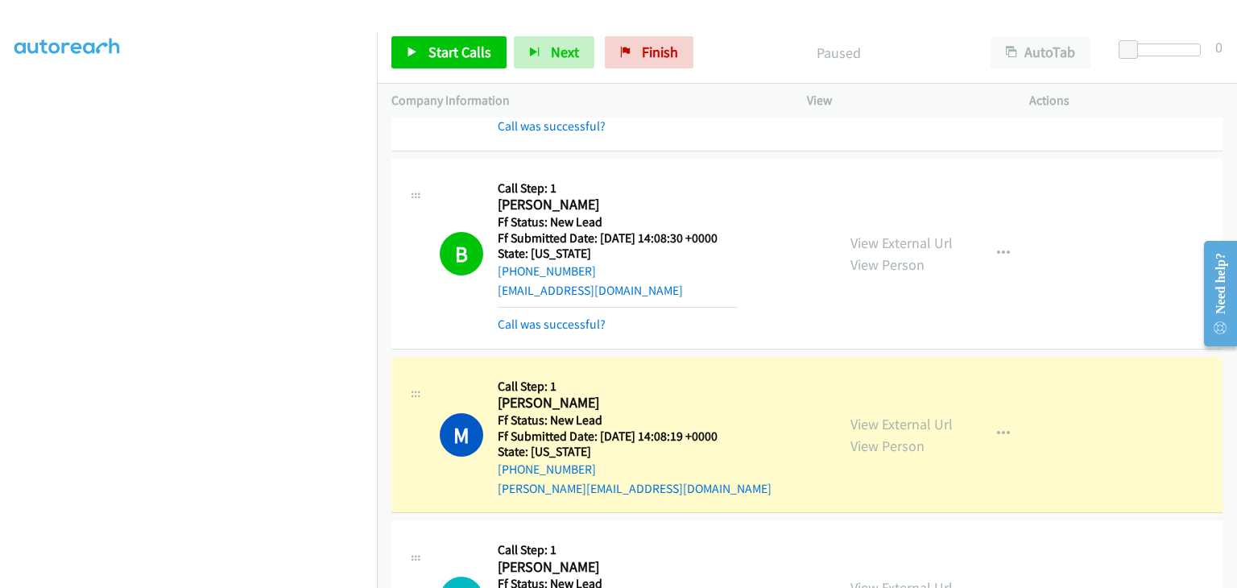
scroll to position [316, 0]
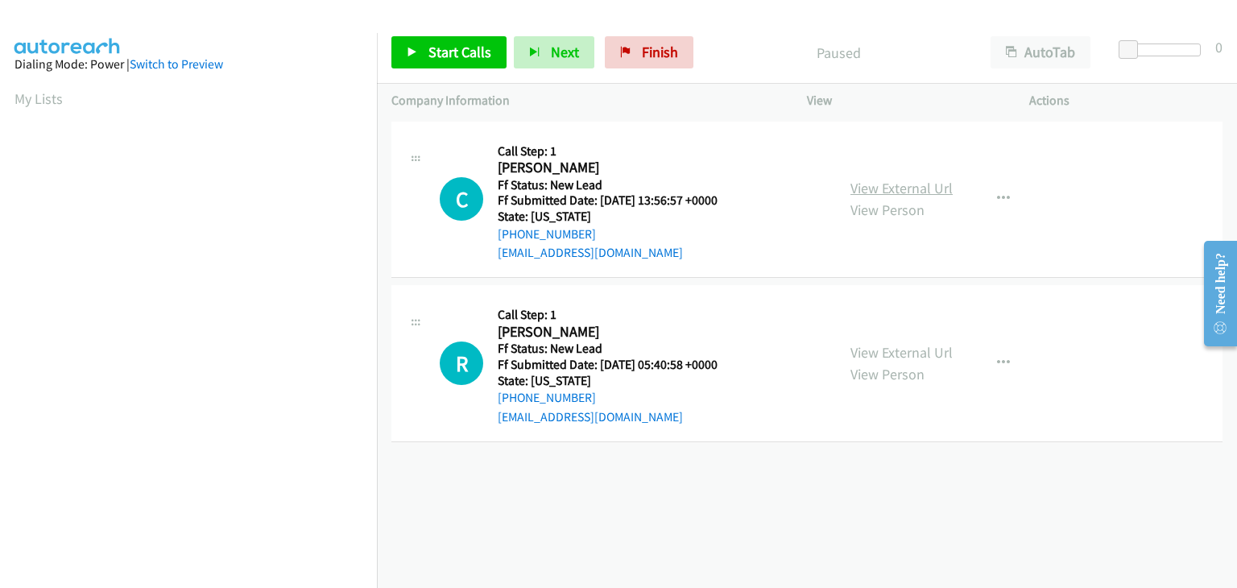
click at [880, 194] on link "View External Url" at bounding box center [902, 188] width 102 height 19
click at [416, 57] on icon at bounding box center [412, 53] width 11 height 11
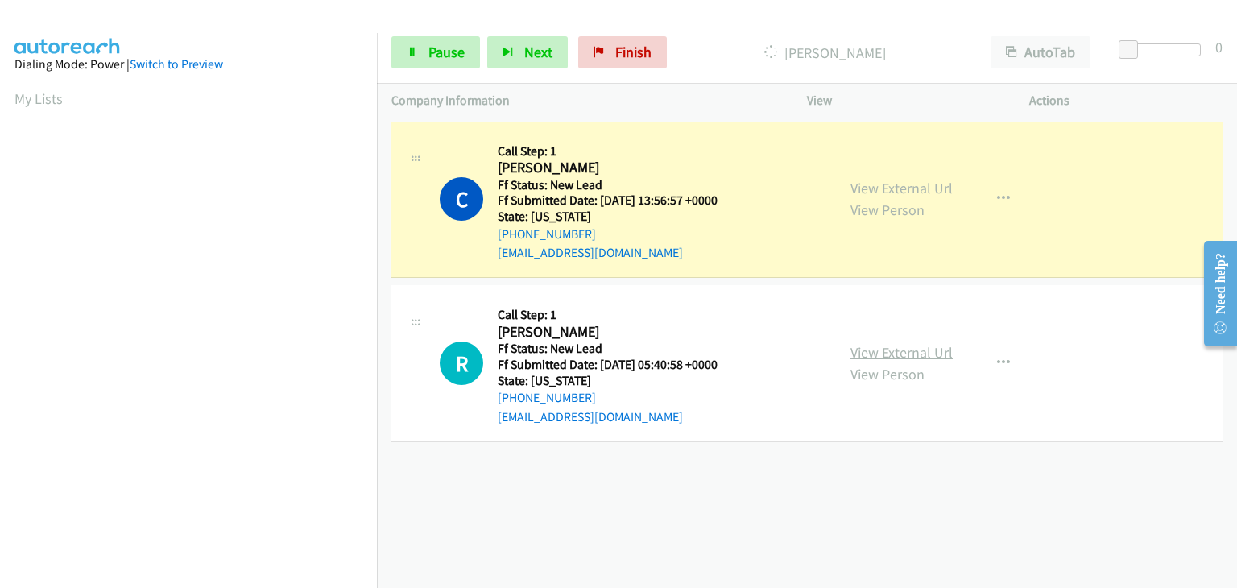
click at [909, 349] on link "View External Url" at bounding box center [902, 352] width 102 height 19
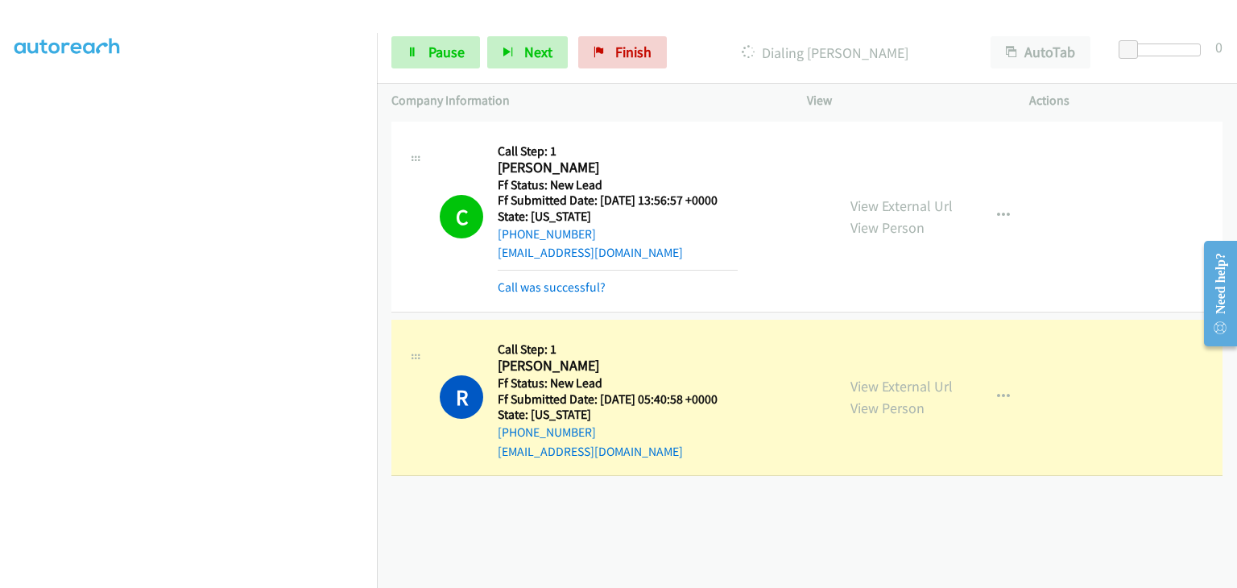
scroll to position [316, 0]
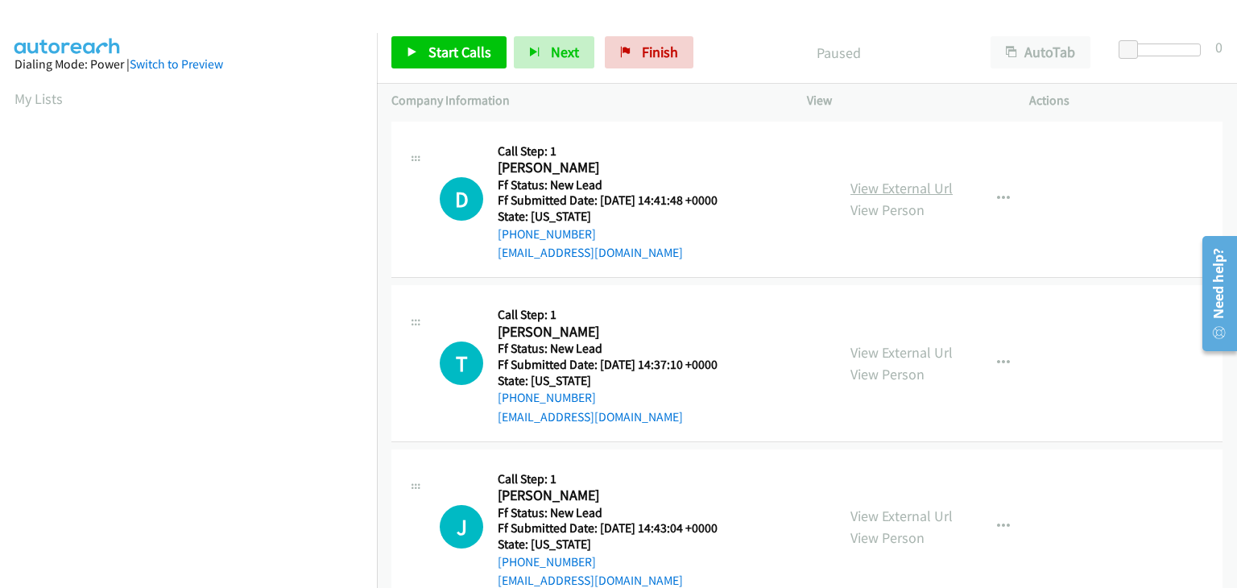
click at [925, 189] on link "View External Url" at bounding box center [902, 188] width 102 height 19
click at [461, 64] on link "Start Calls" at bounding box center [448, 52] width 115 height 32
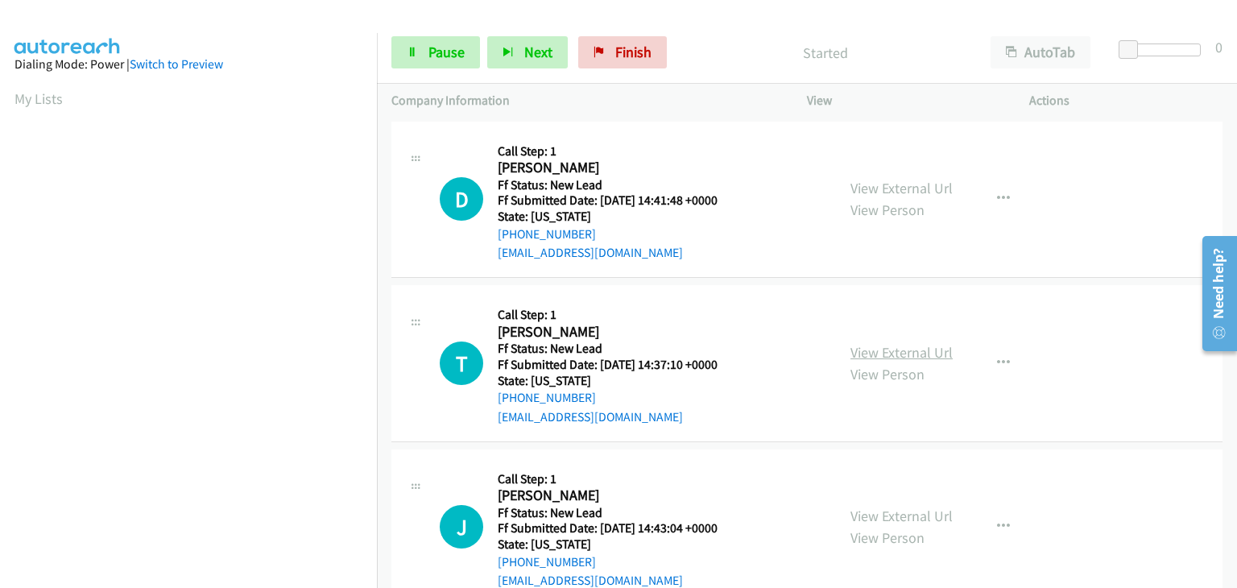
click at [865, 346] on link "View External Url" at bounding box center [902, 352] width 102 height 19
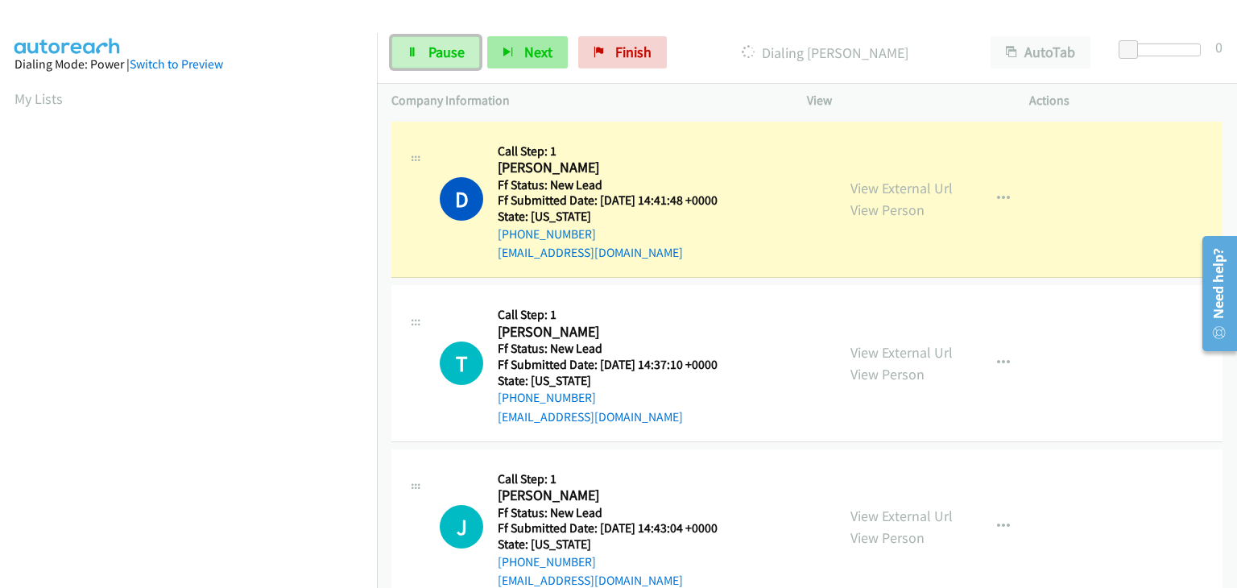
drag, startPoint x: 459, startPoint y: 52, endPoint x: 544, endPoint y: 67, distance: 86.6
click at [459, 52] on span "Pause" at bounding box center [447, 52] width 36 height 19
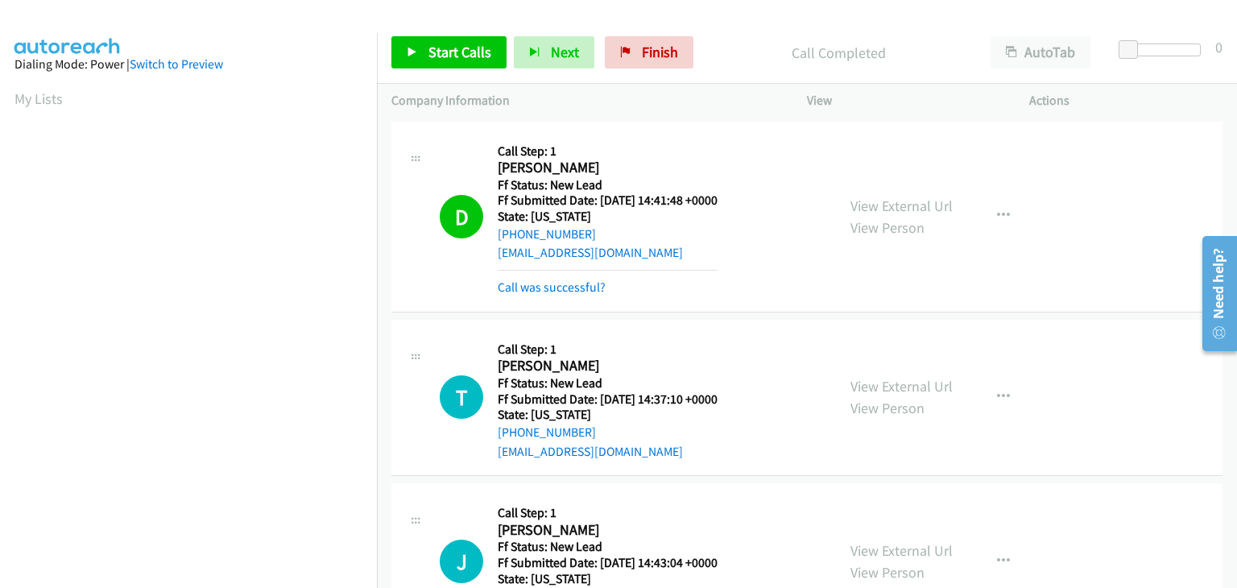
scroll to position [316, 0]
click at [546, 285] on link "Call was successful?" at bounding box center [552, 286] width 108 height 15
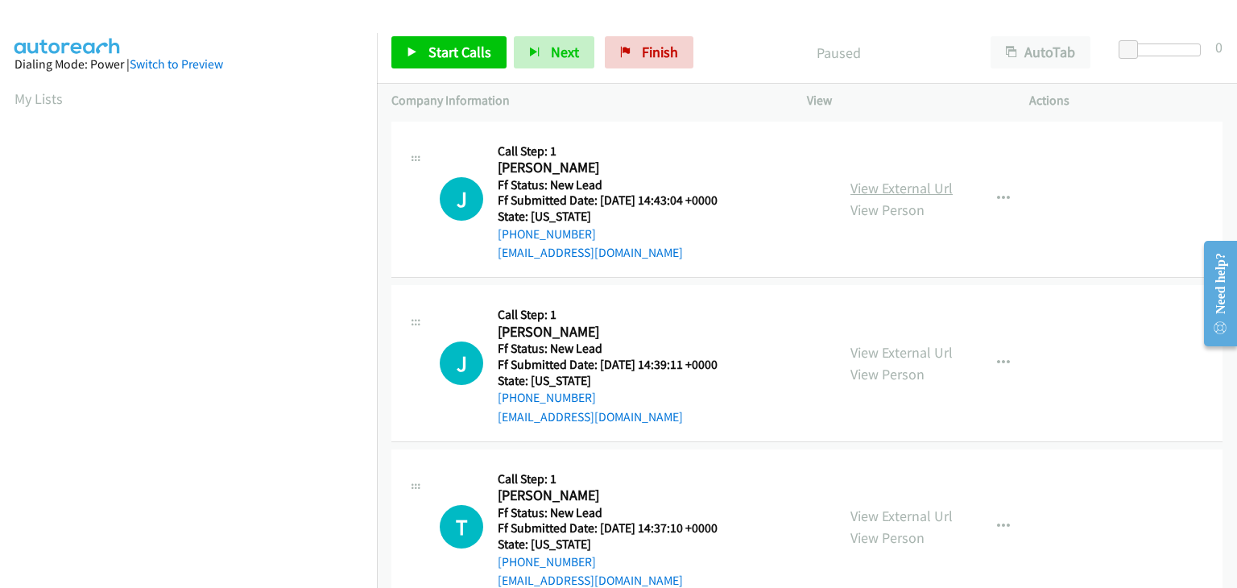
click at [871, 191] on link "View External Url" at bounding box center [902, 188] width 102 height 19
drag, startPoint x: 467, startPoint y: 60, endPoint x: 482, endPoint y: 61, distance: 14.6
click at [467, 60] on span "Start Calls" at bounding box center [460, 52] width 63 height 19
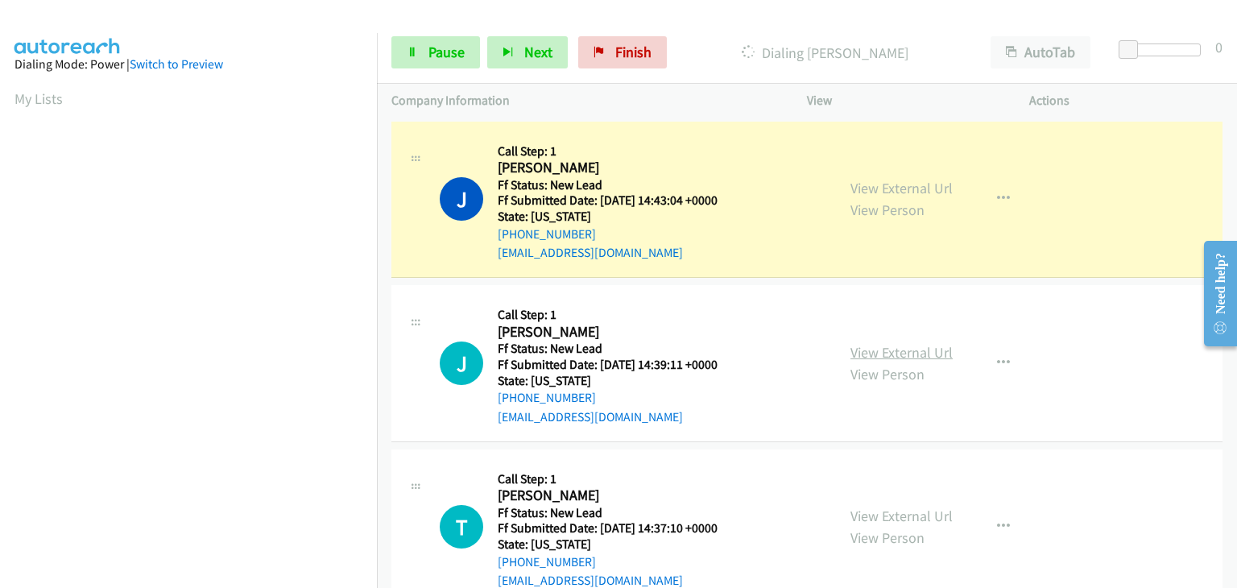
click at [860, 349] on link "View External Url" at bounding box center [902, 352] width 102 height 19
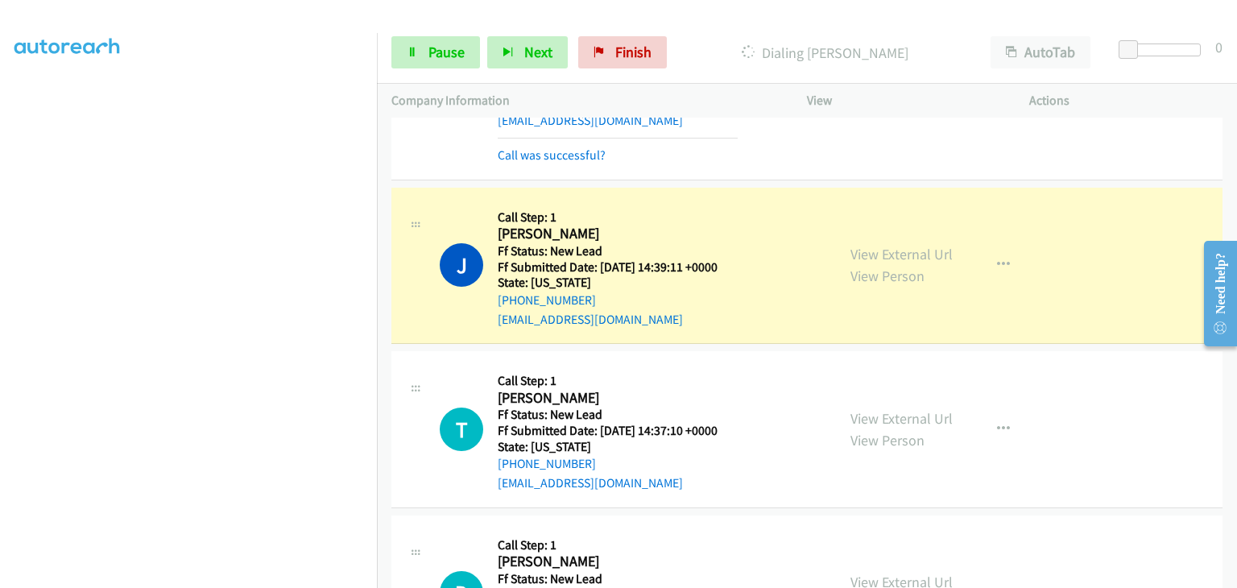
scroll to position [161, 0]
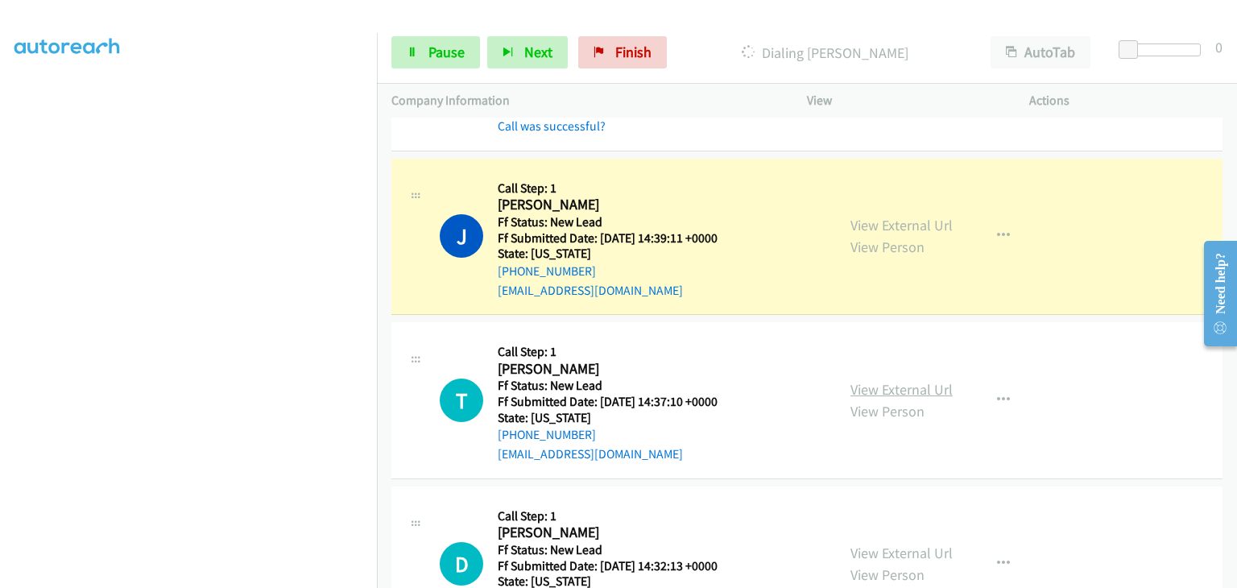
click at [867, 387] on link "View External Url" at bounding box center [902, 389] width 102 height 19
click at [452, 45] on span "Pause" at bounding box center [447, 52] width 36 height 19
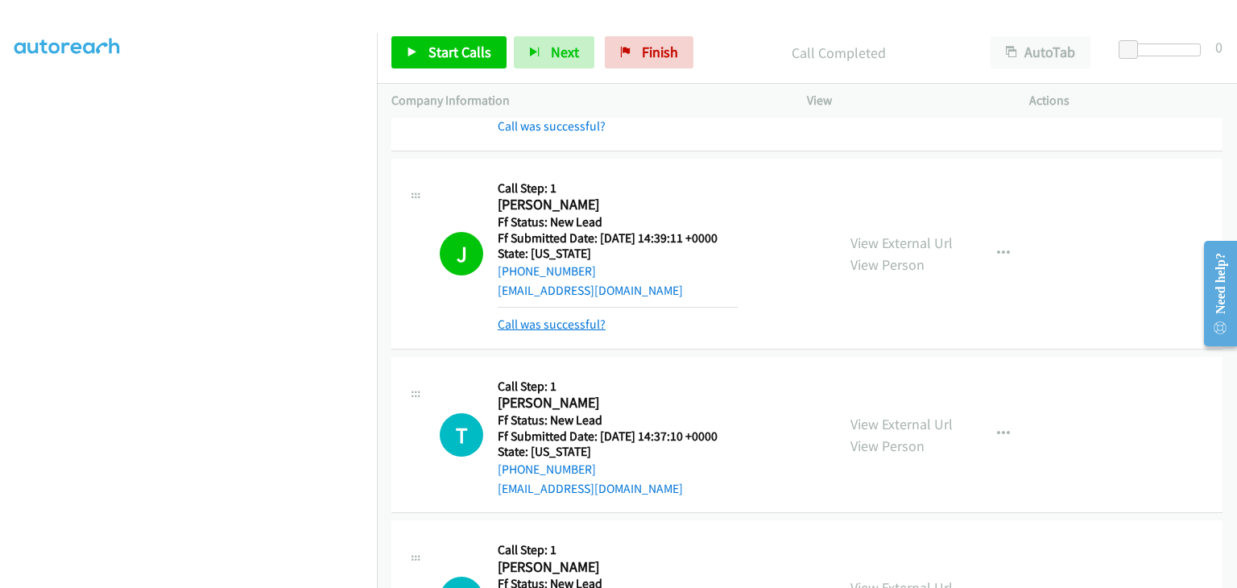
click at [536, 329] on link "Call was successful?" at bounding box center [552, 324] width 108 height 15
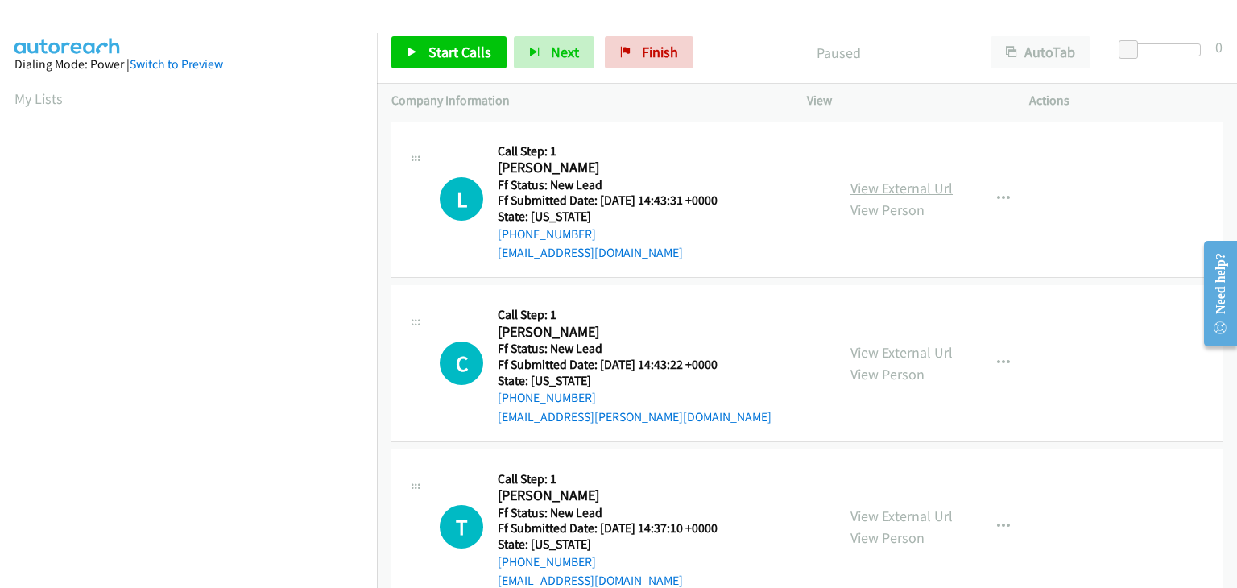
click at [876, 188] on link "View External Url" at bounding box center [902, 188] width 102 height 19
click at [455, 56] on span "Start Calls" at bounding box center [460, 52] width 63 height 19
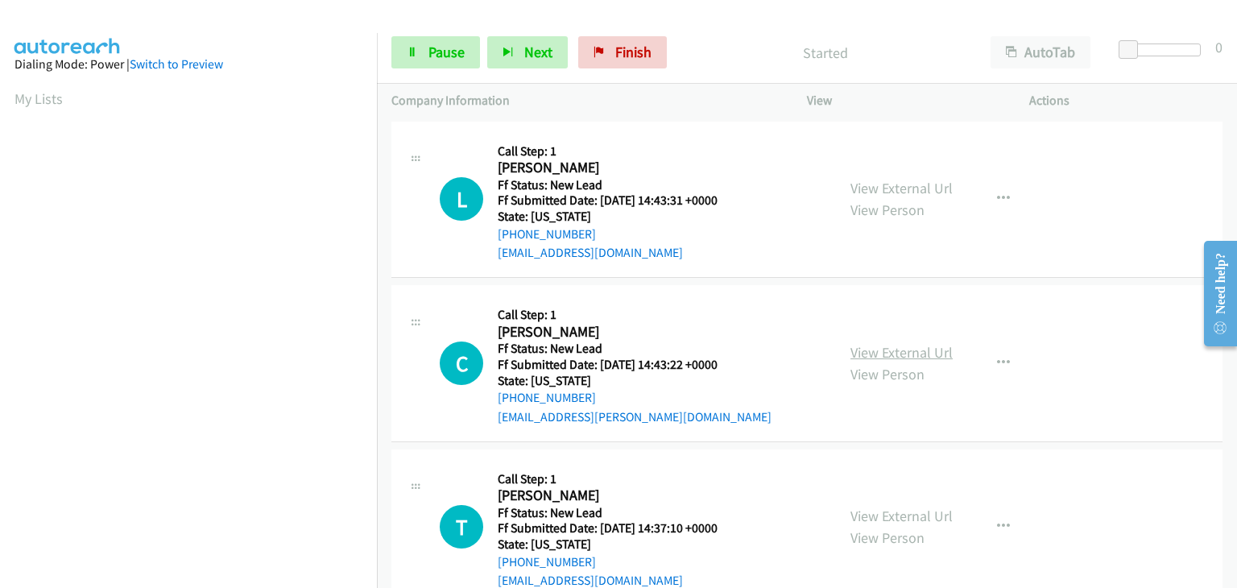
click at [880, 343] on link "View External Url" at bounding box center [902, 352] width 102 height 19
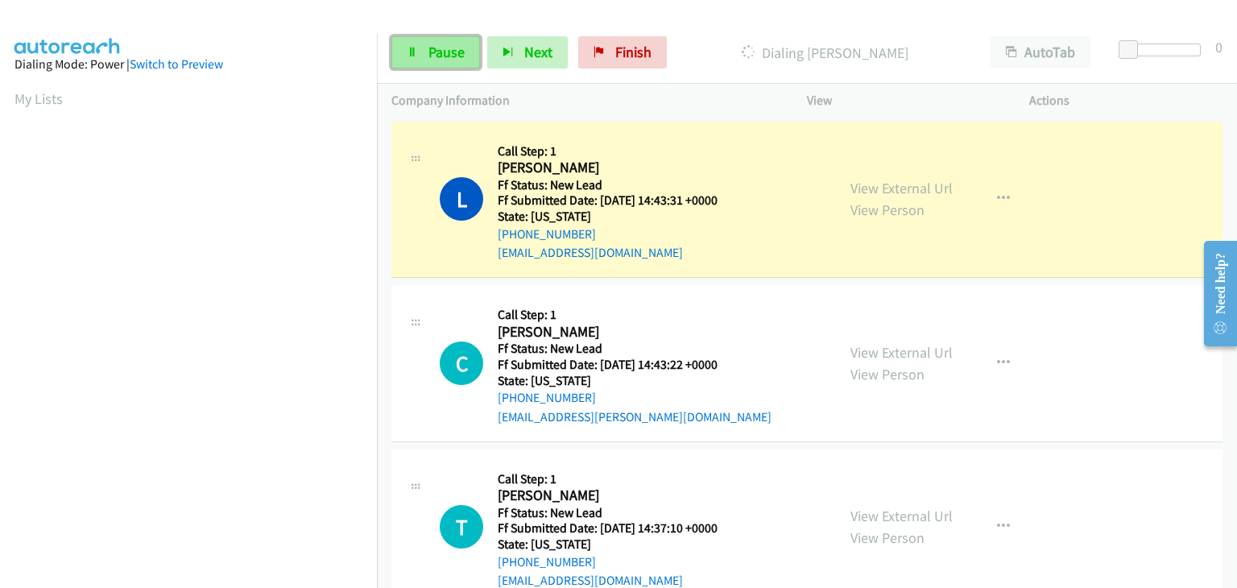
click at [451, 56] on span "Pause" at bounding box center [447, 52] width 36 height 19
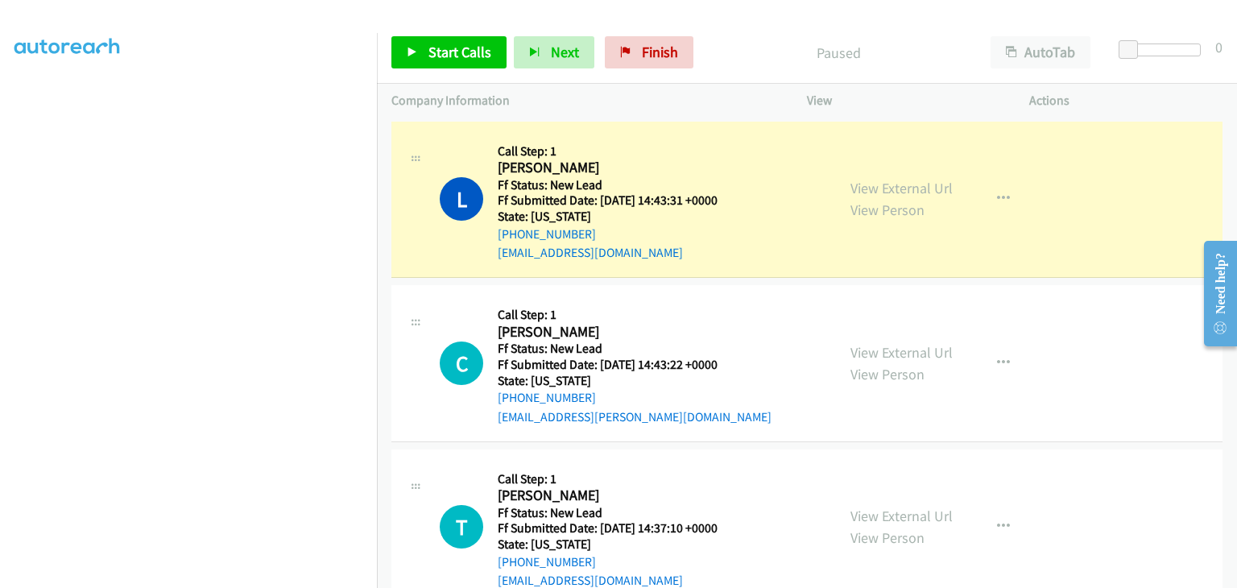
scroll to position [316, 0]
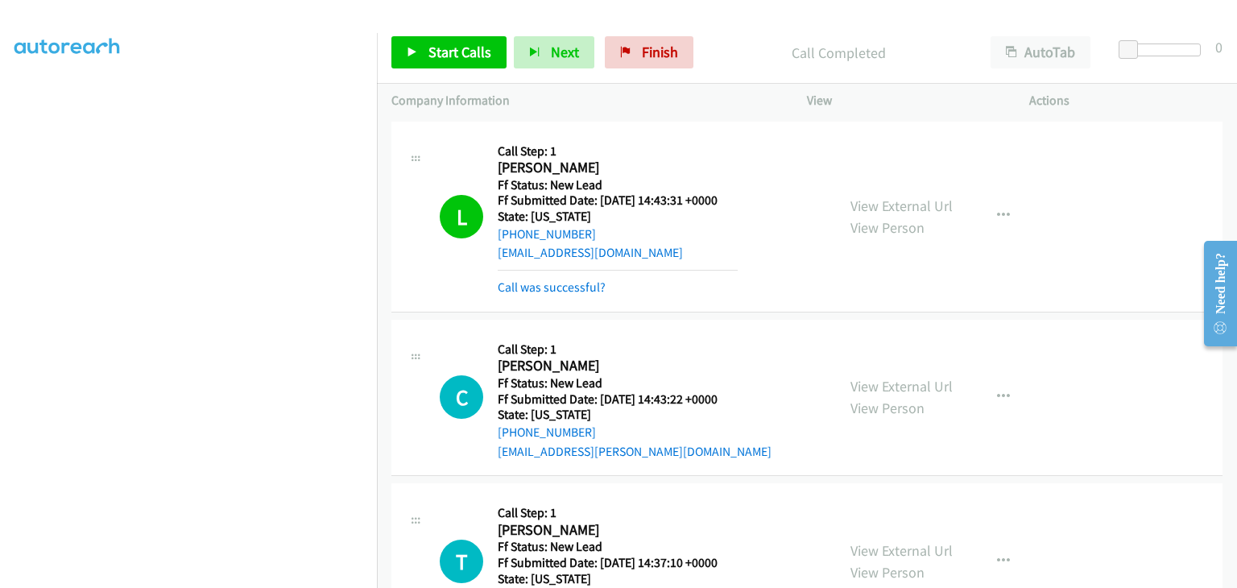
drag, startPoint x: 532, startPoint y: 281, endPoint x: 714, endPoint y: 278, distance: 181.3
click at [532, 281] on link "Call was successful?" at bounding box center [552, 286] width 108 height 15
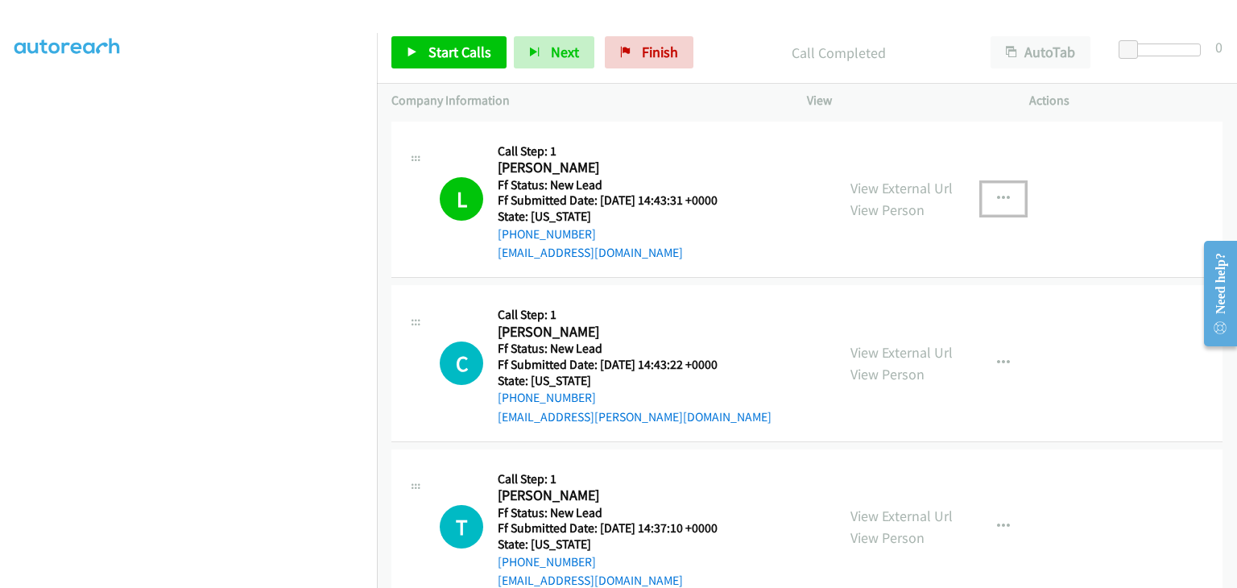
click at [997, 202] on icon "button" at bounding box center [1003, 199] width 13 height 13
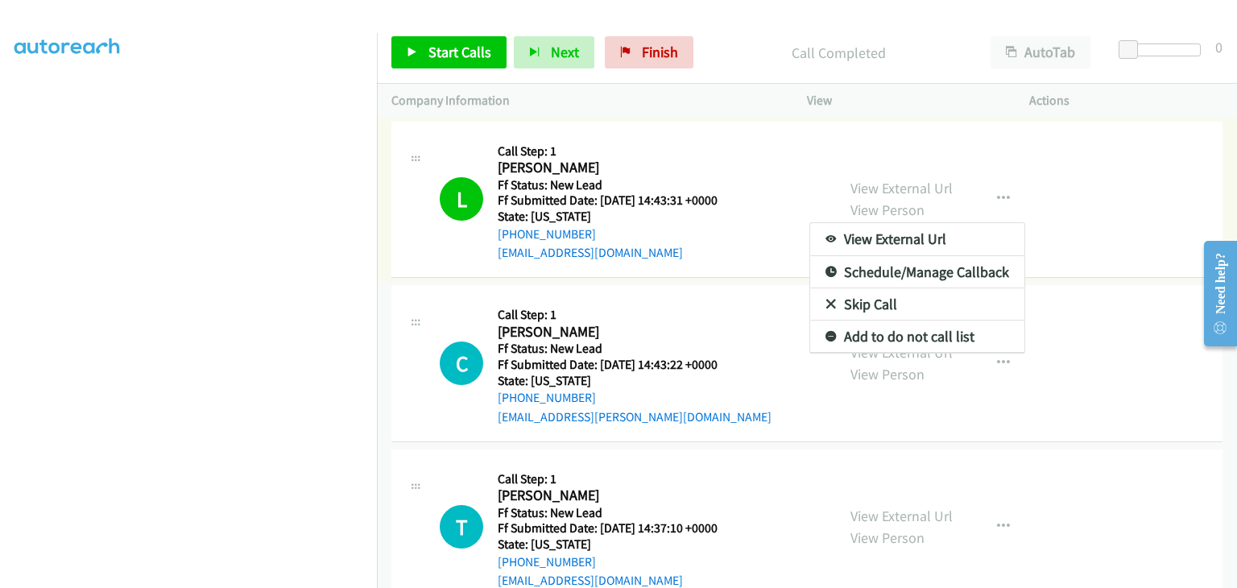
click at [857, 341] on link "Add to do not call list" at bounding box center [917, 337] width 214 height 32
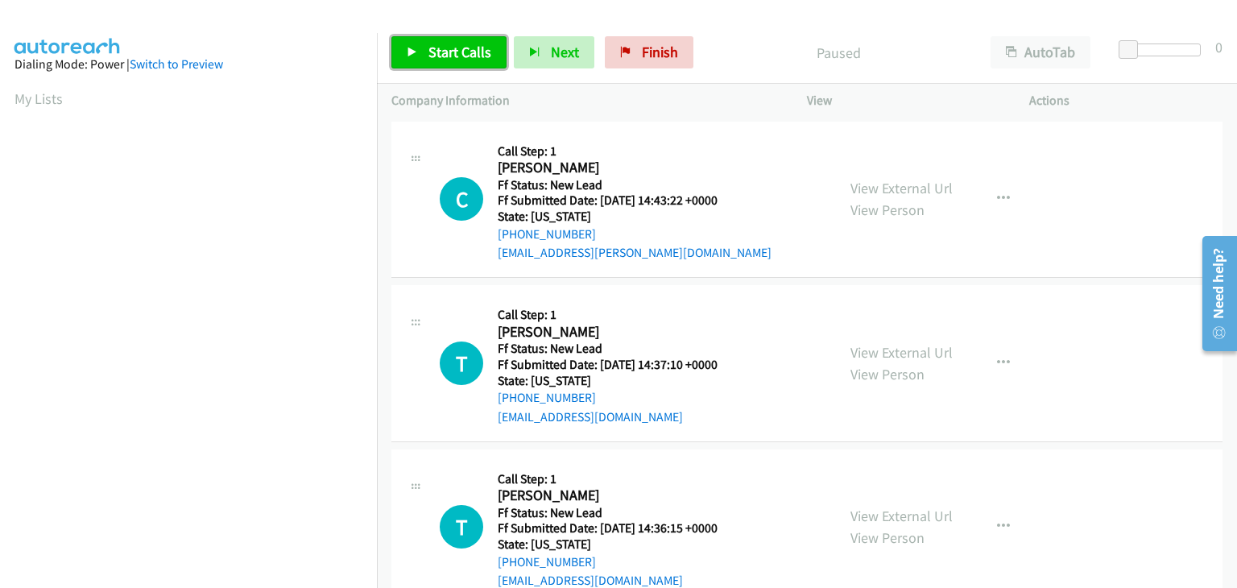
click at [470, 39] on link "Start Calls" at bounding box center [448, 52] width 115 height 32
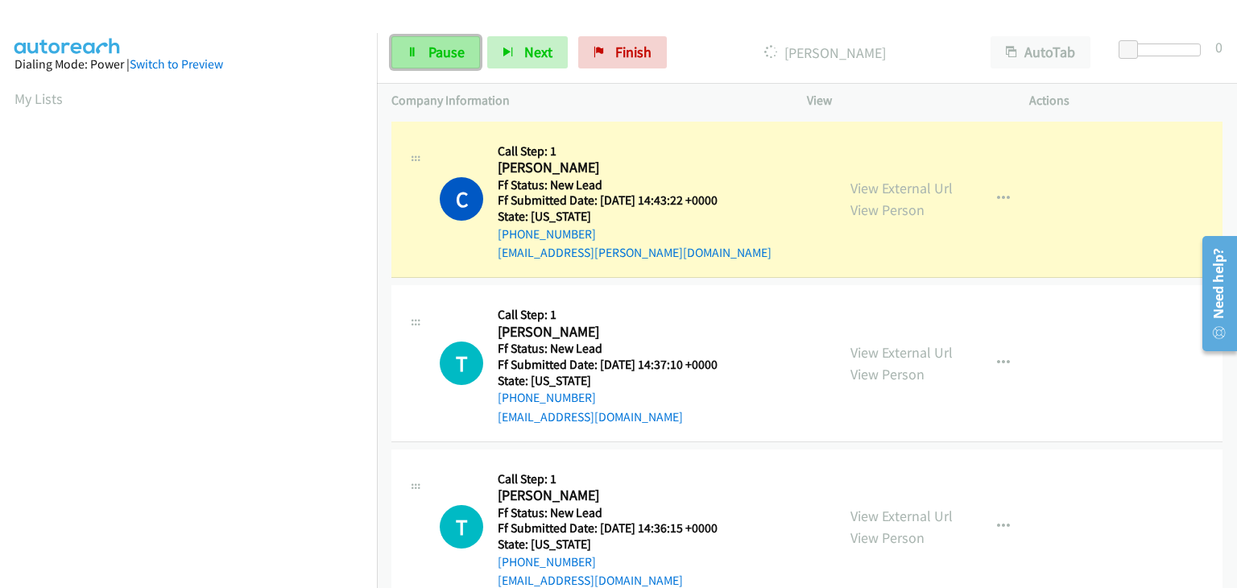
click at [464, 58] on link "Pause" at bounding box center [435, 52] width 89 height 32
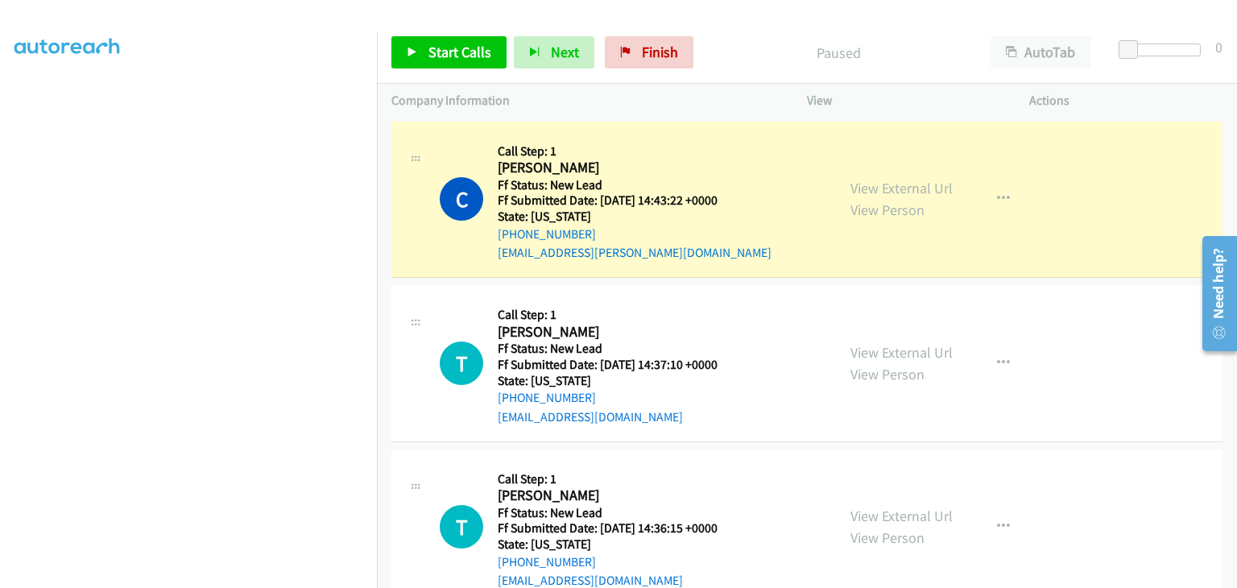
scroll to position [316, 0]
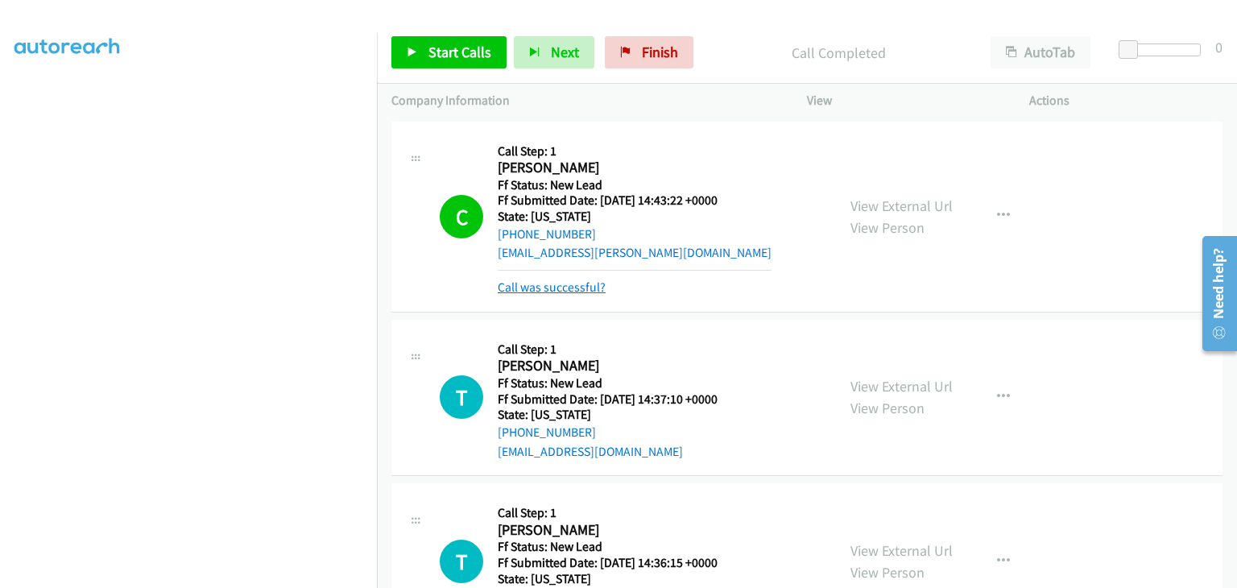
click at [582, 291] on link "Call was successful?" at bounding box center [552, 286] width 108 height 15
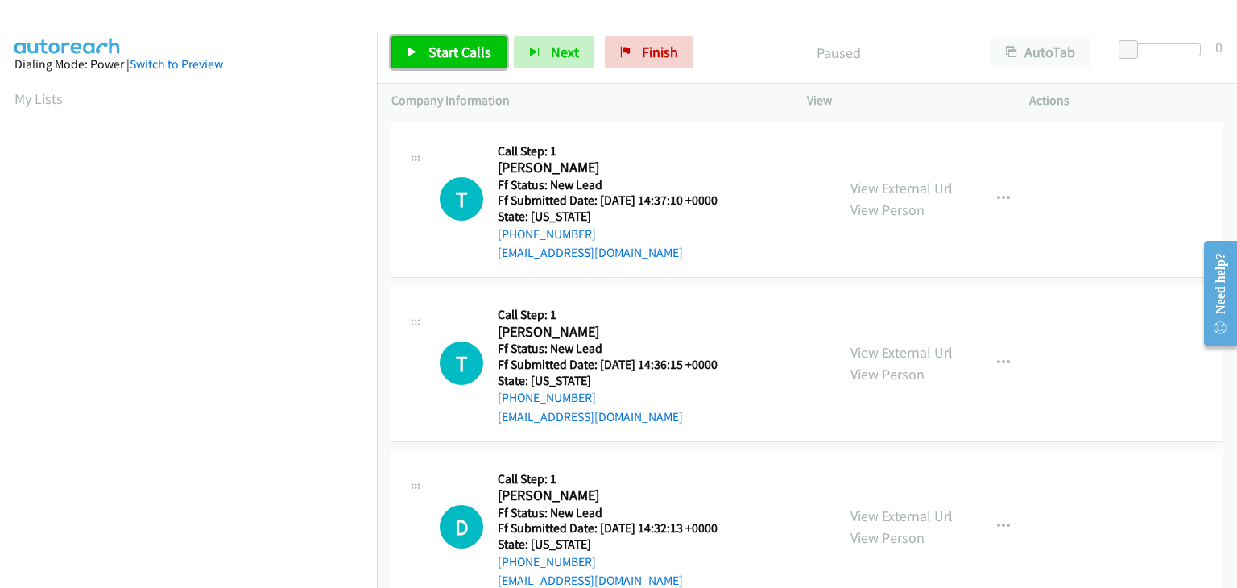
click at [457, 63] on link "Start Calls" at bounding box center [448, 52] width 115 height 32
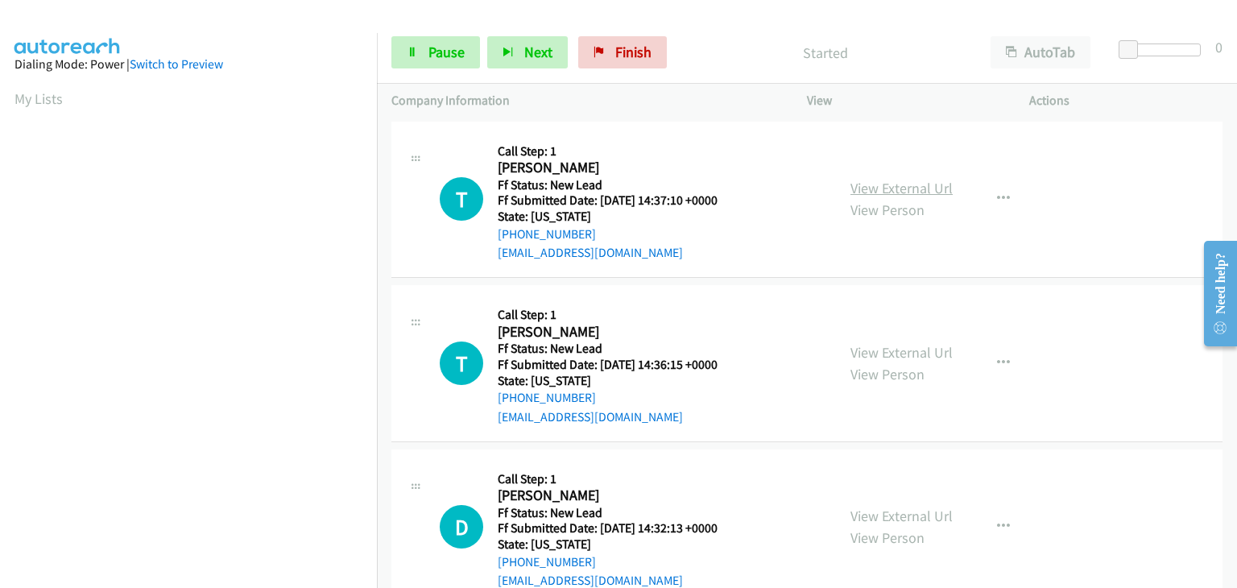
click at [855, 184] on link "View External Url" at bounding box center [902, 188] width 102 height 19
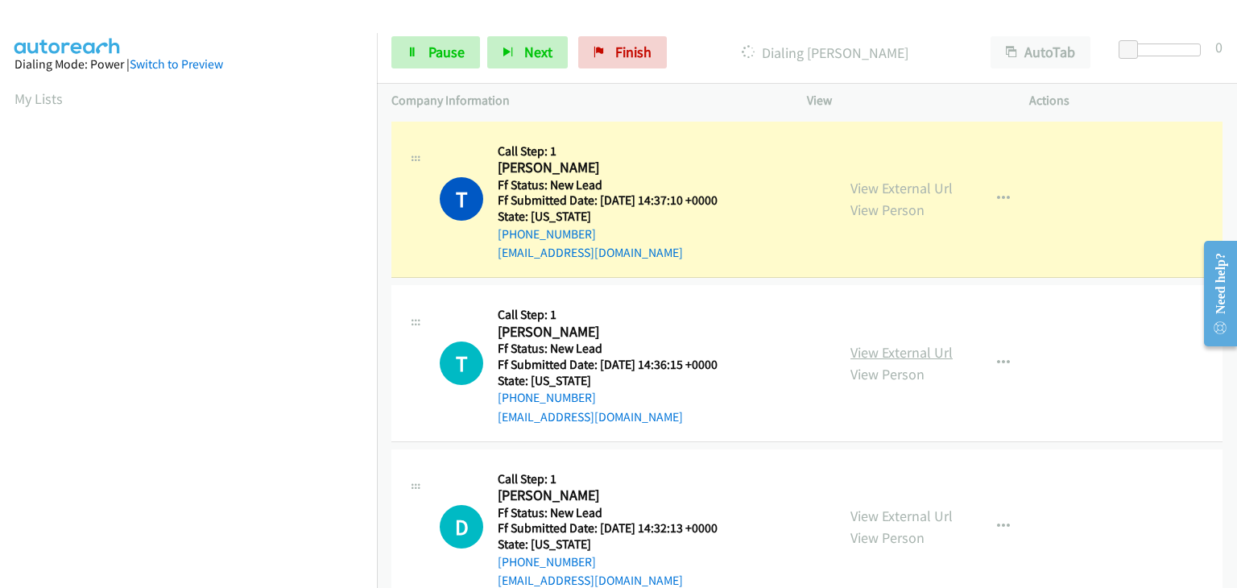
click at [918, 346] on link "View External Url" at bounding box center [902, 352] width 102 height 19
drag, startPoint x: 431, startPoint y: 51, endPoint x: 446, endPoint y: 54, distance: 15.6
click at [431, 51] on span "Pause" at bounding box center [447, 52] width 36 height 19
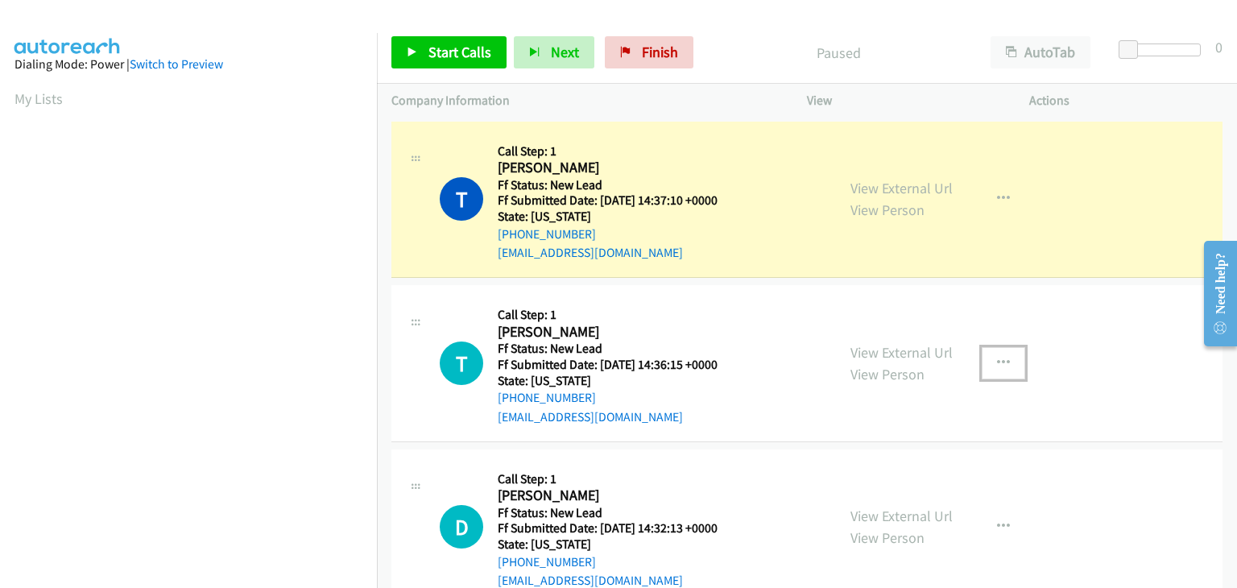
click at [1004, 358] on button "button" at bounding box center [1003, 363] width 43 height 32
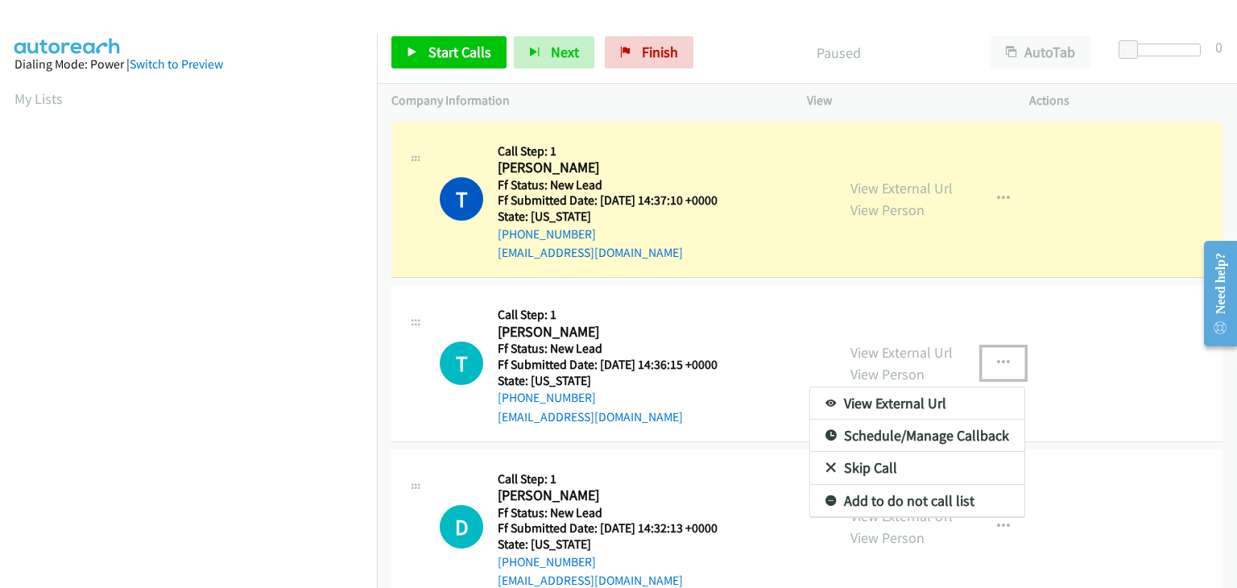
click at [899, 468] on link "Skip Call" at bounding box center [917, 468] width 214 height 32
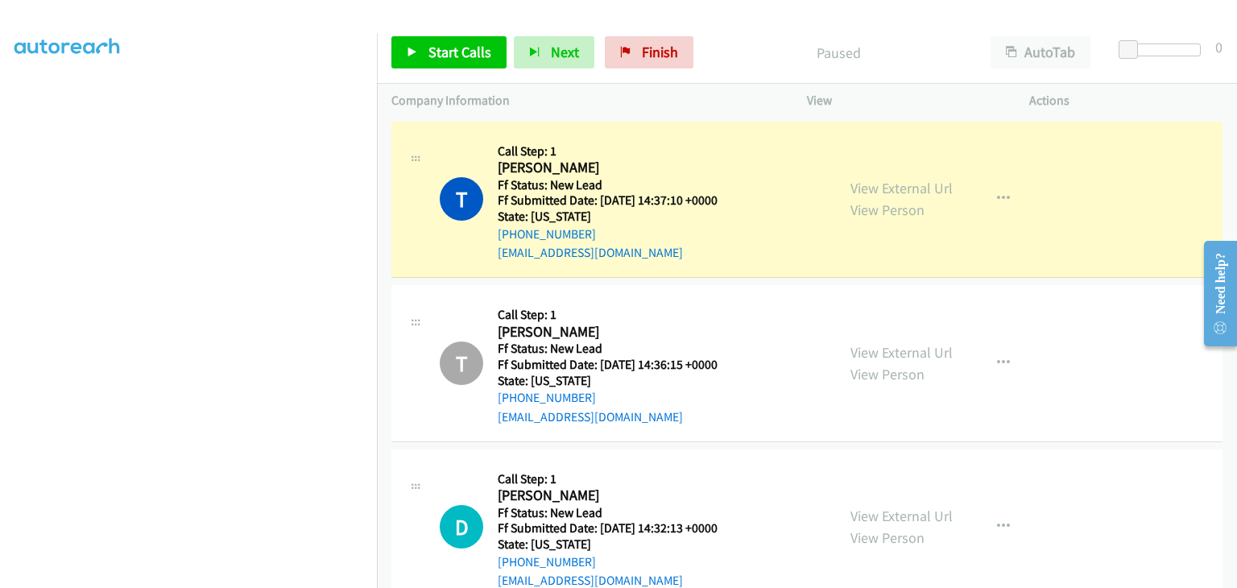
scroll to position [316, 0]
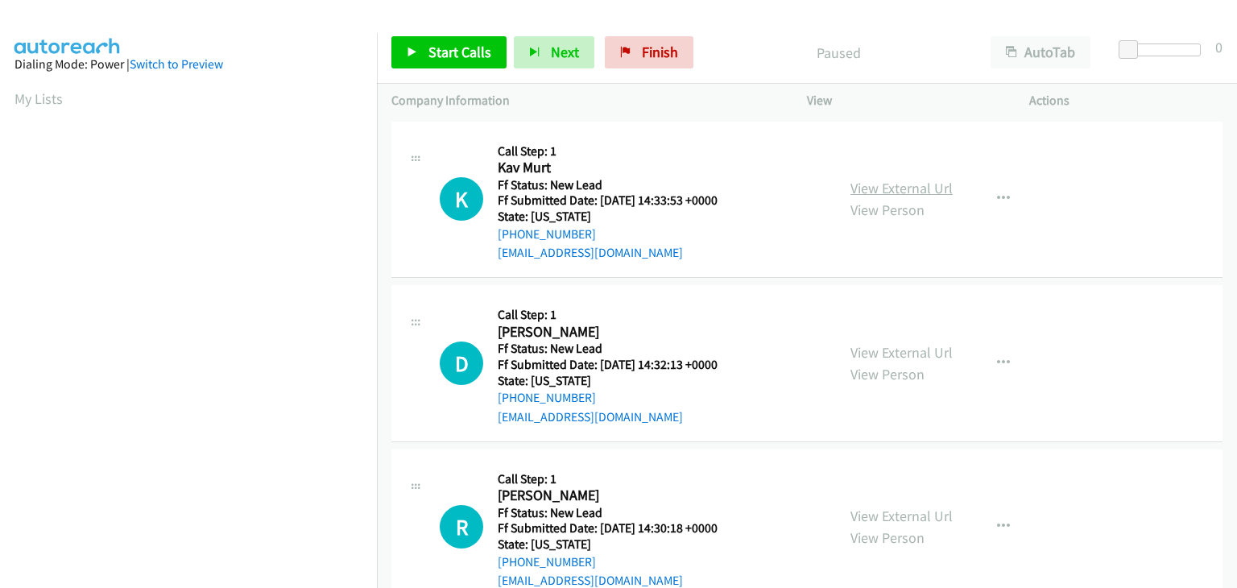
click at [873, 193] on link "View External Url" at bounding box center [902, 188] width 102 height 19
click at [470, 56] on span "Start Calls" at bounding box center [460, 52] width 63 height 19
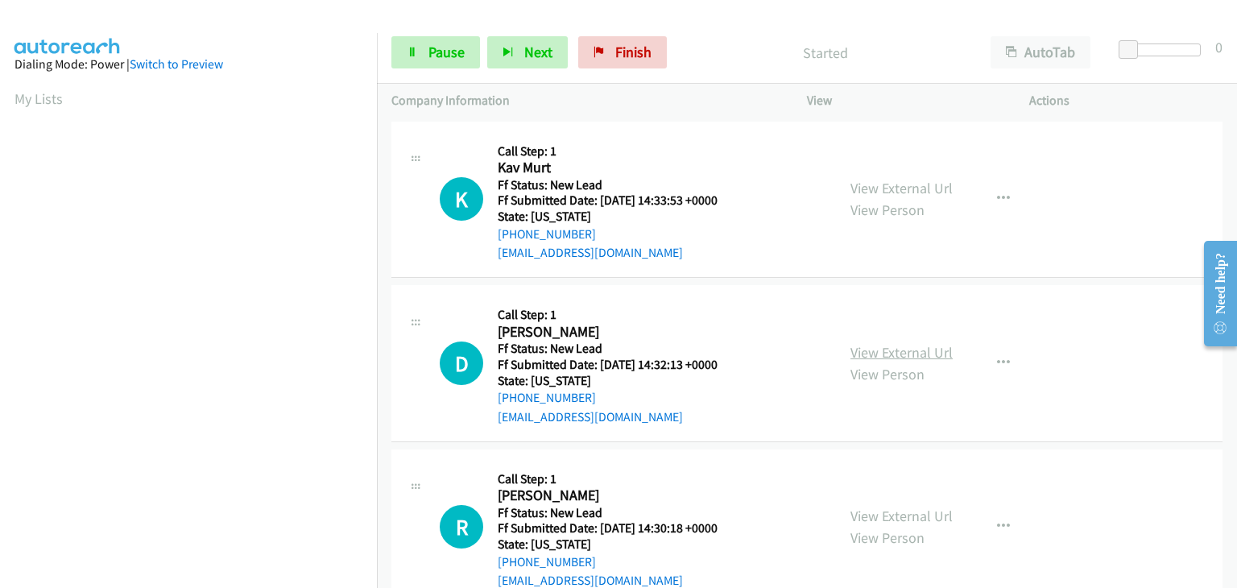
click at [891, 346] on link "View External Url" at bounding box center [902, 352] width 102 height 19
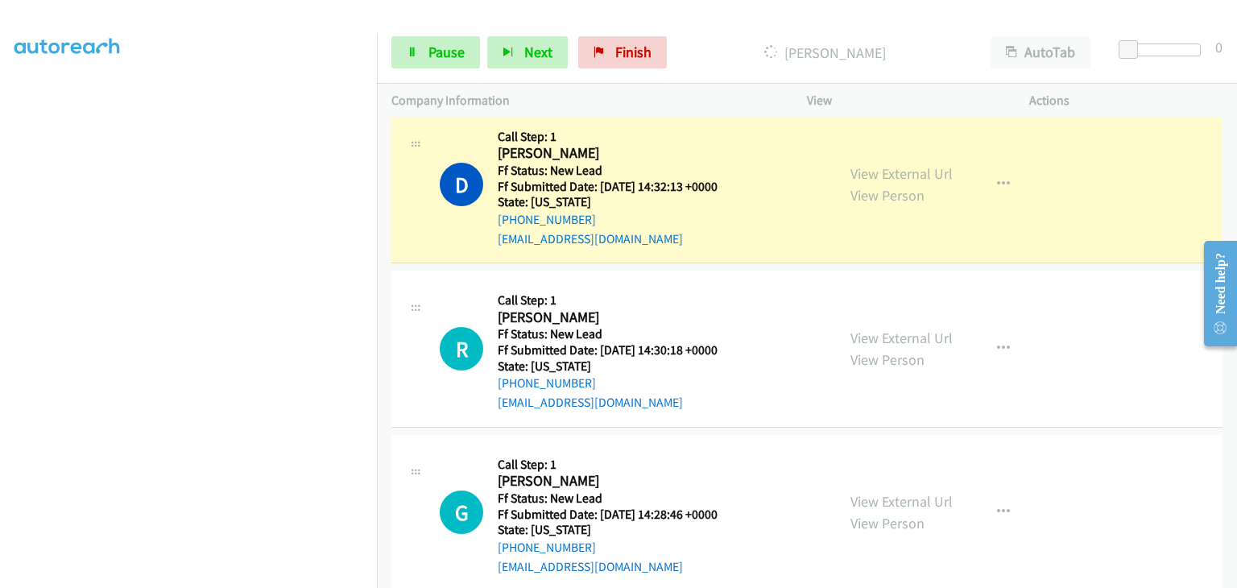
scroll to position [242, 0]
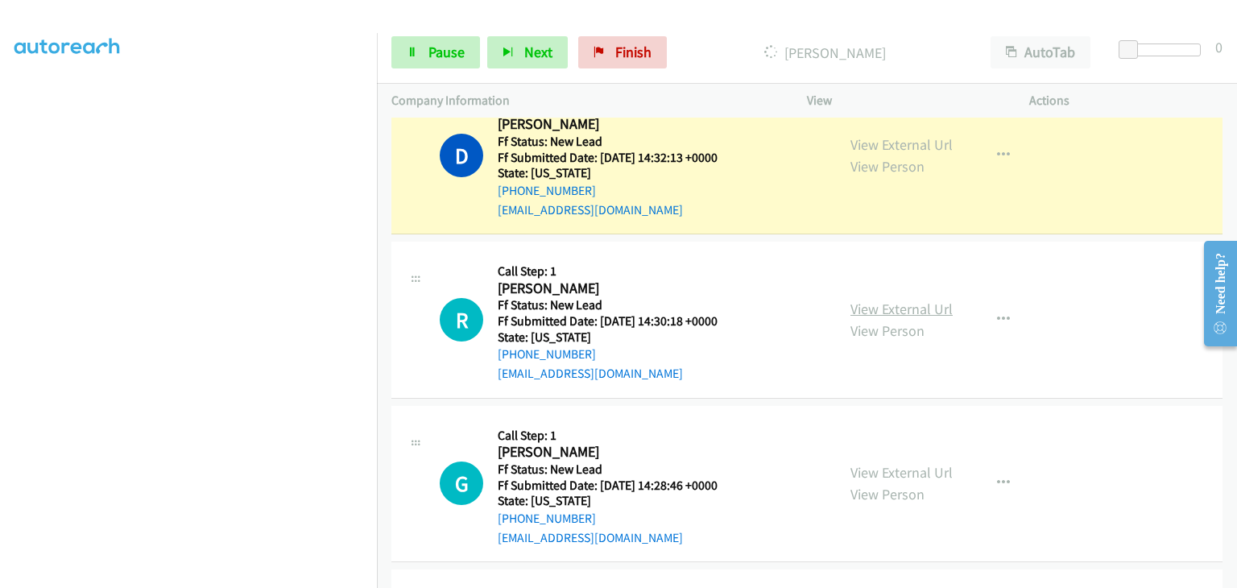
click at [878, 310] on link "View External Url" at bounding box center [902, 309] width 102 height 19
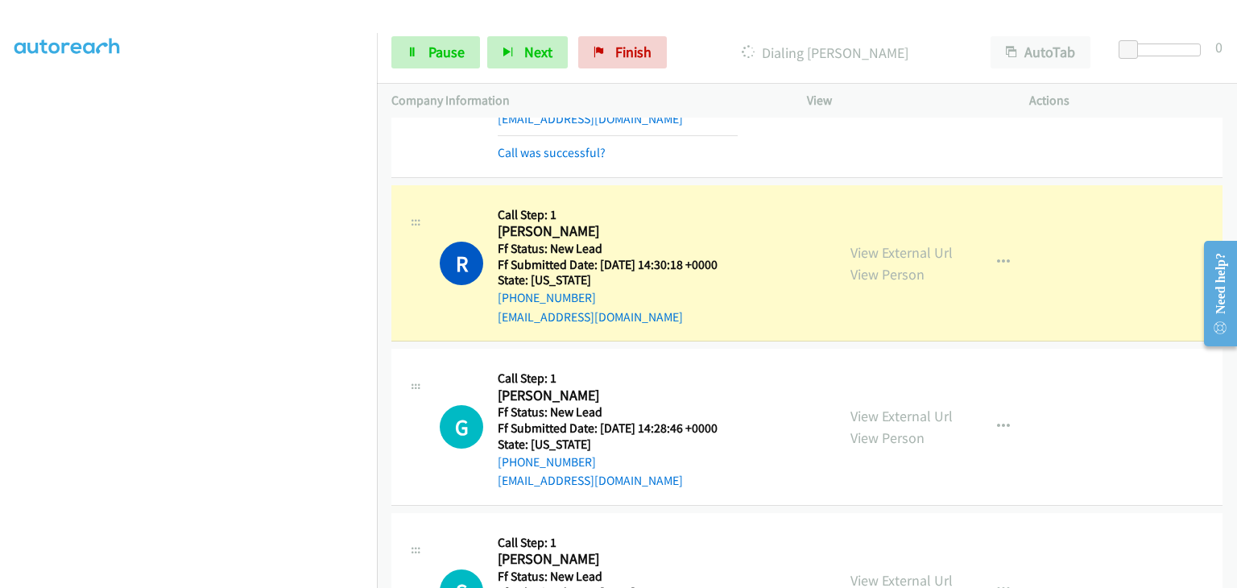
scroll to position [403, 0]
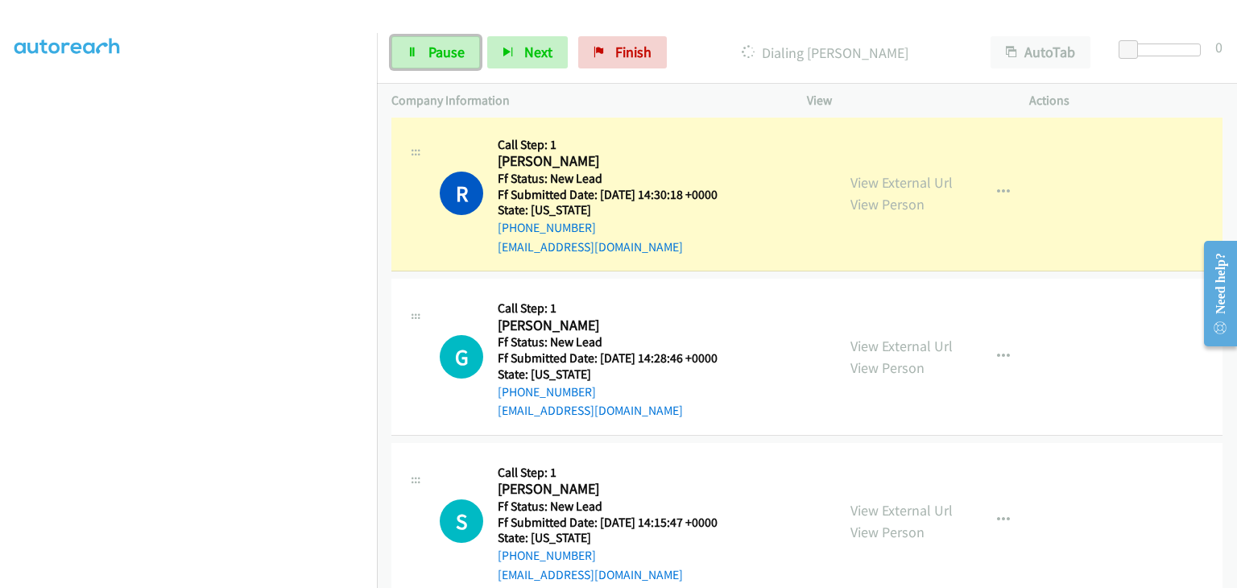
drag, startPoint x: 470, startPoint y: 61, endPoint x: 612, endPoint y: 75, distance: 143.2
click at [470, 61] on link "Pause" at bounding box center [435, 52] width 89 height 32
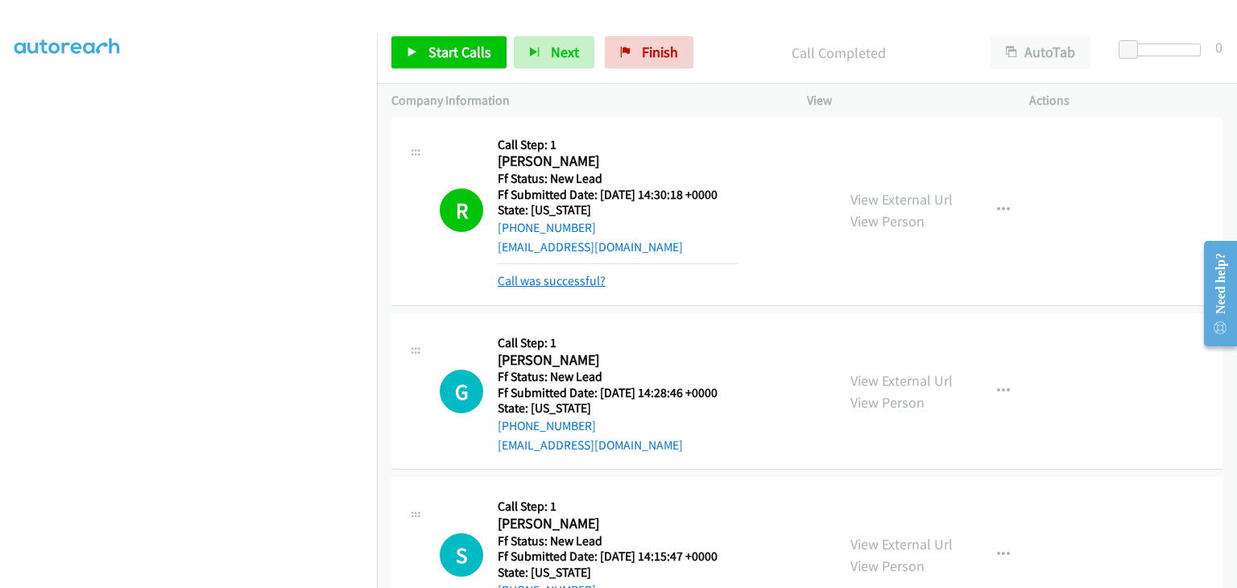
click at [563, 281] on link "Call was successful?" at bounding box center [552, 280] width 108 height 15
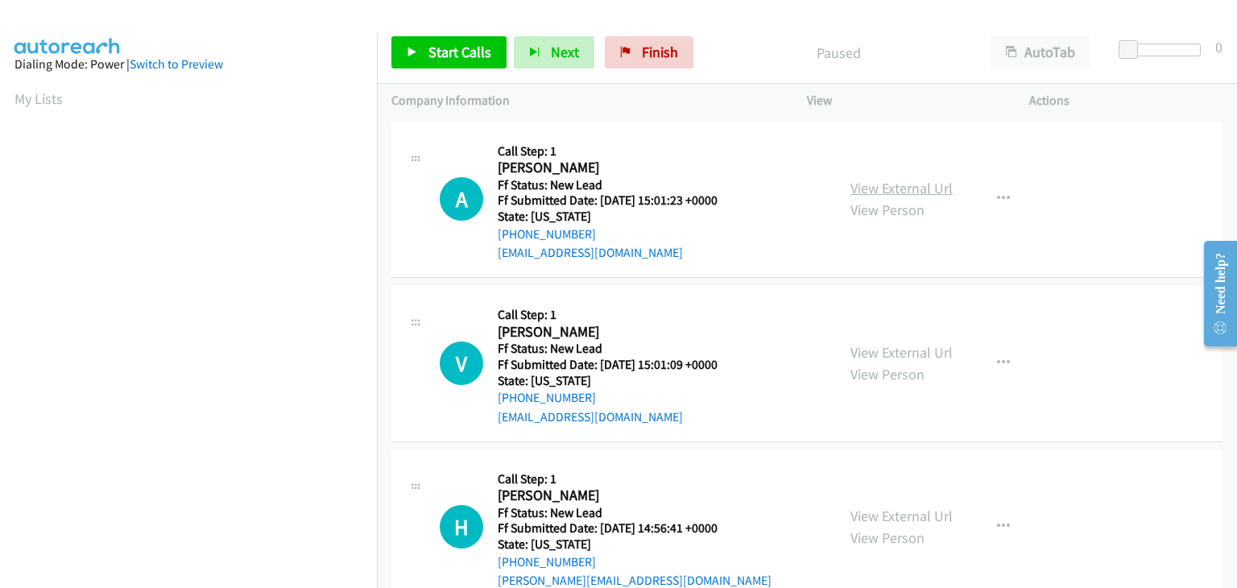
click at [862, 184] on link "View External Url" at bounding box center [902, 188] width 102 height 19
drag, startPoint x: 449, startPoint y: 59, endPoint x: 576, endPoint y: 35, distance: 128.6
click at [449, 59] on span "Start Calls" at bounding box center [460, 52] width 63 height 19
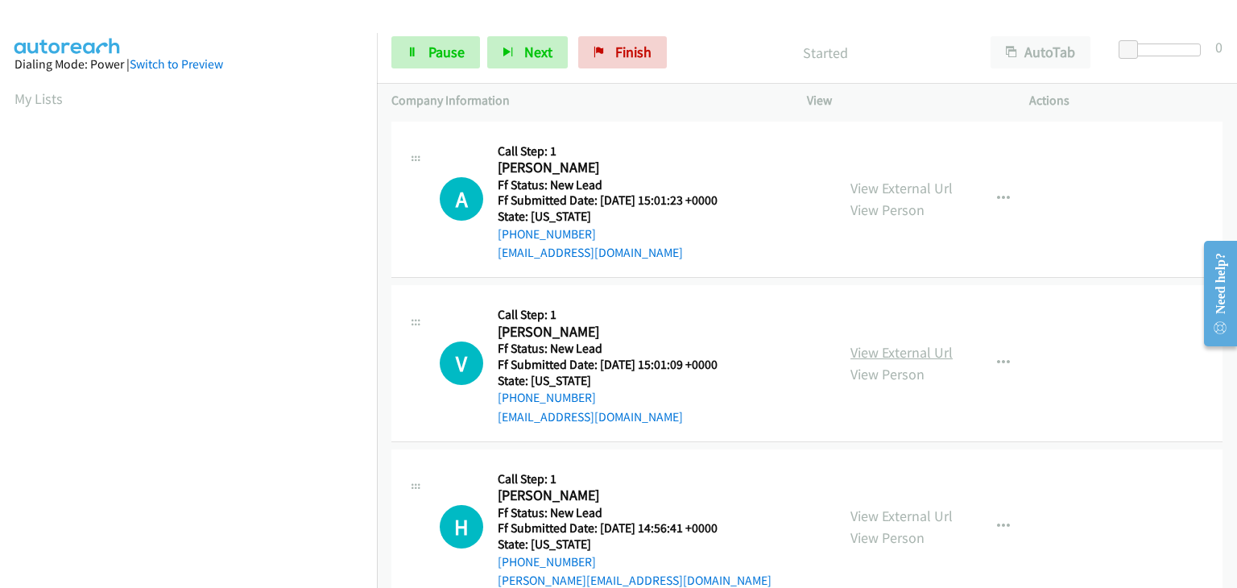
click at [906, 356] on link "View External Url" at bounding box center [902, 352] width 102 height 19
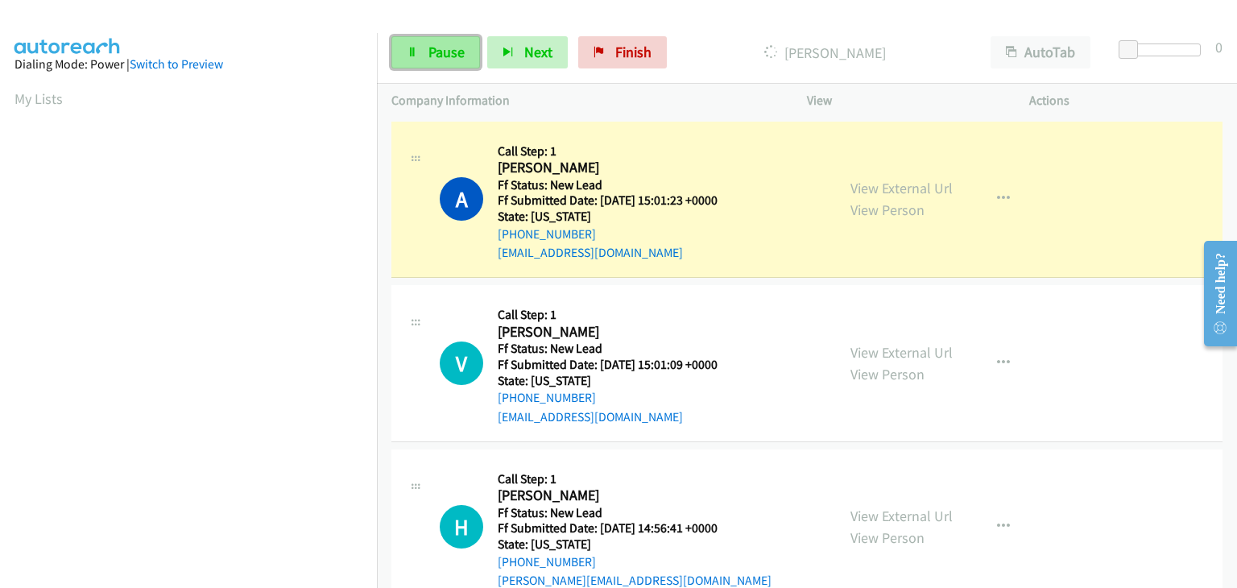
click at [420, 39] on link "Pause" at bounding box center [435, 52] width 89 height 32
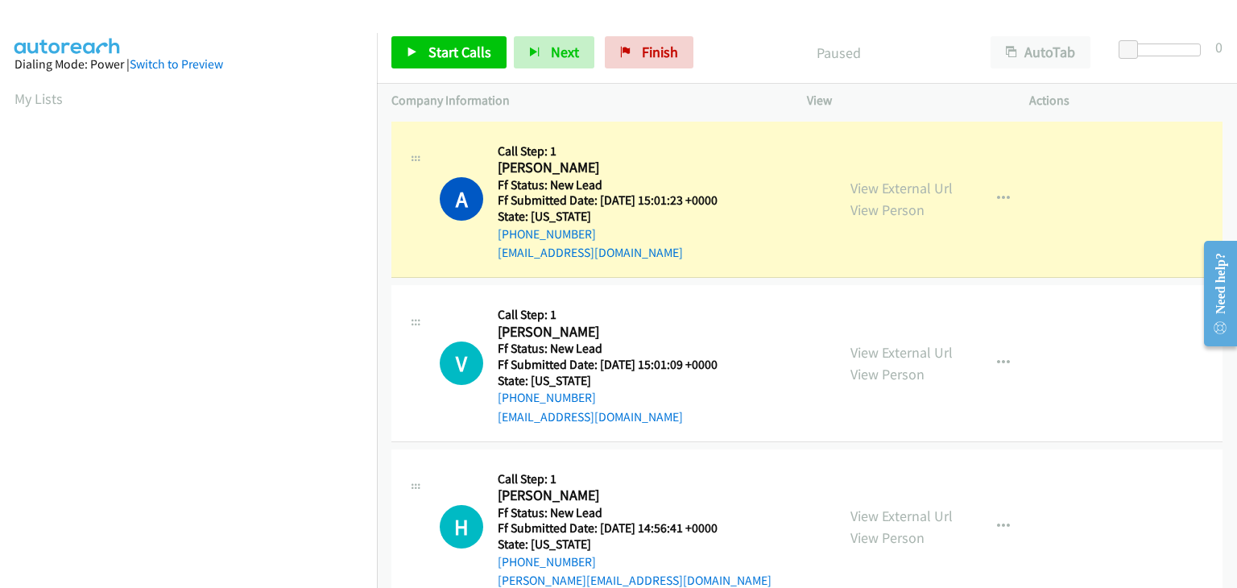
scroll to position [316, 0]
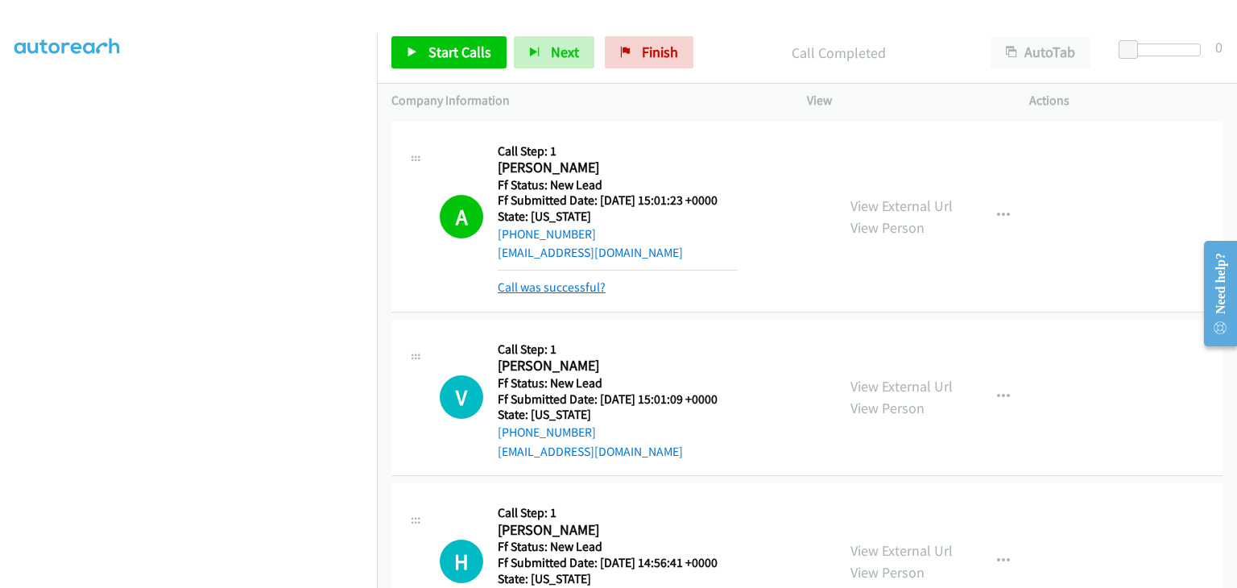
click at [572, 281] on link "Call was successful?" at bounding box center [552, 286] width 108 height 15
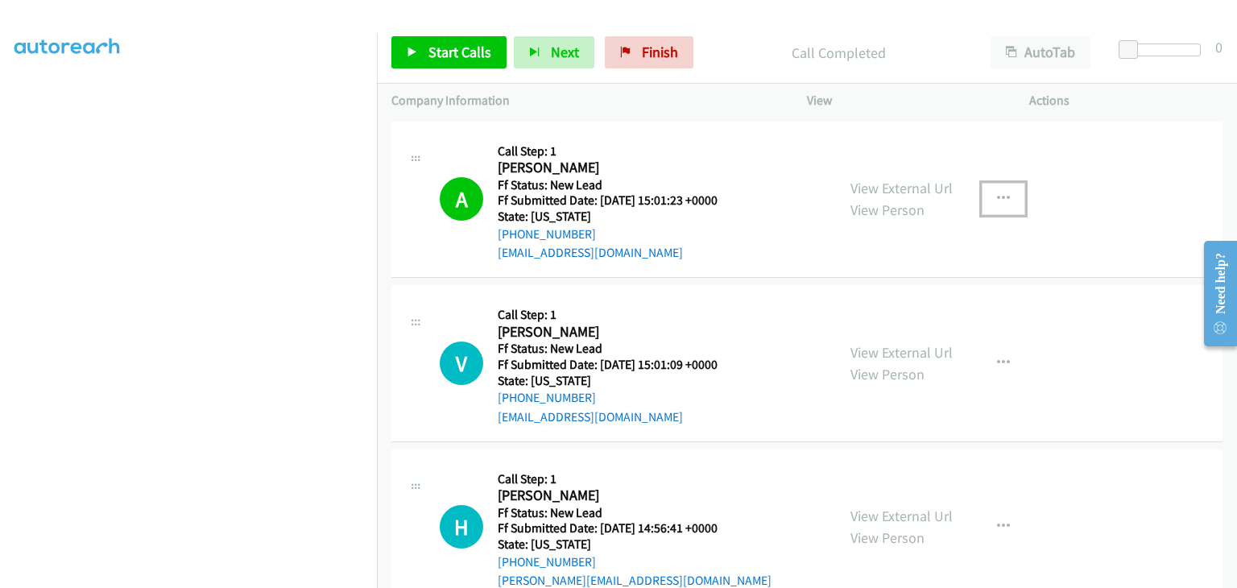
click at [992, 207] on button "button" at bounding box center [1003, 199] width 43 height 32
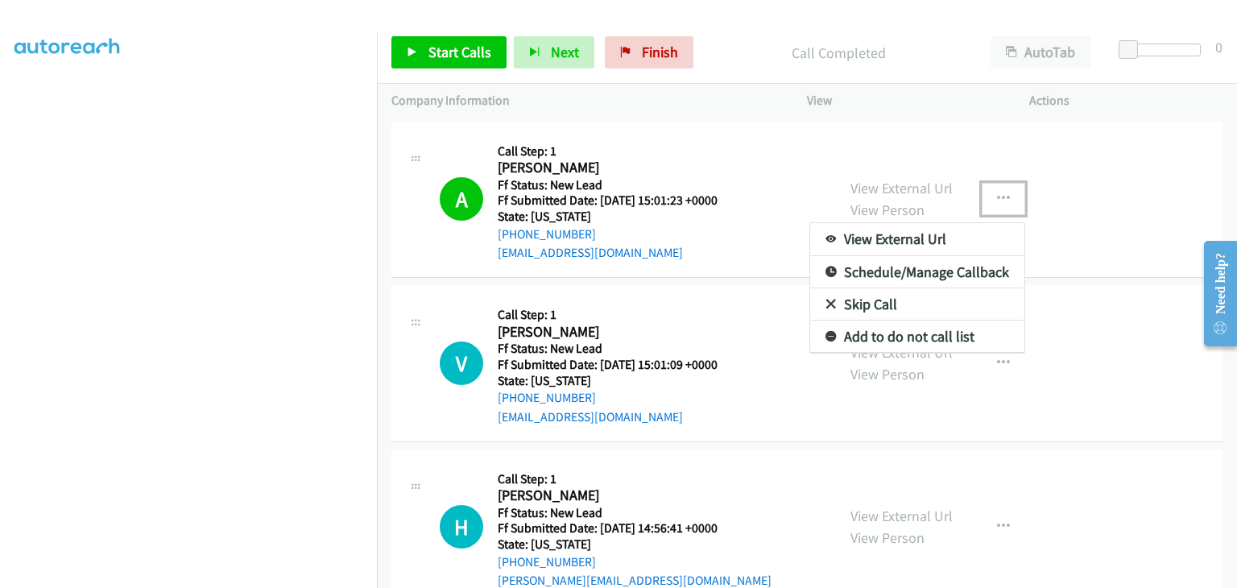
click at [936, 333] on link "Add to do not call list" at bounding box center [917, 337] width 214 height 32
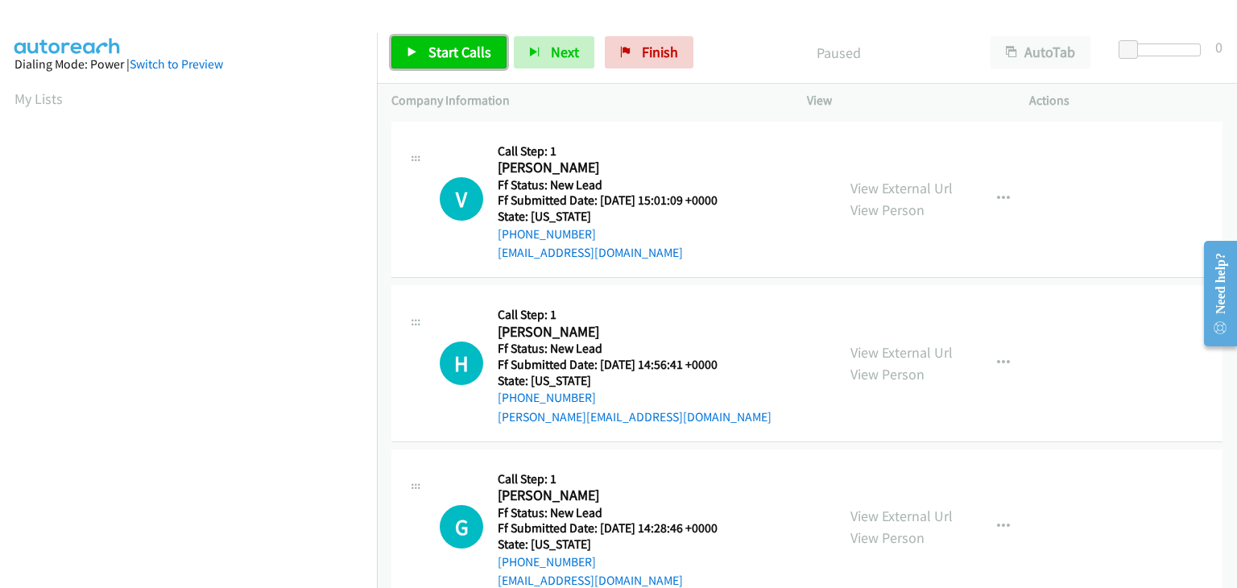
click at [465, 59] on span "Start Calls" at bounding box center [460, 52] width 63 height 19
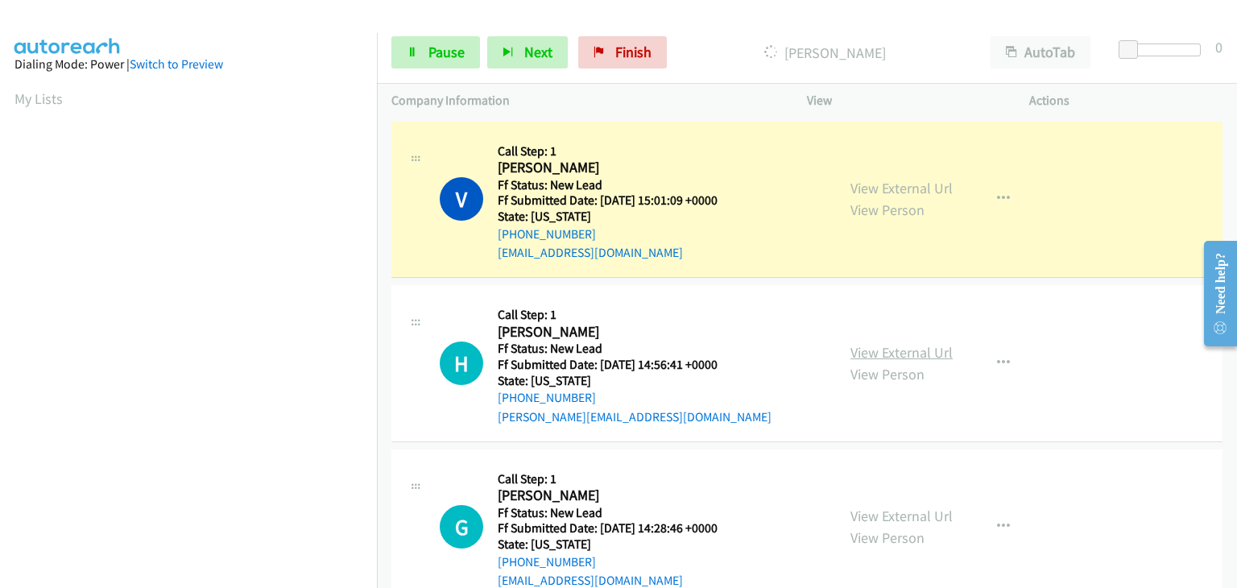
click at [902, 352] on link "View External Url" at bounding box center [902, 352] width 102 height 19
click at [448, 62] on link "Pause" at bounding box center [435, 52] width 89 height 32
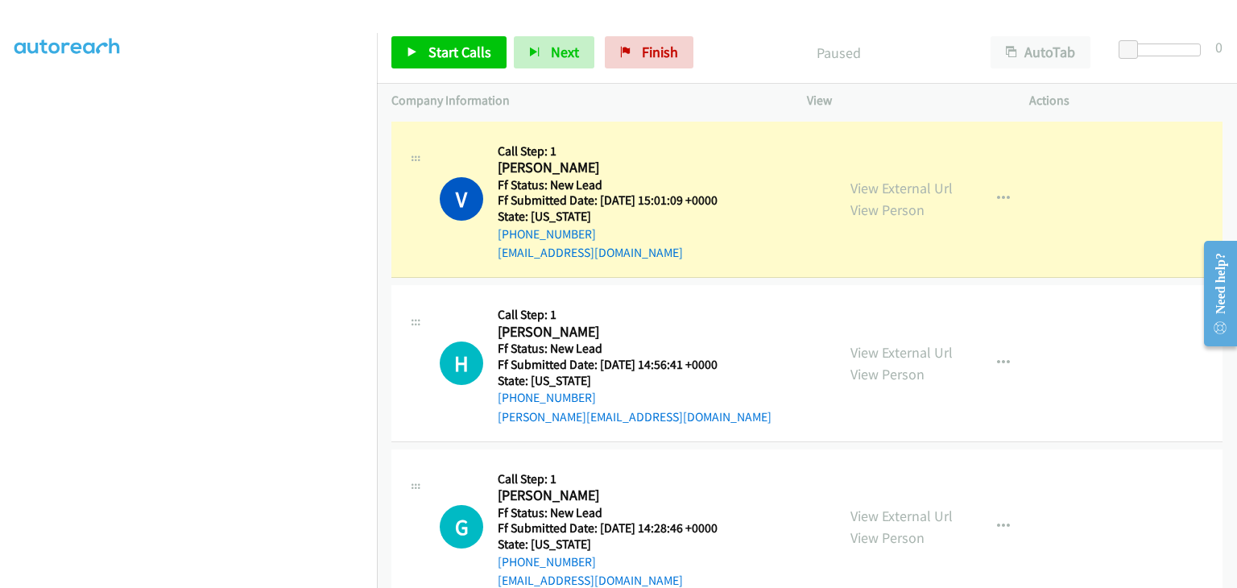
scroll to position [316, 0]
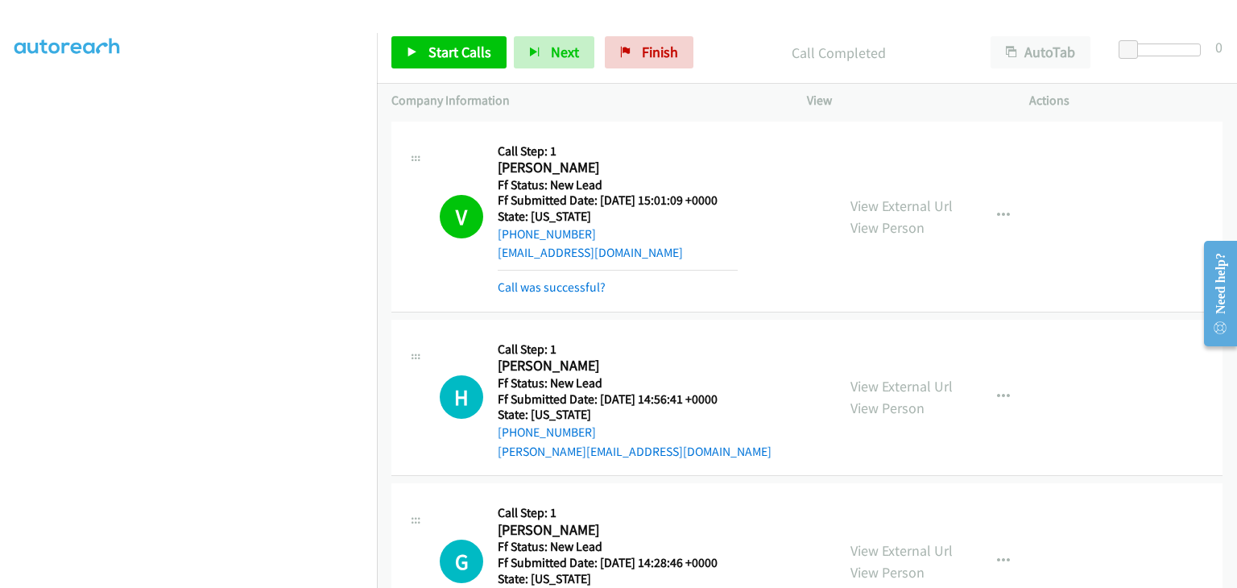
drag, startPoint x: 586, startPoint y: 284, endPoint x: 689, endPoint y: 277, distance: 103.3
click at [586, 284] on link "Call was successful?" at bounding box center [552, 286] width 108 height 15
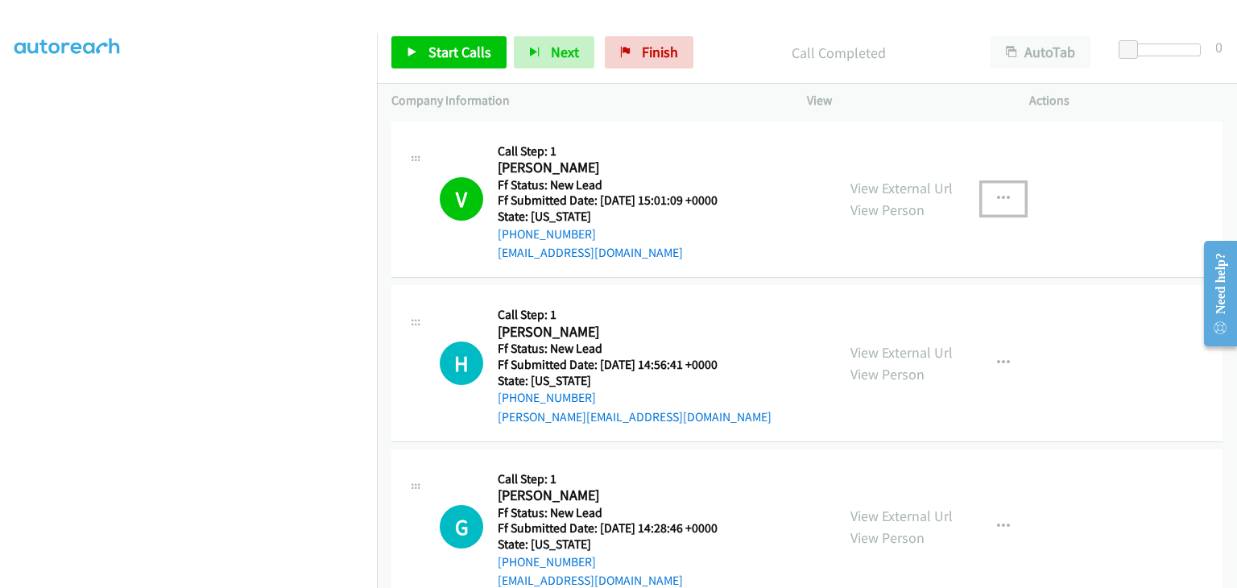
click at [1005, 207] on button "button" at bounding box center [1003, 199] width 43 height 32
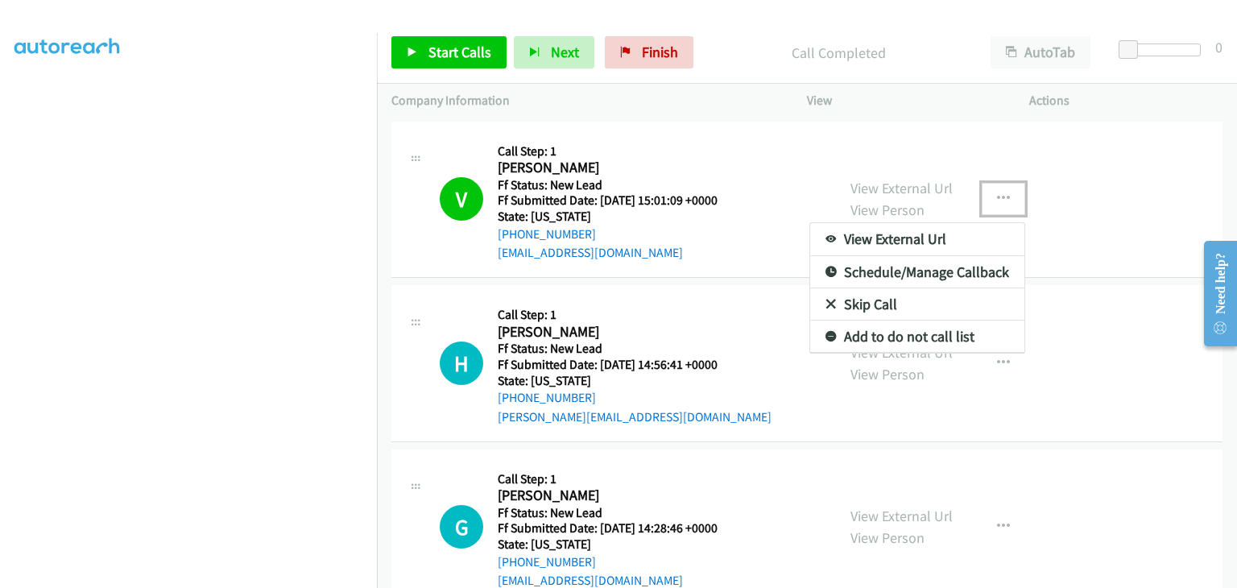
click at [928, 329] on link "Add to do not call list" at bounding box center [917, 337] width 214 height 32
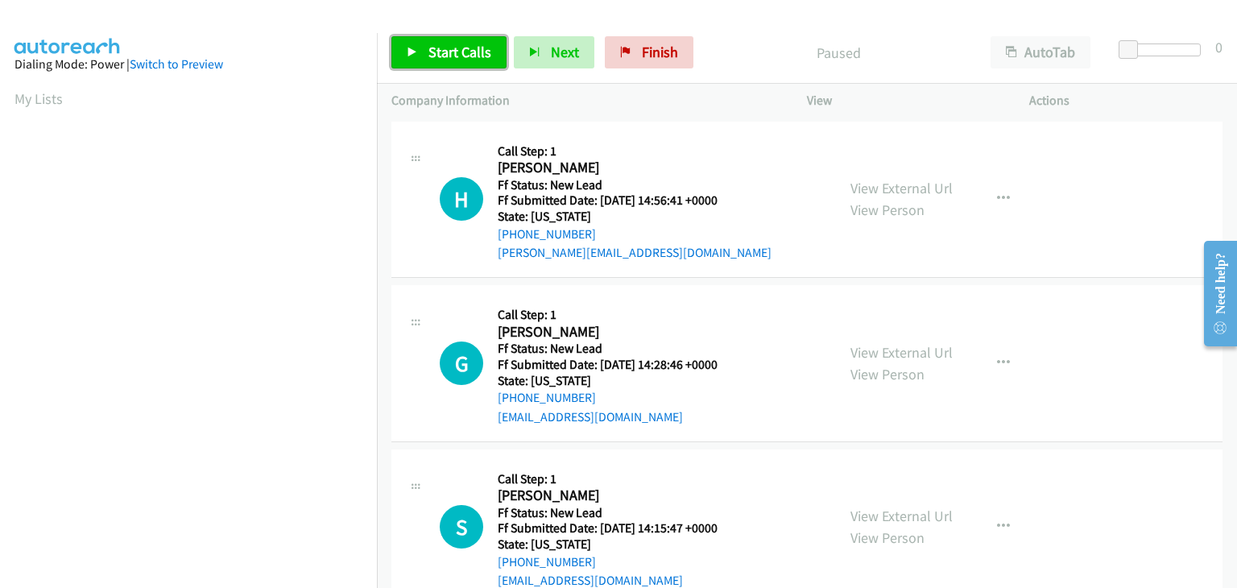
click at [477, 56] on span "Start Calls" at bounding box center [460, 52] width 63 height 19
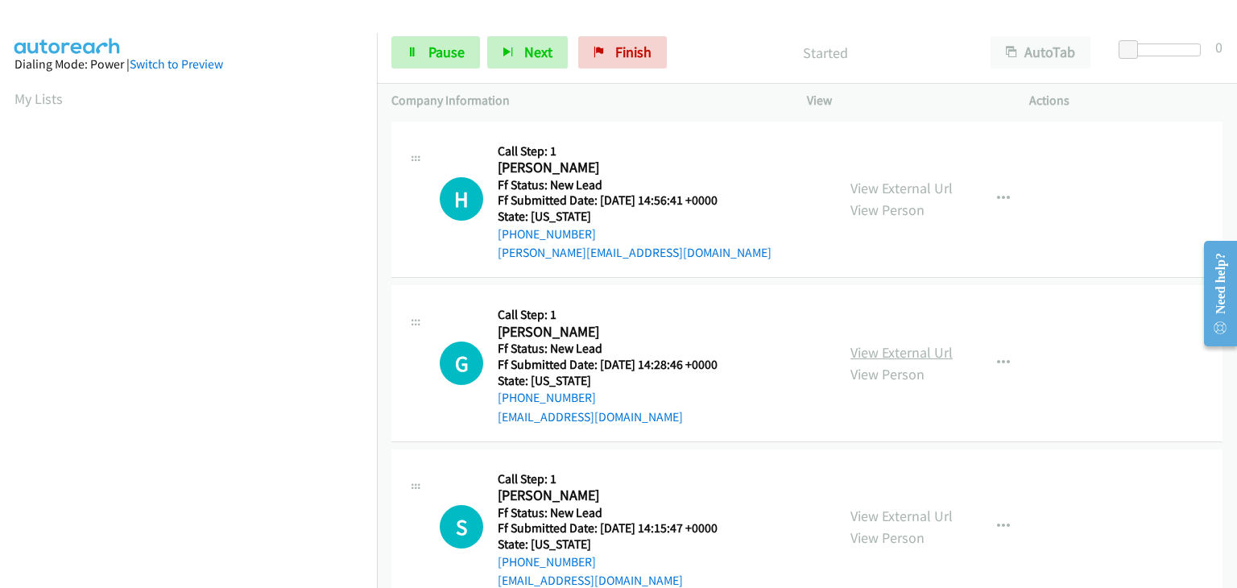
click at [873, 345] on link "View External Url" at bounding box center [902, 352] width 102 height 19
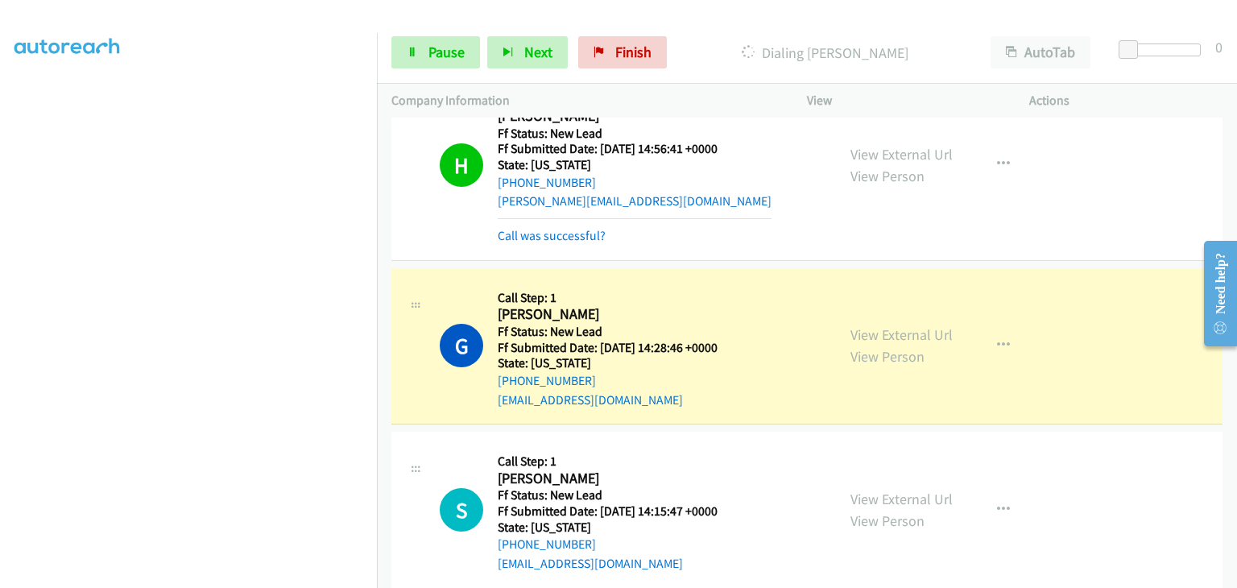
scroll to position [81, 0]
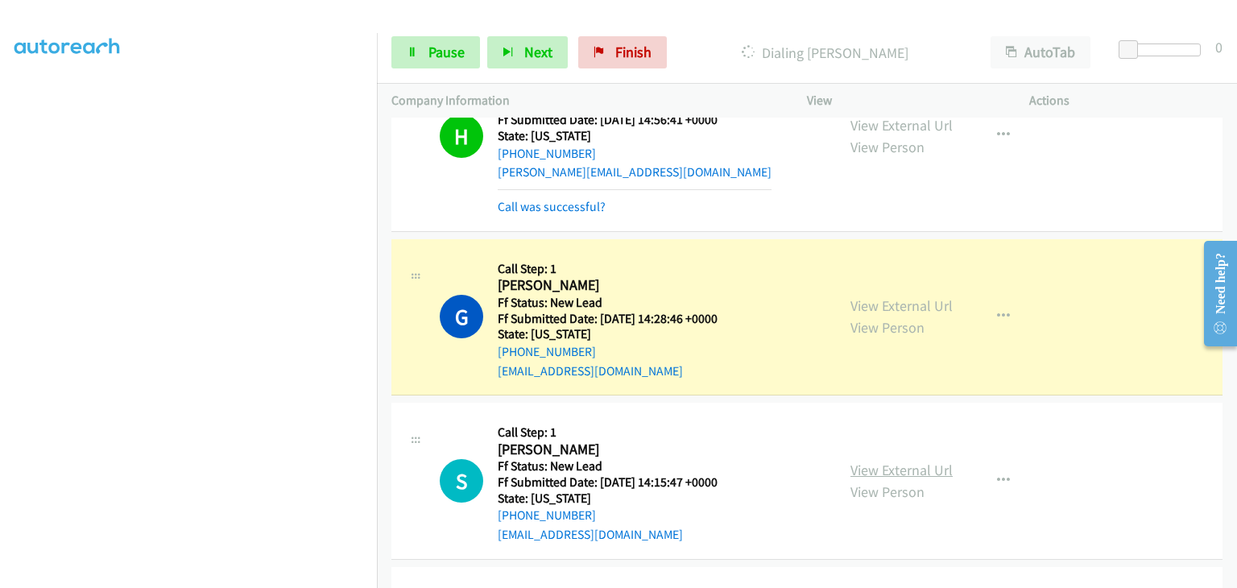
click at [873, 468] on link "View External Url" at bounding box center [902, 470] width 102 height 19
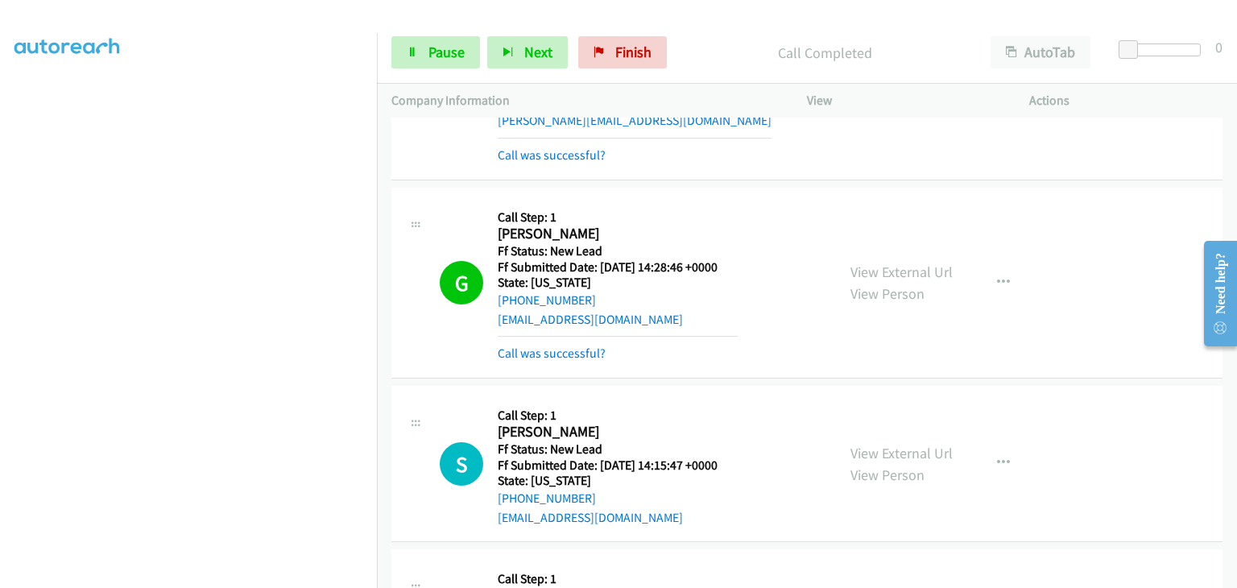
scroll to position [161, 0]
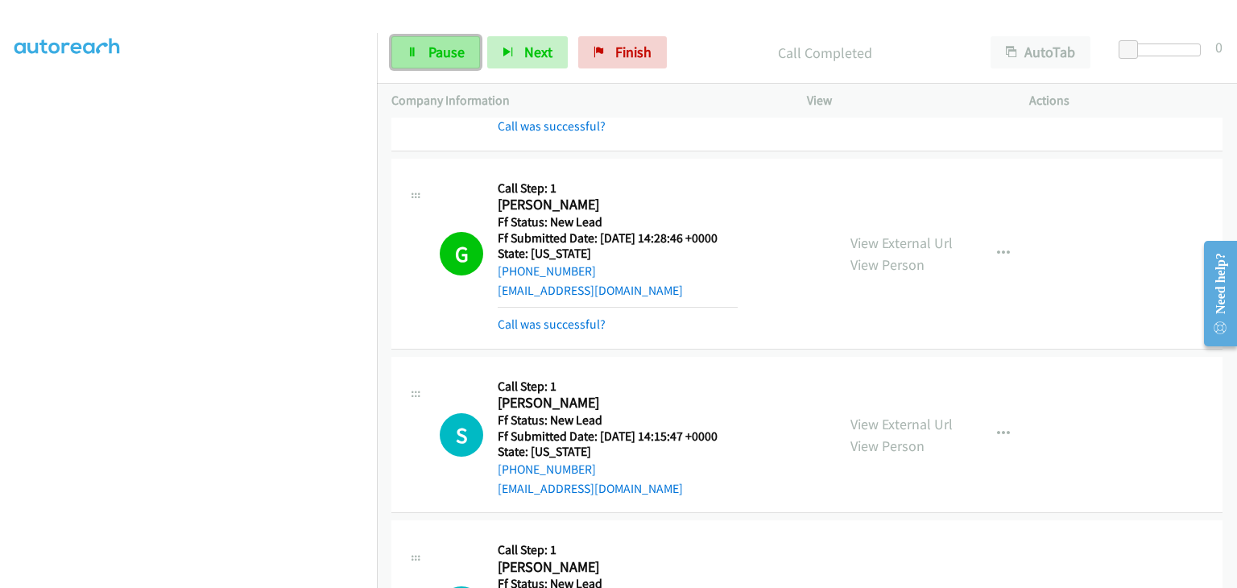
click at [450, 62] on link "Pause" at bounding box center [435, 52] width 89 height 32
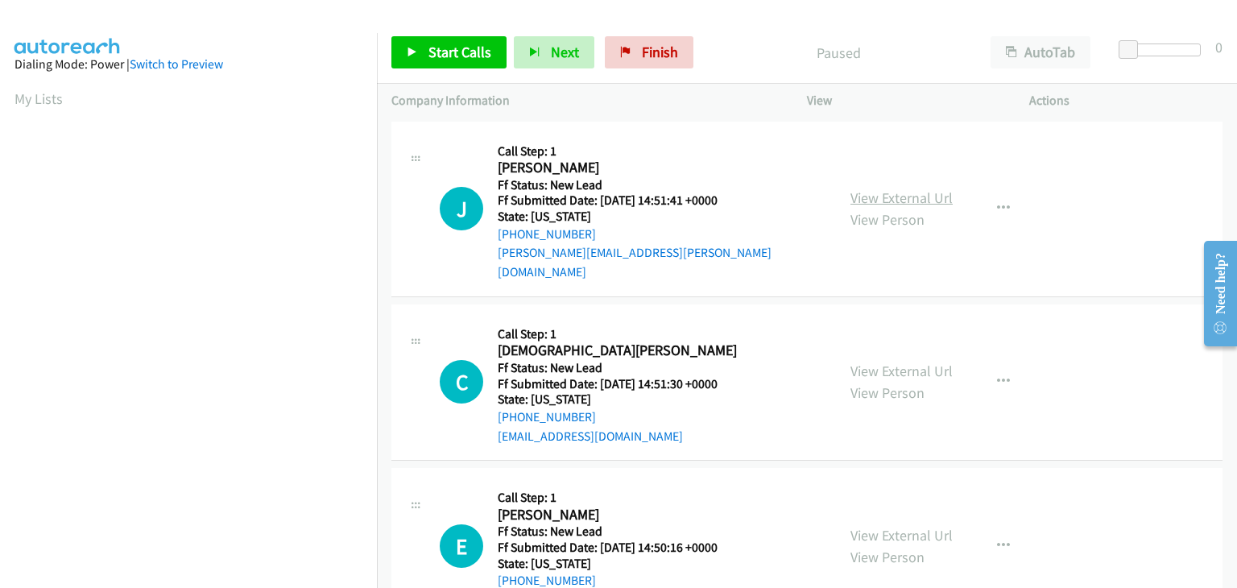
click at [861, 188] on link "View External Url" at bounding box center [902, 197] width 102 height 19
click at [410, 43] on link "Start Calls" at bounding box center [448, 52] width 115 height 32
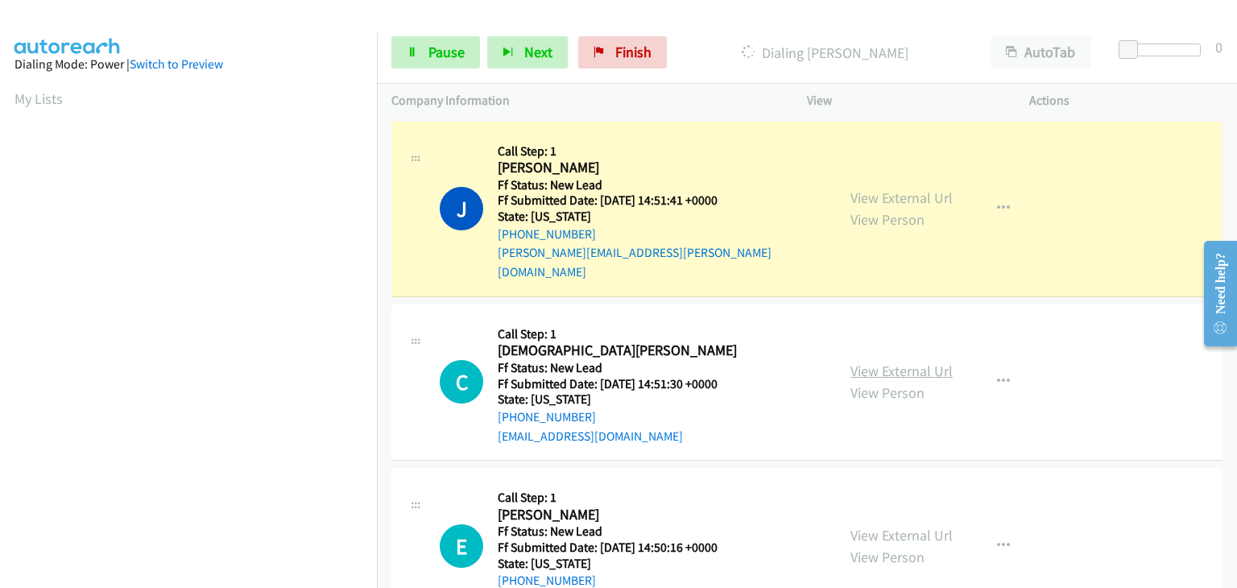
click at [877, 362] on link "View External Url" at bounding box center [902, 371] width 102 height 19
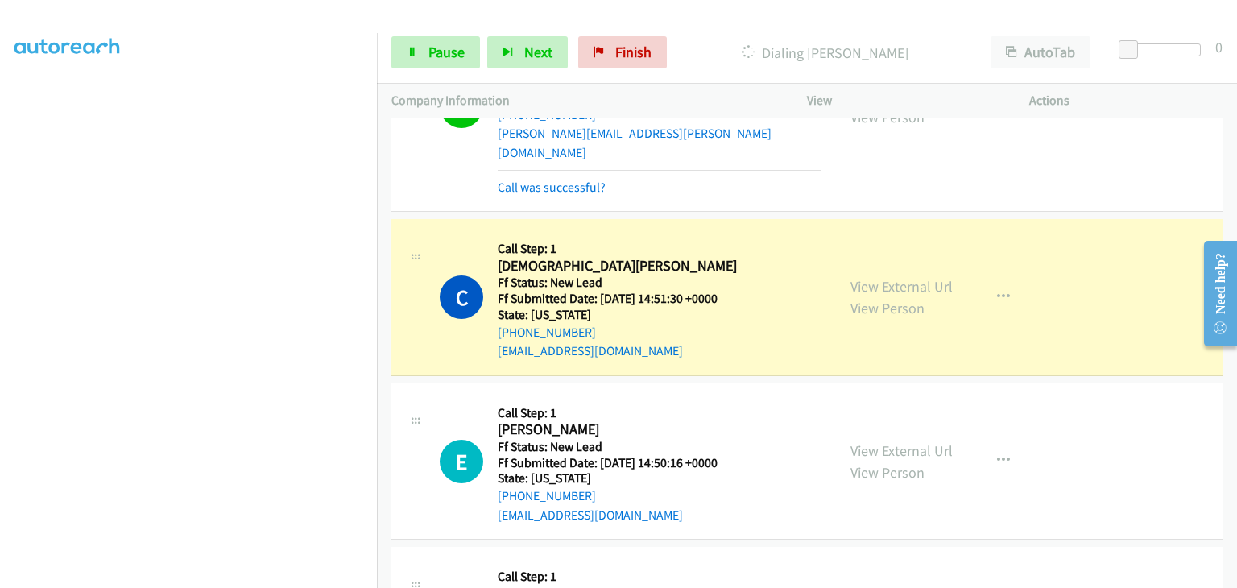
scroll to position [161, 0]
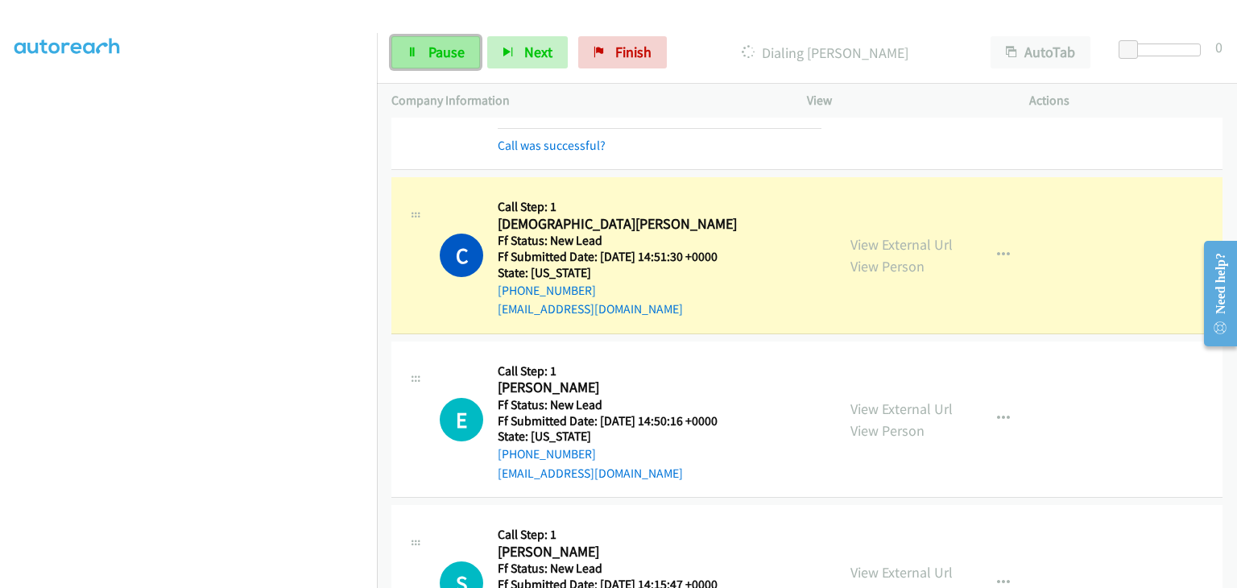
click at [455, 59] on span "Pause" at bounding box center [447, 52] width 36 height 19
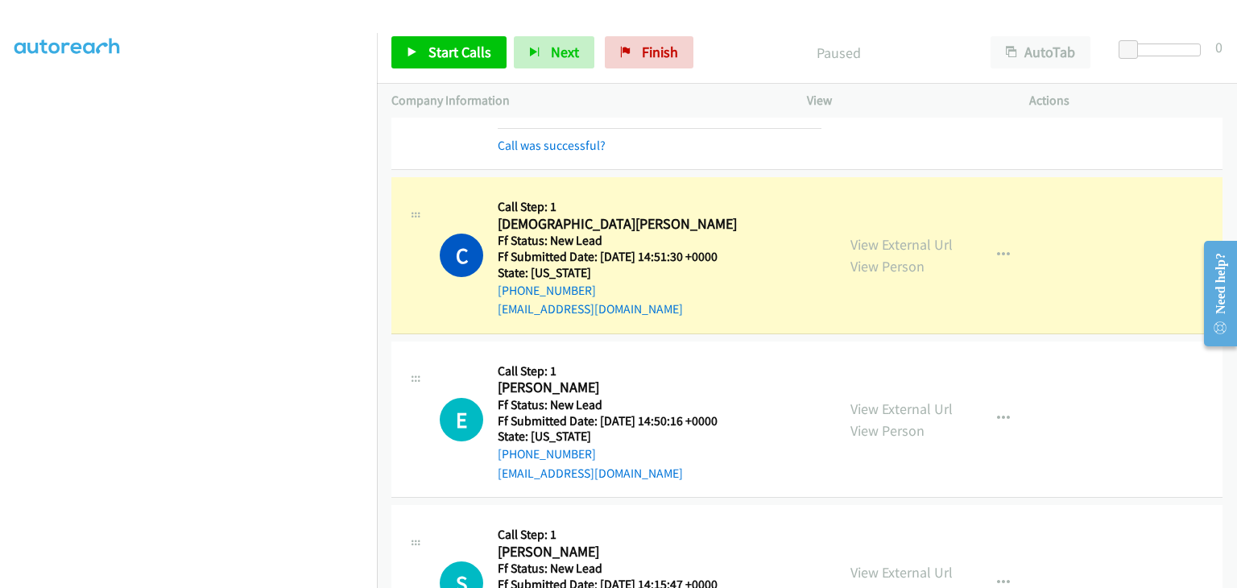
scroll to position [316, 0]
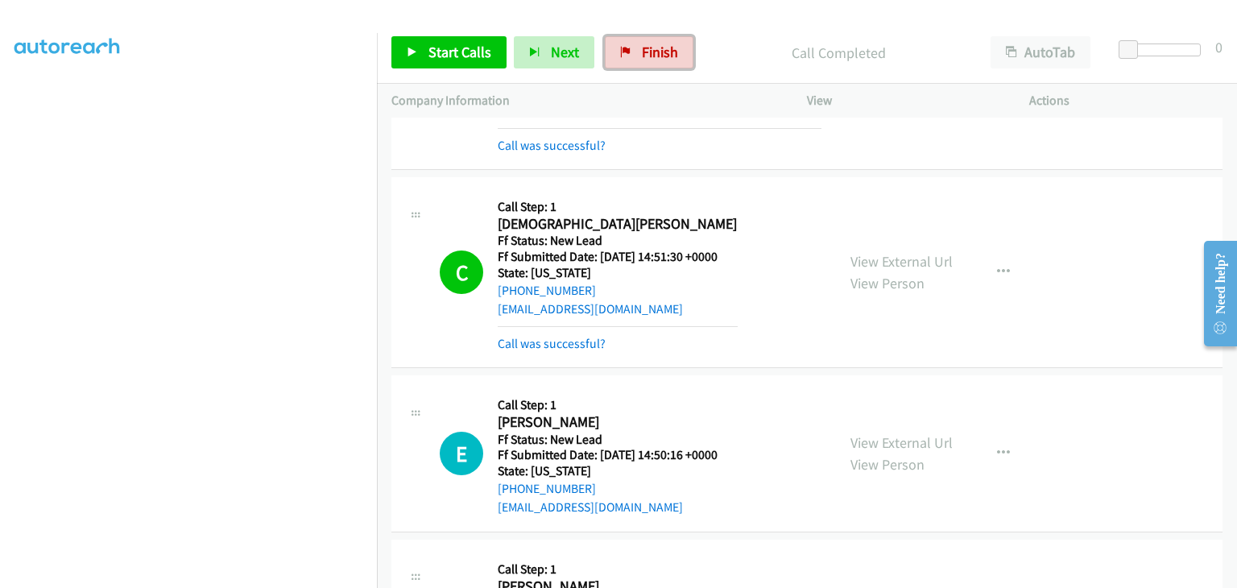
drag, startPoint x: 622, startPoint y: 56, endPoint x: 657, endPoint y: 78, distance: 42.0
click at [622, 56] on icon at bounding box center [625, 53] width 11 height 11
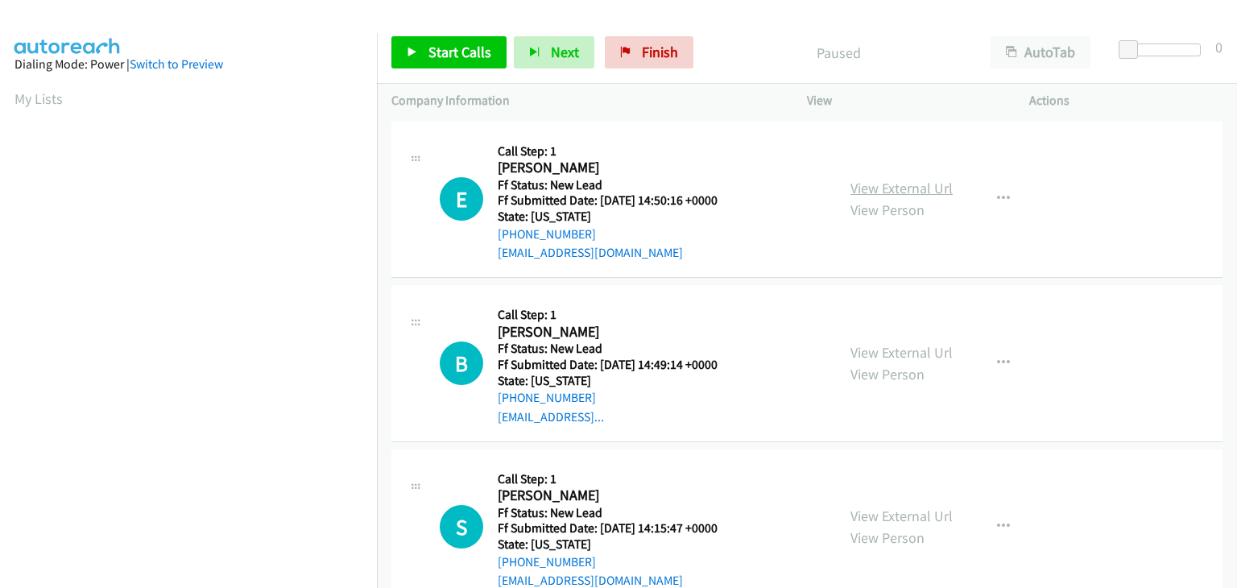
click at [896, 182] on link "View External Url" at bounding box center [902, 188] width 102 height 19
click at [450, 52] on span "Start Calls" at bounding box center [460, 52] width 63 height 19
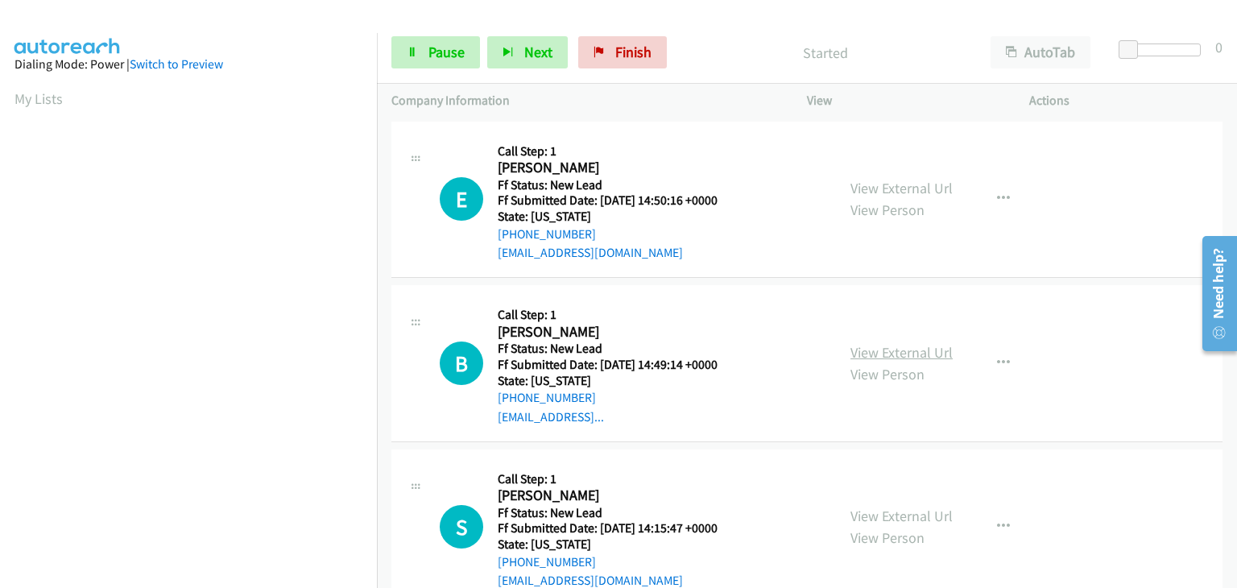
click at [896, 344] on link "View External Url" at bounding box center [902, 352] width 102 height 19
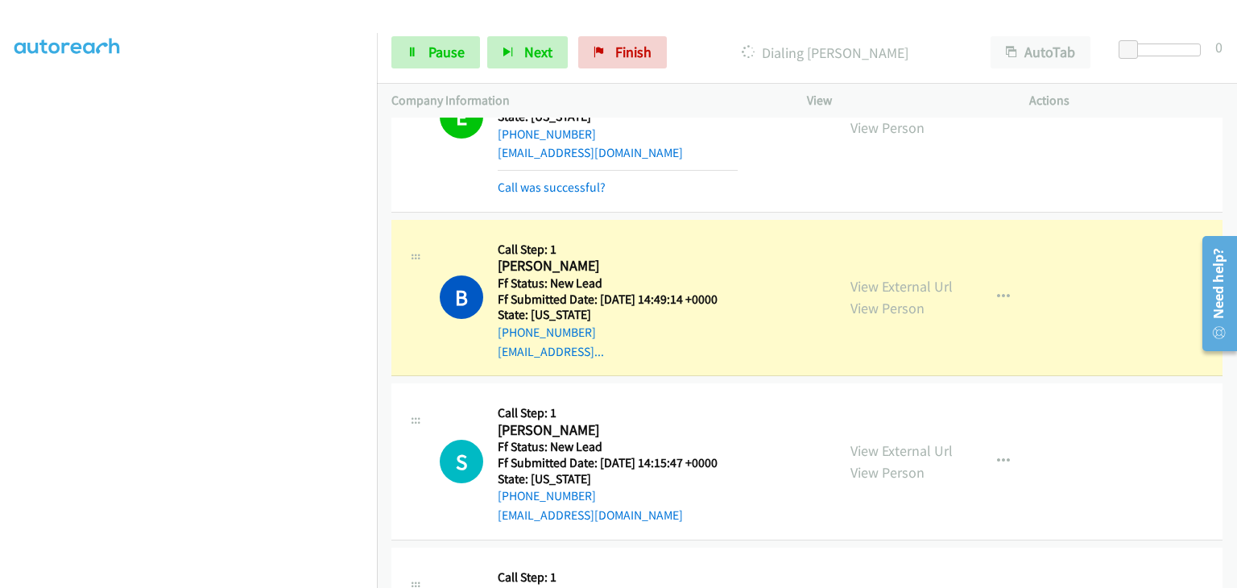
scroll to position [161, 0]
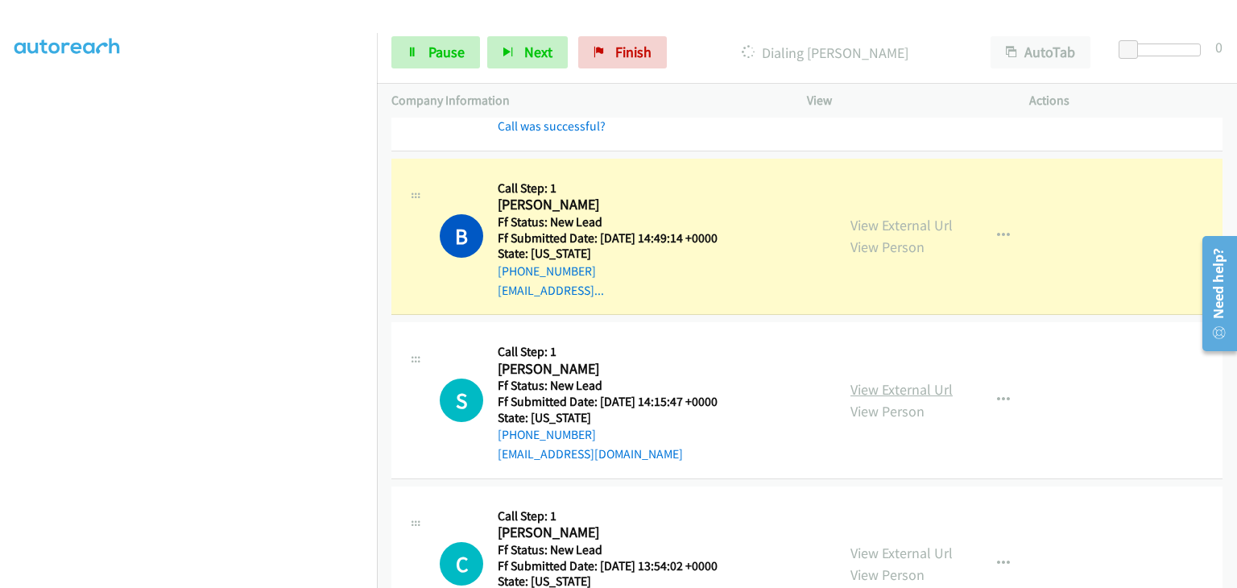
click at [880, 385] on link "View External Url" at bounding box center [902, 389] width 102 height 19
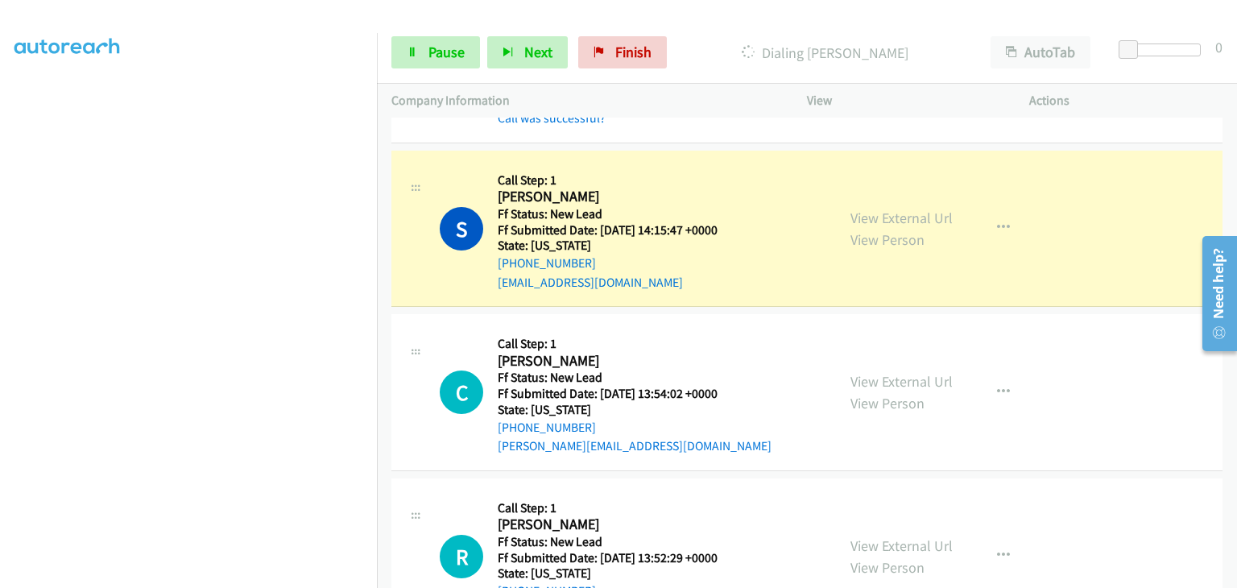
scroll to position [403, 0]
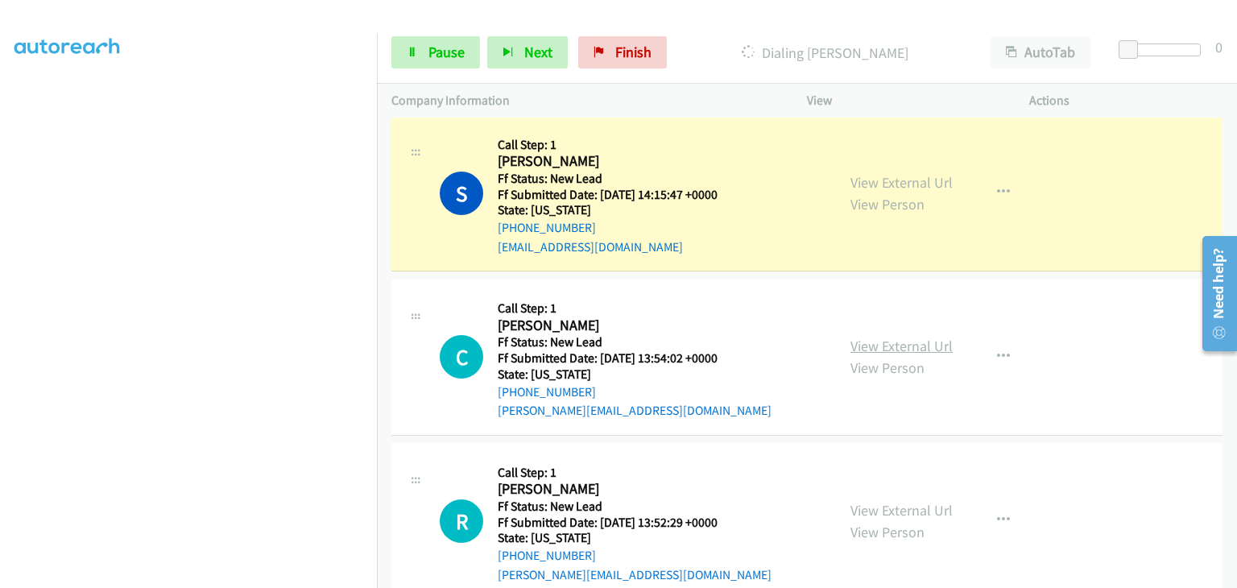
click at [876, 346] on link "View External Url" at bounding box center [902, 346] width 102 height 19
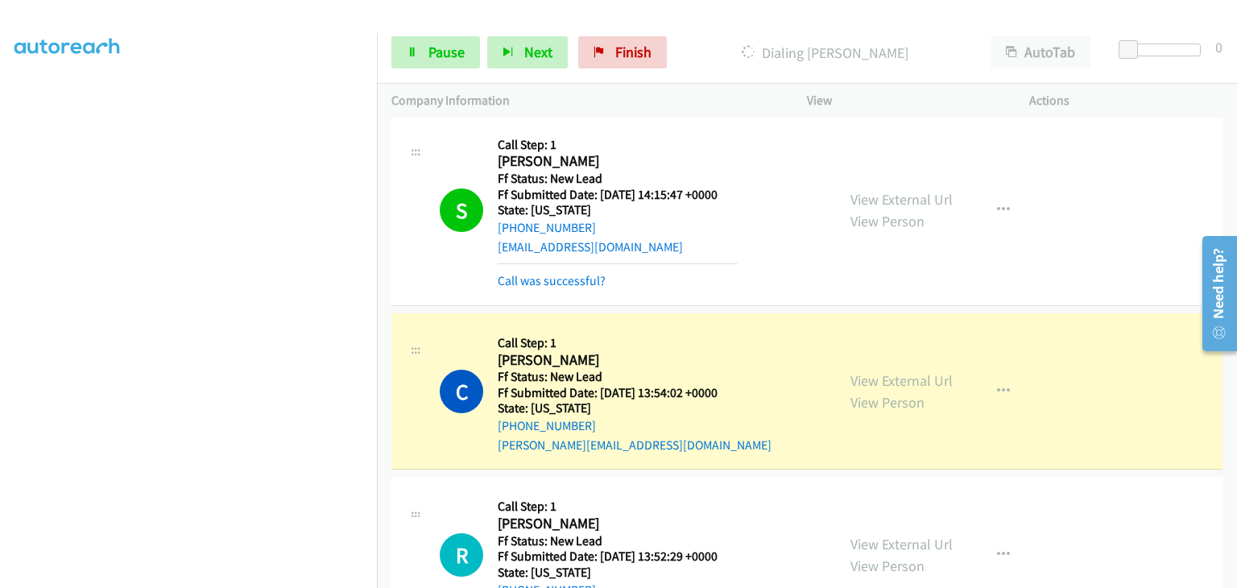
scroll to position [316, 0]
click at [423, 52] on link "Pause" at bounding box center [435, 52] width 89 height 32
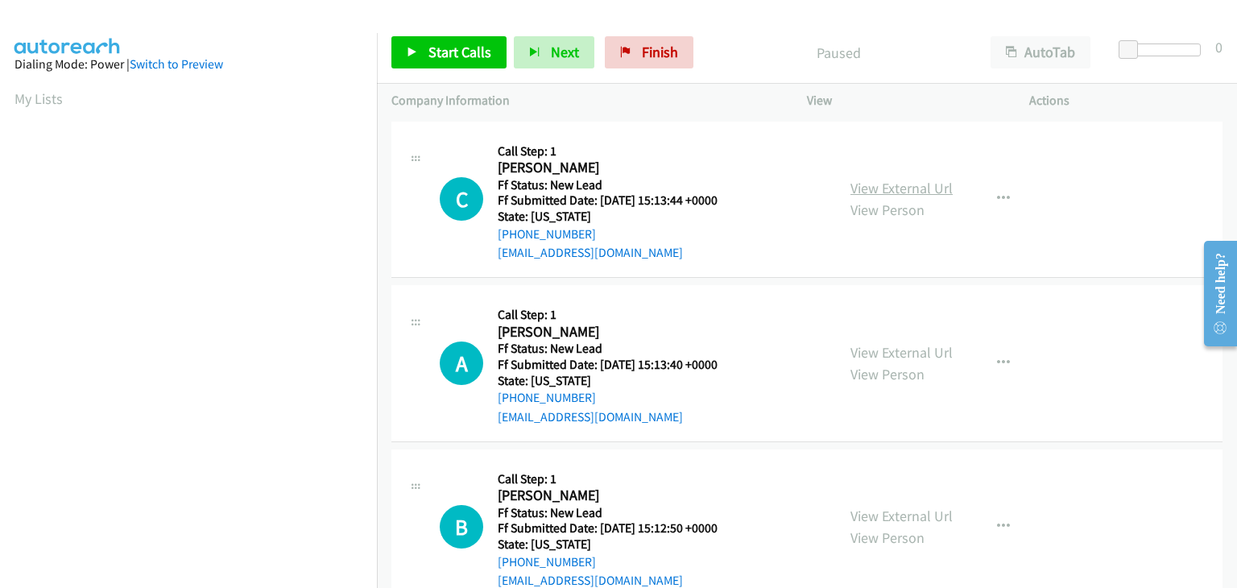
click at [880, 188] on link "View External Url" at bounding box center [902, 188] width 102 height 19
drag, startPoint x: 412, startPoint y: 41, endPoint x: 512, endPoint y: 71, distance: 104.2
click at [412, 41] on link "Start Calls" at bounding box center [448, 52] width 115 height 32
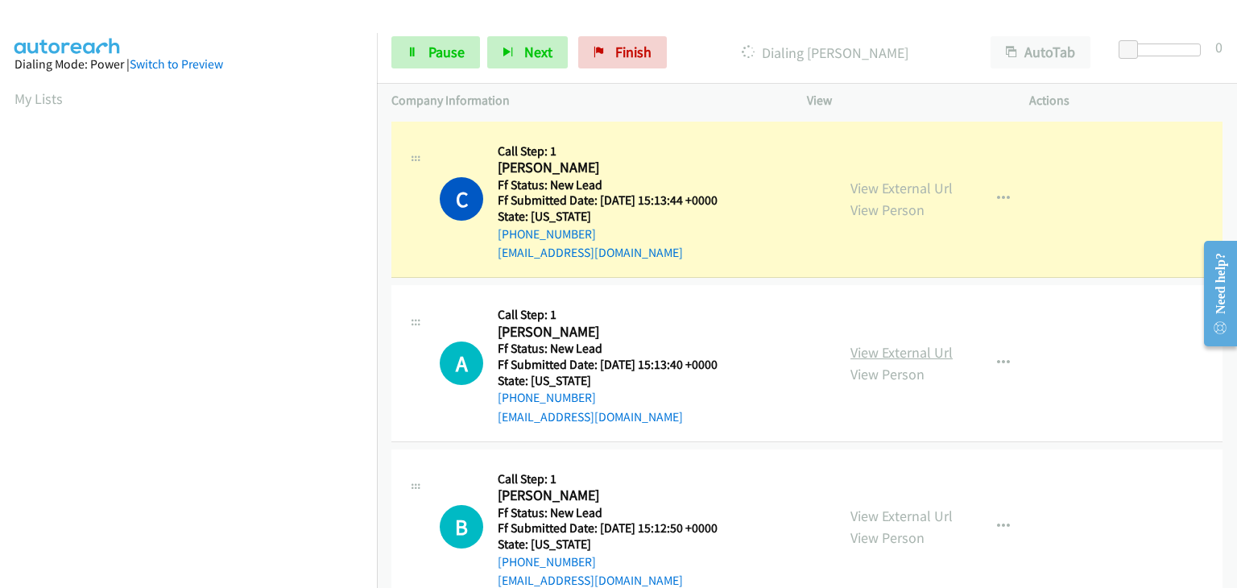
click at [883, 354] on link "View External Url" at bounding box center [902, 352] width 102 height 19
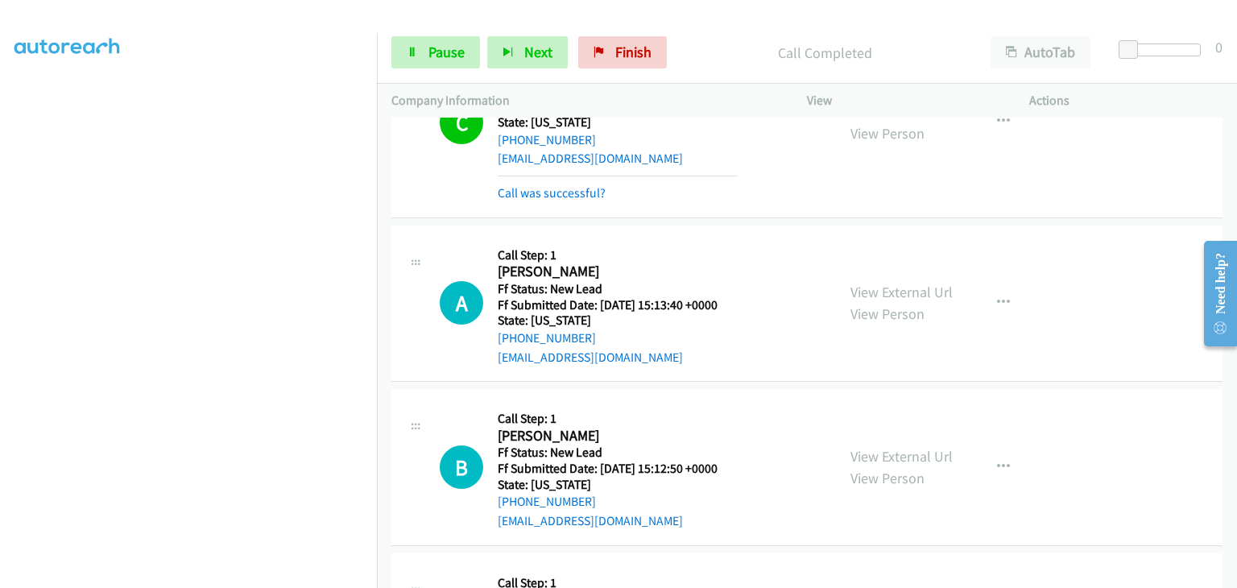
scroll to position [161, 0]
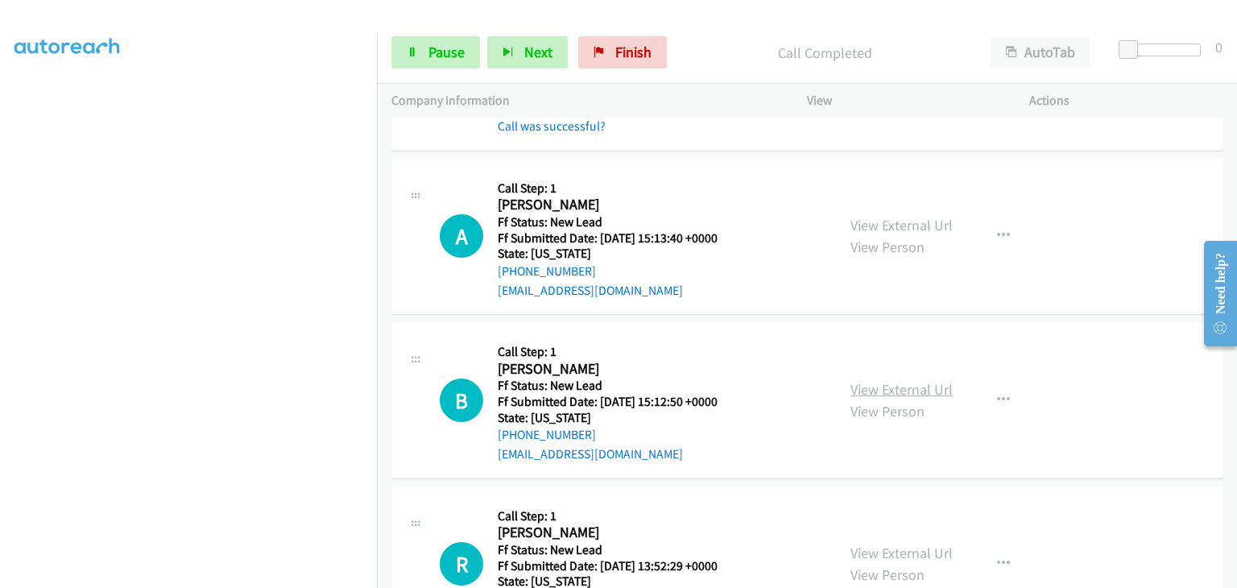
click at [881, 383] on link "View External Url" at bounding box center [902, 389] width 102 height 19
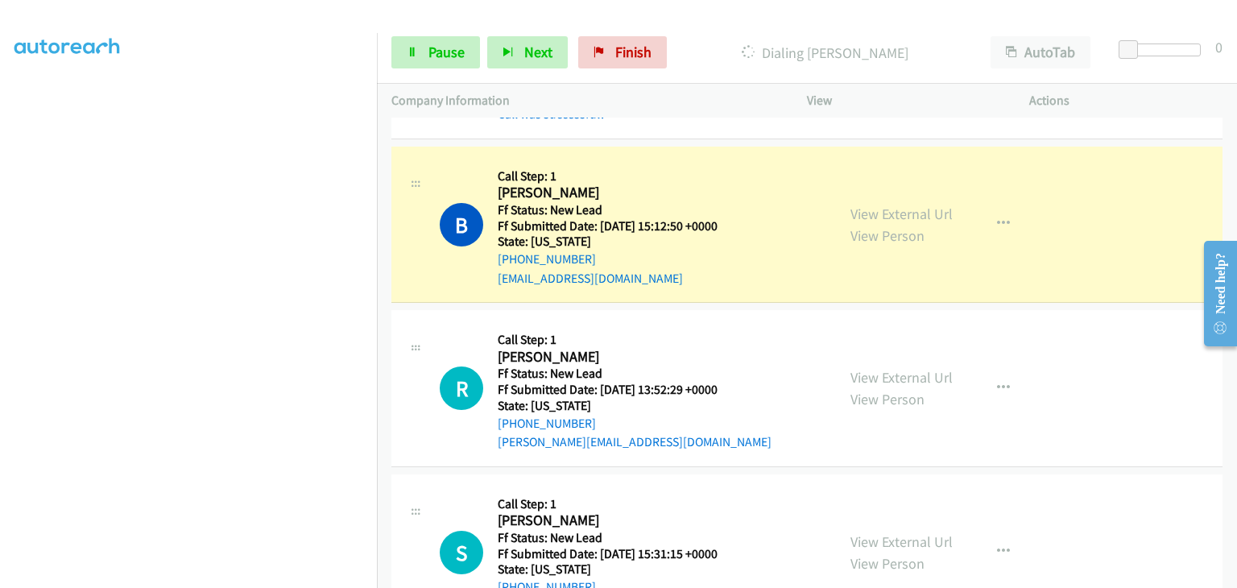
scroll to position [400, 0]
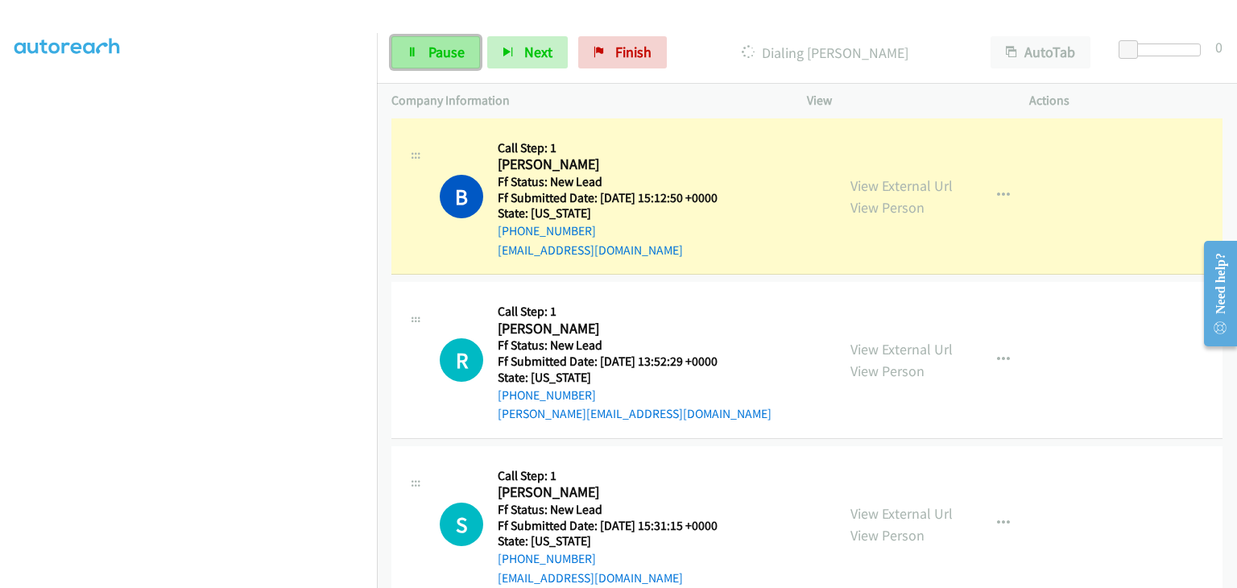
click at [445, 60] on span "Pause" at bounding box center [447, 52] width 36 height 19
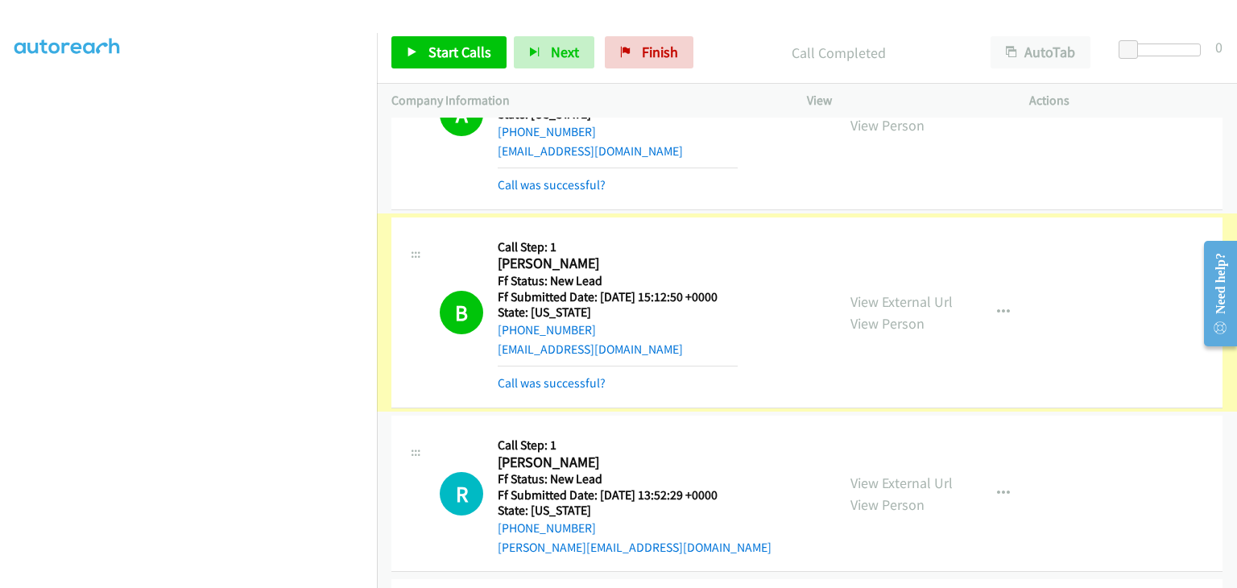
scroll to position [158, 0]
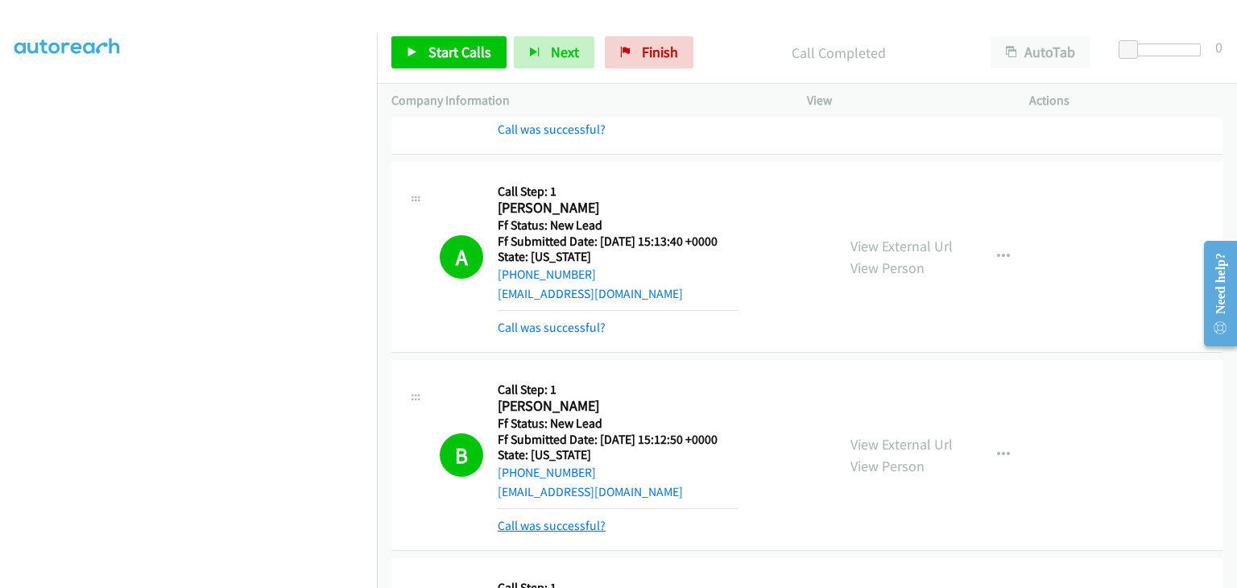
click at [575, 524] on link "Call was successful?" at bounding box center [552, 525] width 108 height 15
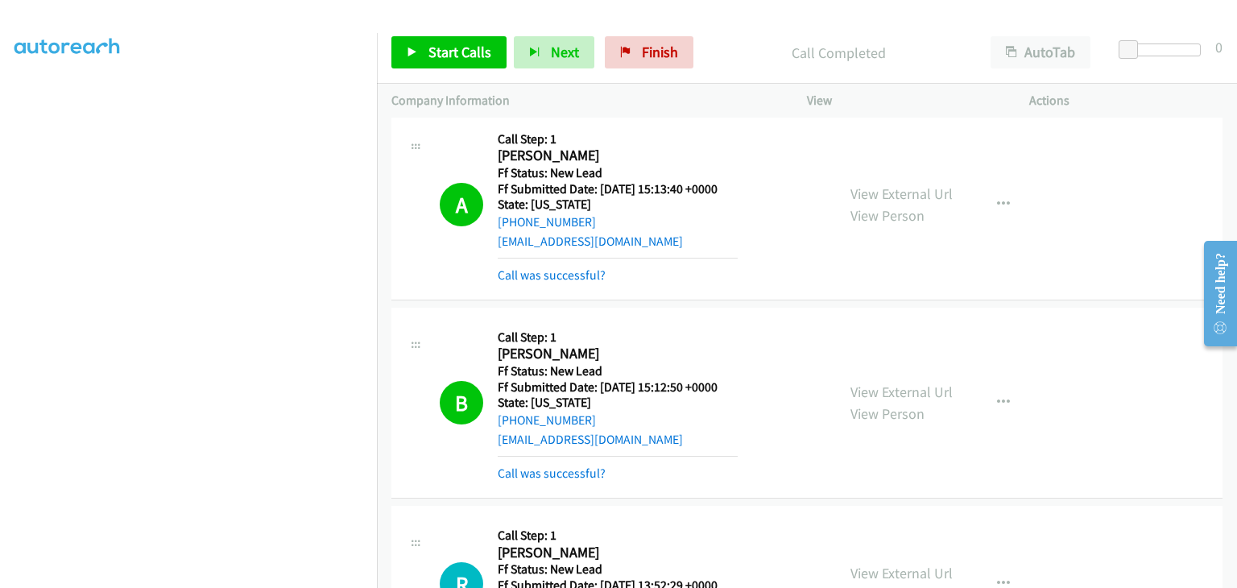
scroll to position [238, 0]
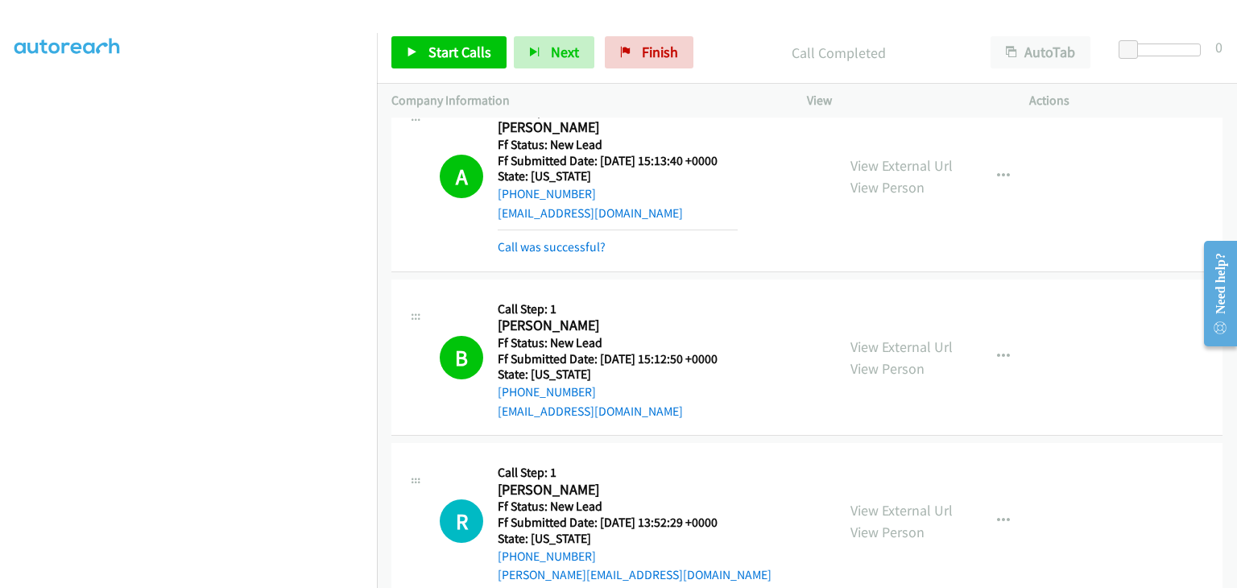
click at [594, 447] on div "R Callback Scheduled Call Step: 1 Rick Callebs America/Los_Angeles Ff Status: N…" at bounding box center [806, 521] width 831 height 157
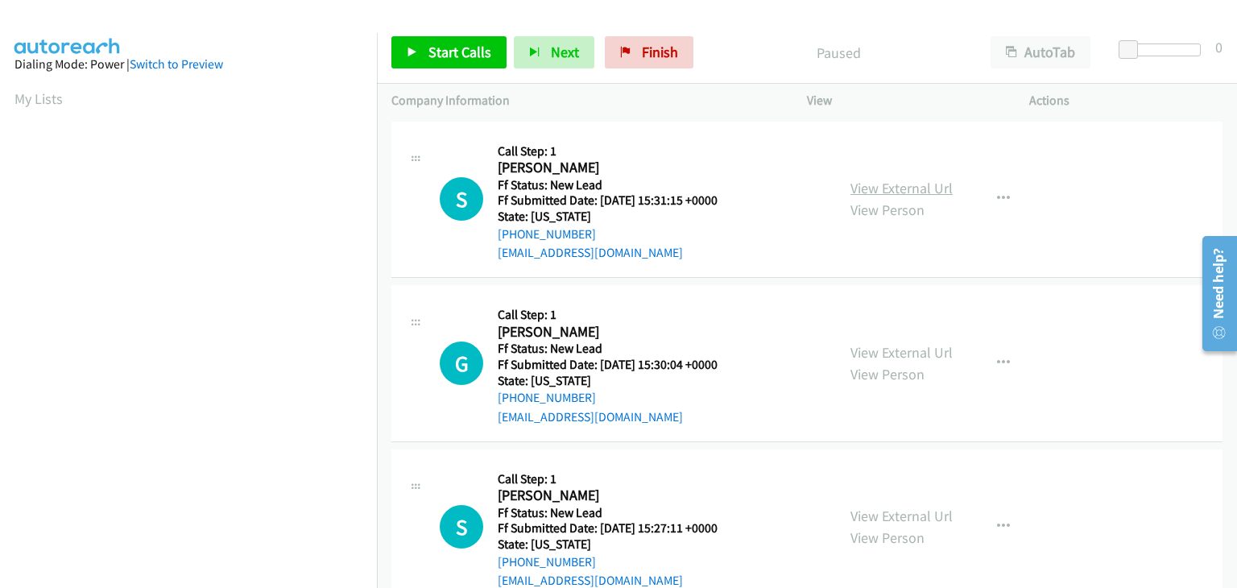
click at [861, 194] on link "View External Url" at bounding box center [902, 188] width 102 height 19
drag, startPoint x: 444, startPoint y: 56, endPoint x: 488, endPoint y: 47, distance: 45.3
click at [443, 56] on span "Start Calls" at bounding box center [460, 52] width 63 height 19
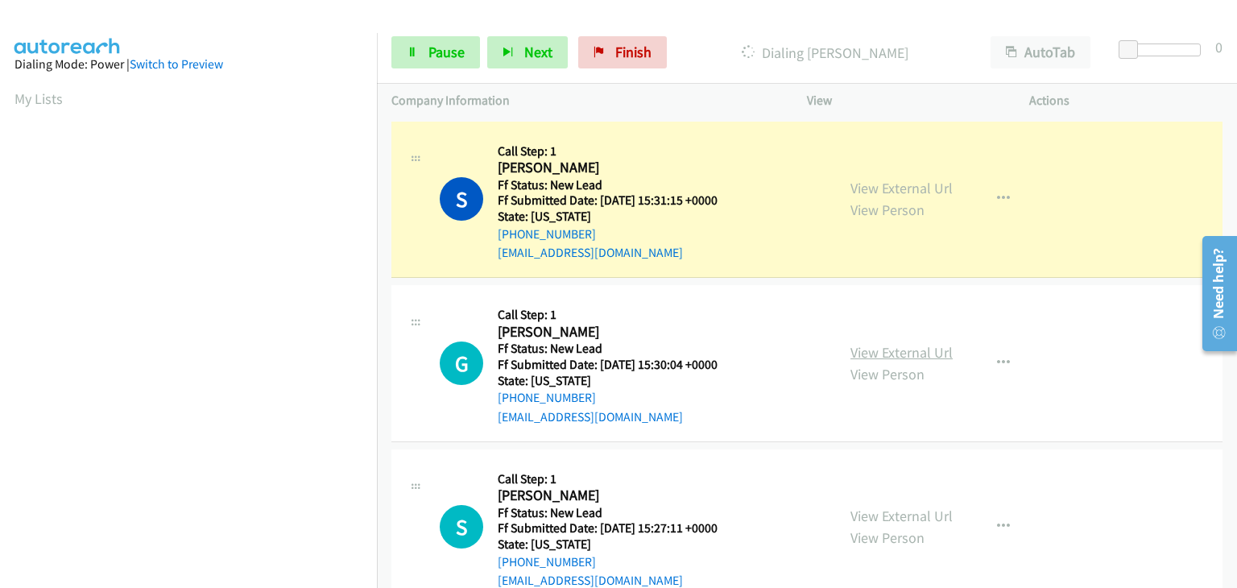
click at [909, 350] on link "View External Url" at bounding box center [902, 352] width 102 height 19
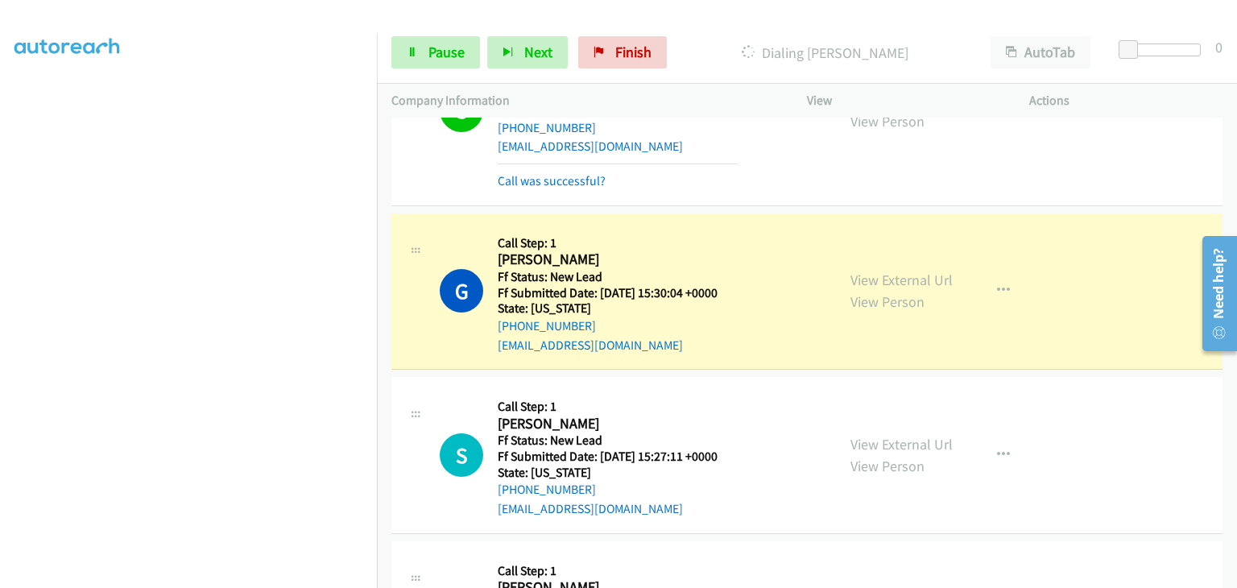
scroll to position [161, 0]
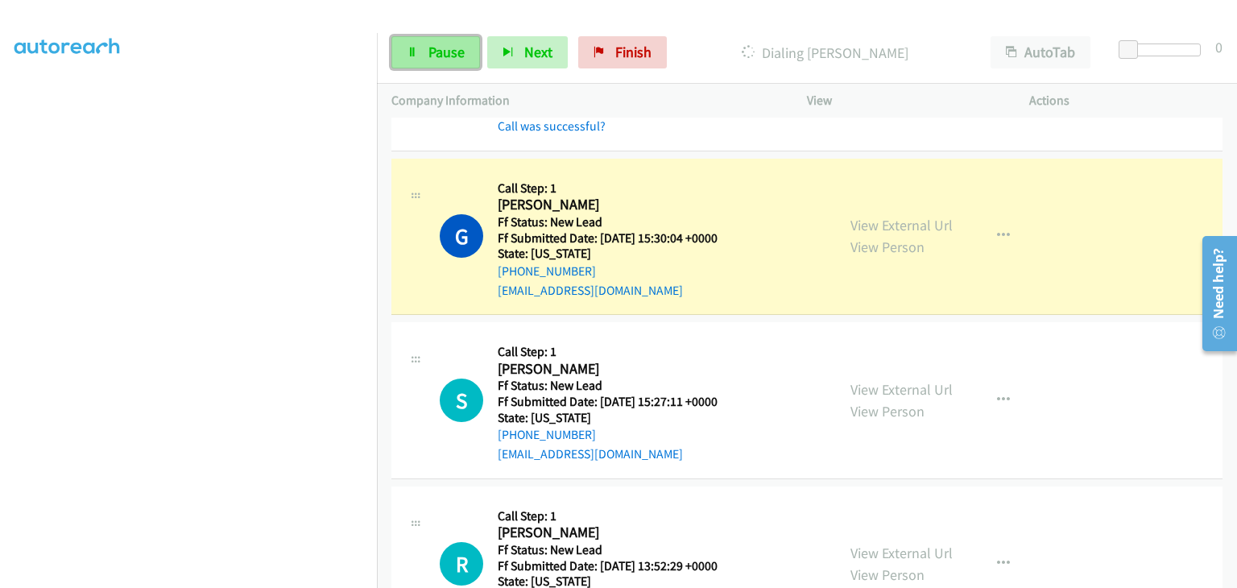
click at [462, 58] on span "Pause" at bounding box center [447, 52] width 36 height 19
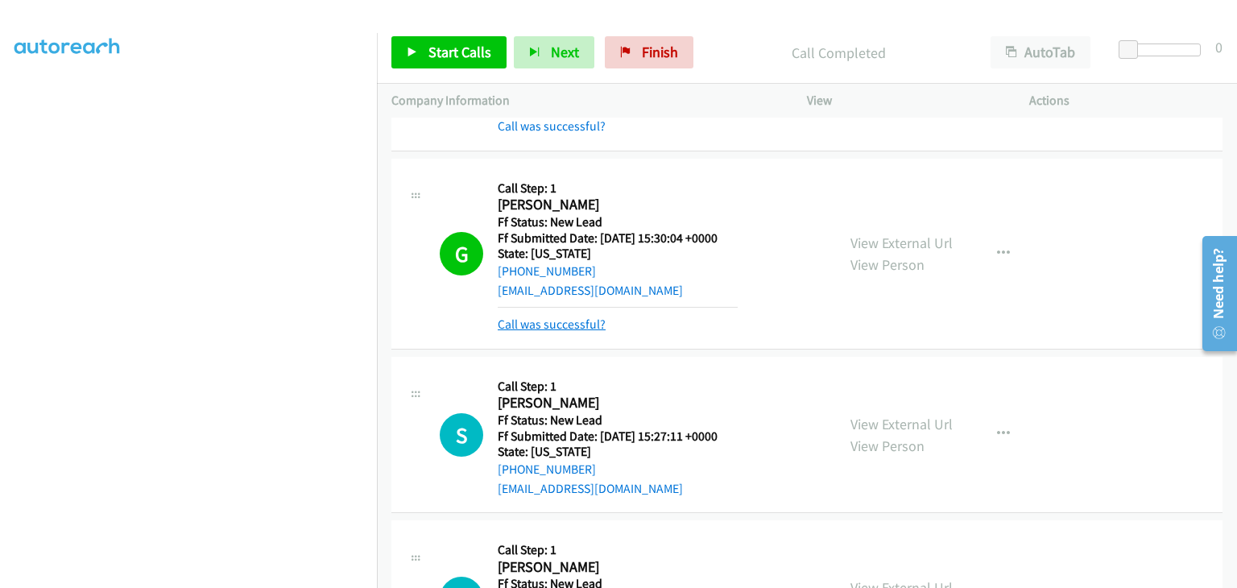
click at [591, 321] on link "Call was successful?" at bounding box center [552, 324] width 108 height 15
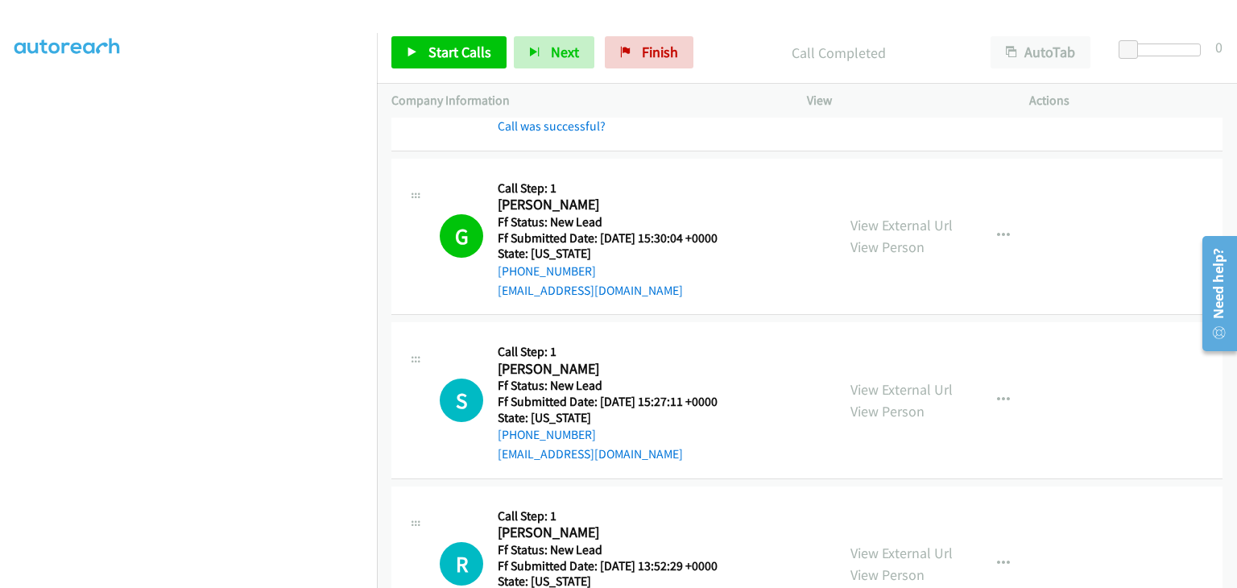
scroll to position [316, 0]
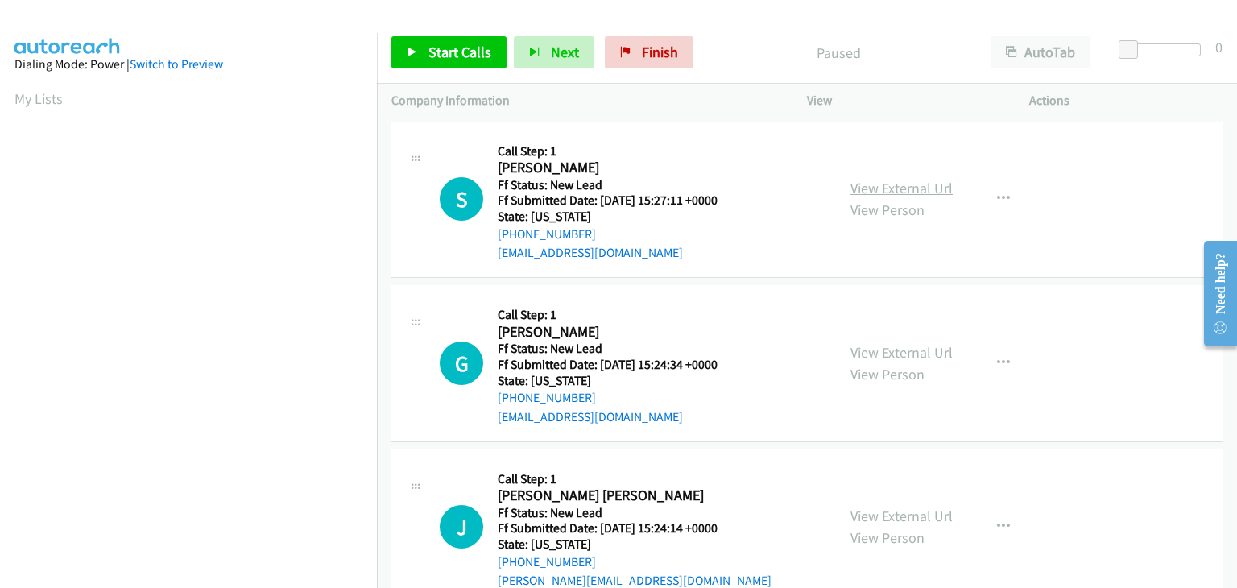
click at [855, 187] on link "View External Url" at bounding box center [902, 188] width 102 height 19
click at [448, 53] on span "Start Calls" at bounding box center [460, 52] width 63 height 19
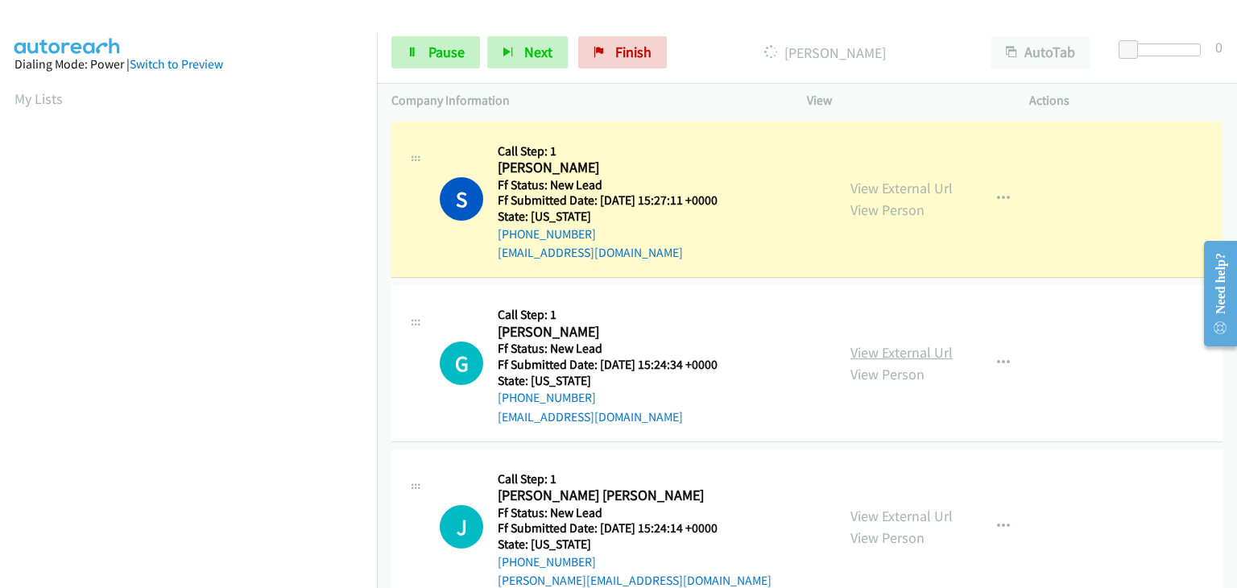
click at [889, 343] on link "View External Url" at bounding box center [902, 352] width 102 height 19
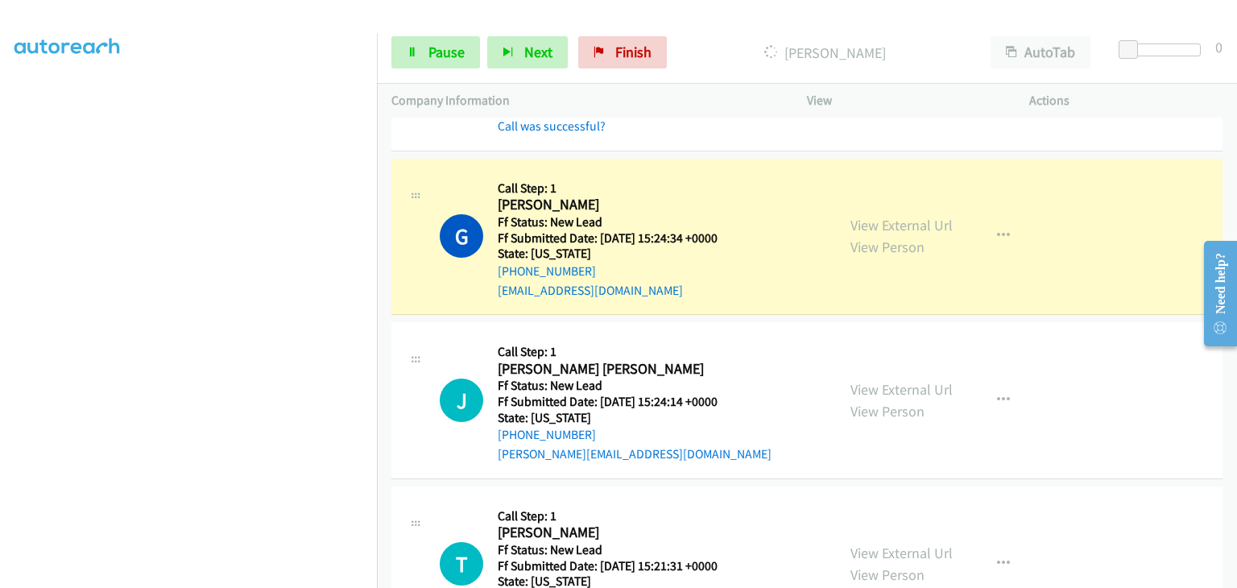
scroll to position [242, 0]
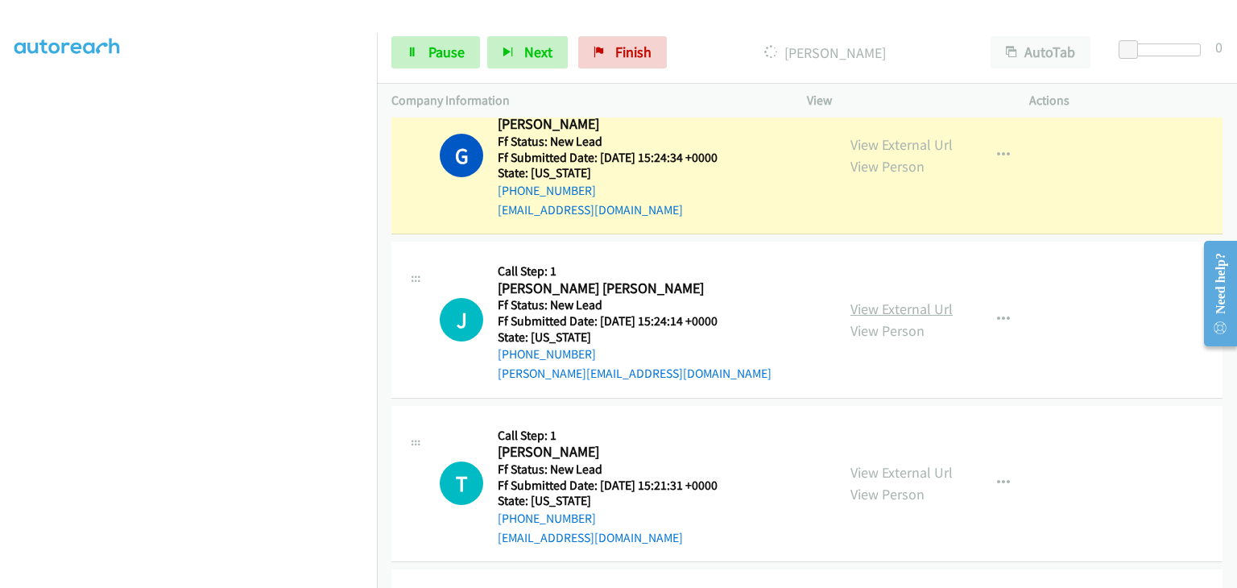
click at [876, 304] on link "View External Url" at bounding box center [902, 309] width 102 height 19
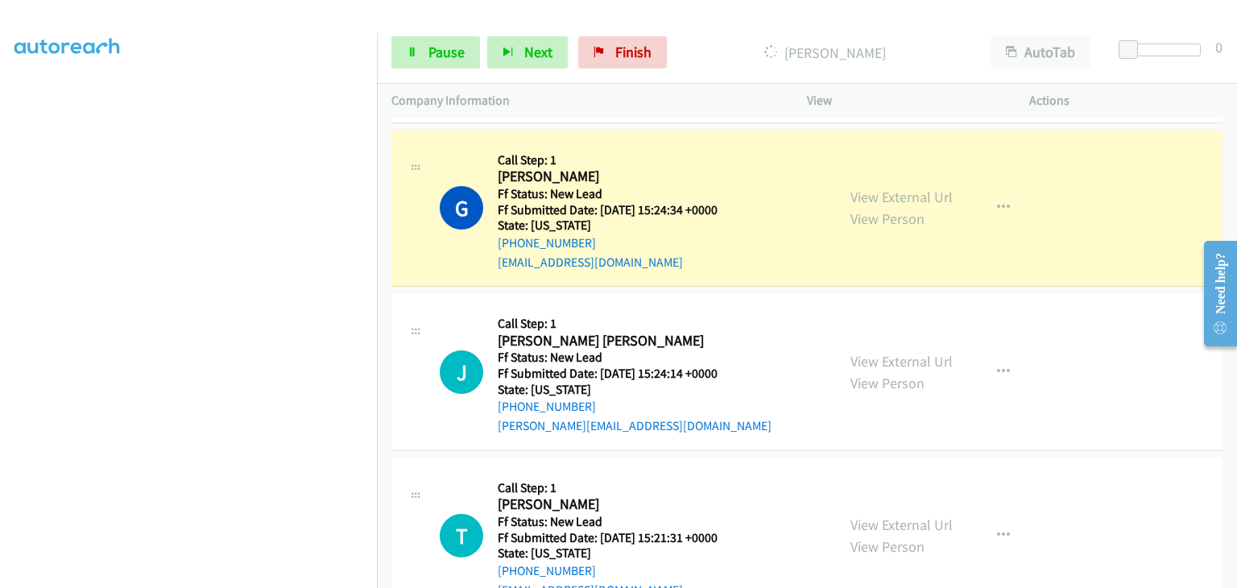
scroll to position [161, 0]
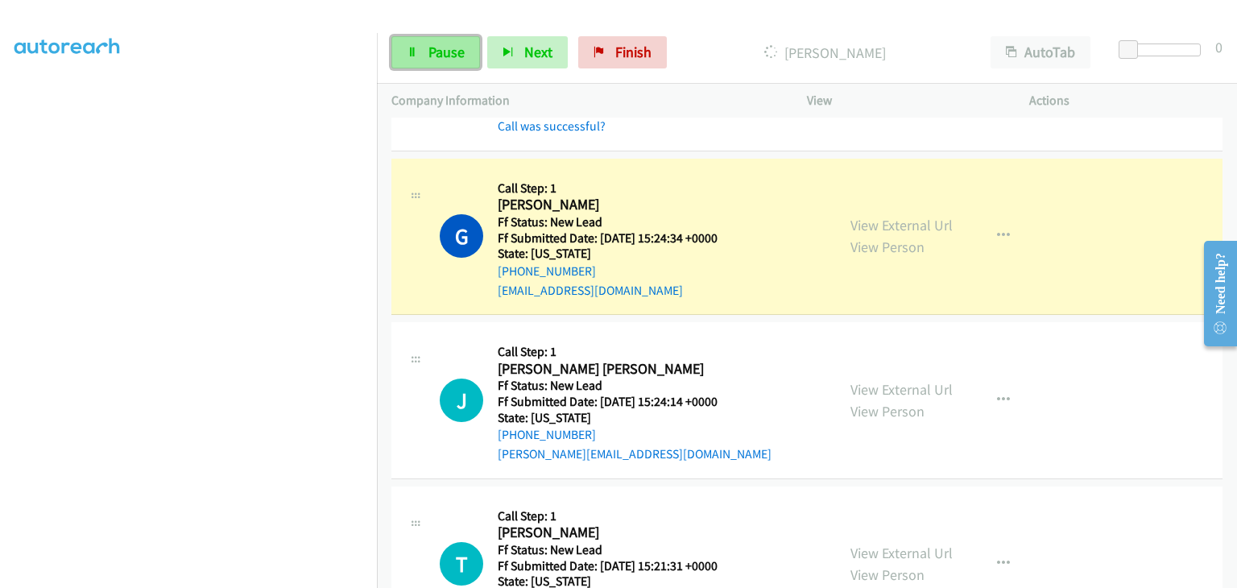
click at [444, 52] on span "Pause" at bounding box center [447, 52] width 36 height 19
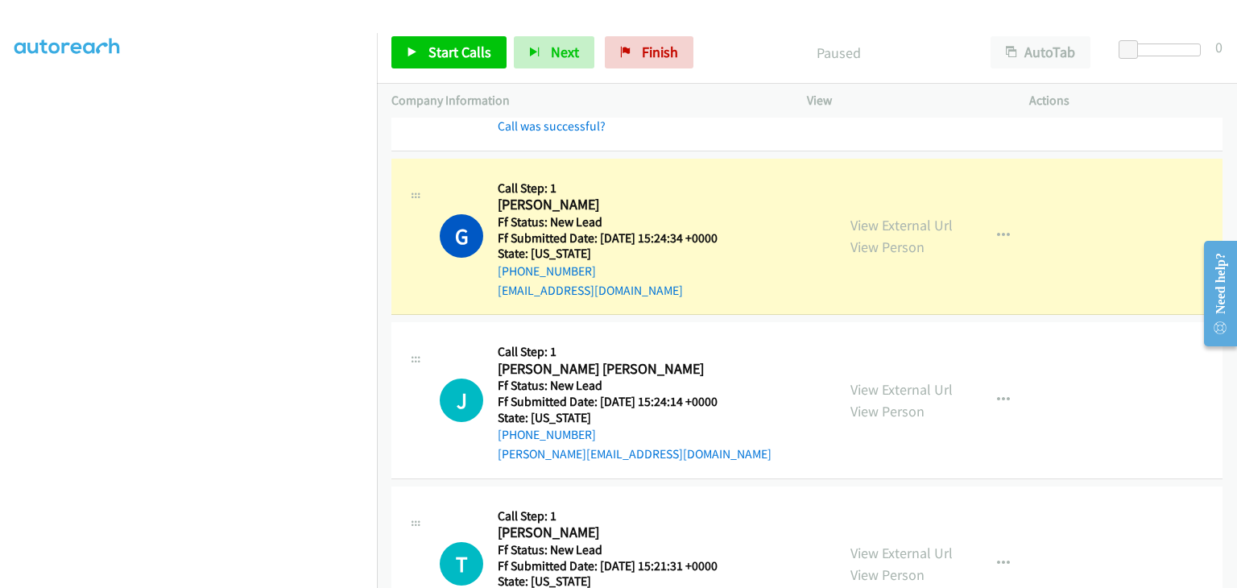
scroll to position [316, 0]
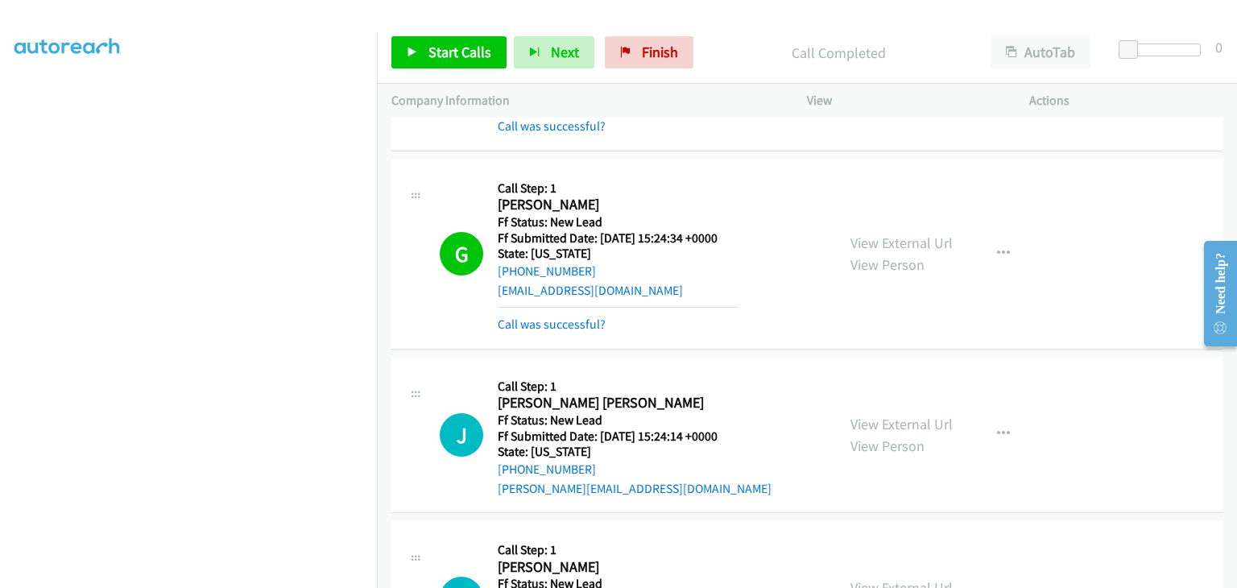
drag, startPoint x: 567, startPoint y: 316, endPoint x: 507, endPoint y: 313, distance: 60.5
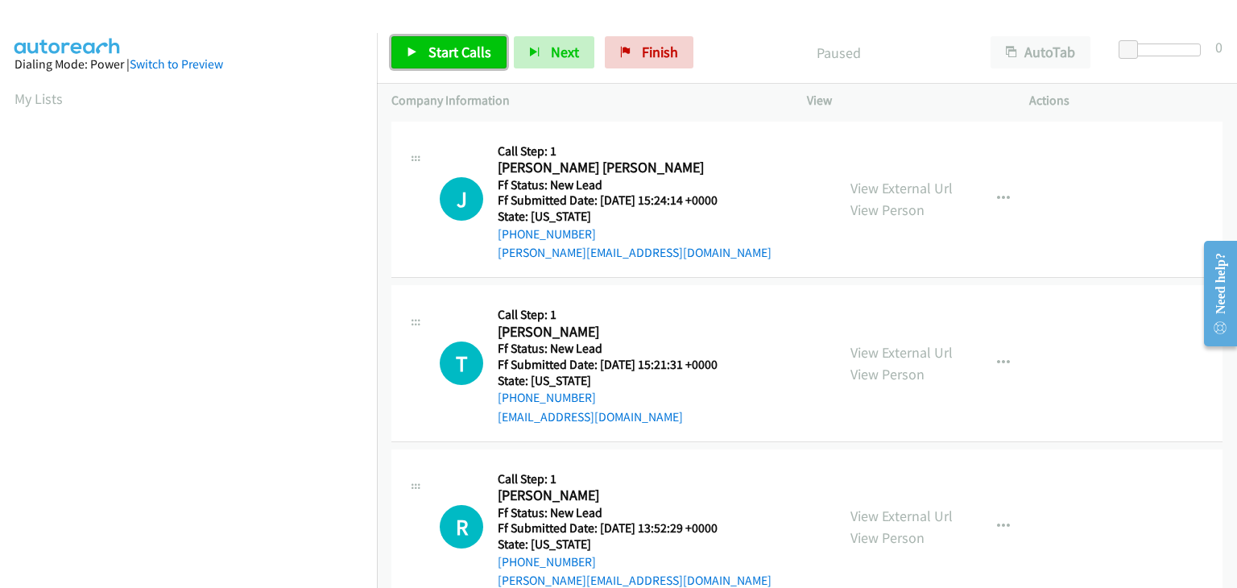
click at [459, 64] on link "Start Calls" at bounding box center [448, 52] width 115 height 32
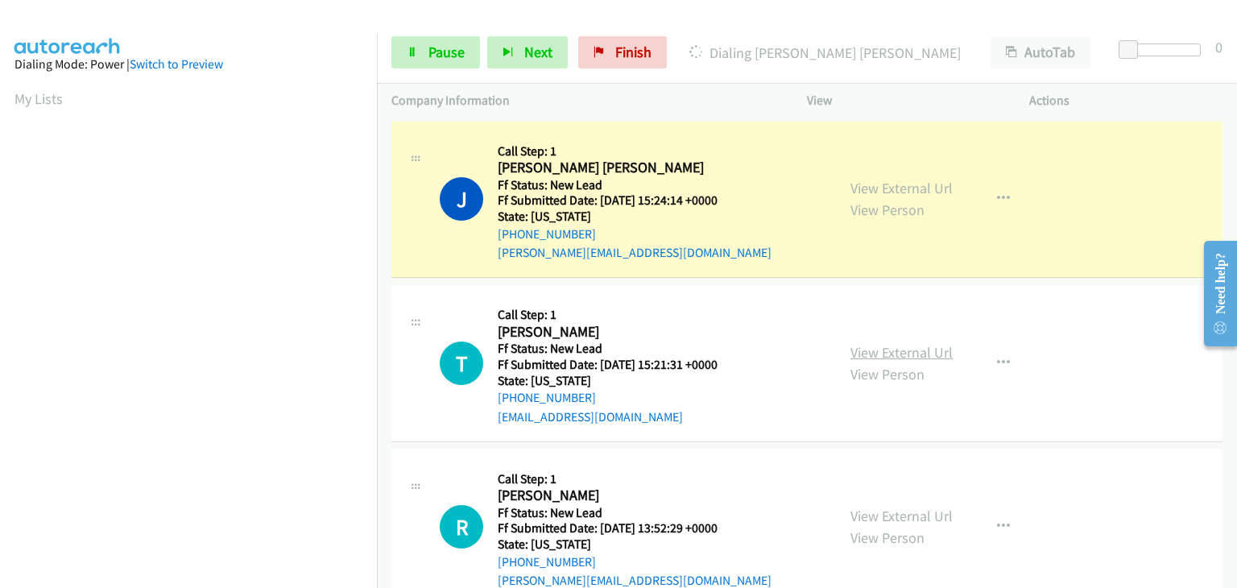
click at [880, 352] on link "View External Url" at bounding box center [902, 352] width 102 height 19
click at [424, 59] on link "Pause" at bounding box center [435, 52] width 89 height 32
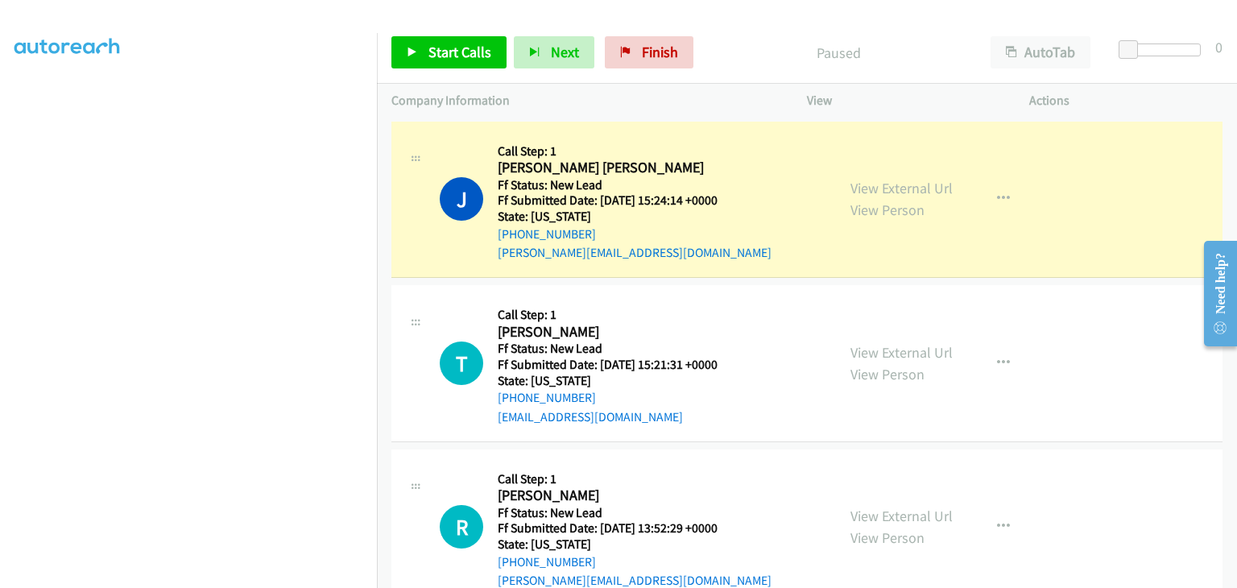
scroll to position [316, 0]
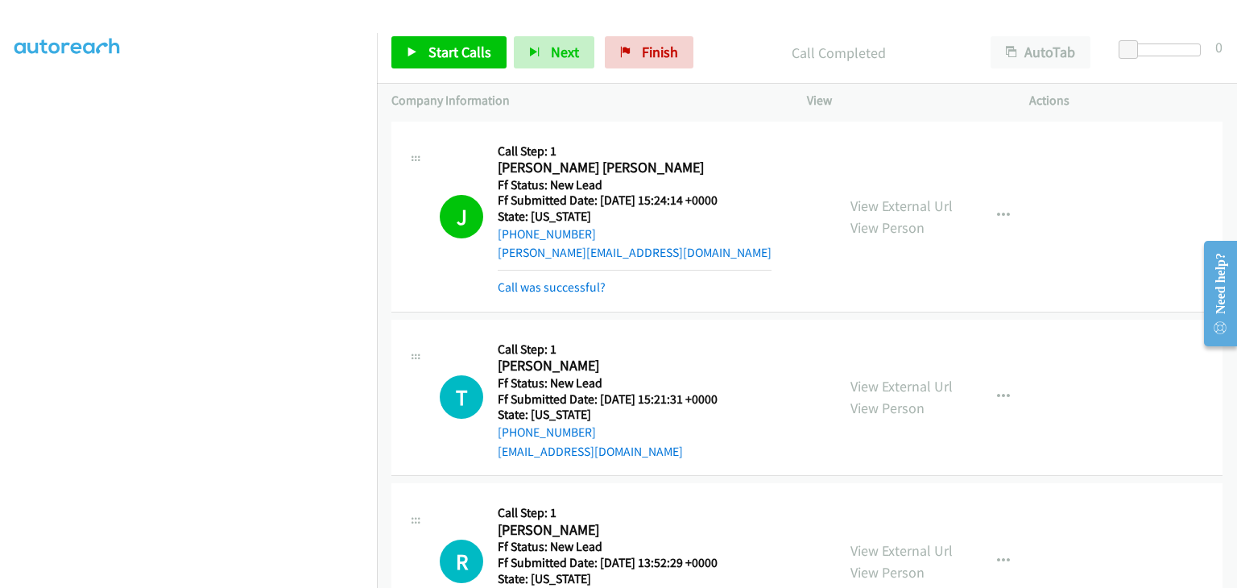
drag, startPoint x: 576, startPoint y: 288, endPoint x: 619, endPoint y: 280, distance: 43.3
click at [576, 288] on link "Call was successful?" at bounding box center [552, 286] width 108 height 15
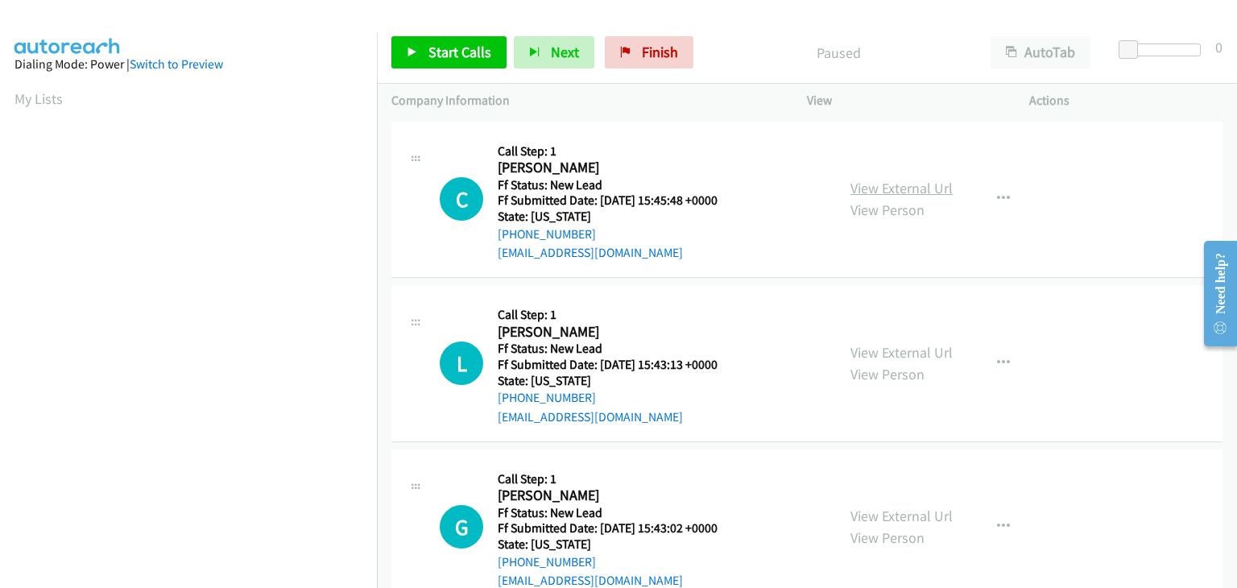
click at [878, 188] on link "View External Url" at bounding box center [902, 188] width 102 height 19
drag, startPoint x: 442, startPoint y: 55, endPoint x: 509, endPoint y: 70, distance: 68.6
click at [442, 55] on span "Start Calls" at bounding box center [460, 52] width 63 height 19
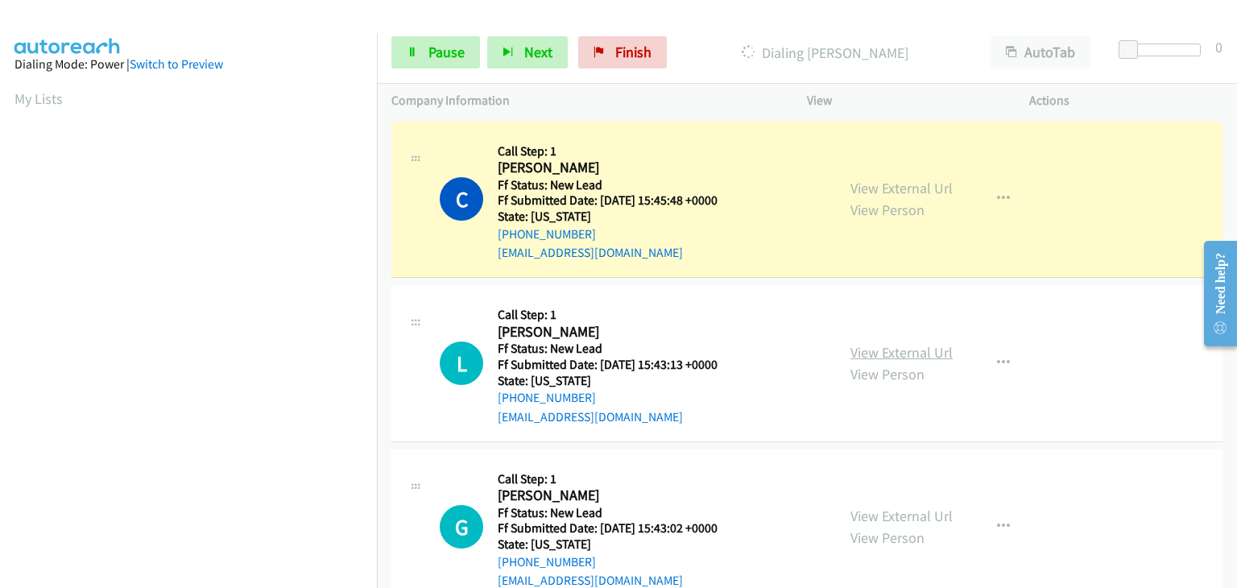
click at [883, 346] on link "View External Url" at bounding box center [902, 352] width 102 height 19
drag, startPoint x: 449, startPoint y: 39, endPoint x: 728, endPoint y: 64, distance: 280.5
click at [449, 39] on link "Pause" at bounding box center [435, 52] width 89 height 32
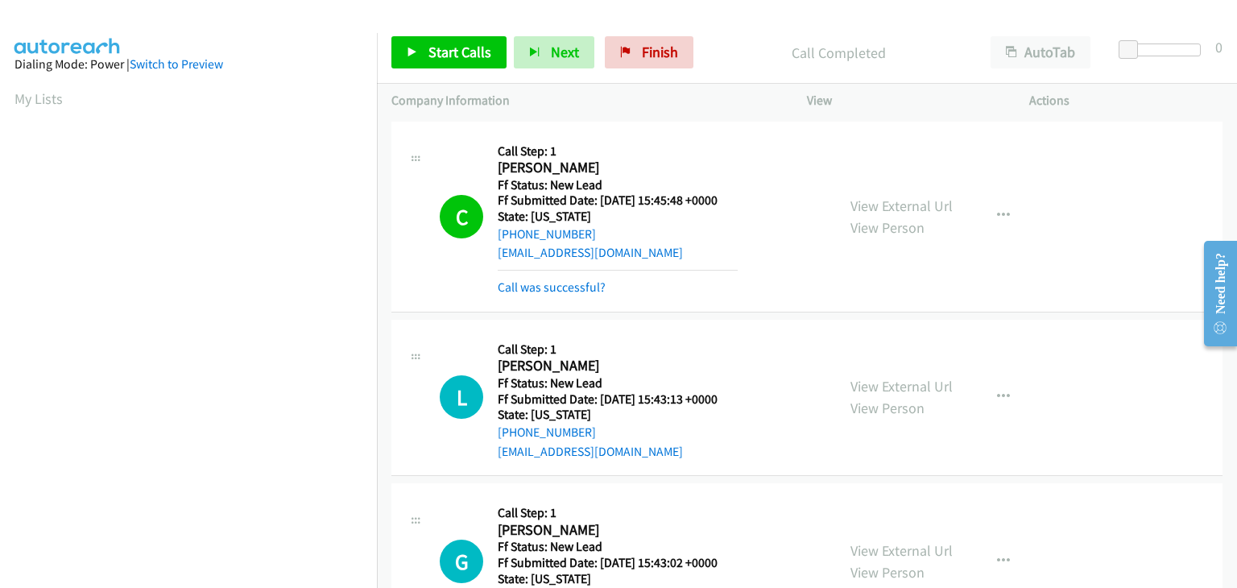
scroll to position [316, 0]
click at [561, 296] on div "Call was successful?" at bounding box center [618, 287] width 240 height 19
click at [590, 284] on link "Call was successful?" at bounding box center [552, 286] width 108 height 15
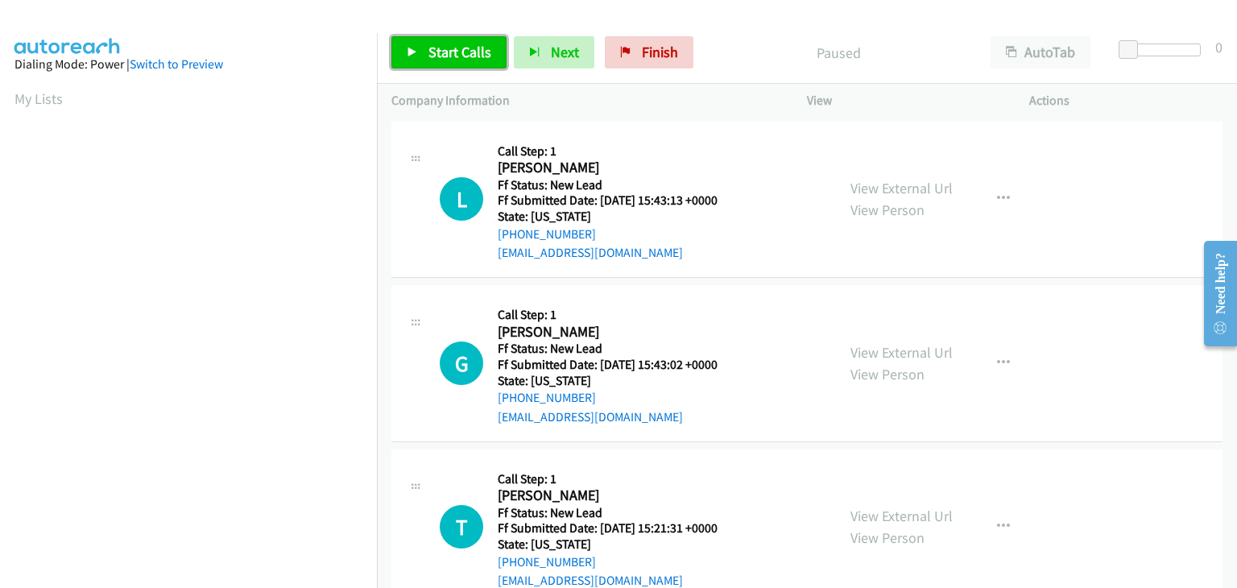
click at [460, 56] on span "Start Calls" at bounding box center [460, 52] width 63 height 19
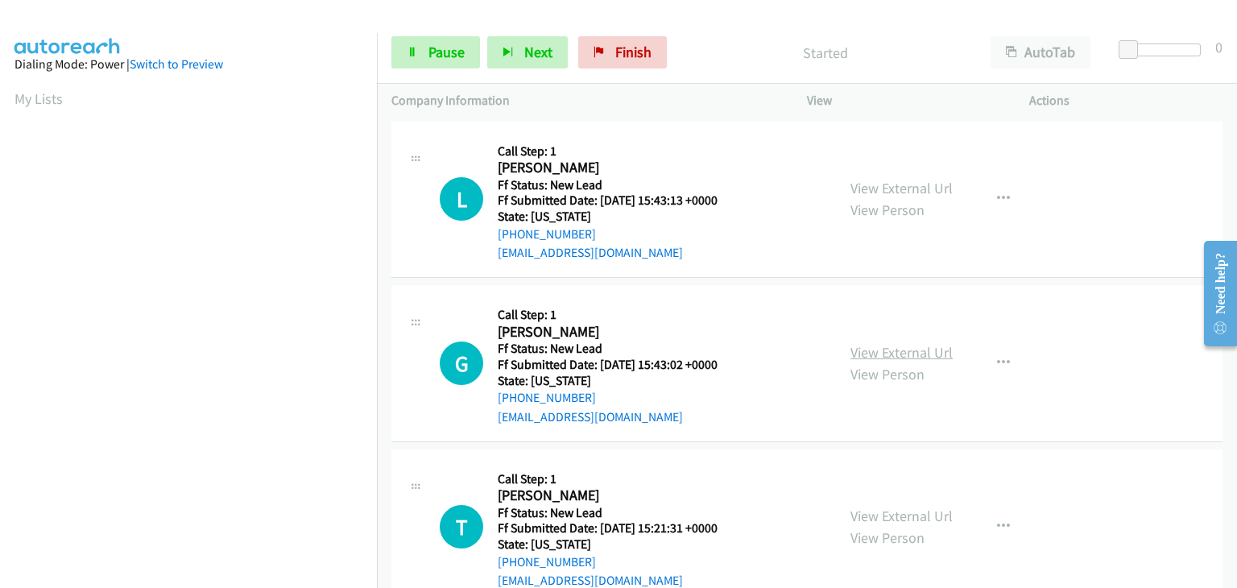
click at [883, 343] on link "View External Url" at bounding box center [902, 352] width 102 height 19
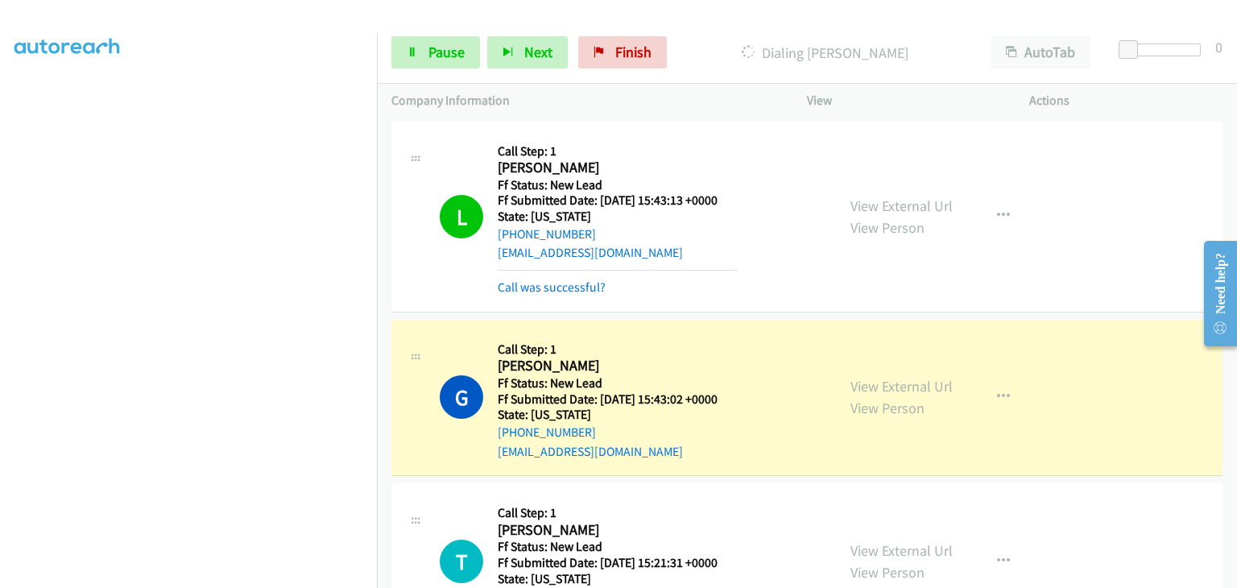
scroll to position [316, 0]
click at [427, 62] on link "Pause" at bounding box center [435, 52] width 89 height 32
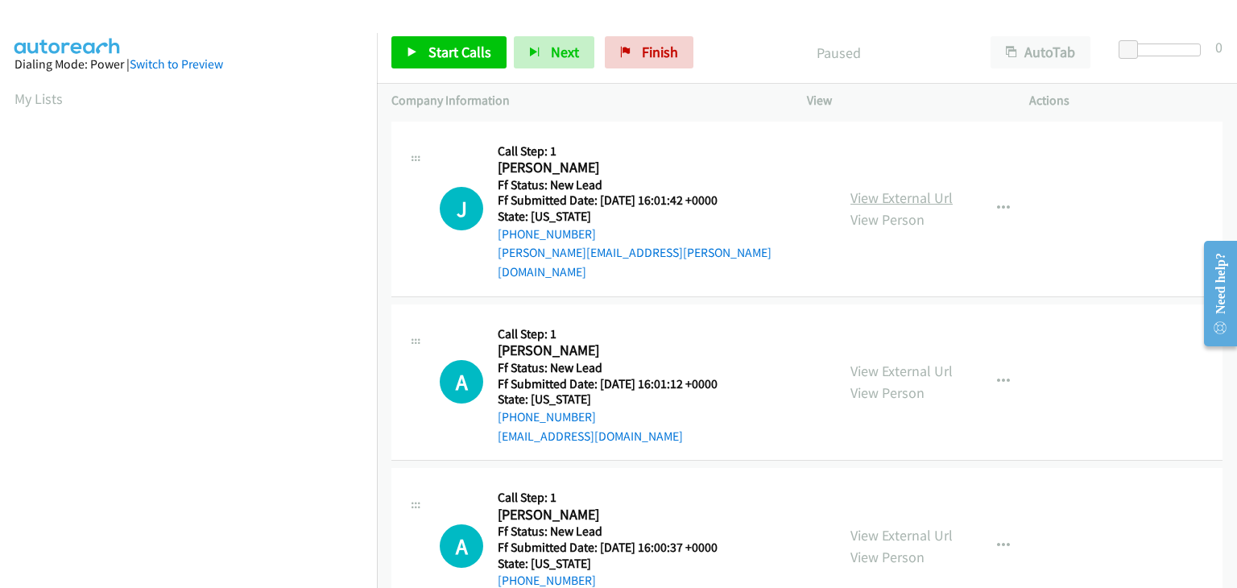
click at [863, 191] on link "View External Url" at bounding box center [902, 197] width 102 height 19
click at [445, 47] on span "Start Calls" at bounding box center [460, 52] width 63 height 19
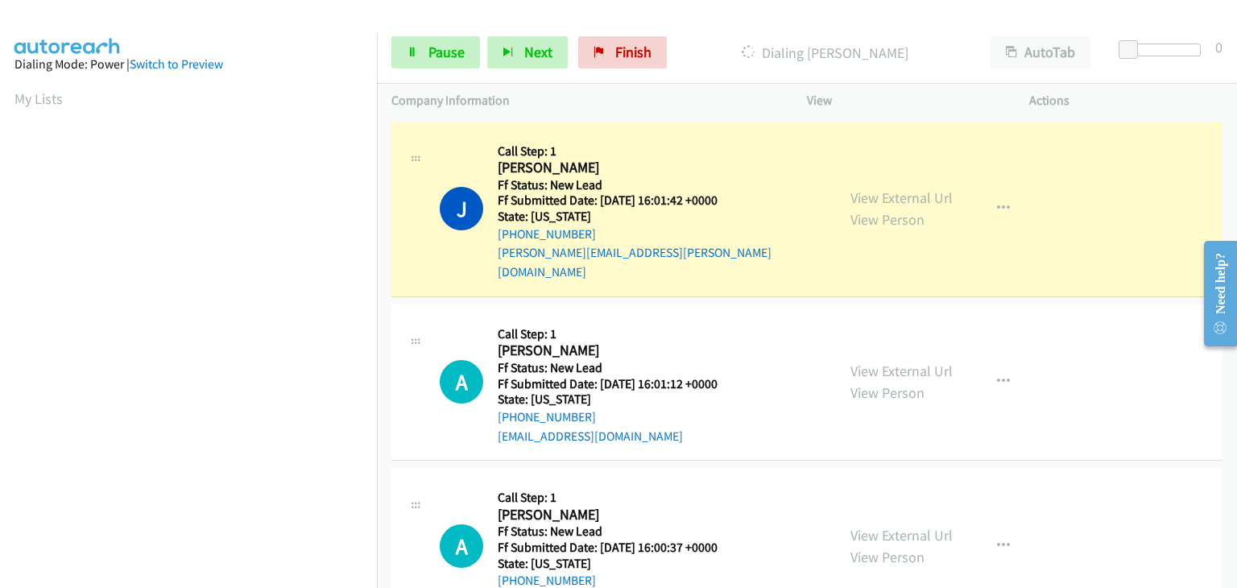
click at [873, 360] on div "View External Url View Person" at bounding box center [902, 381] width 102 height 43
click at [873, 362] on link "View External Url" at bounding box center [902, 371] width 102 height 19
drag, startPoint x: 452, startPoint y: 58, endPoint x: 527, endPoint y: 67, distance: 75.4
click at [452, 58] on span "Pause" at bounding box center [447, 52] width 36 height 19
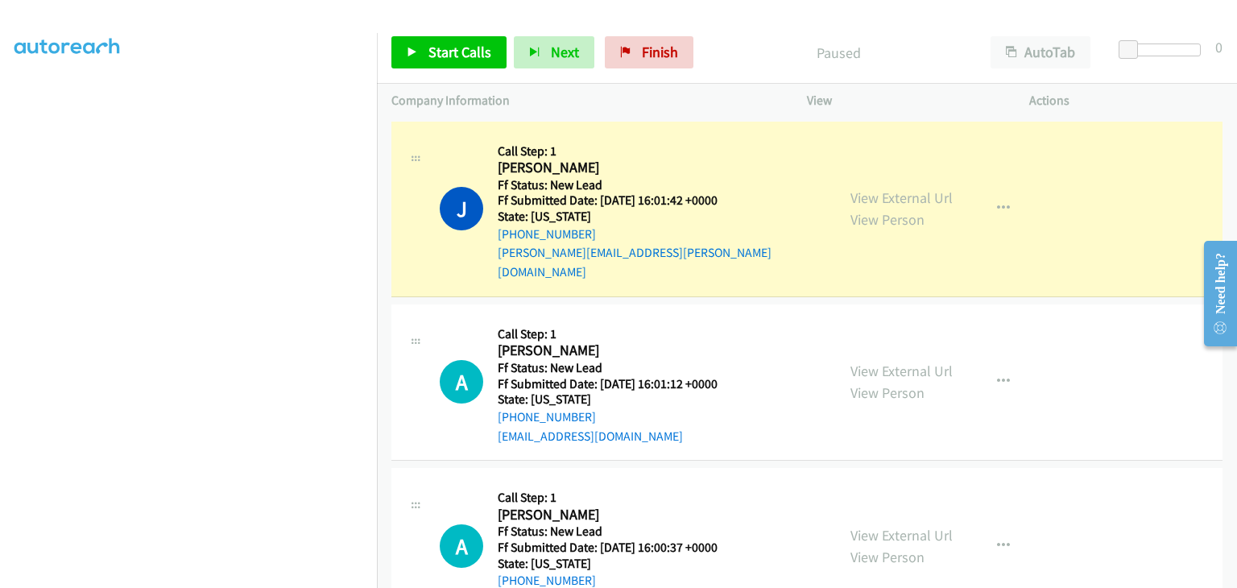
scroll to position [316, 0]
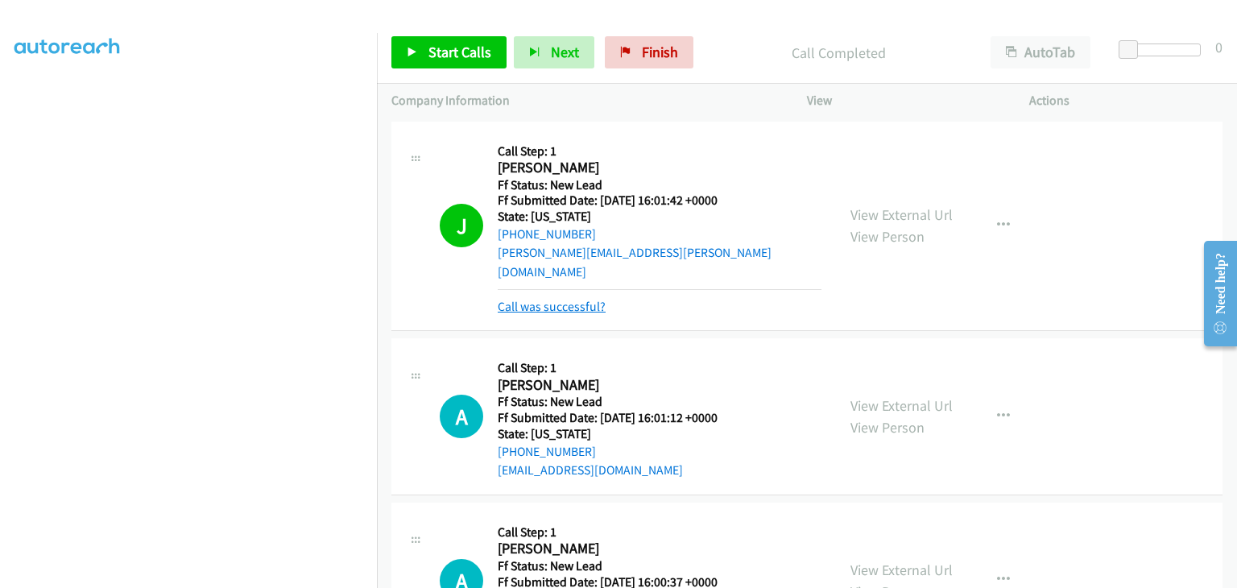
click at [573, 299] on link "Call was successful?" at bounding box center [552, 306] width 108 height 15
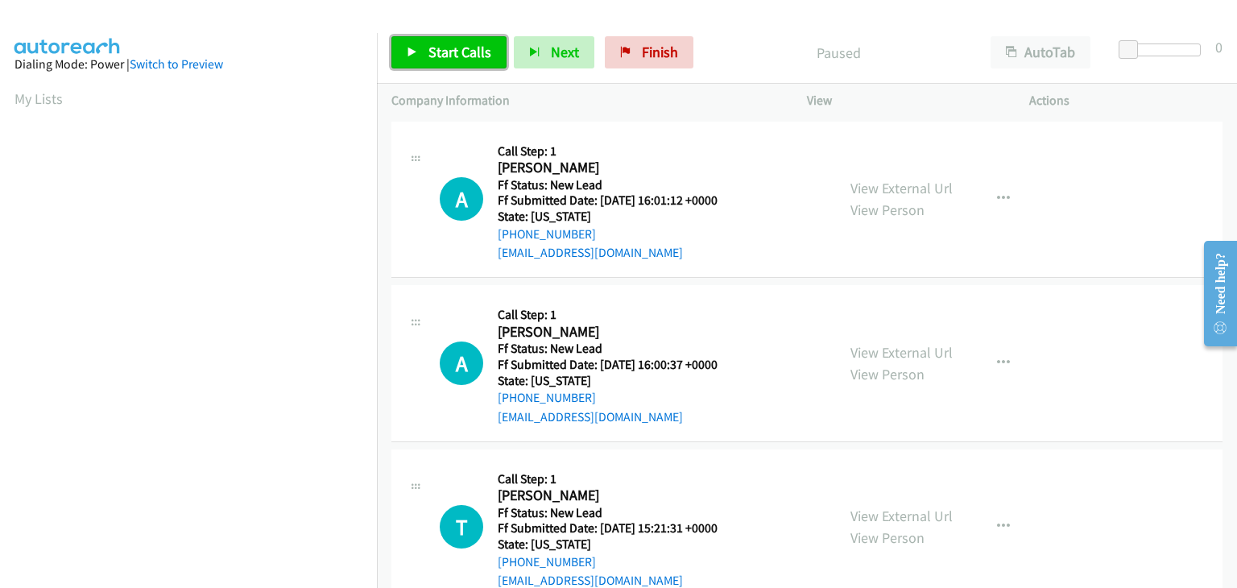
click at [475, 55] on span "Start Calls" at bounding box center [460, 52] width 63 height 19
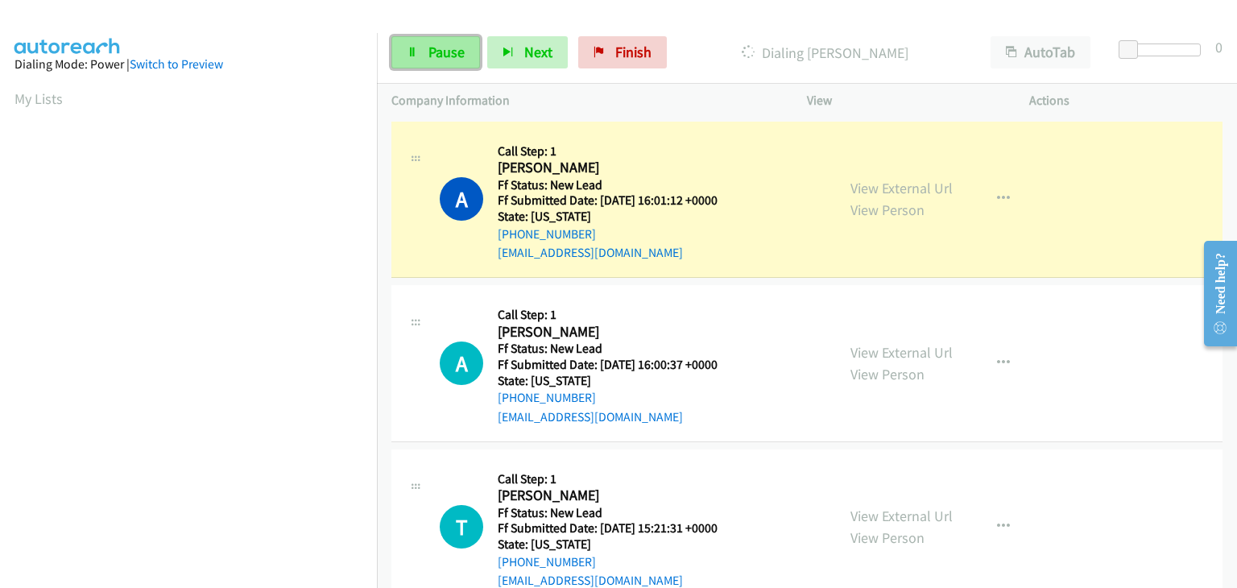
drag, startPoint x: 448, startPoint y: 52, endPoint x: 461, endPoint y: 53, distance: 12.9
click at [448, 52] on span "Pause" at bounding box center [447, 52] width 36 height 19
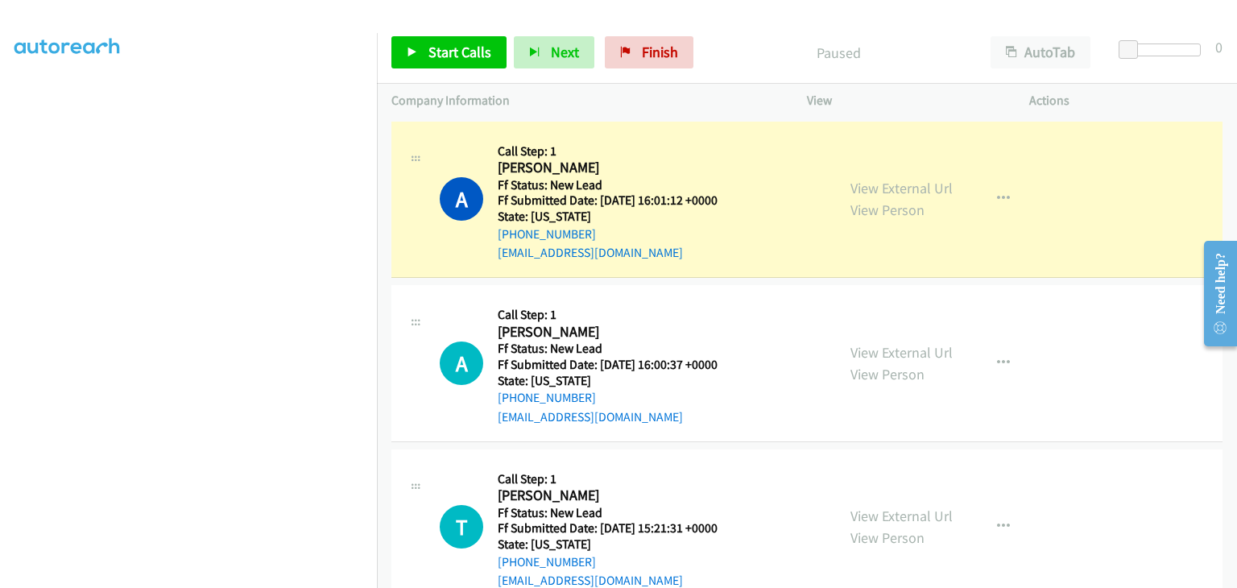
scroll to position [316, 0]
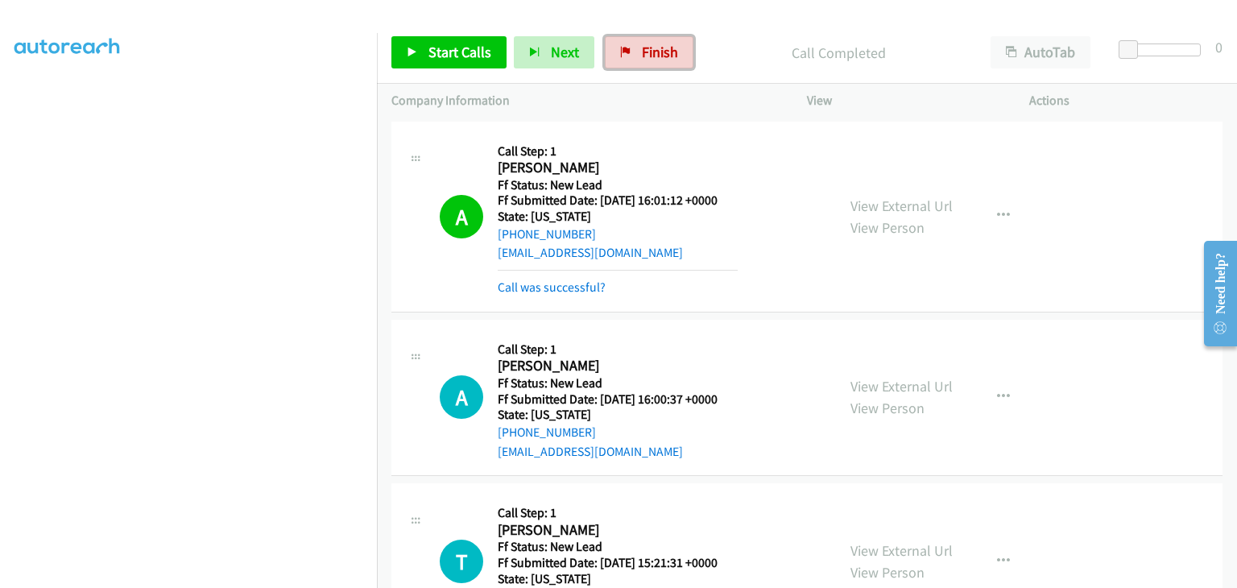
click at [642, 54] on span "Finish" at bounding box center [660, 52] width 36 height 19
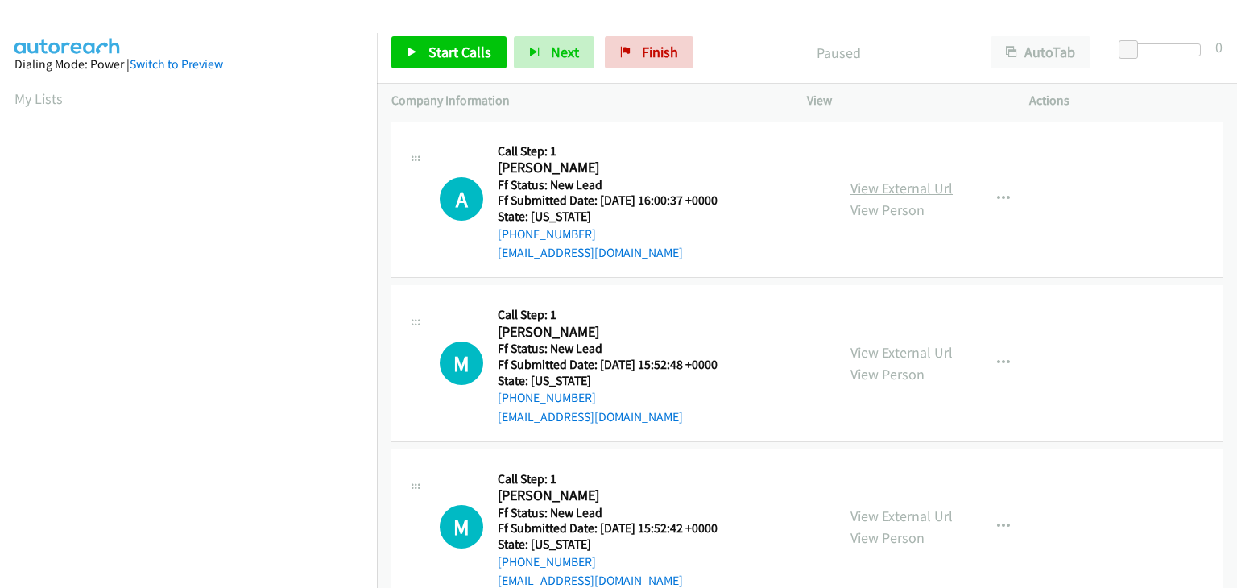
click at [856, 188] on link "View External Url" at bounding box center [902, 188] width 102 height 19
click at [409, 48] on icon at bounding box center [412, 53] width 11 height 11
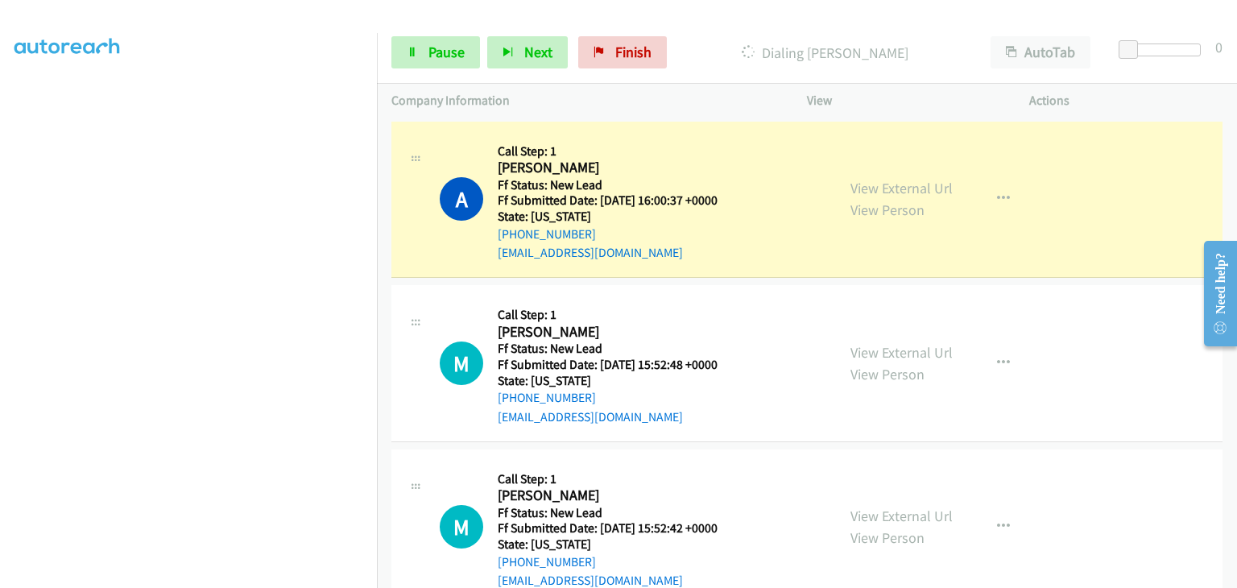
scroll to position [316, 0]
click at [462, 56] on span "Pause" at bounding box center [447, 52] width 36 height 19
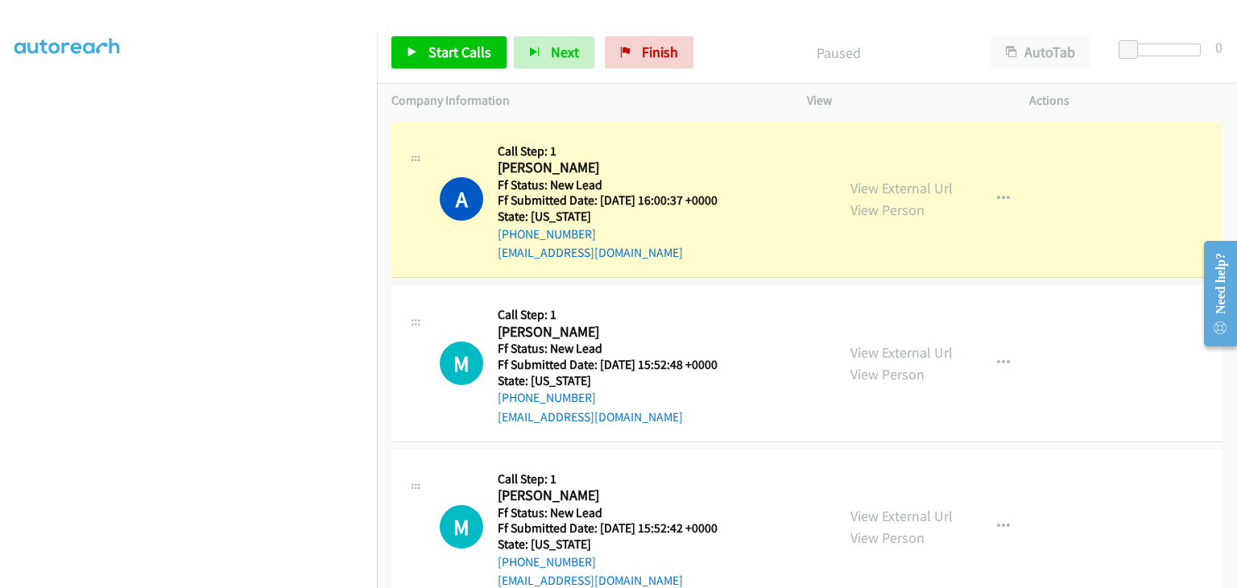
click at [514, 36] on link "Pause" at bounding box center [529, 44] width 31 height 17
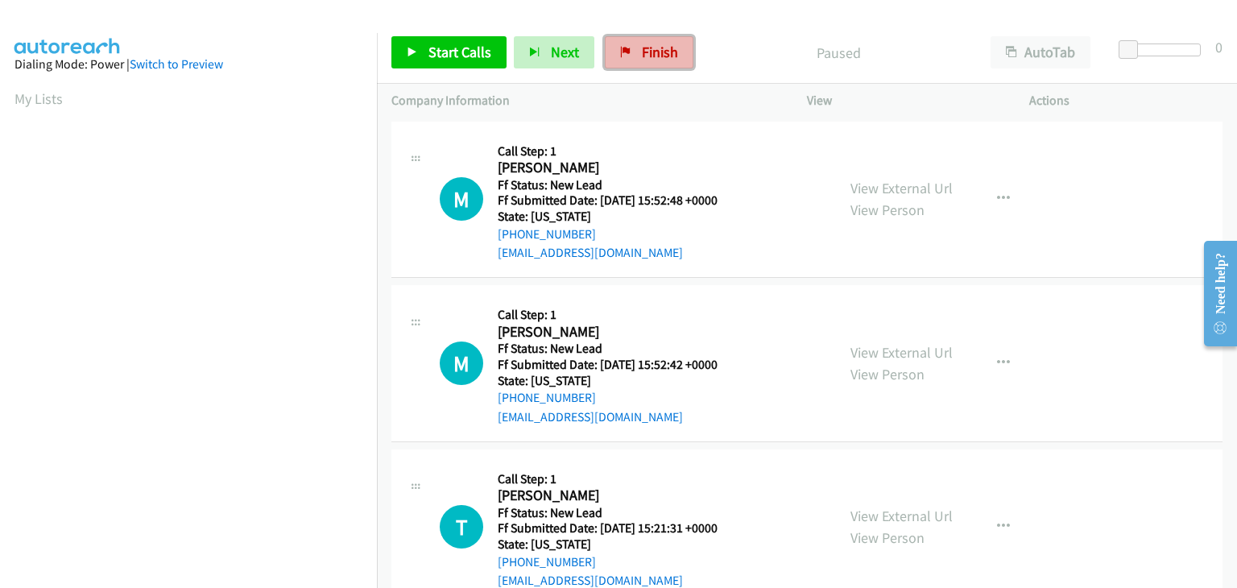
click at [657, 61] on link "Finish" at bounding box center [649, 52] width 89 height 32
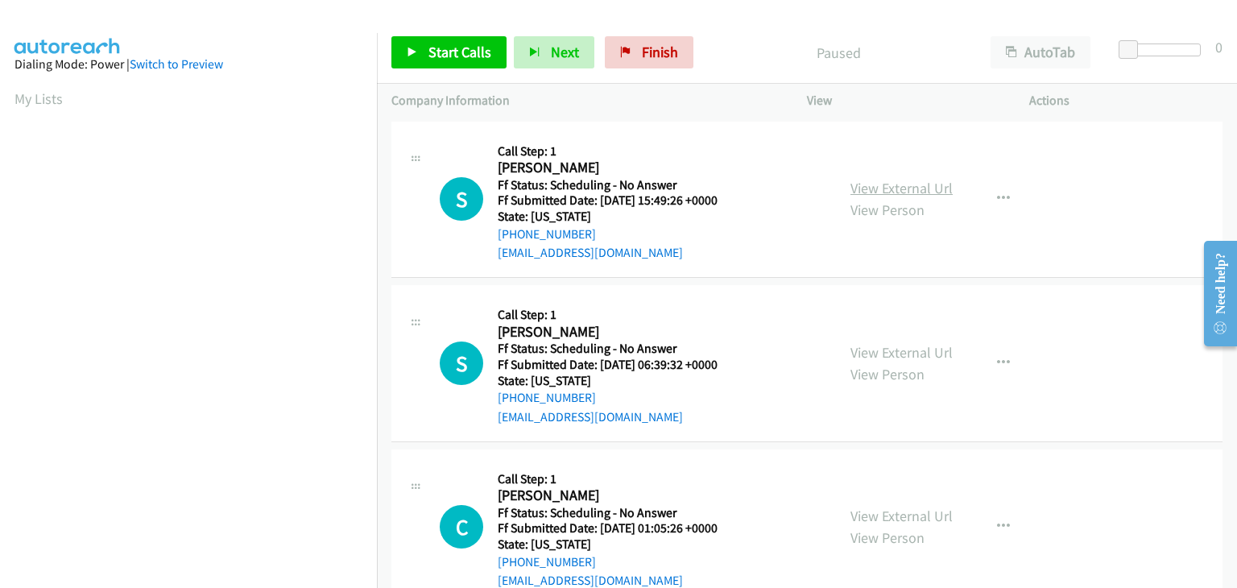
click at [890, 184] on link "View External Url" at bounding box center [902, 188] width 102 height 19
click at [884, 346] on link "View External Url" at bounding box center [902, 352] width 102 height 19
click at [881, 515] on link "View External Url" at bounding box center [902, 516] width 102 height 19
drag, startPoint x: 467, startPoint y: 43, endPoint x: 616, endPoint y: 118, distance: 166.8
click at [467, 43] on span "Start Calls" at bounding box center [460, 52] width 63 height 19
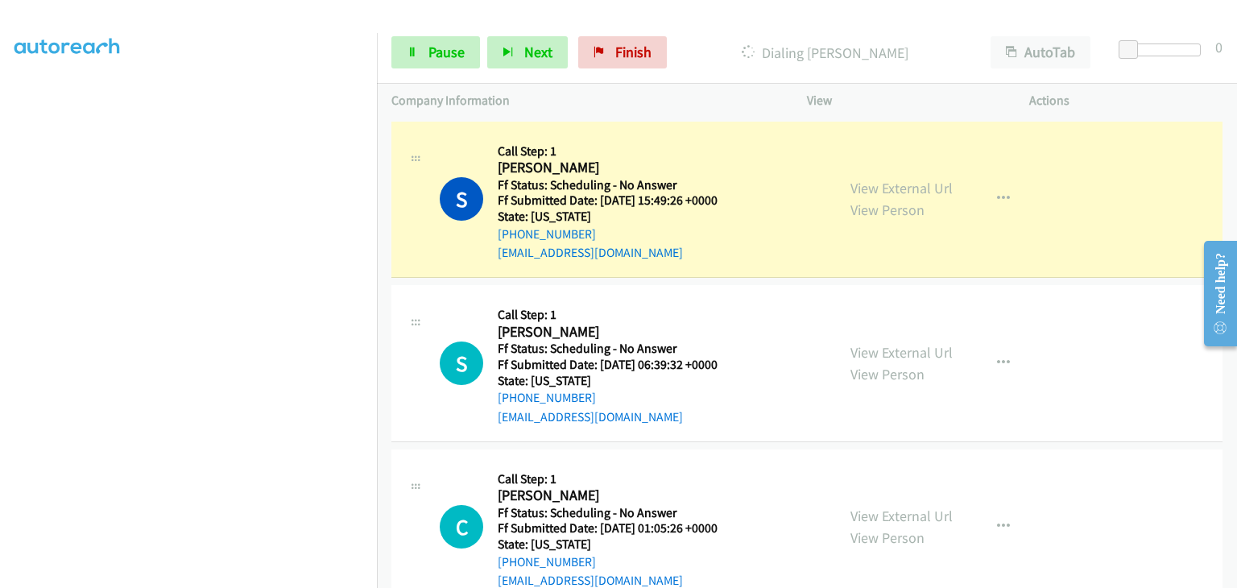
scroll to position [316, 0]
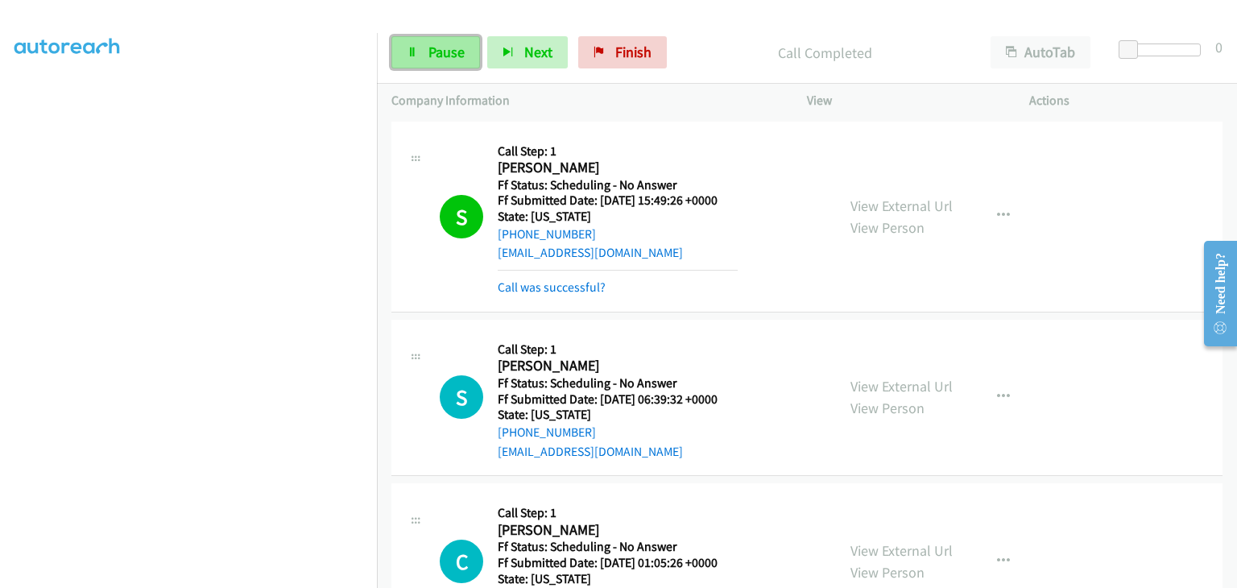
click at [424, 45] on link "Pause" at bounding box center [435, 52] width 89 height 32
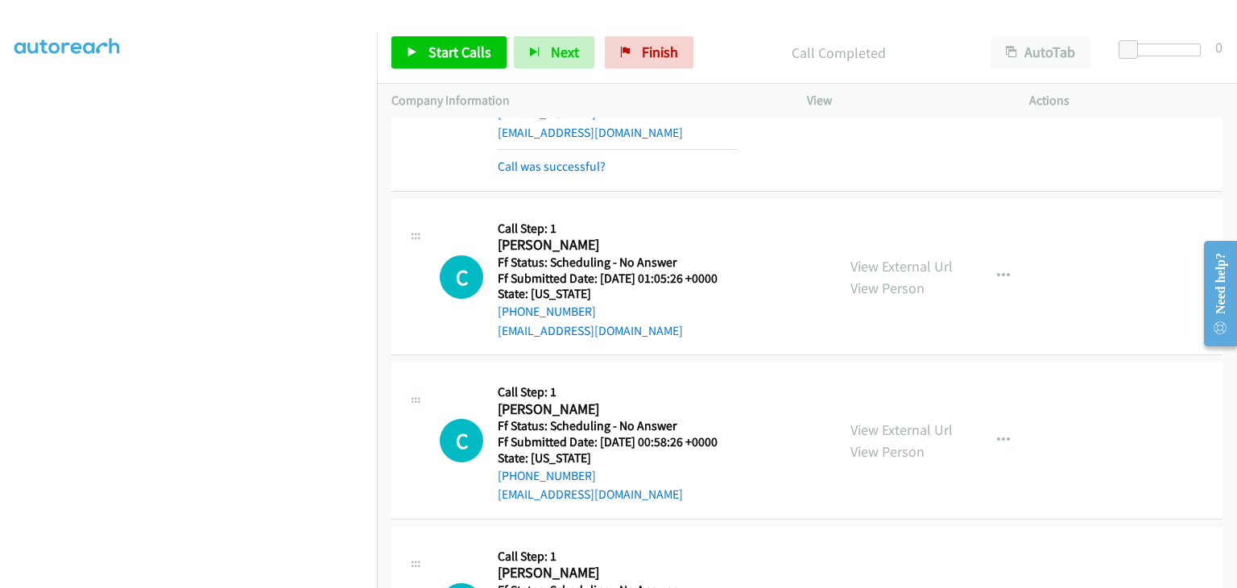
scroll to position [322, 0]
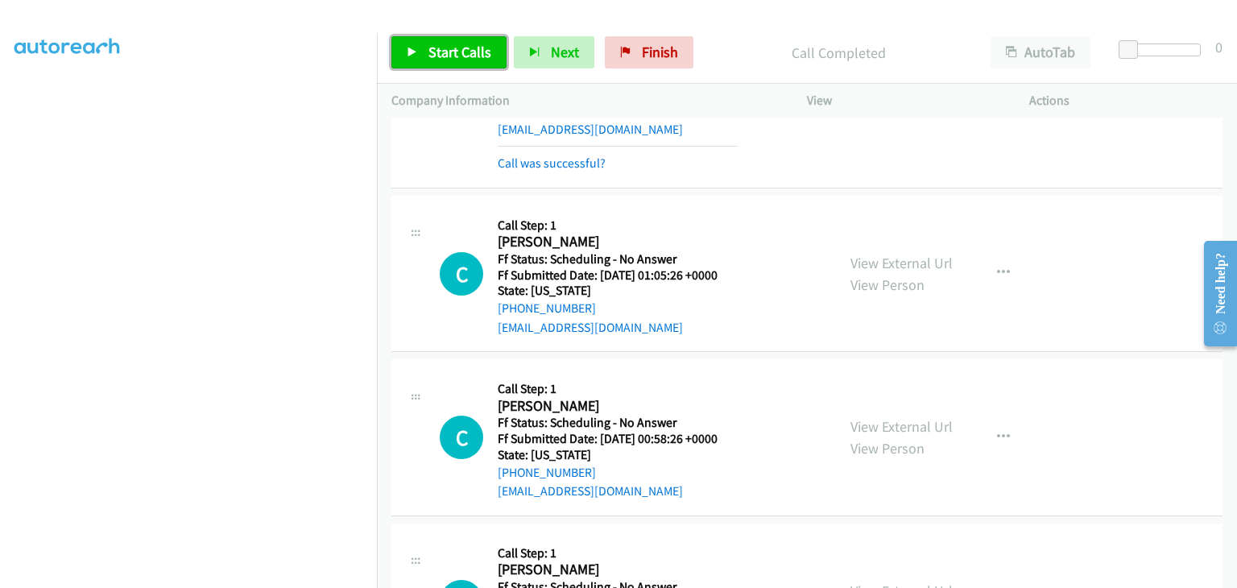
click at [441, 49] on span "Start Calls" at bounding box center [460, 52] width 63 height 19
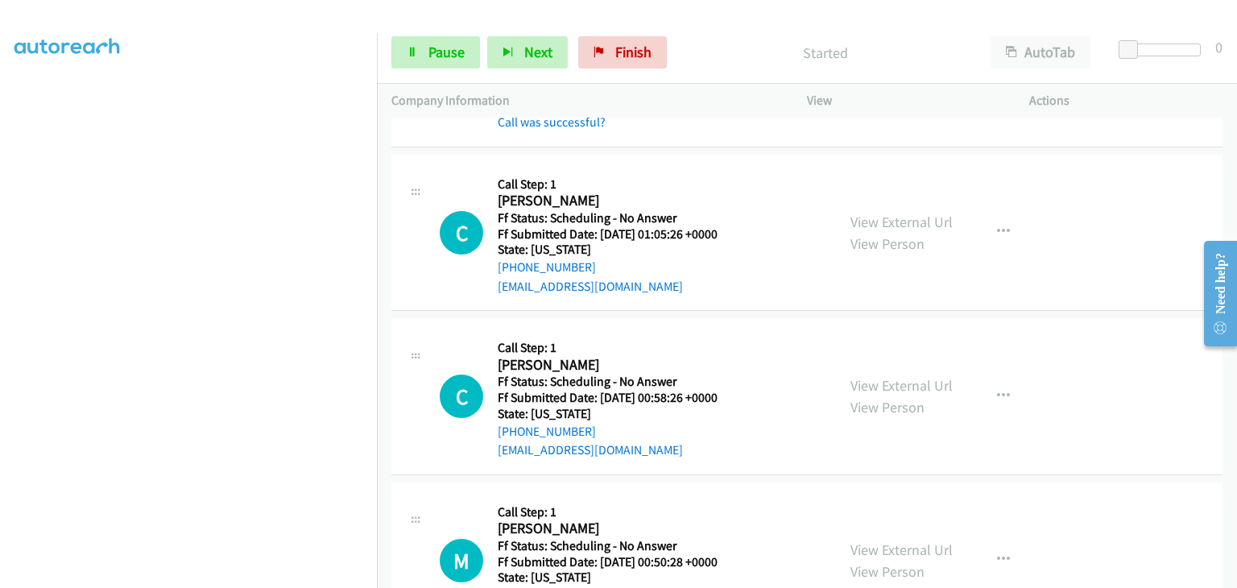
scroll to position [403, 0]
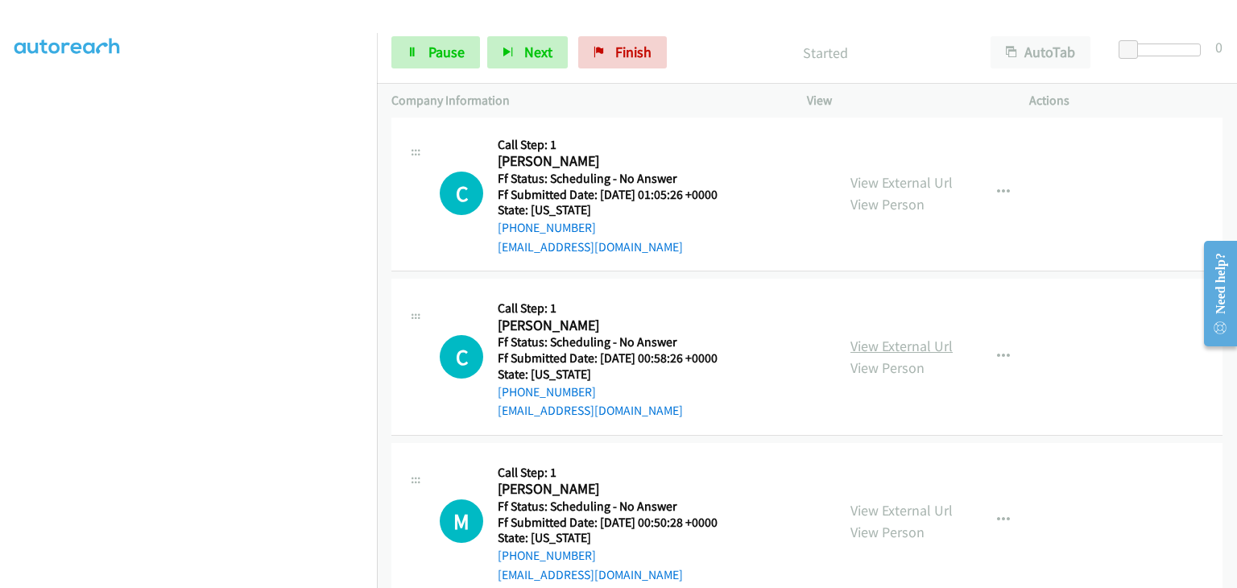
click at [934, 340] on link "View External Url" at bounding box center [902, 346] width 102 height 19
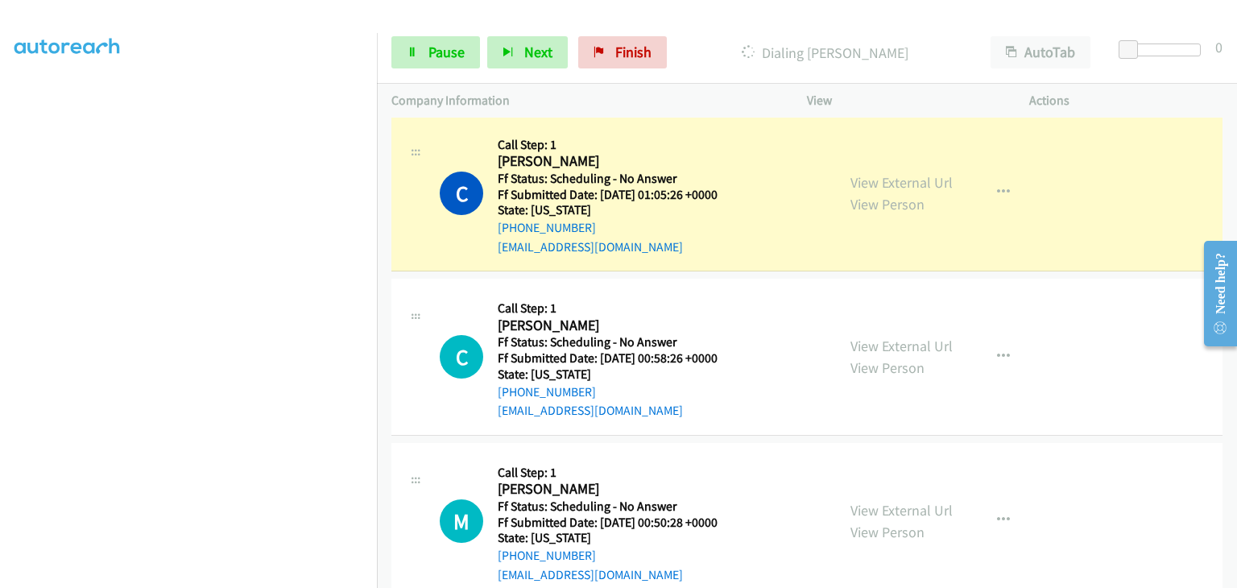
click at [886, 499] on div "View External Url View Person" at bounding box center [902, 520] width 102 height 43
click at [860, 503] on link "View External Url" at bounding box center [902, 510] width 102 height 19
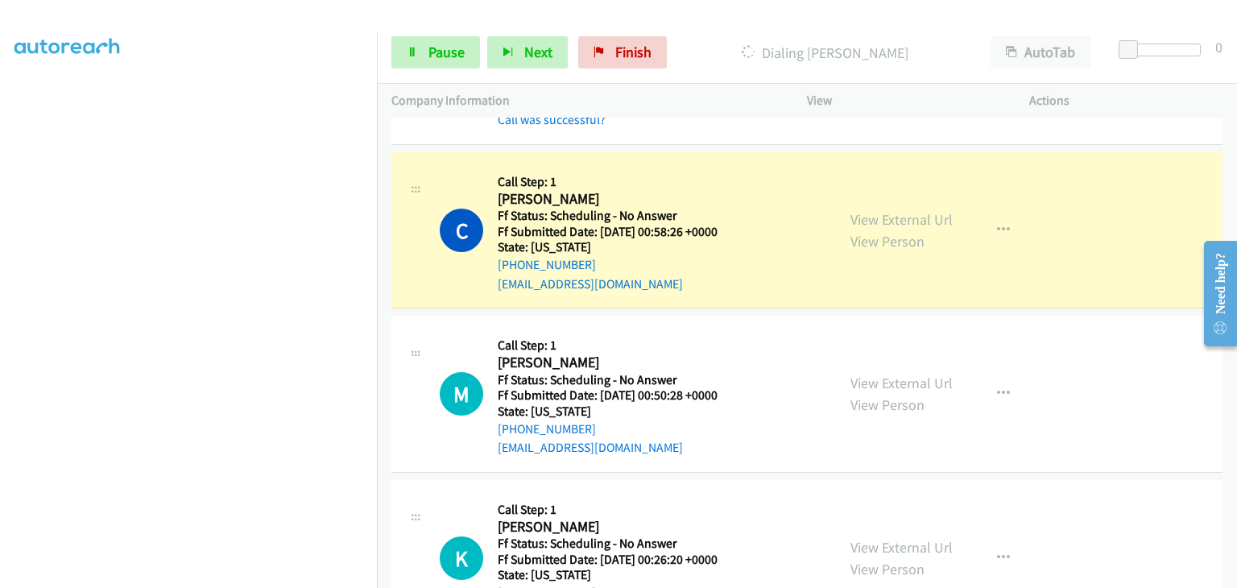
scroll to position [316, 0]
click at [445, 44] on span "Pause" at bounding box center [447, 52] width 36 height 19
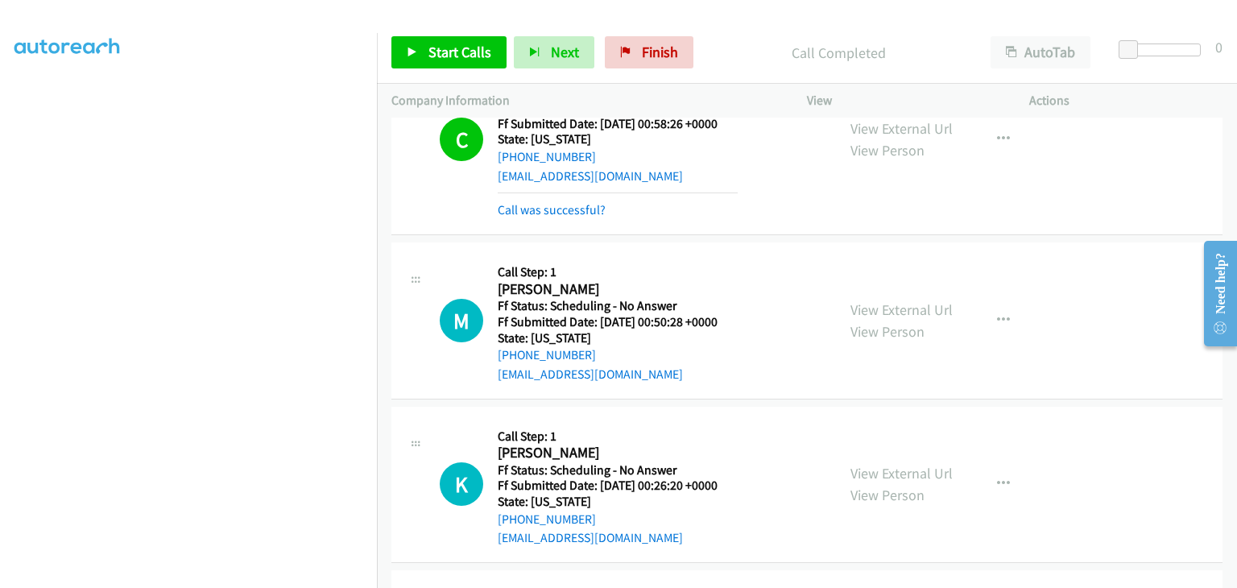
scroll to position [725, 0]
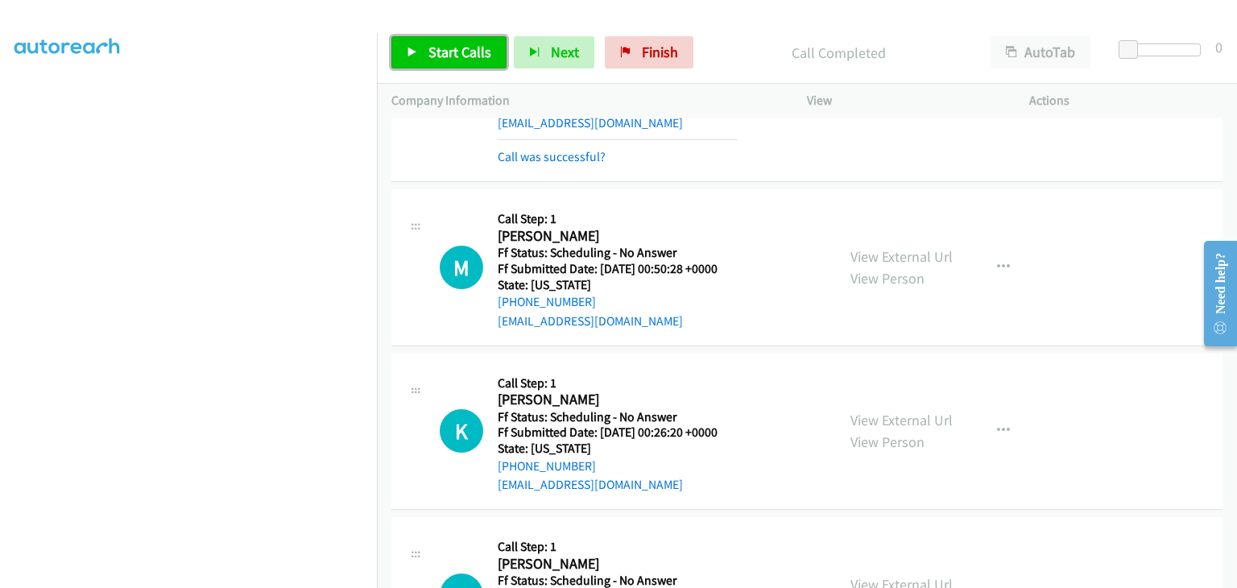
click at [457, 60] on span "Start Calls" at bounding box center [460, 52] width 63 height 19
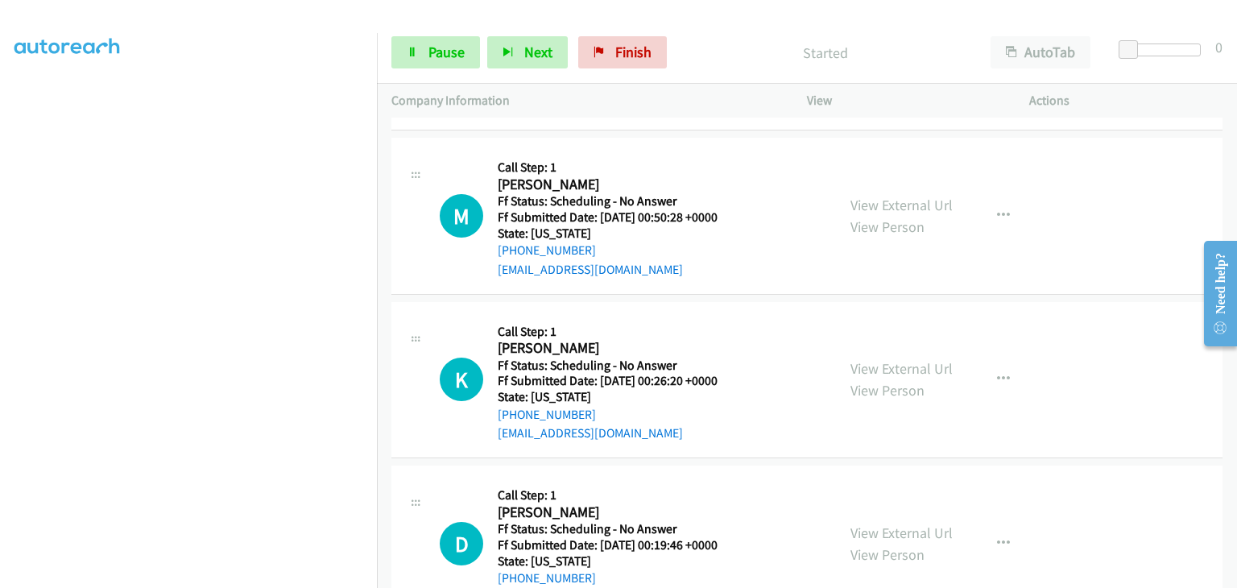
scroll to position [805, 0]
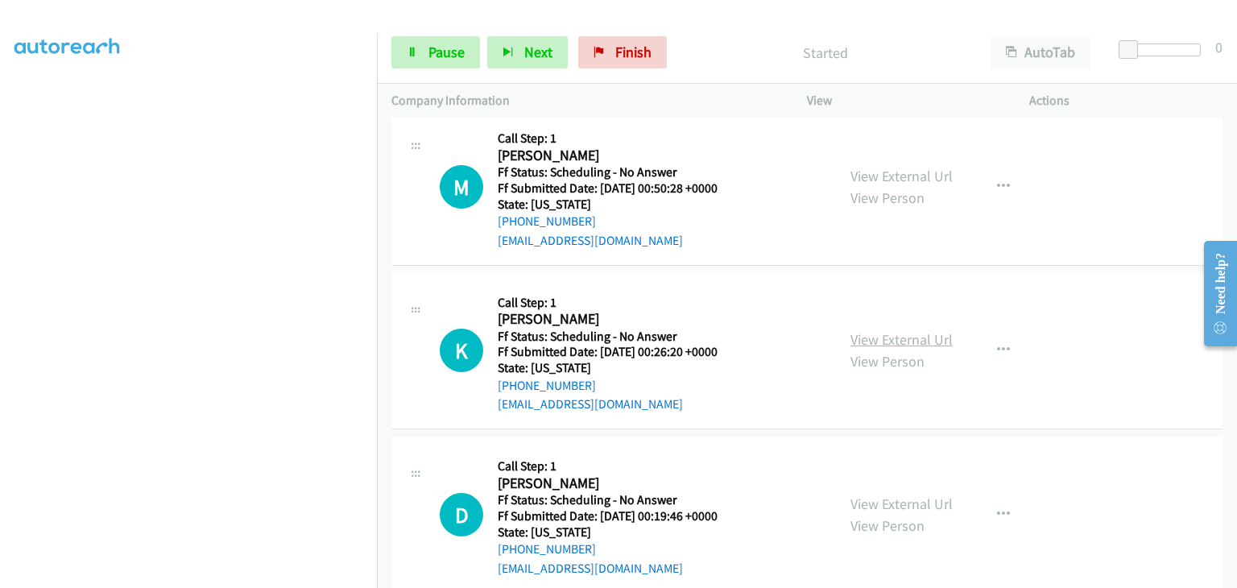
click at [879, 337] on link "View External Url" at bounding box center [902, 339] width 102 height 19
click at [871, 498] on link "View External Url" at bounding box center [902, 504] width 102 height 19
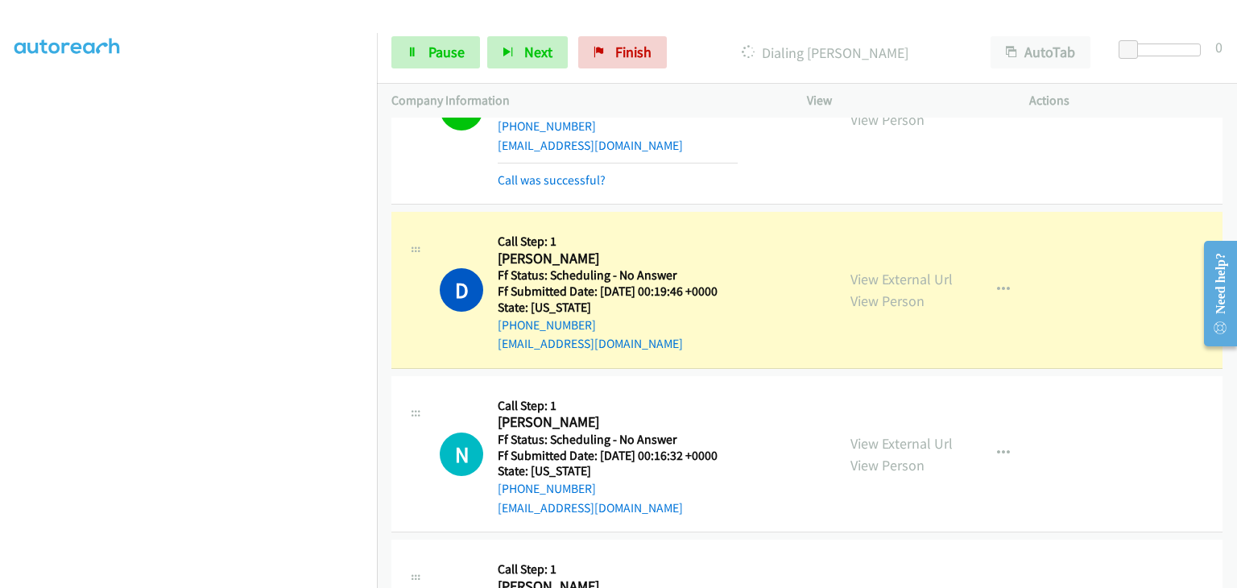
scroll to position [1128, 0]
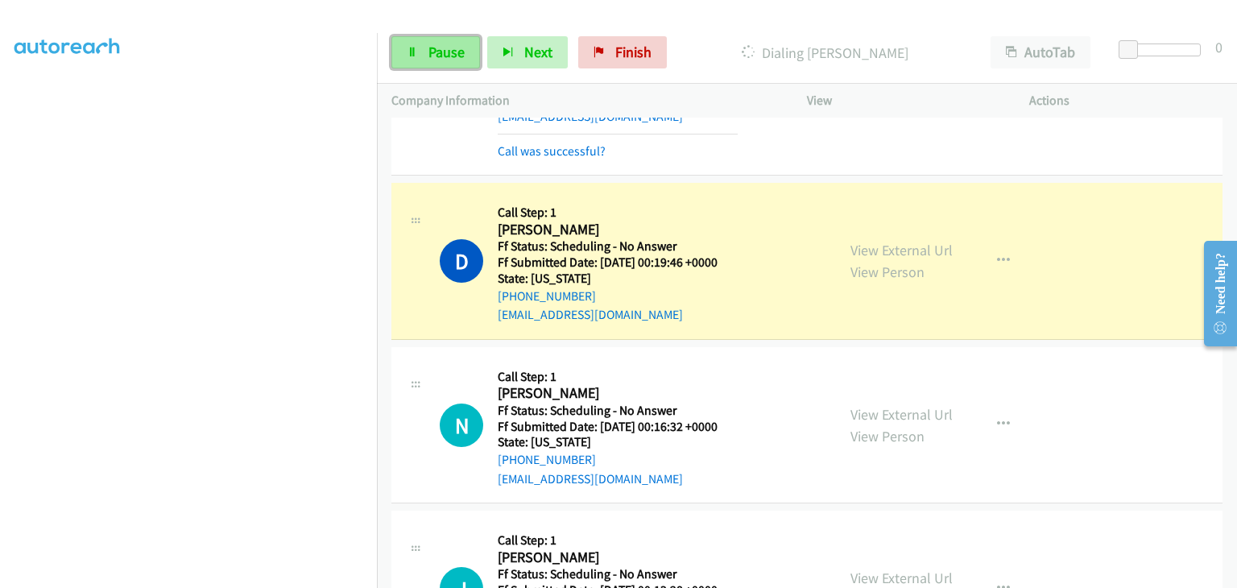
click at [469, 59] on link "Pause" at bounding box center [435, 52] width 89 height 32
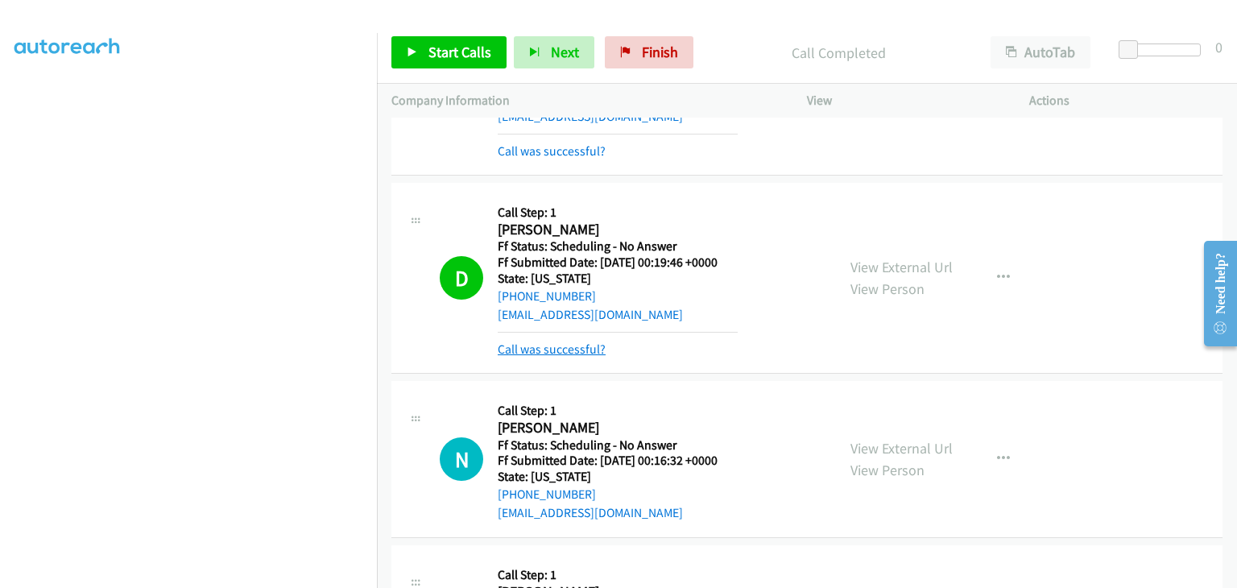
click at [551, 342] on link "Call was successful?" at bounding box center [552, 349] width 108 height 15
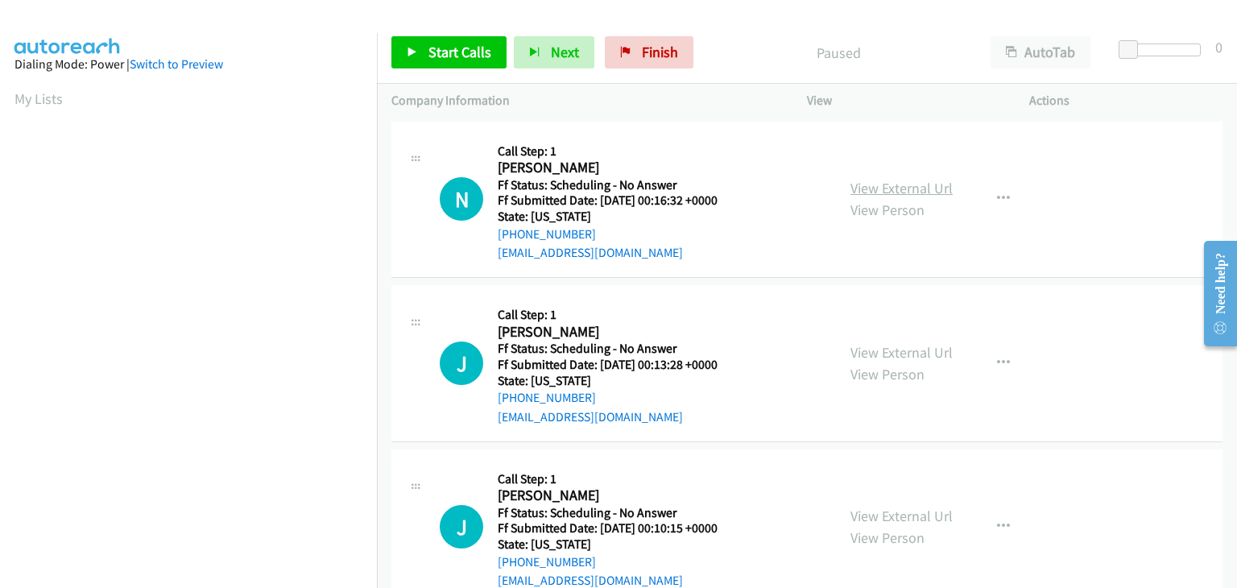
click at [935, 193] on link "View External Url" at bounding box center [902, 188] width 102 height 19
click at [413, 43] on link "Start Calls" at bounding box center [448, 52] width 115 height 32
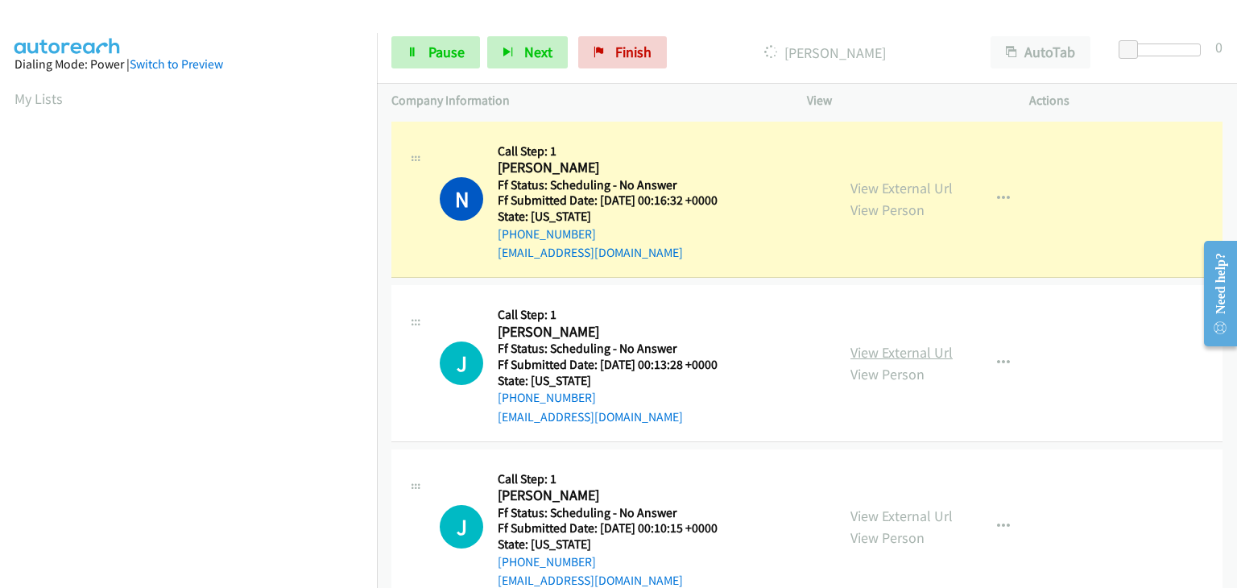
click at [870, 346] on link "View External Url" at bounding box center [902, 352] width 102 height 19
click at [879, 512] on link "View External Url" at bounding box center [902, 516] width 102 height 19
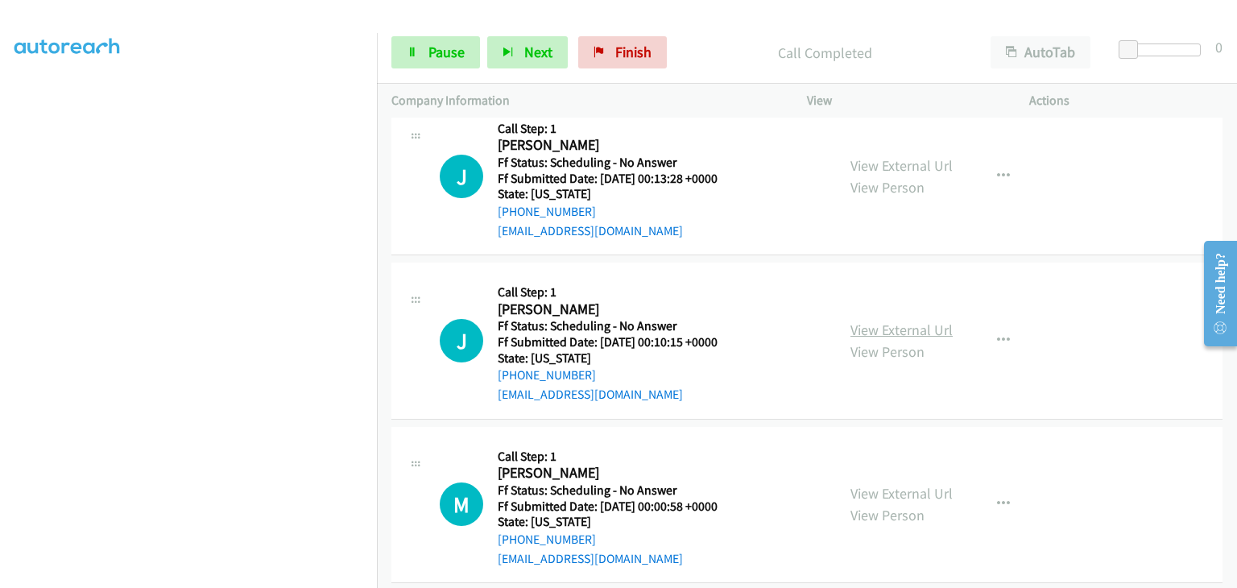
scroll to position [242, 0]
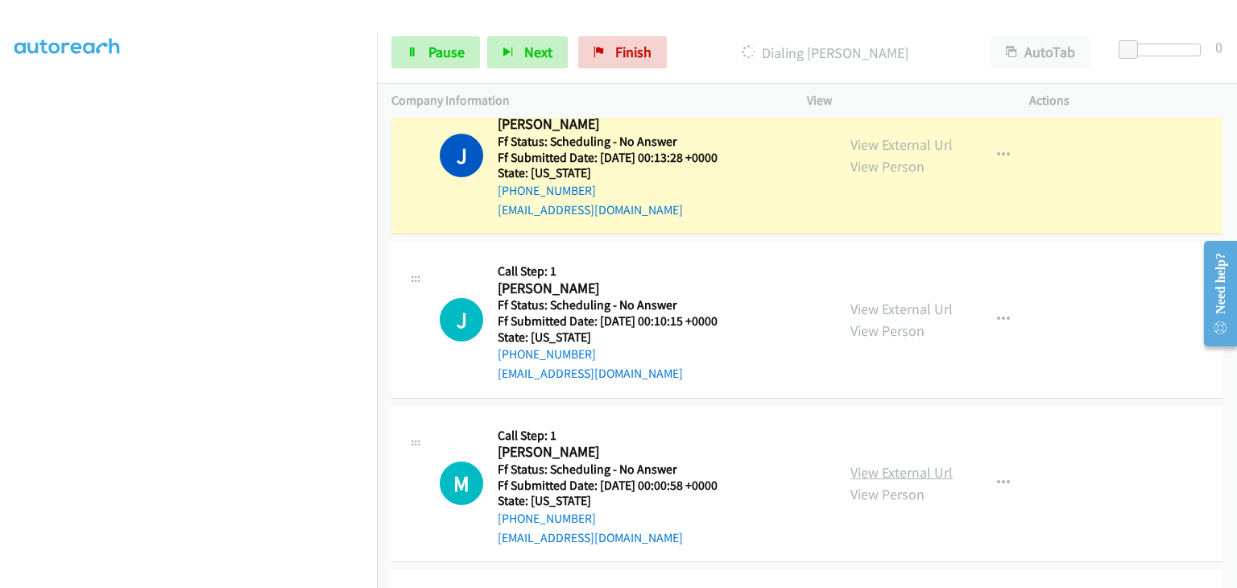
click at [913, 474] on link "View External Url" at bounding box center [902, 472] width 102 height 19
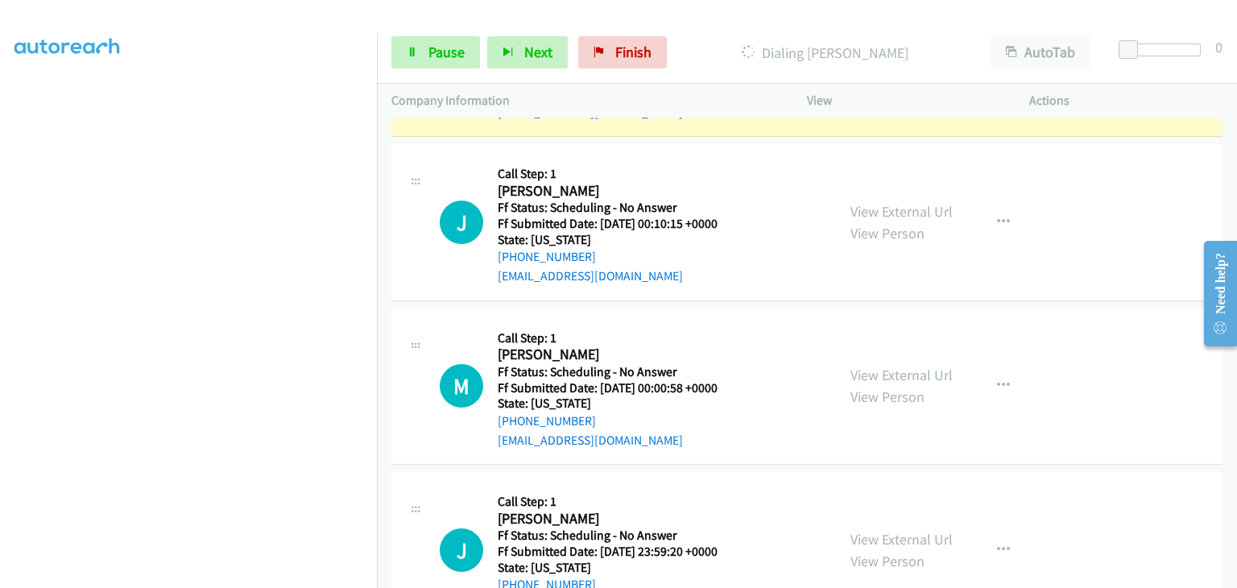
scroll to position [403, 0]
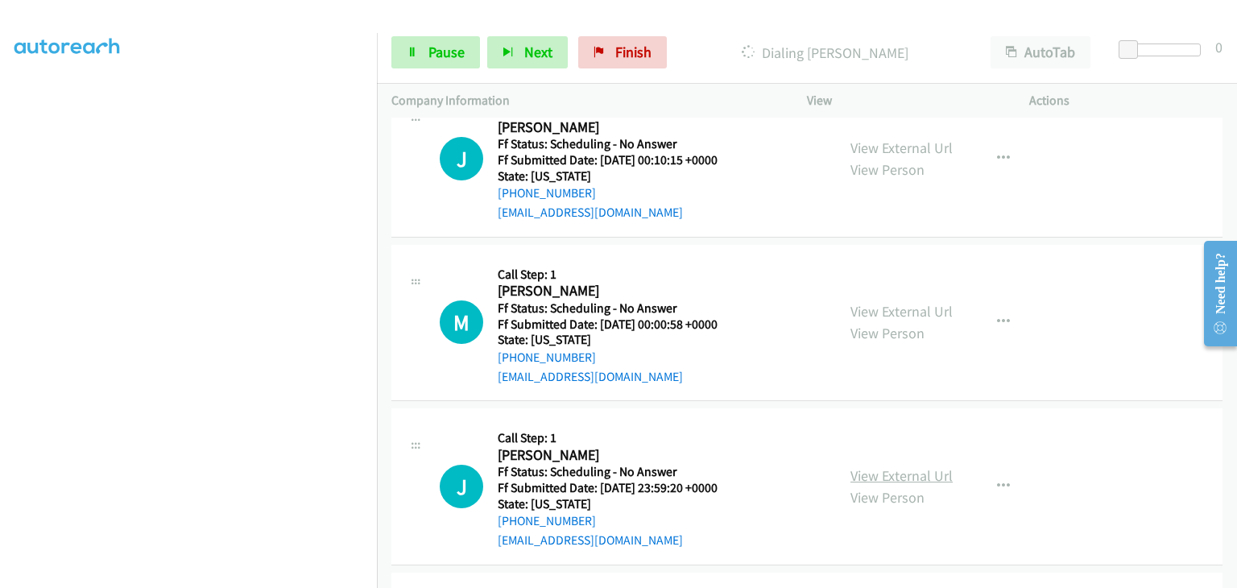
click at [913, 472] on link "View External Url" at bounding box center [902, 475] width 102 height 19
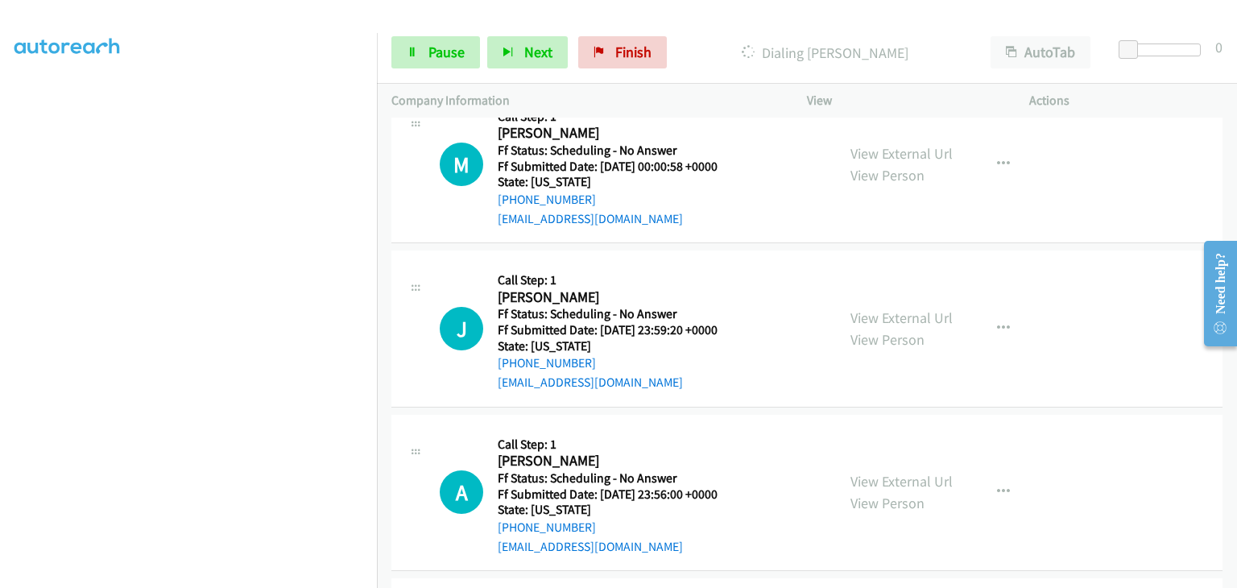
scroll to position [564, 0]
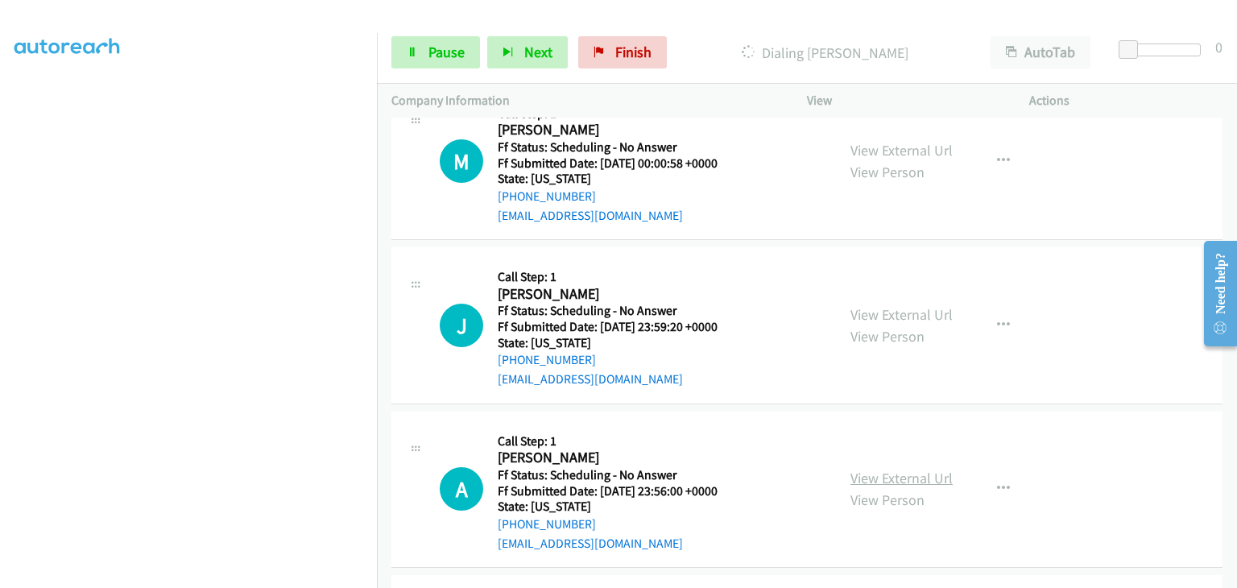
click at [896, 471] on link "View External Url" at bounding box center [902, 478] width 102 height 19
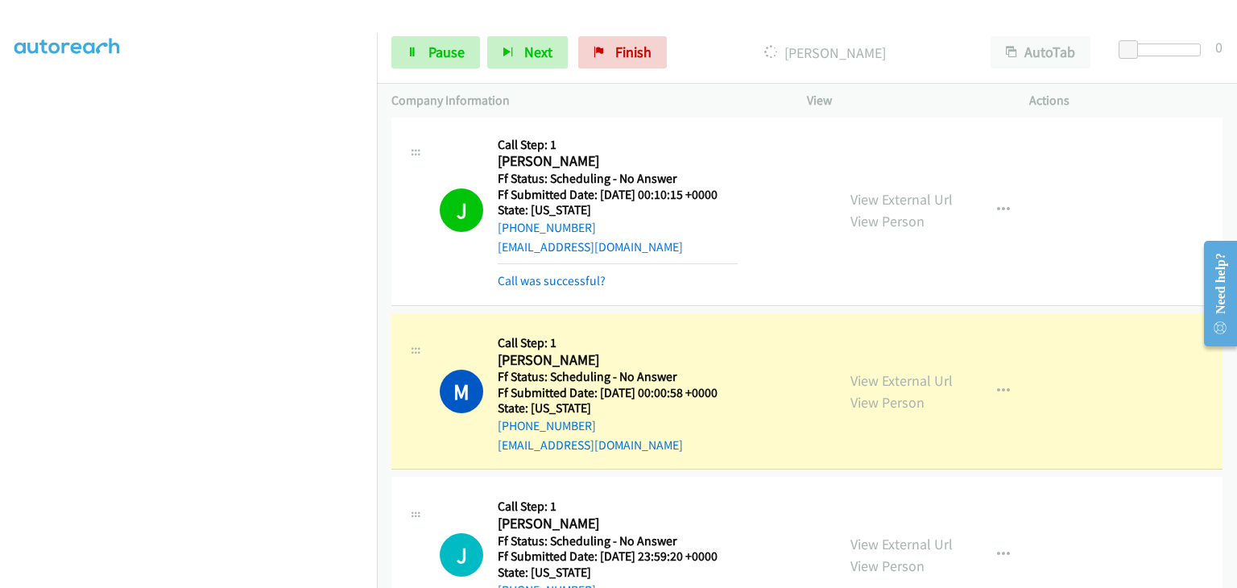
scroll to position [483, 0]
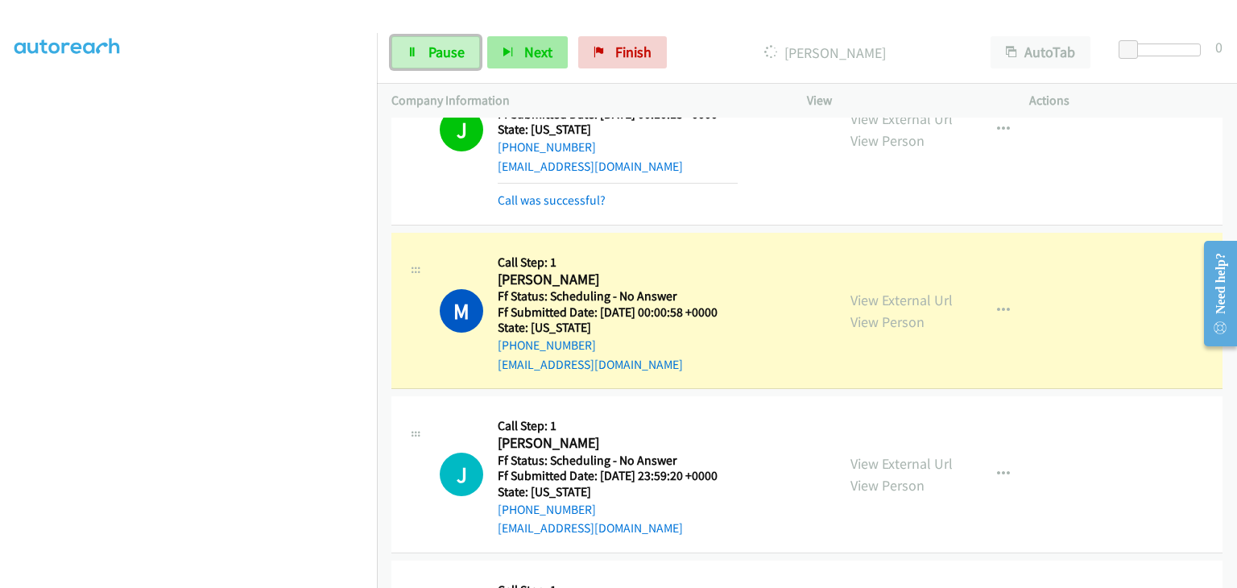
drag, startPoint x: 440, startPoint y: 59, endPoint x: 538, endPoint y: 67, distance: 98.6
click at [440, 59] on span "Pause" at bounding box center [447, 52] width 36 height 19
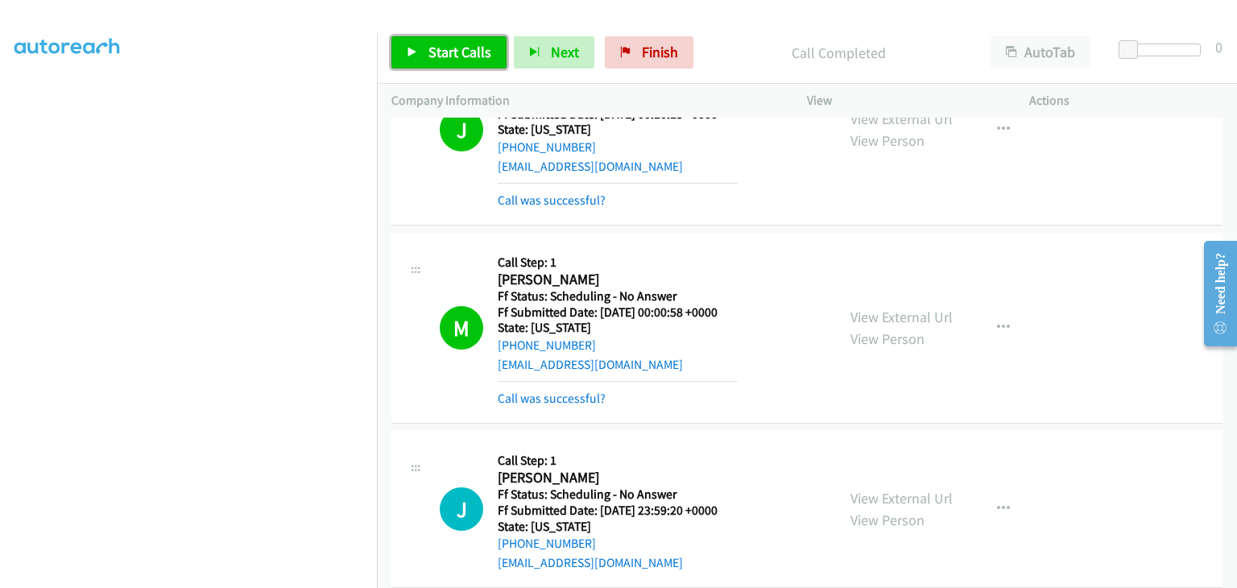
click at [470, 59] on span "Start Calls" at bounding box center [460, 52] width 63 height 19
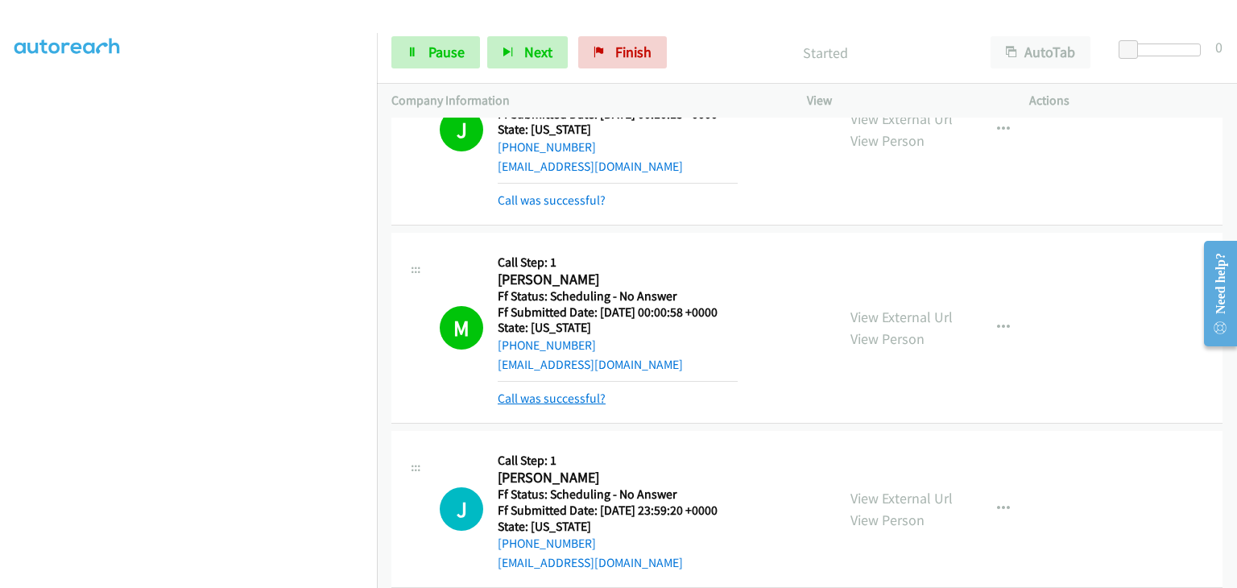
click at [576, 400] on link "Call was successful?" at bounding box center [552, 398] width 108 height 15
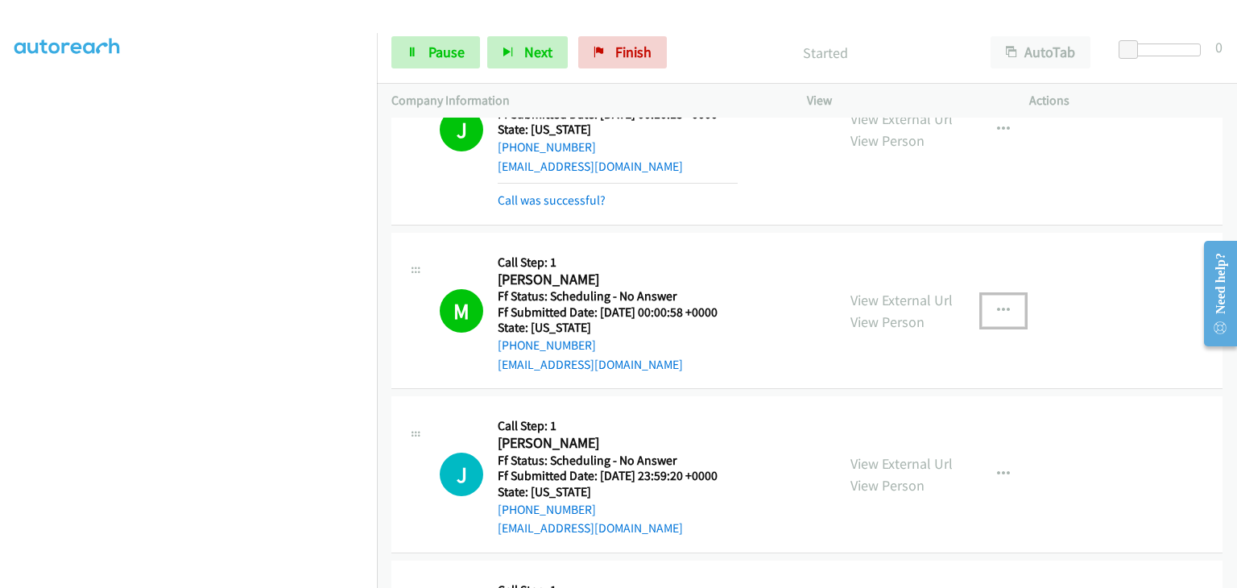
click at [997, 308] on icon "button" at bounding box center [1003, 310] width 13 height 13
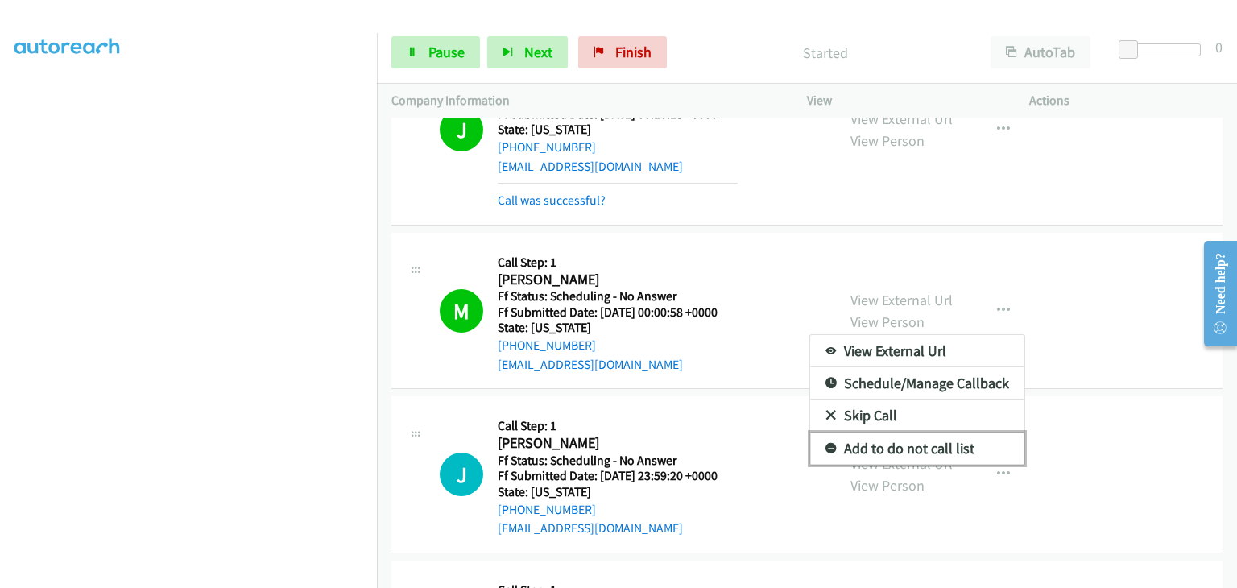
click at [900, 449] on link "Add to do not call list" at bounding box center [917, 449] width 214 height 32
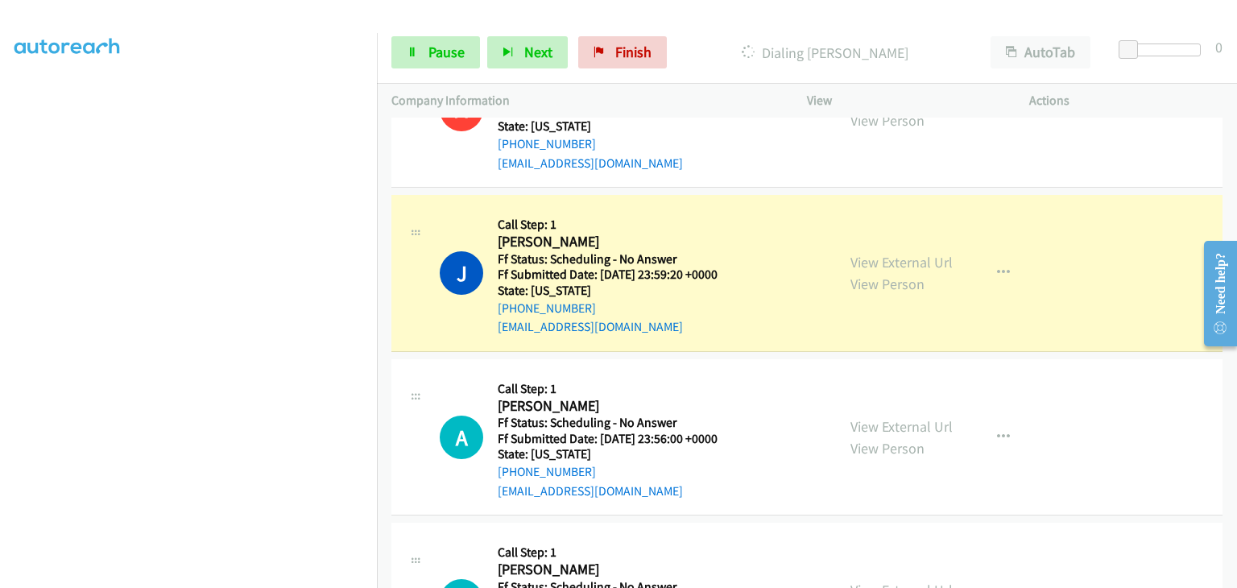
scroll to position [725, 0]
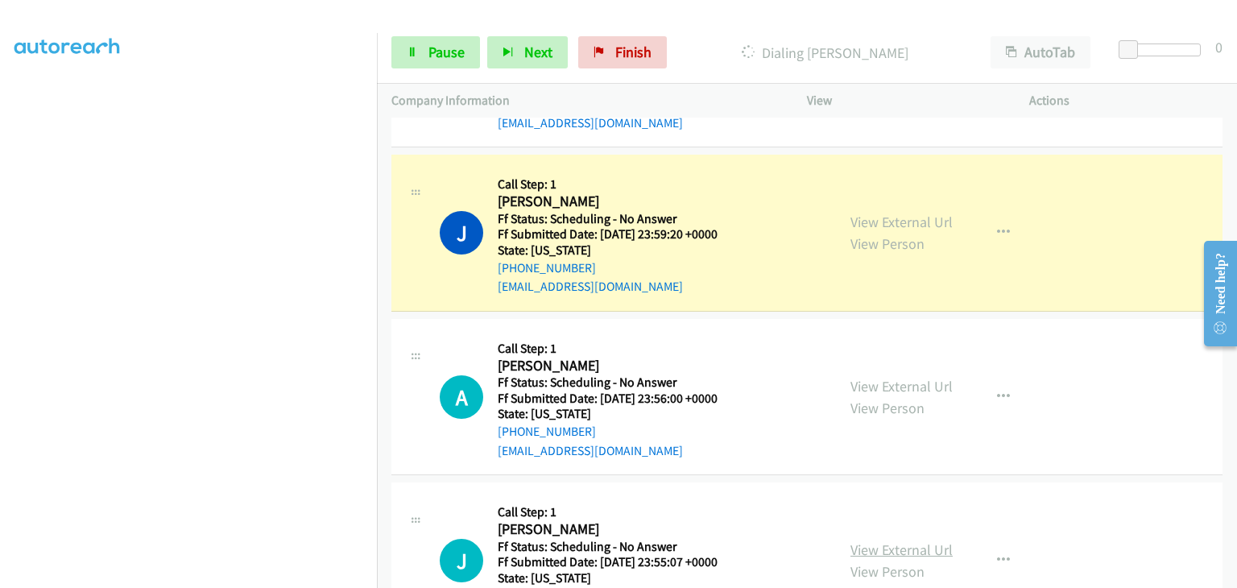
click at [918, 548] on link "View External Url" at bounding box center [902, 549] width 102 height 19
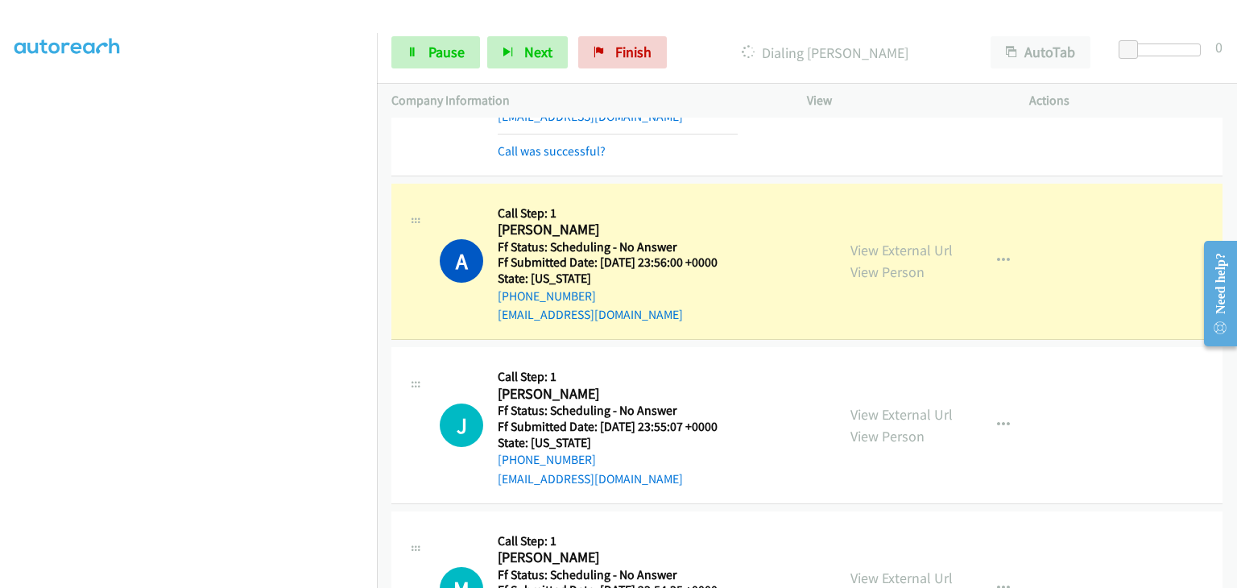
scroll to position [967, 0]
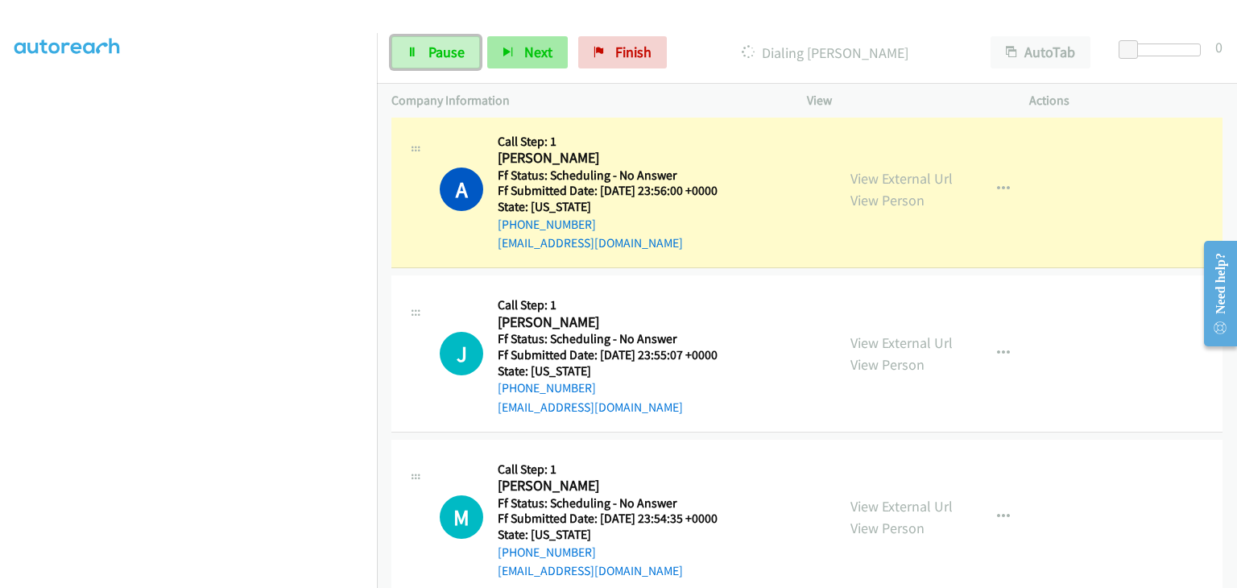
drag, startPoint x: 466, startPoint y: 59, endPoint x: 507, endPoint y: 66, distance: 42.5
click at [466, 59] on link "Pause" at bounding box center [435, 52] width 89 height 32
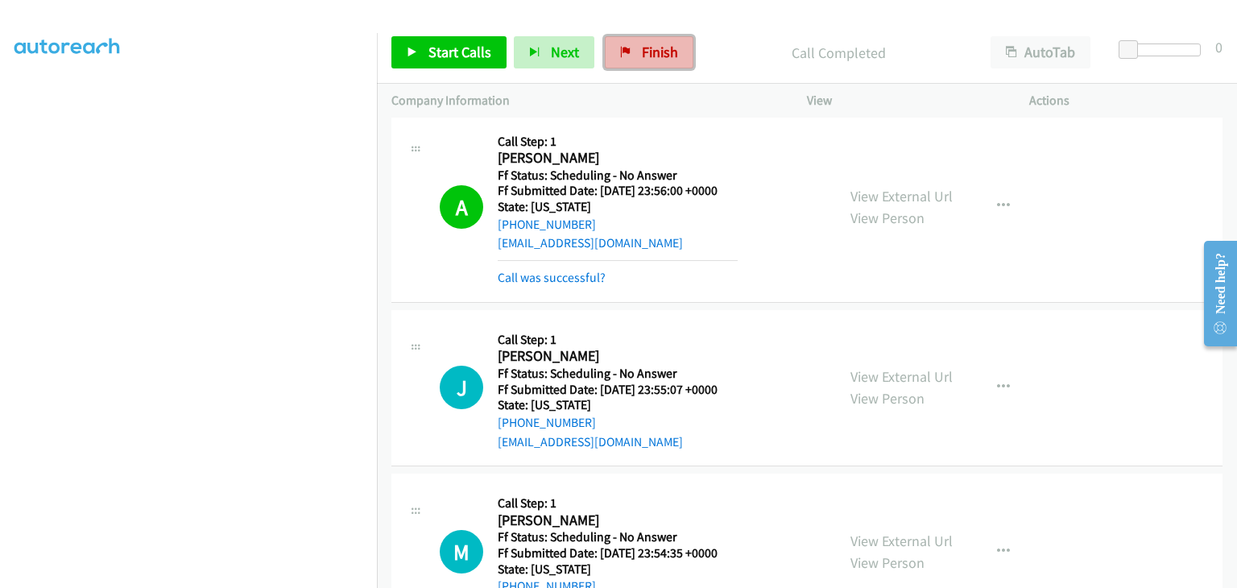
click at [654, 62] on link "Finish" at bounding box center [649, 52] width 89 height 32
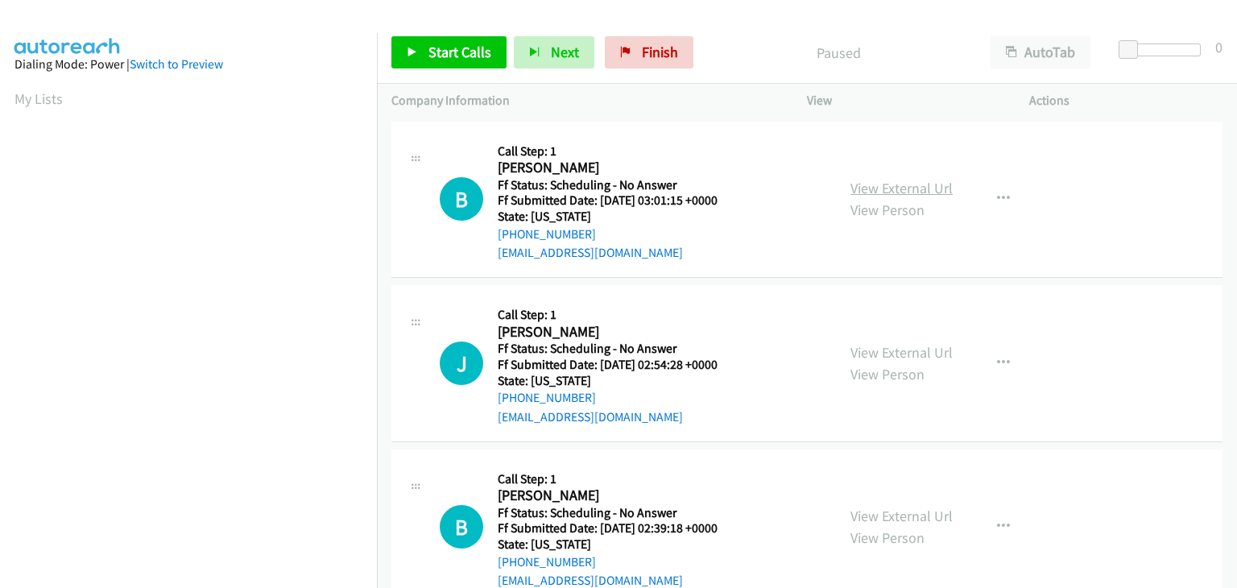
click at [872, 184] on link "View External Url" at bounding box center [902, 188] width 102 height 19
click at [474, 62] on link "Start Calls" at bounding box center [448, 52] width 115 height 32
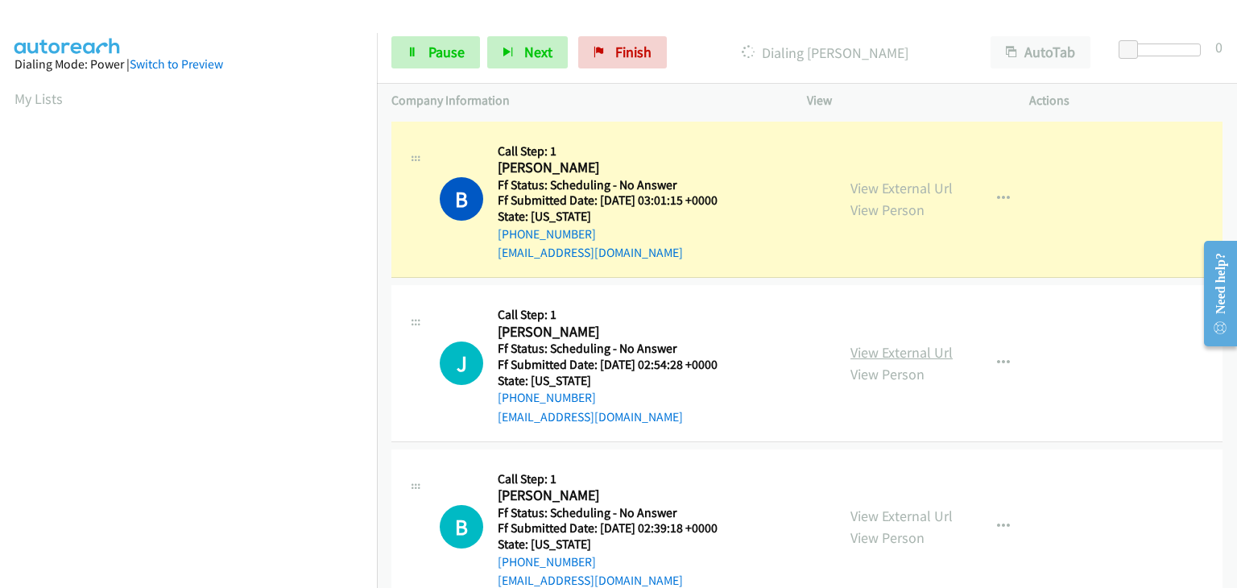
click at [894, 351] on link "View External Url" at bounding box center [902, 352] width 102 height 19
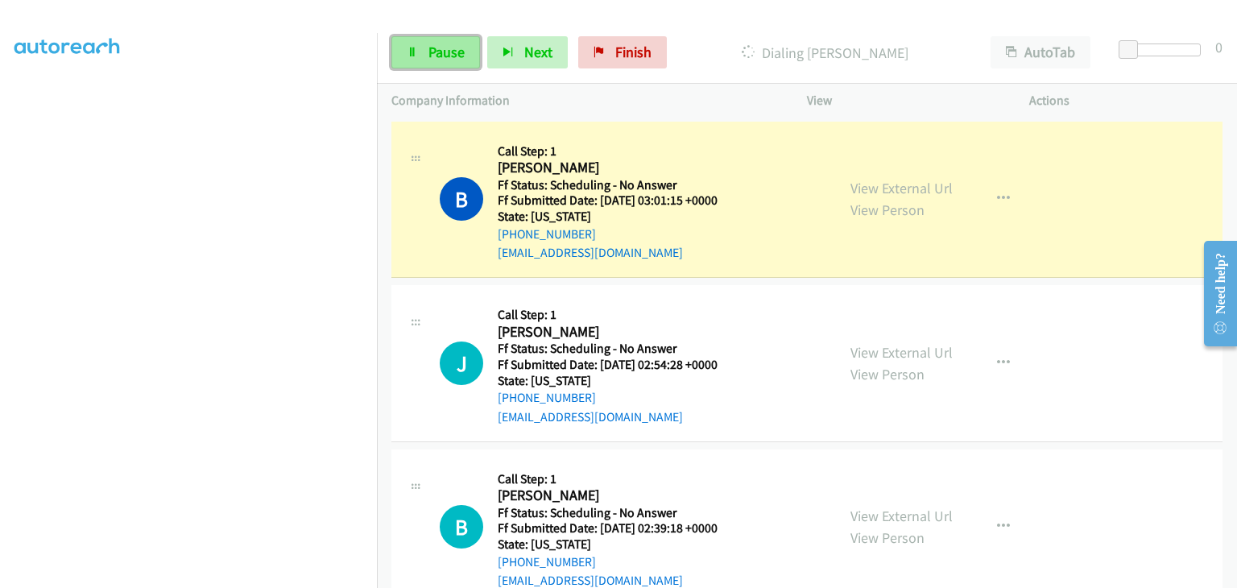
click at [440, 52] on span "Pause" at bounding box center [447, 52] width 36 height 19
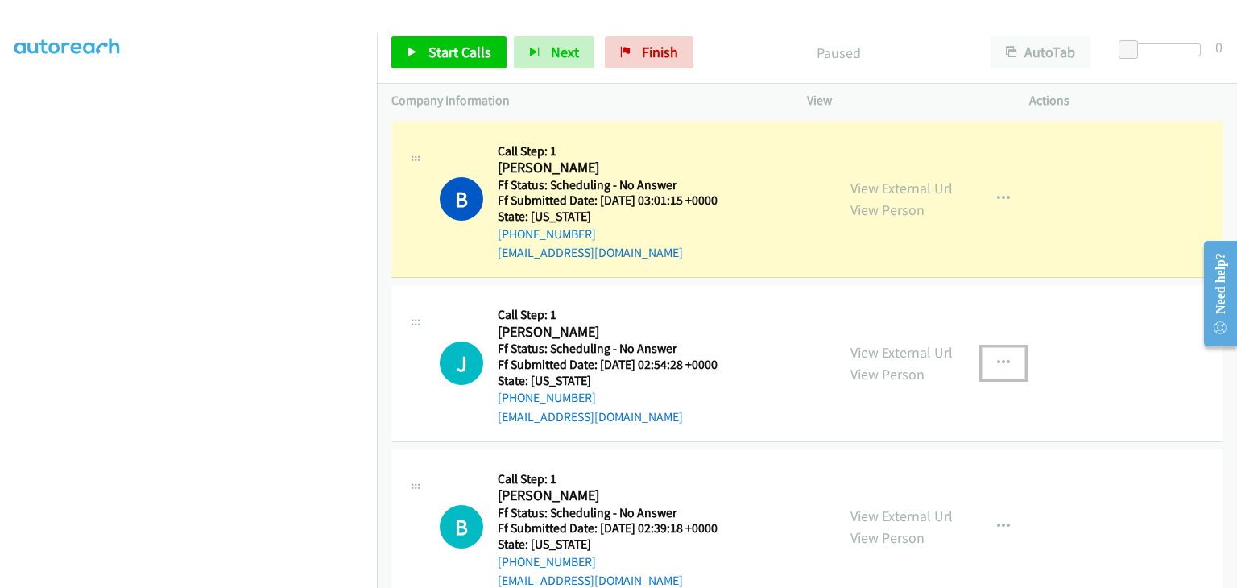
click at [997, 362] on icon "button" at bounding box center [1003, 363] width 13 height 13
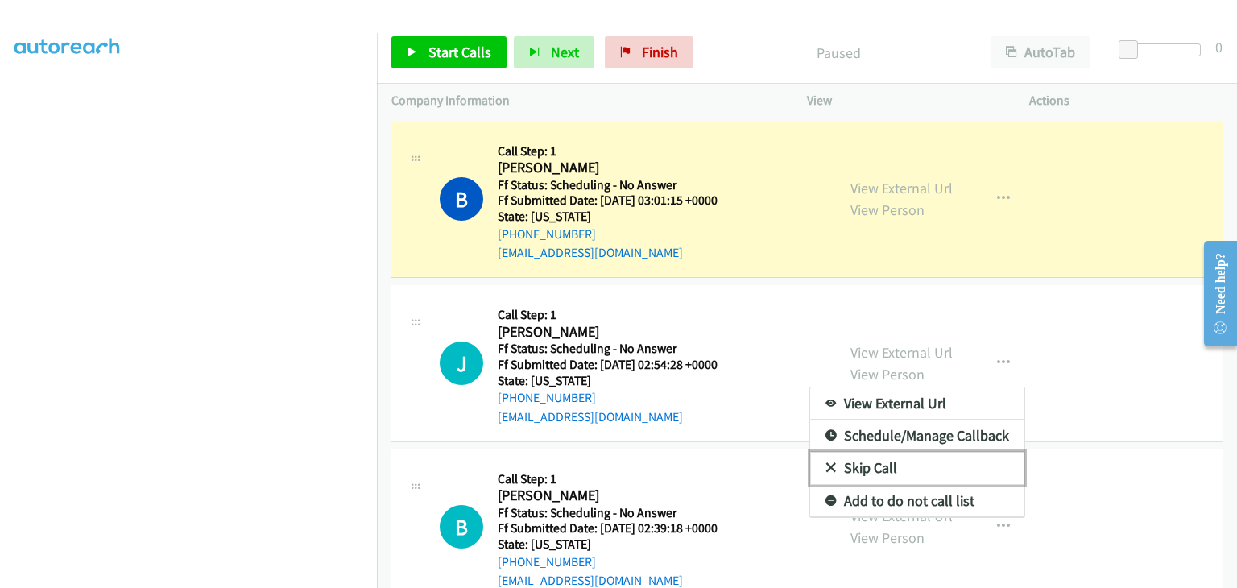
click at [896, 473] on link "Skip Call" at bounding box center [917, 468] width 214 height 32
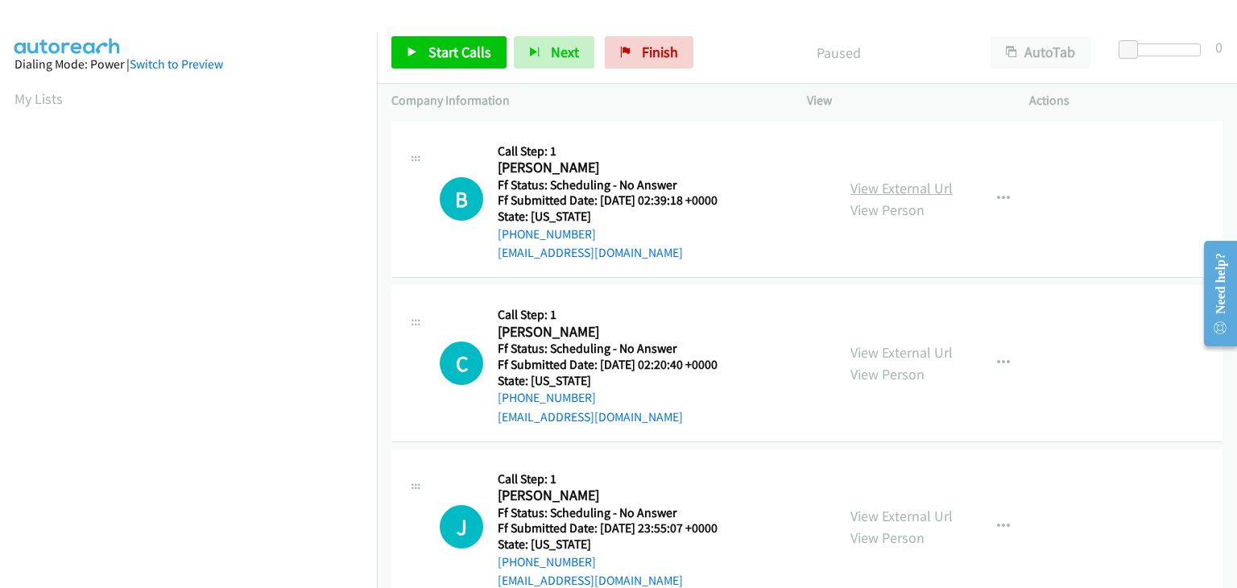
click at [851, 187] on link "View External Url" at bounding box center [902, 188] width 102 height 19
click at [896, 352] on link "View External Url" at bounding box center [902, 352] width 102 height 19
click at [423, 49] on link "Start Calls" at bounding box center [448, 52] width 115 height 32
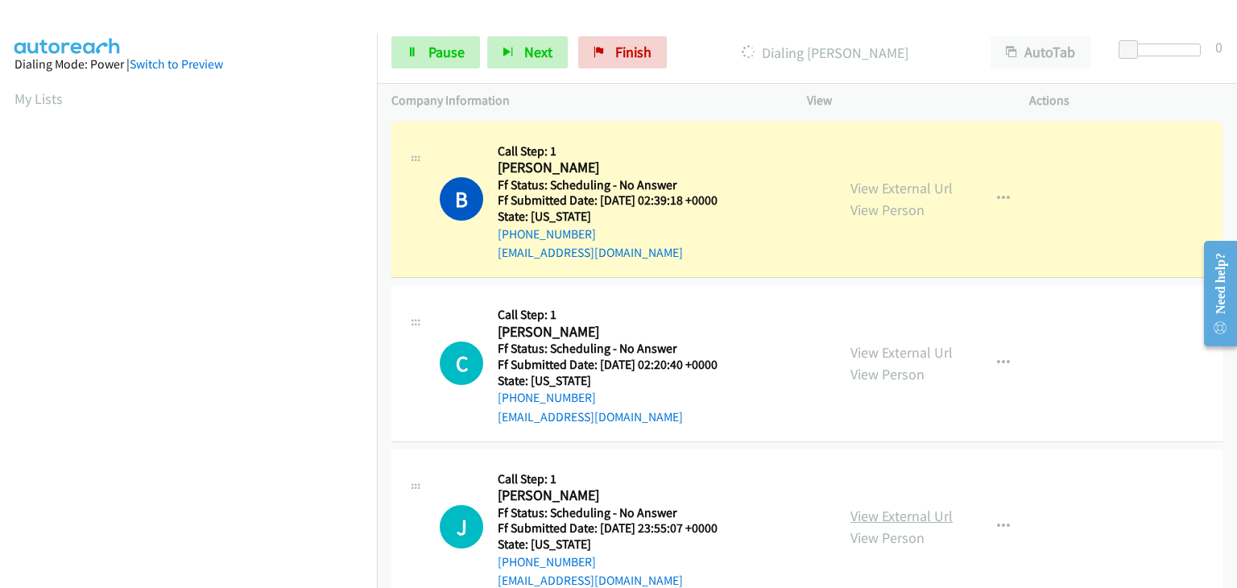
click at [889, 518] on link "View External Url" at bounding box center [902, 516] width 102 height 19
click at [441, 56] on span "Pause" at bounding box center [447, 52] width 36 height 19
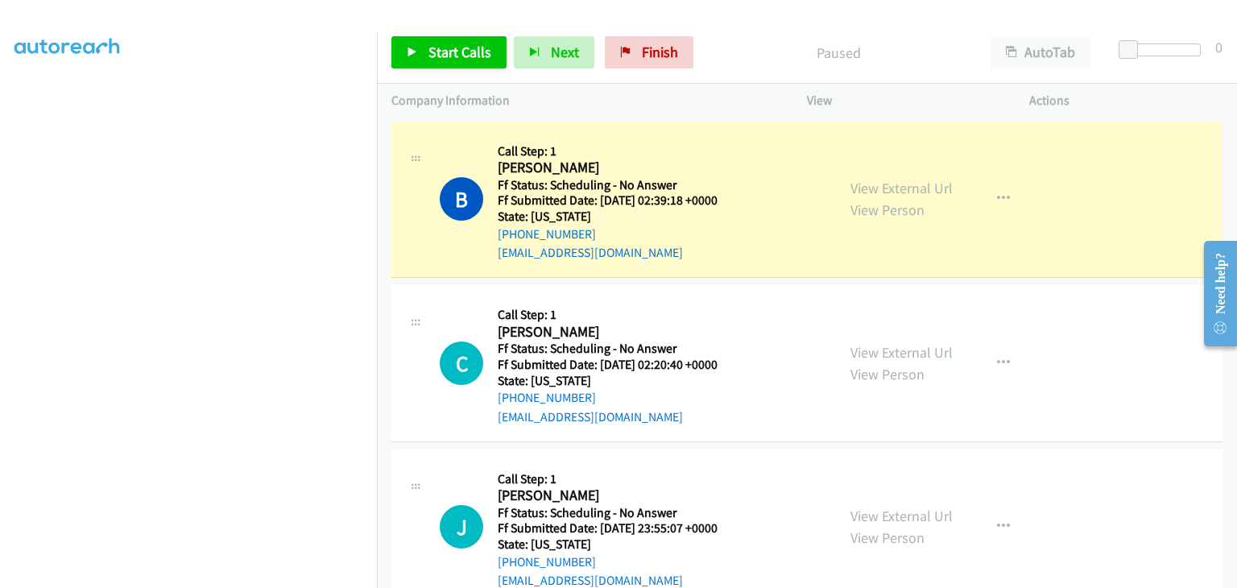
scroll to position [316, 0]
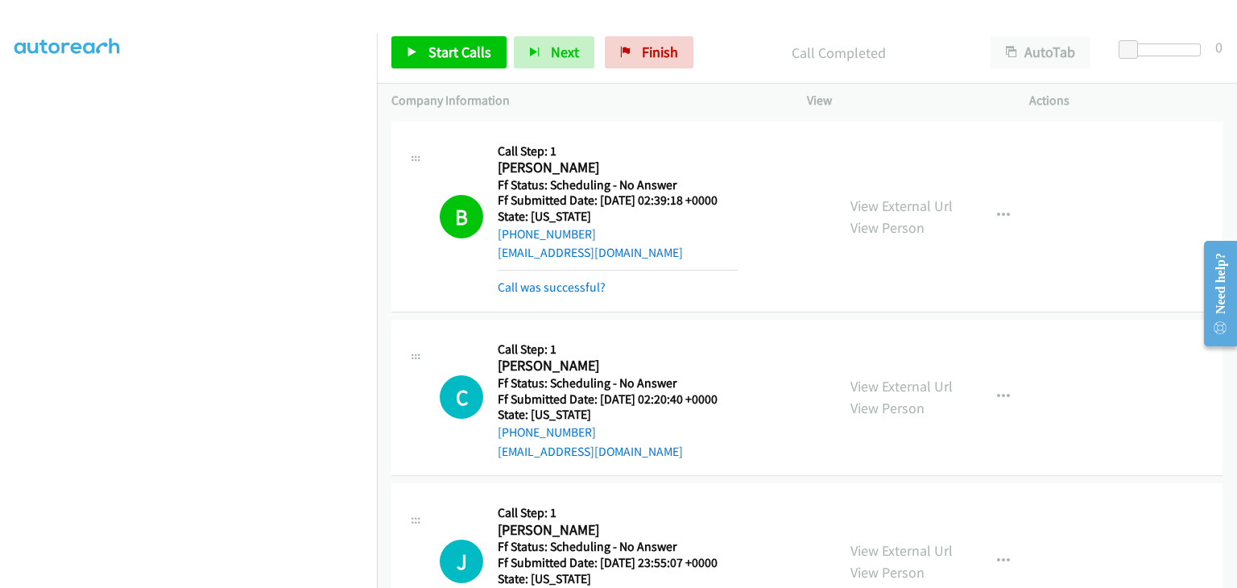
click at [573, 275] on mb0 "Call was successful?" at bounding box center [618, 283] width 240 height 27
click at [572, 279] on link "Call was successful?" at bounding box center [552, 286] width 108 height 15
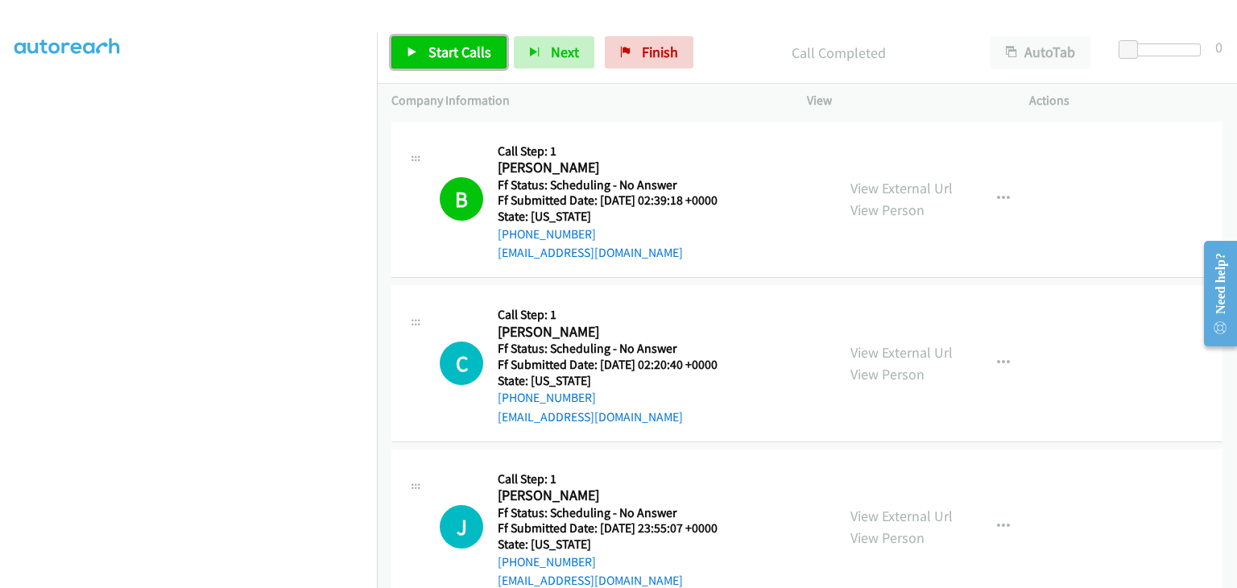
click at [454, 48] on span "Start Calls" at bounding box center [460, 52] width 63 height 19
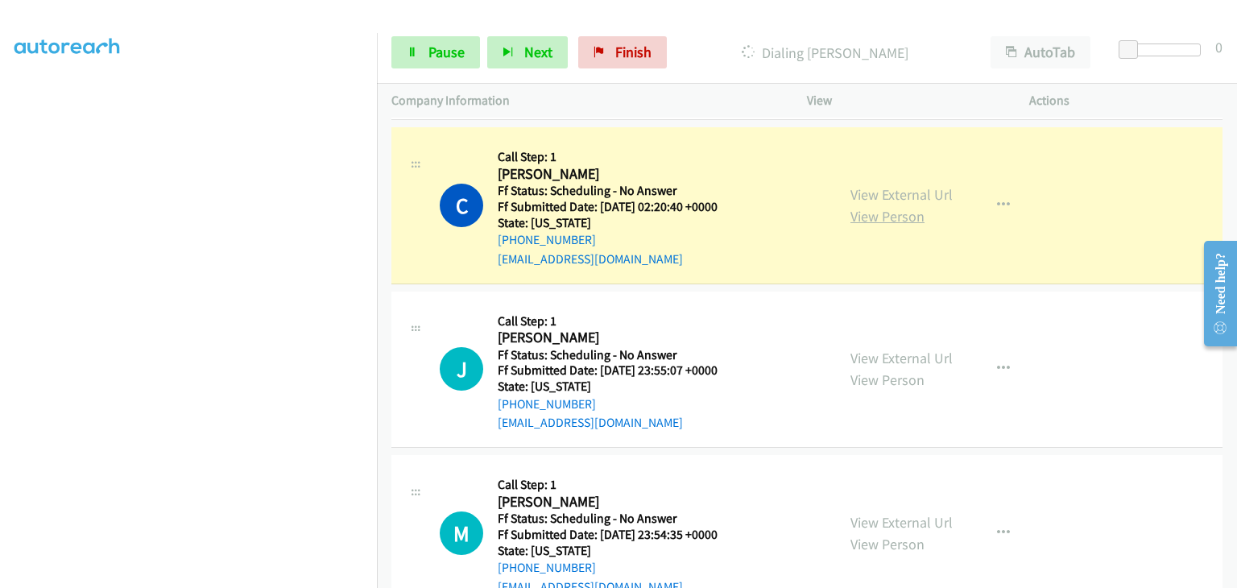
scroll to position [161, 0]
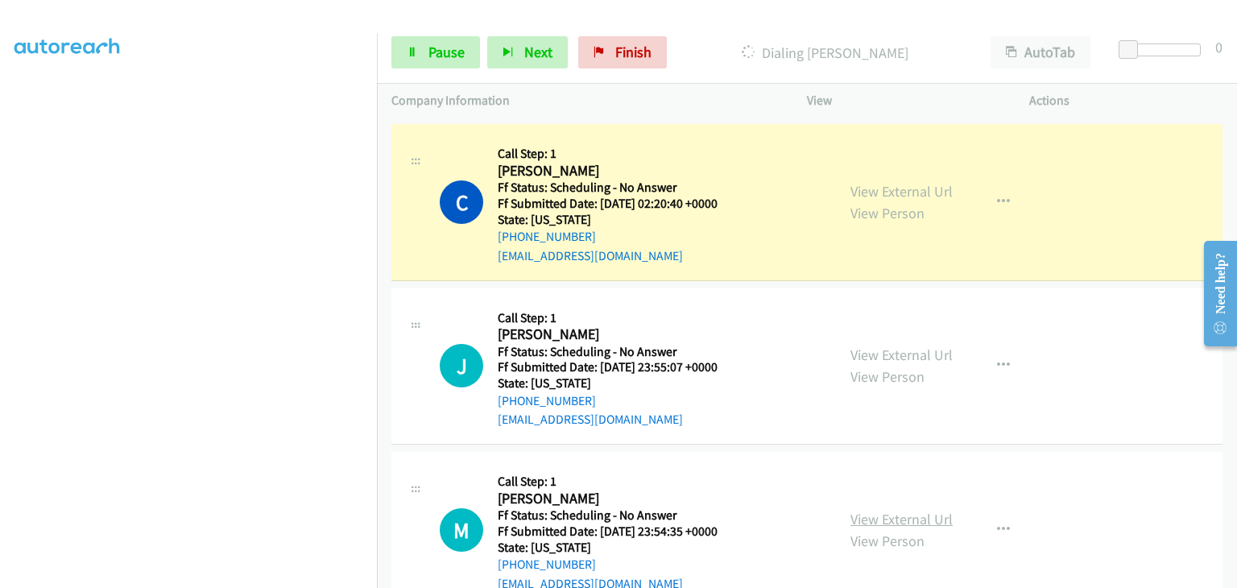
click at [904, 514] on link "View External Url" at bounding box center [902, 519] width 102 height 19
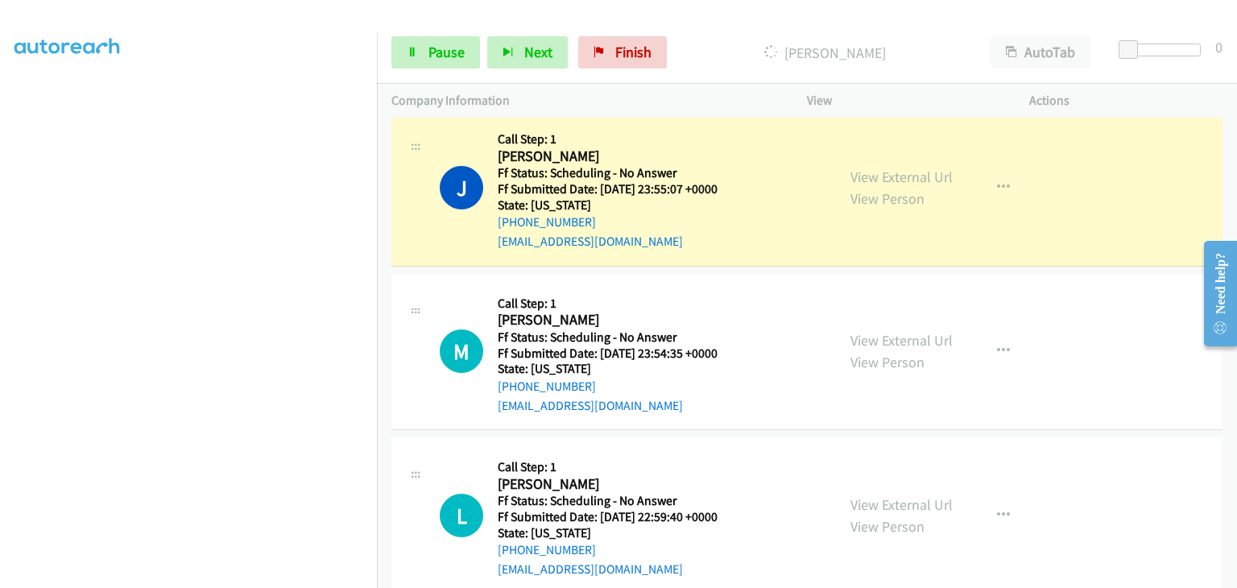
scroll to position [403, 0]
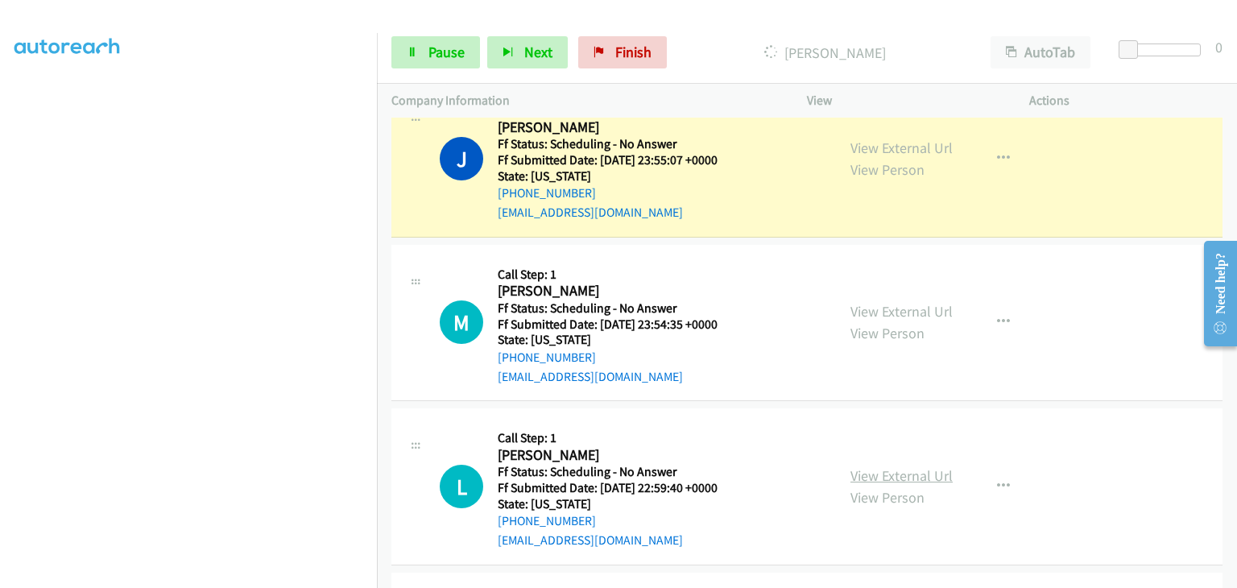
click at [905, 469] on link "View External Url" at bounding box center [902, 475] width 102 height 19
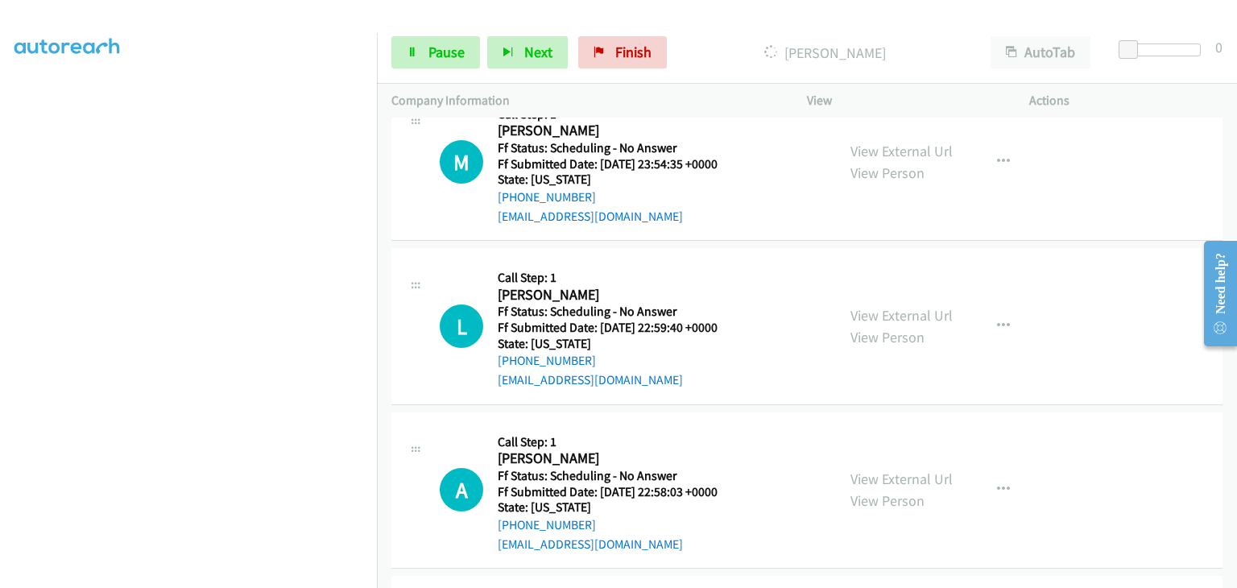
scroll to position [564, 0]
click at [888, 478] on link "View External Url" at bounding box center [902, 478] width 102 height 19
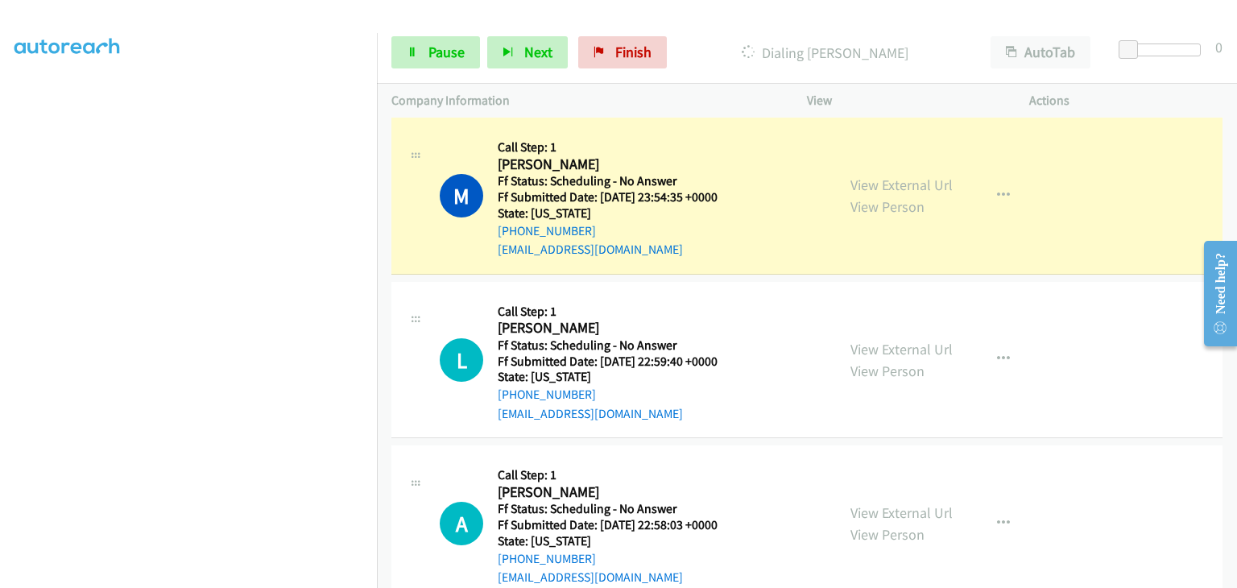
scroll to position [725, 0]
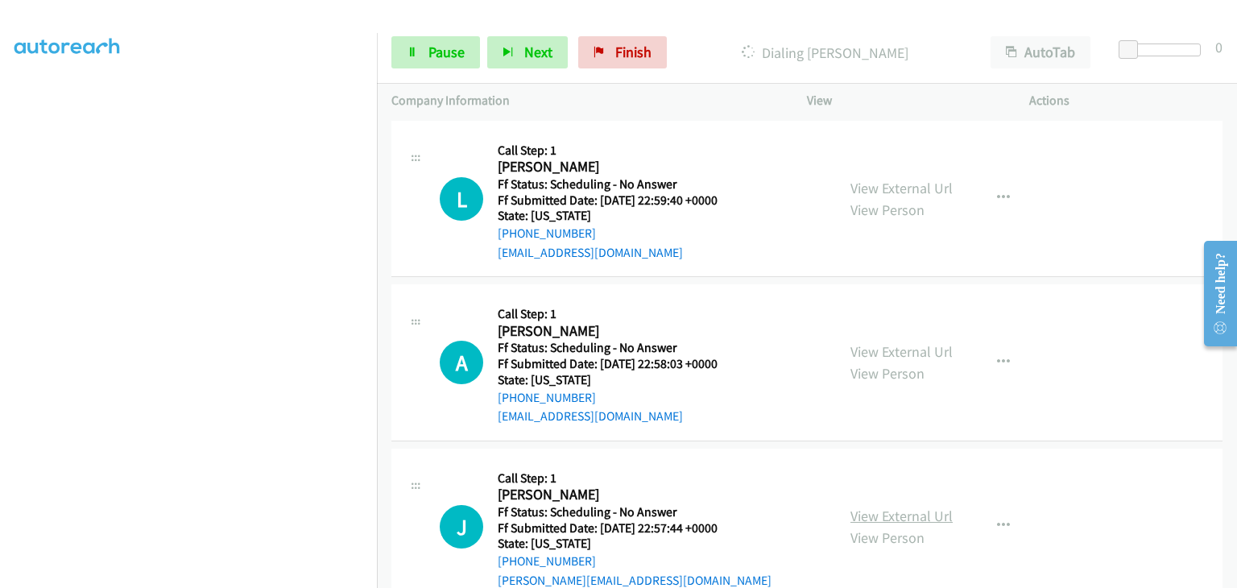
click at [891, 511] on link "View External Url" at bounding box center [902, 516] width 102 height 19
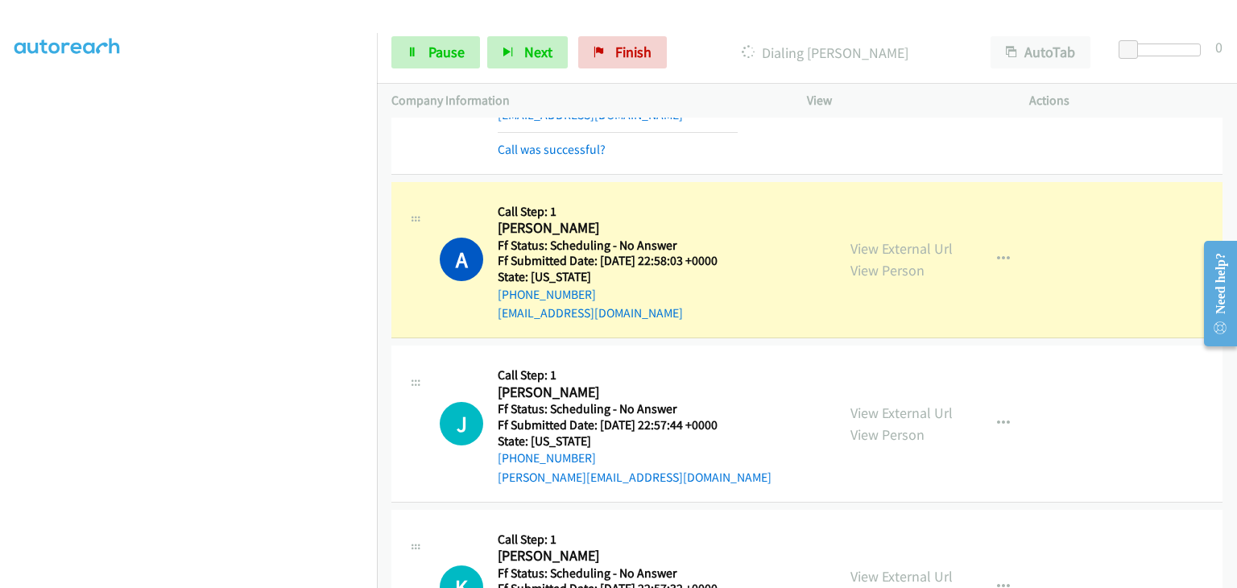
scroll to position [967, 0]
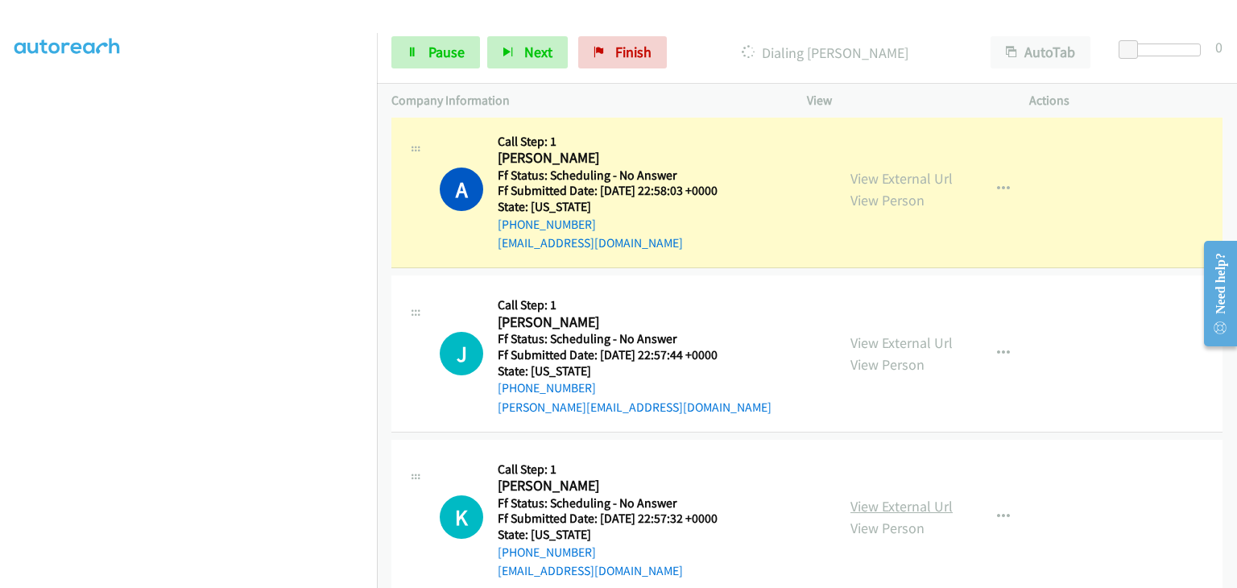
click at [883, 503] on link "View External Url" at bounding box center [902, 506] width 102 height 19
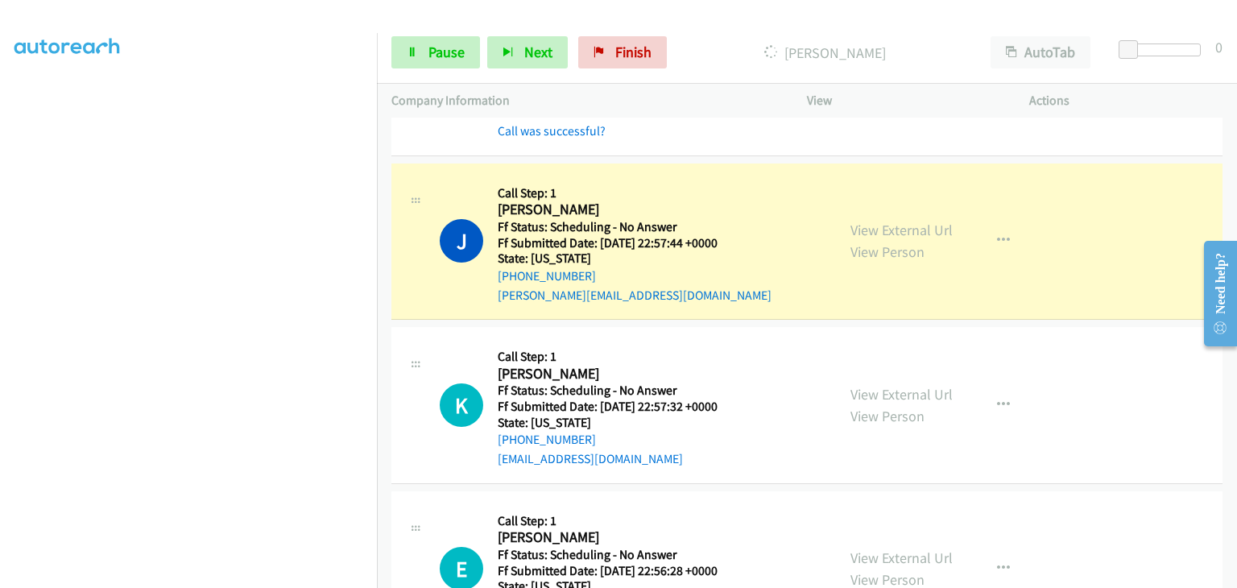
scroll to position [1047, 0]
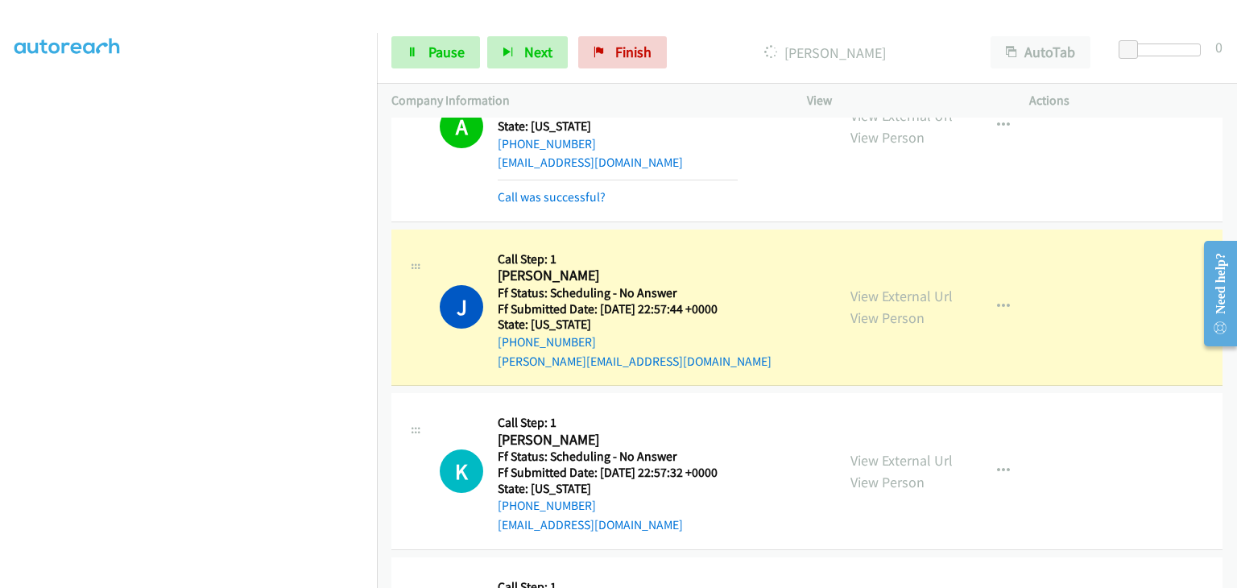
drag, startPoint x: 572, startPoint y: 194, endPoint x: 623, endPoint y: 204, distance: 51.7
click at [572, 194] on link "Call was successful?" at bounding box center [552, 196] width 108 height 15
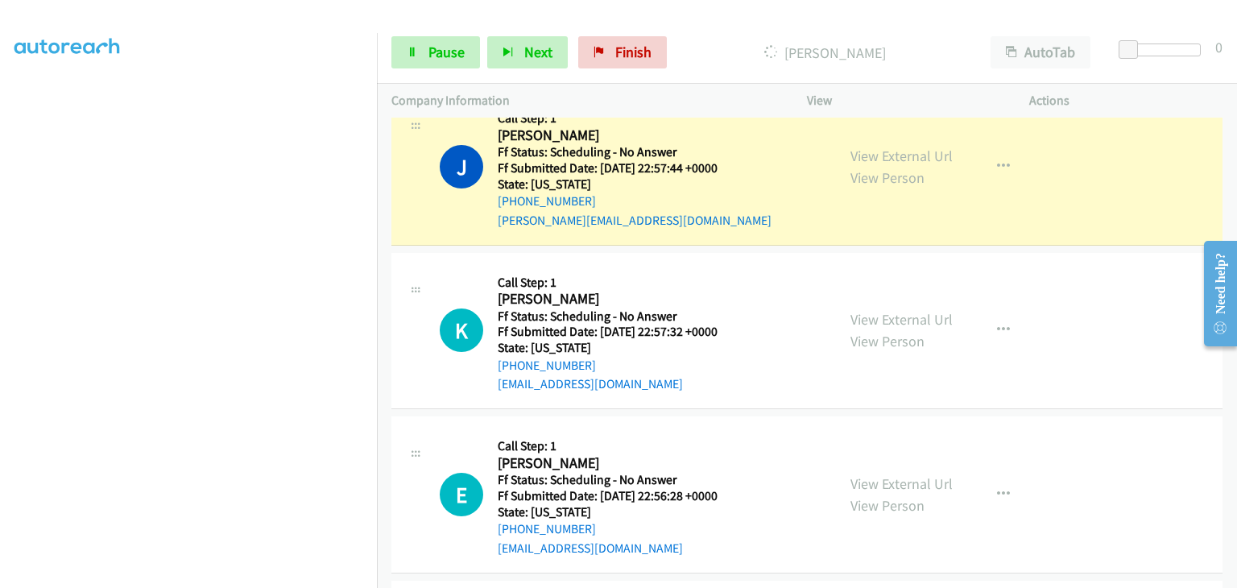
scroll to position [1191, 0]
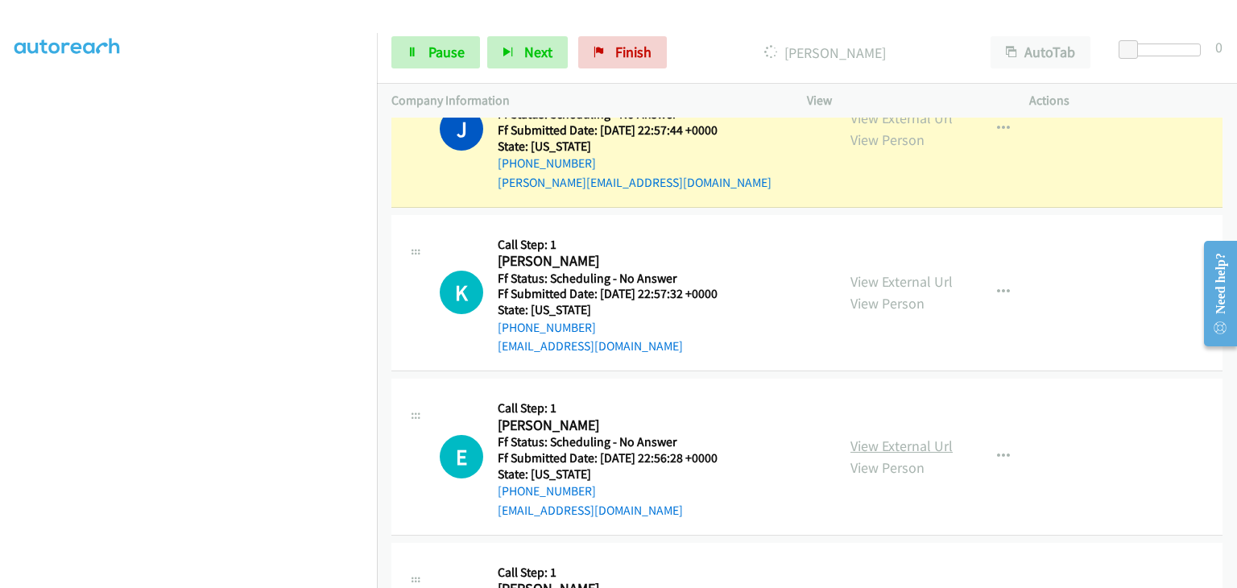
click at [872, 445] on link "View External Url" at bounding box center [902, 446] width 102 height 19
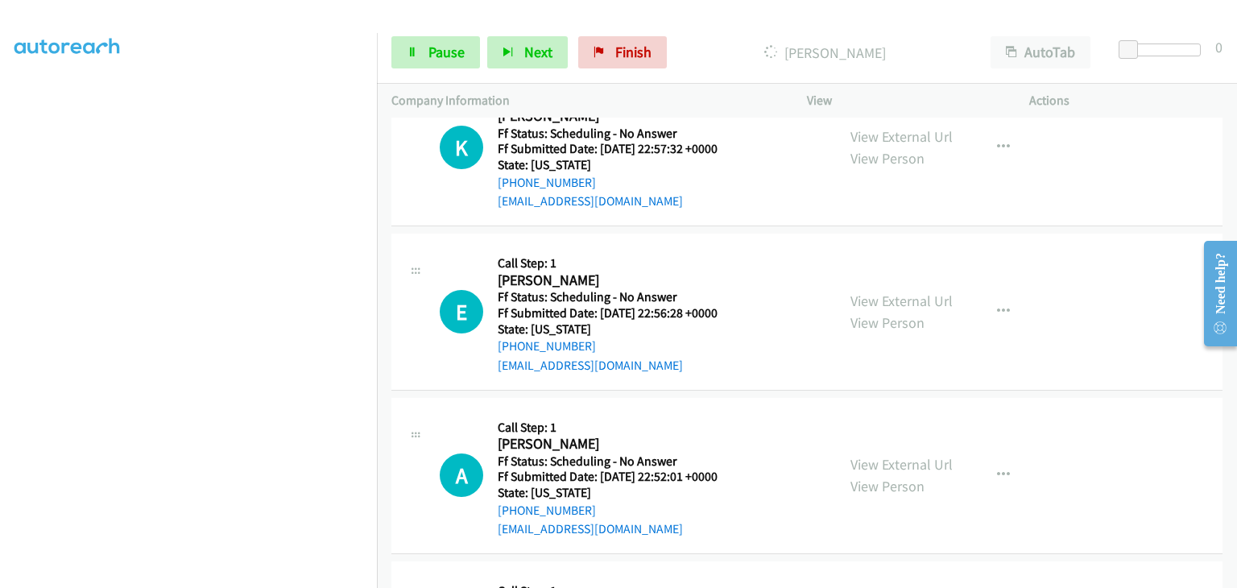
scroll to position [1352, 0]
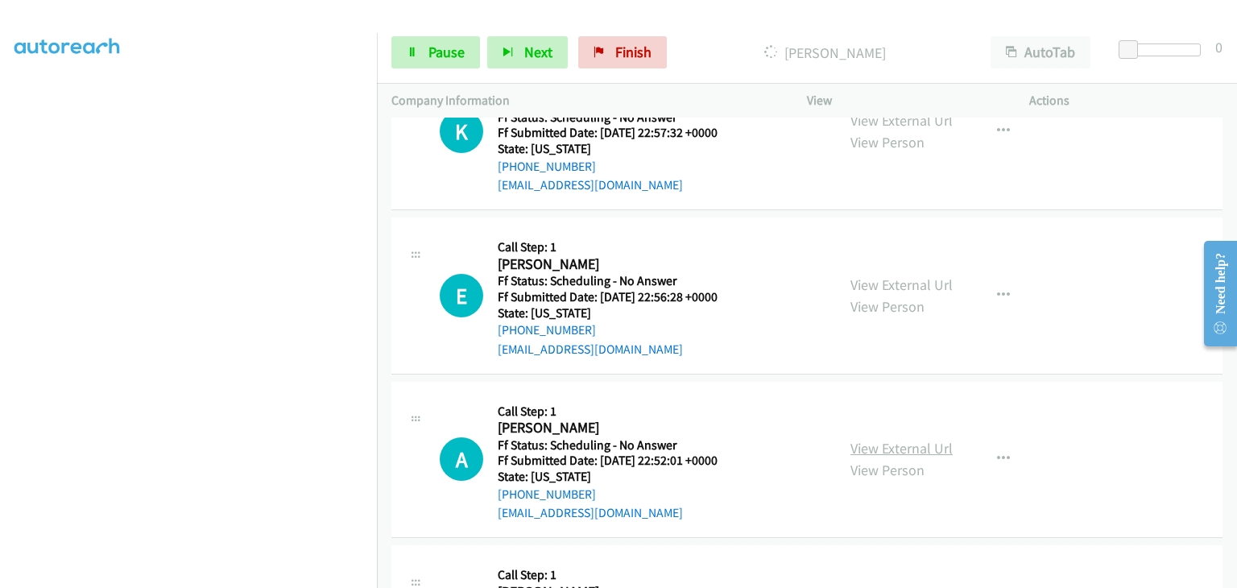
click at [875, 449] on link "View External Url" at bounding box center [902, 448] width 102 height 19
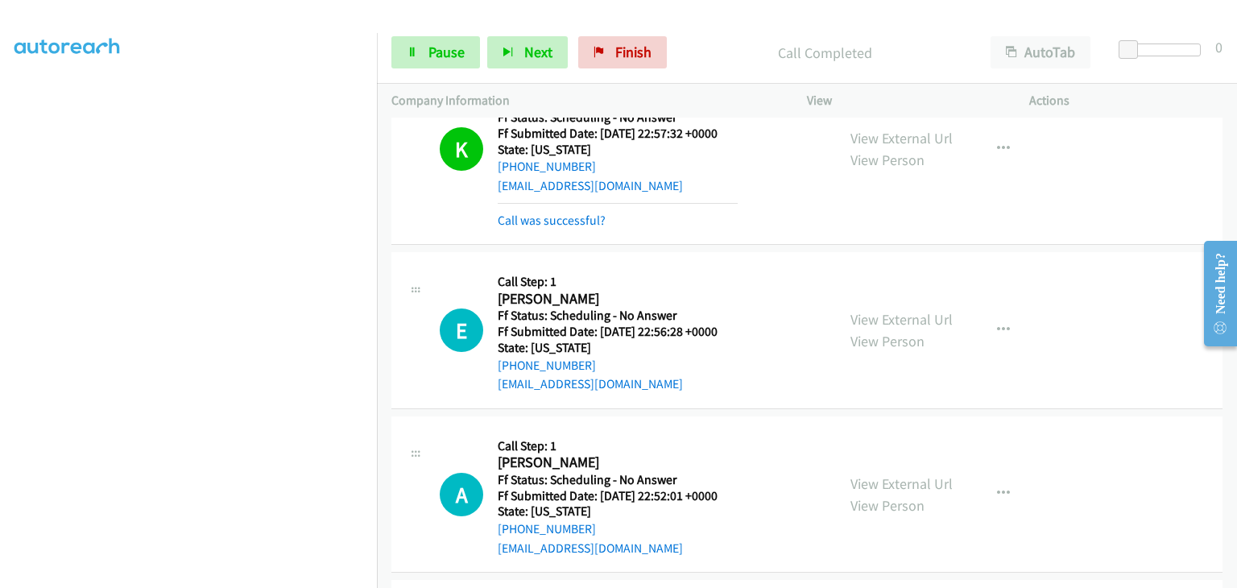
scroll to position [1403, 0]
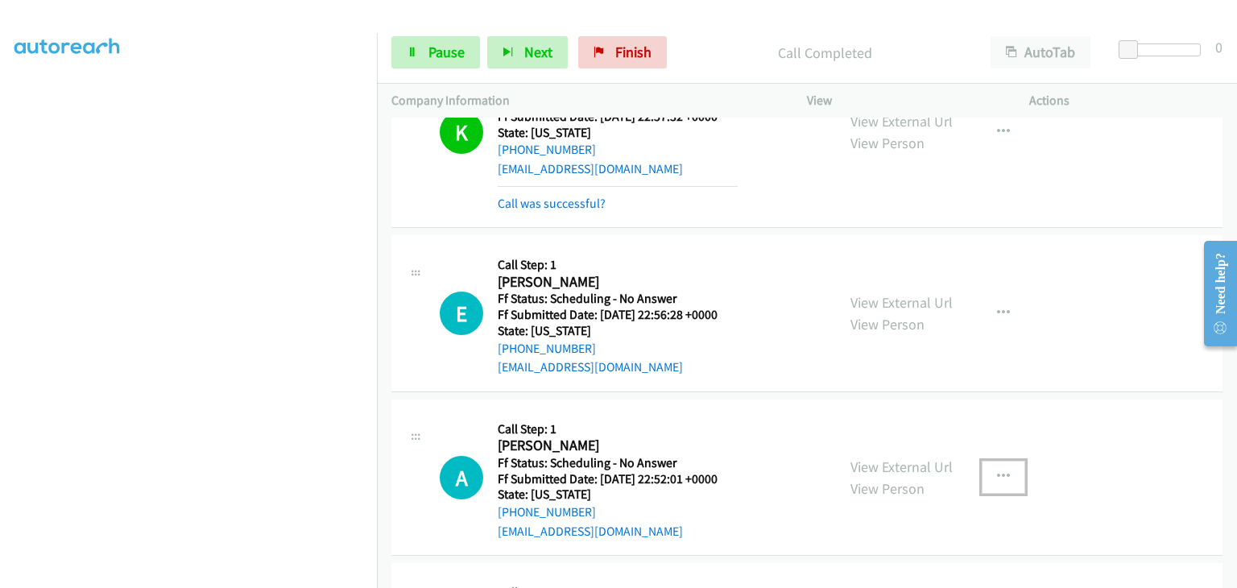
click at [997, 474] on icon "button" at bounding box center [1003, 476] width 13 height 13
click at [824, 449] on div at bounding box center [618, 294] width 1237 height 588
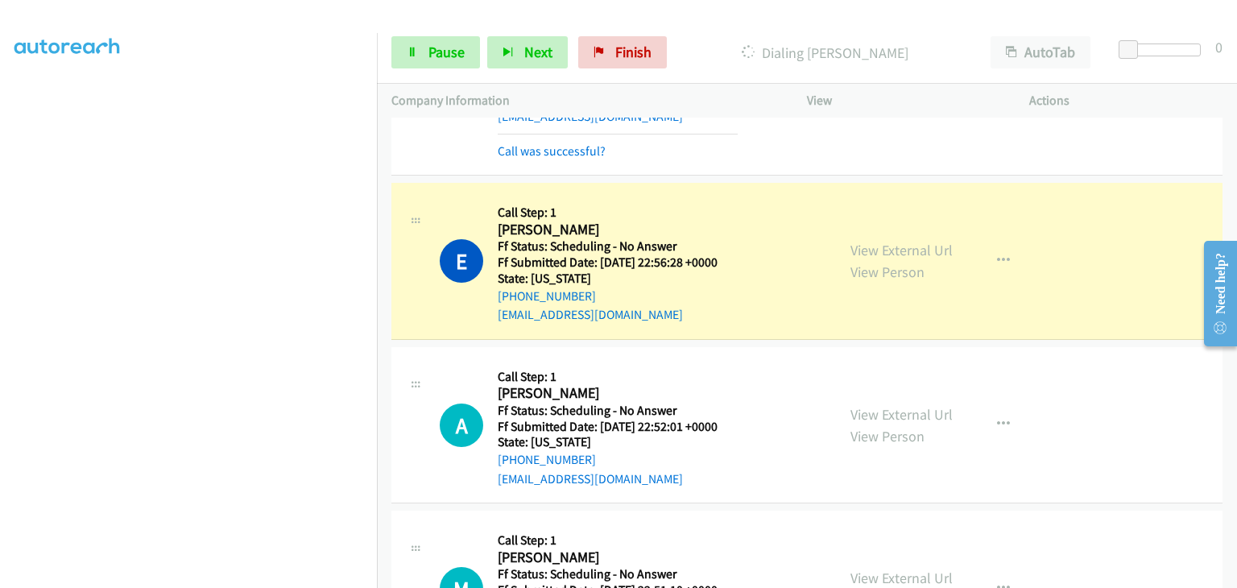
scroll to position [1484, 0]
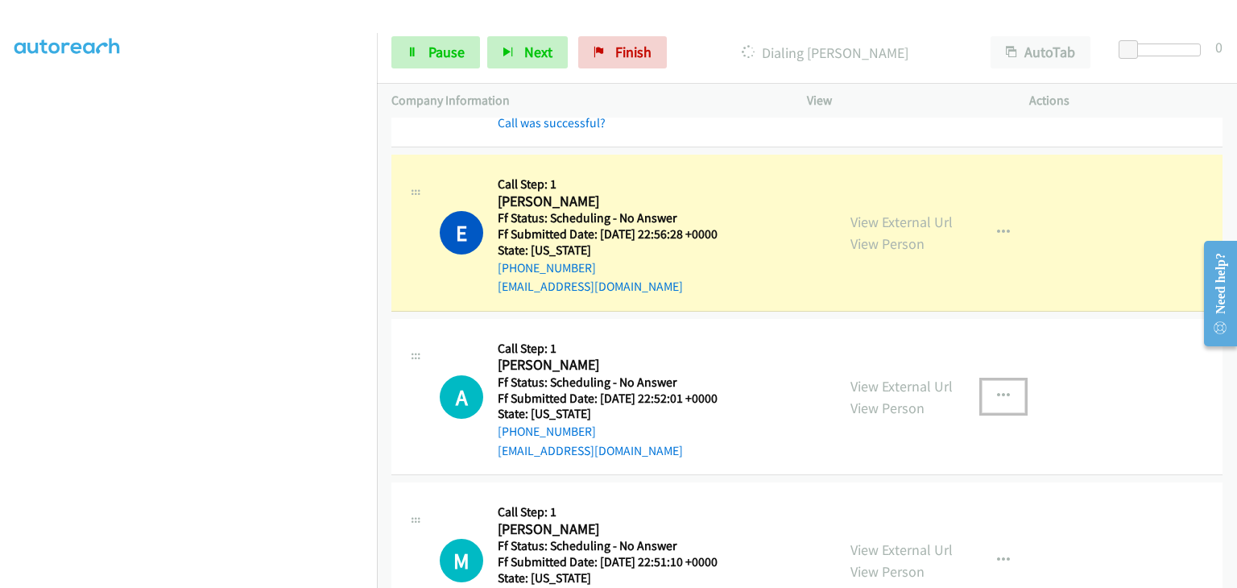
click at [997, 391] on icon "button" at bounding box center [1003, 396] width 13 height 13
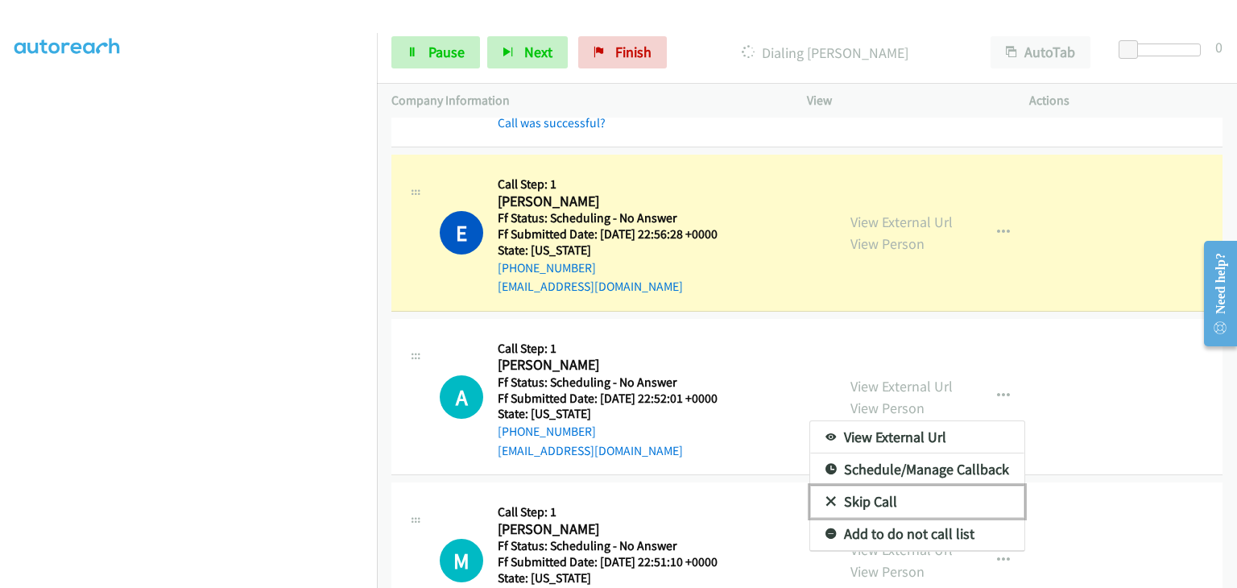
click at [900, 495] on link "Skip Call" at bounding box center [917, 502] width 214 height 32
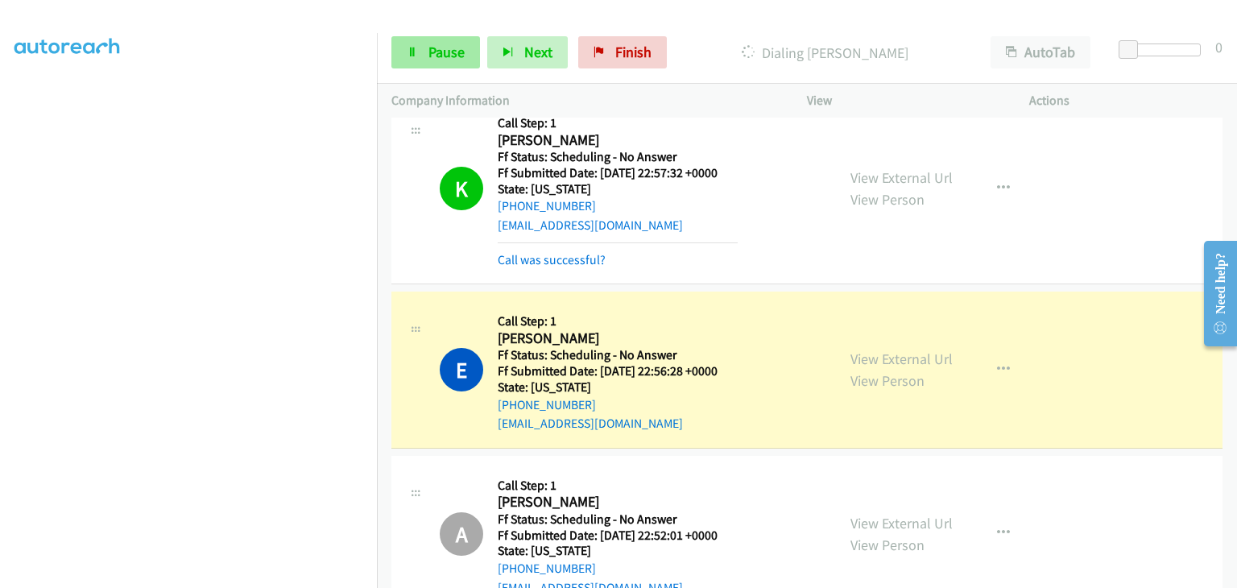
scroll to position [1323, 0]
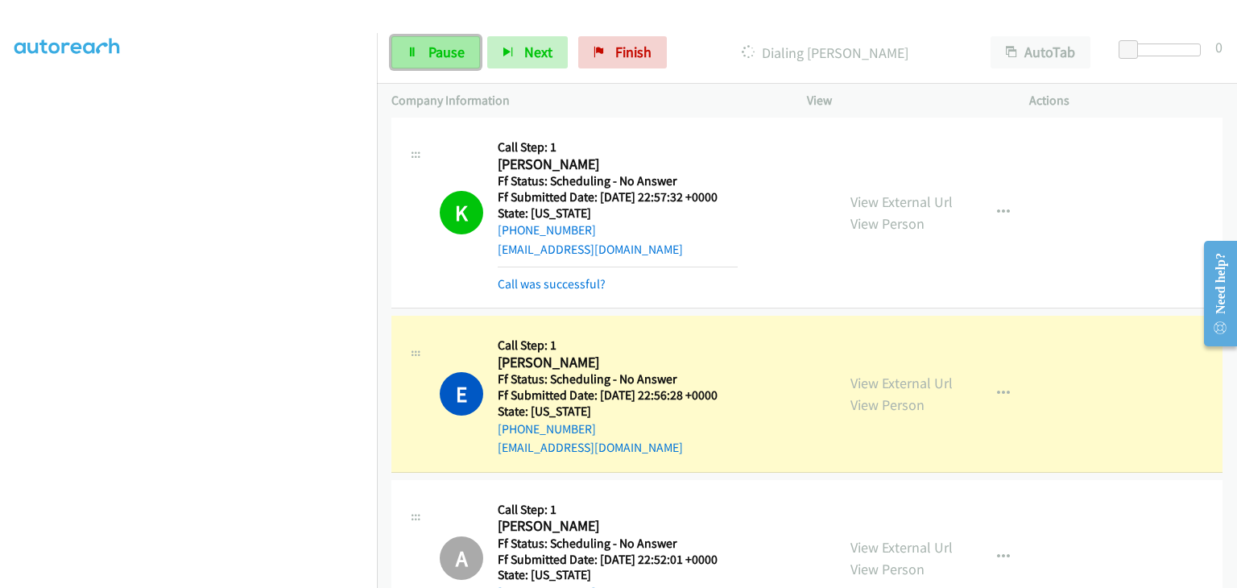
click at [435, 52] on span "Pause" at bounding box center [447, 52] width 36 height 19
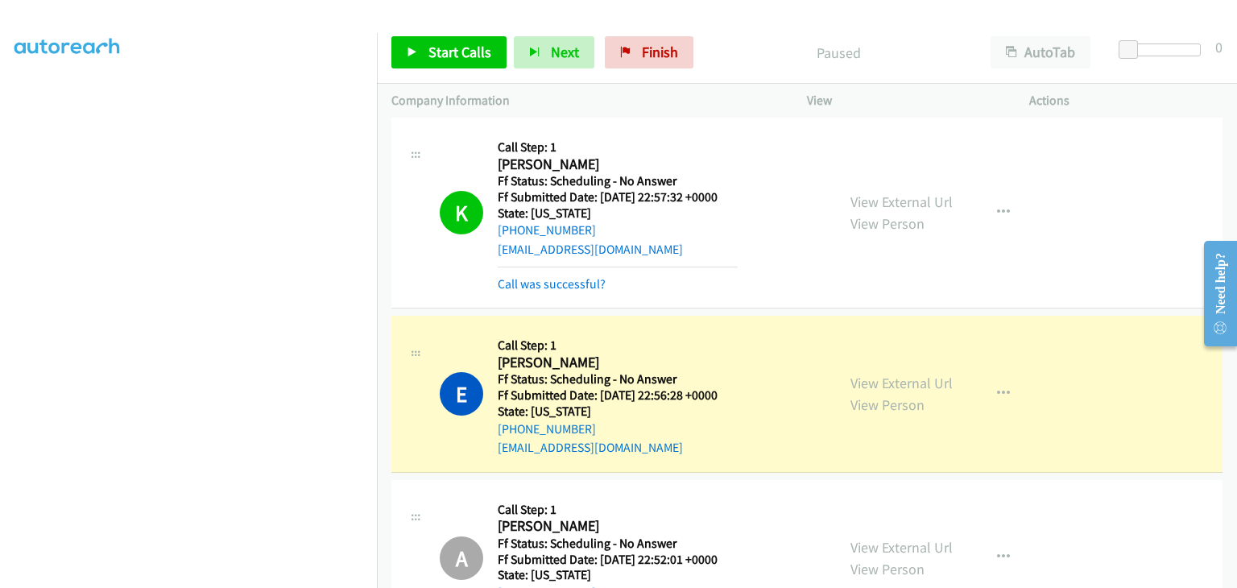
scroll to position [316, 0]
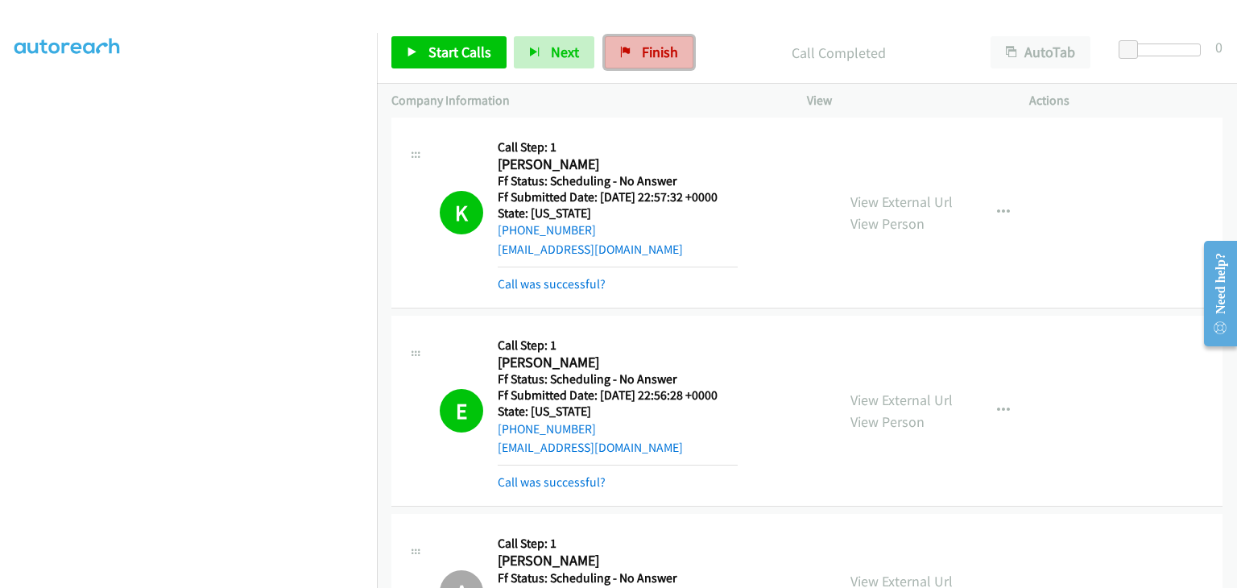
click at [620, 50] on icon at bounding box center [625, 53] width 11 height 11
